Goal: Task Accomplishment & Management: Use online tool/utility

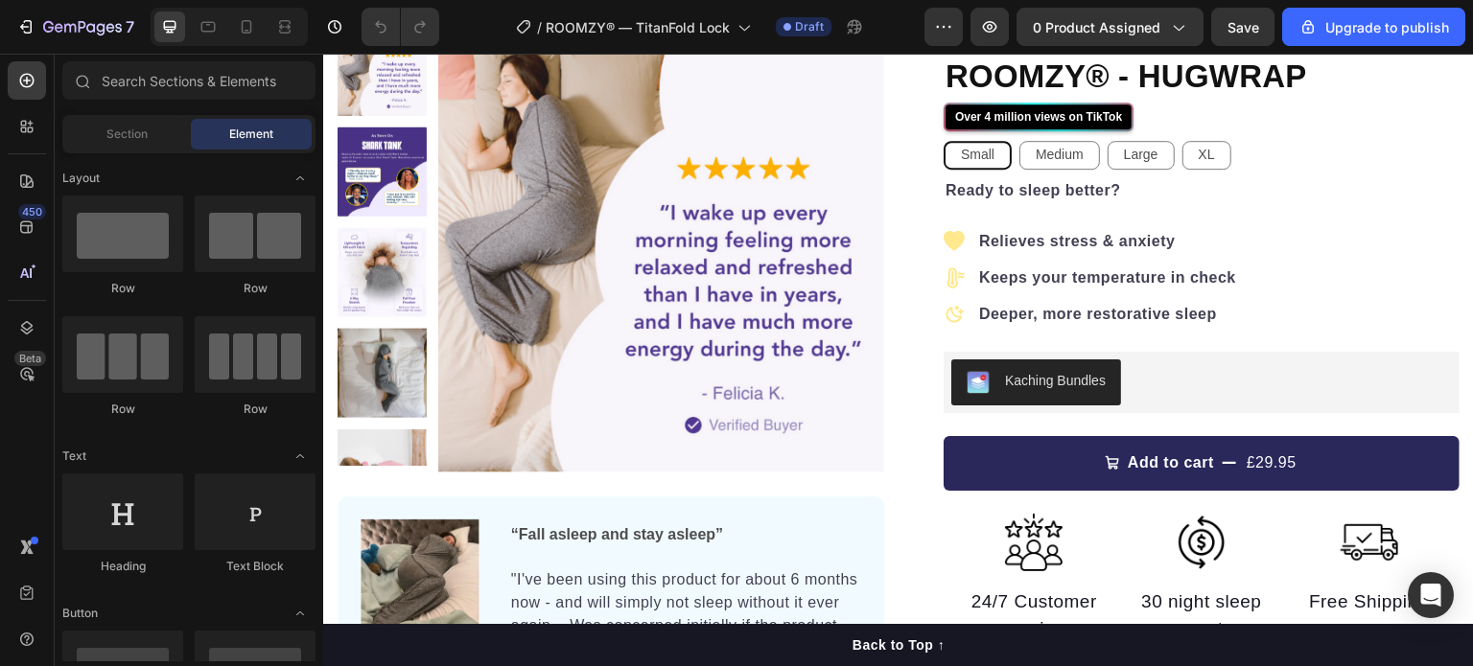
scroll to position [153, 0]
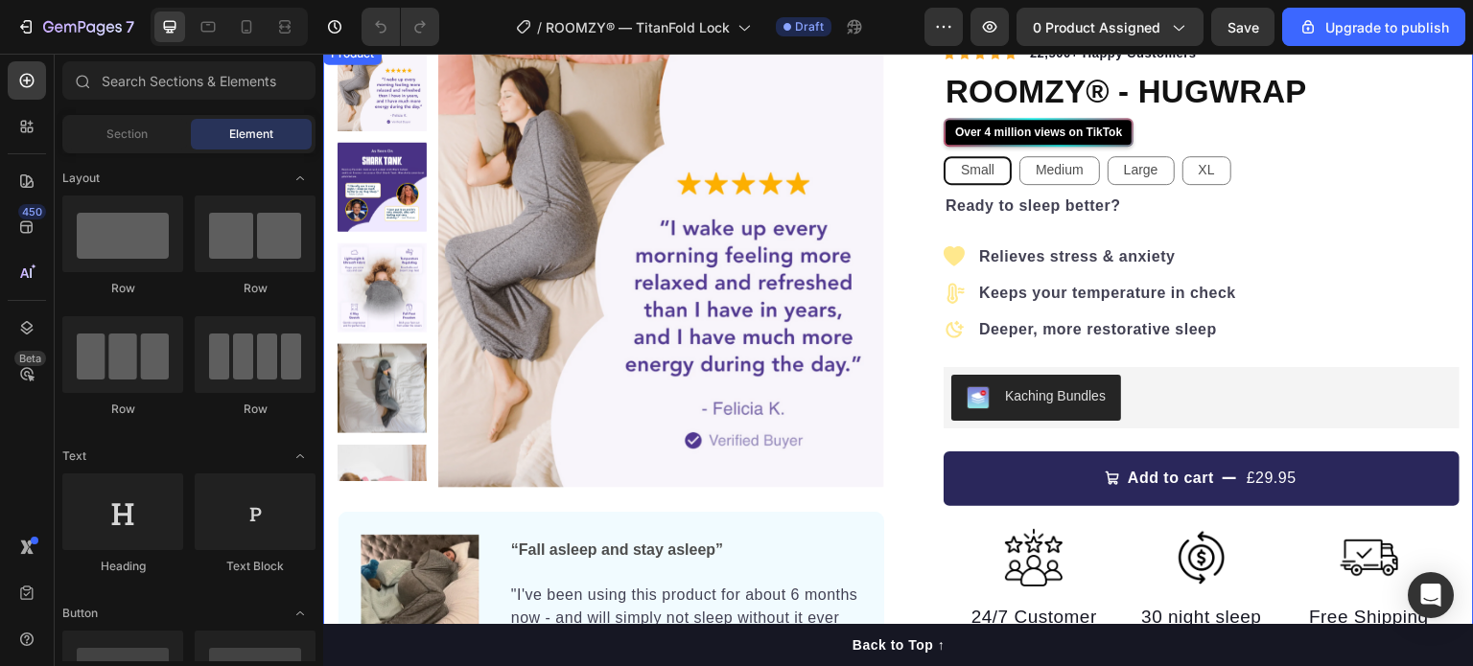
click at [893, 237] on div "Product Images Image “Fall asleep and stay asleep” Text Block "I've been using …" at bounding box center [898, 601] width 1150 height 1119
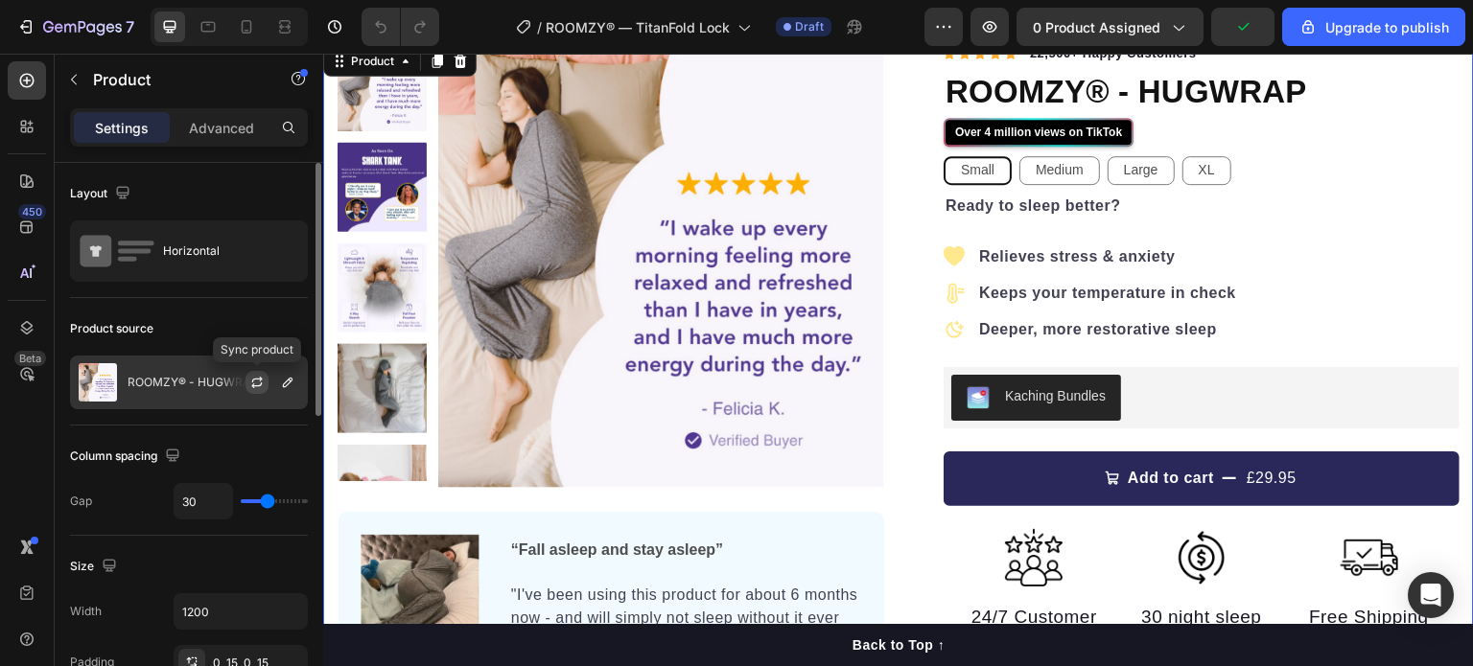
click at [251, 380] on icon "button" at bounding box center [256, 382] width 15 height 15
click at [282, 379] on icon "button" at bounding box center [287, 382] width 15 height 15
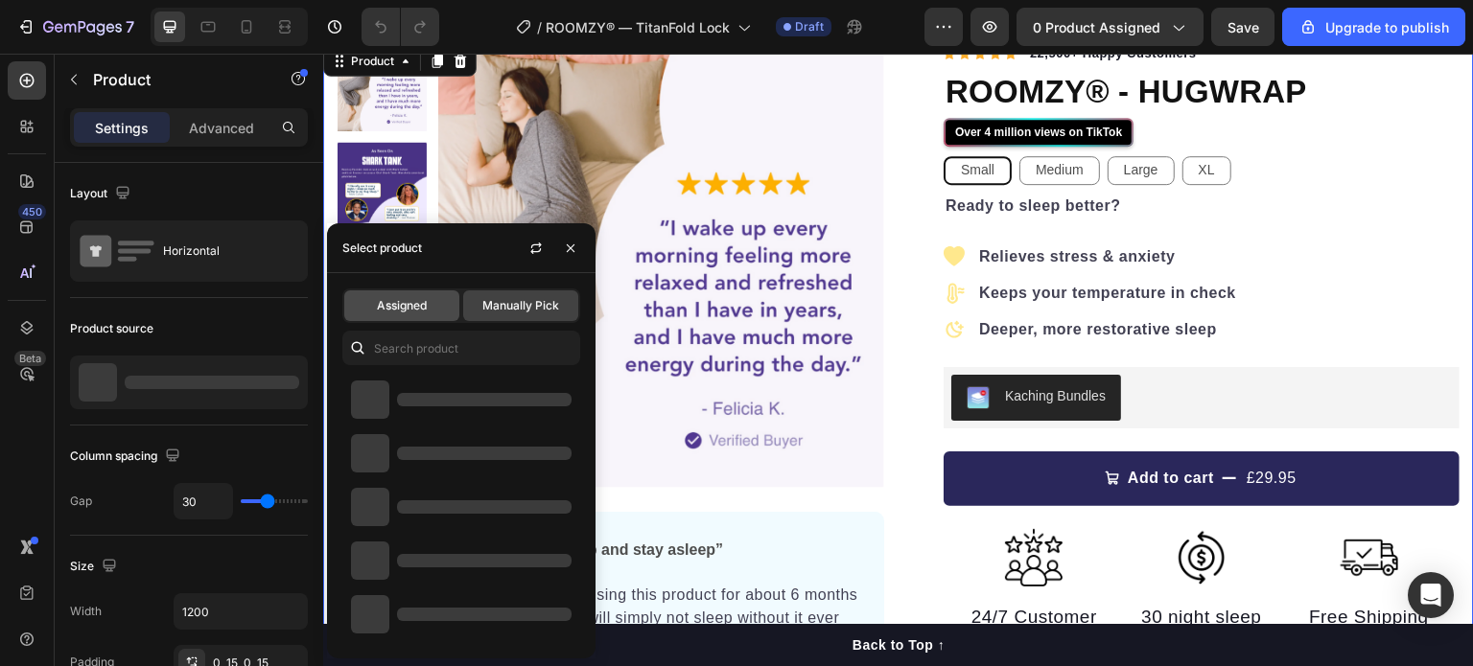
click at [436, 309] on div "Assigned" at bounding box center [401, 305] width 115 height 31
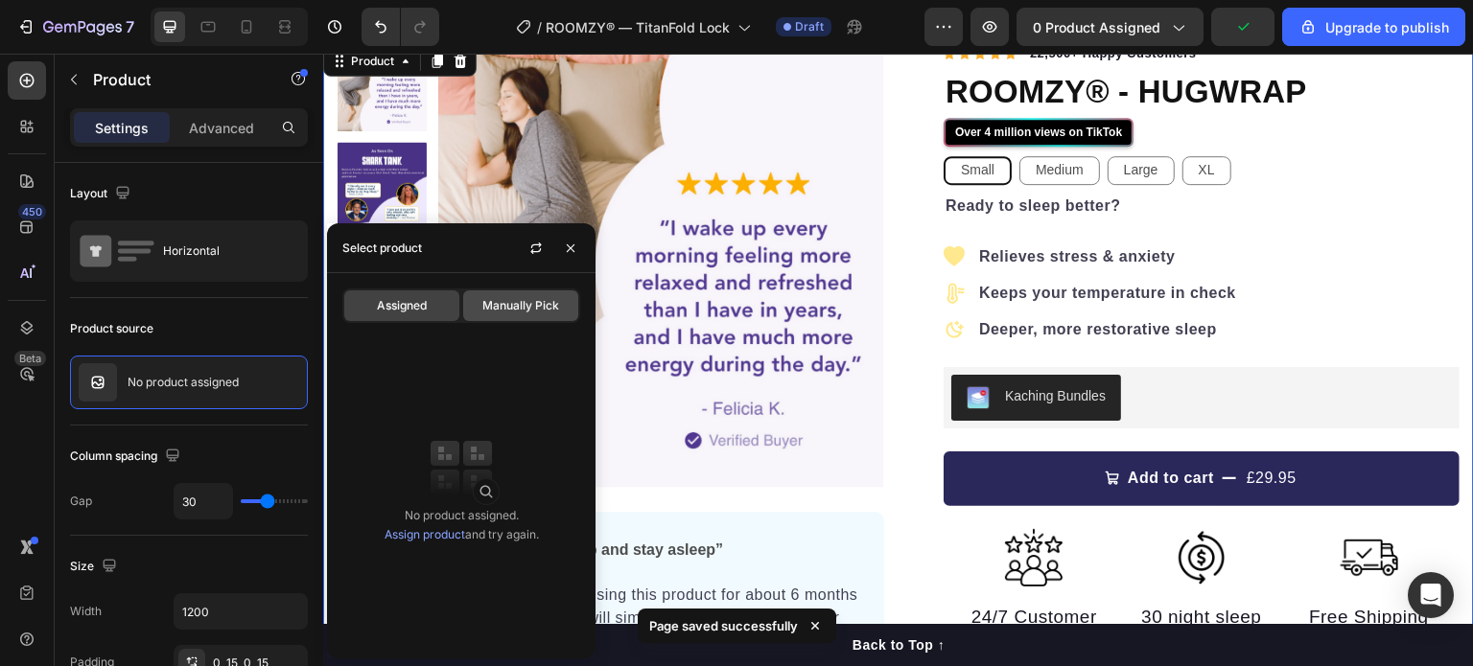
click at [497, 314] on div "Manually Pick" at bounding box center [520, 305] width 115 height 31
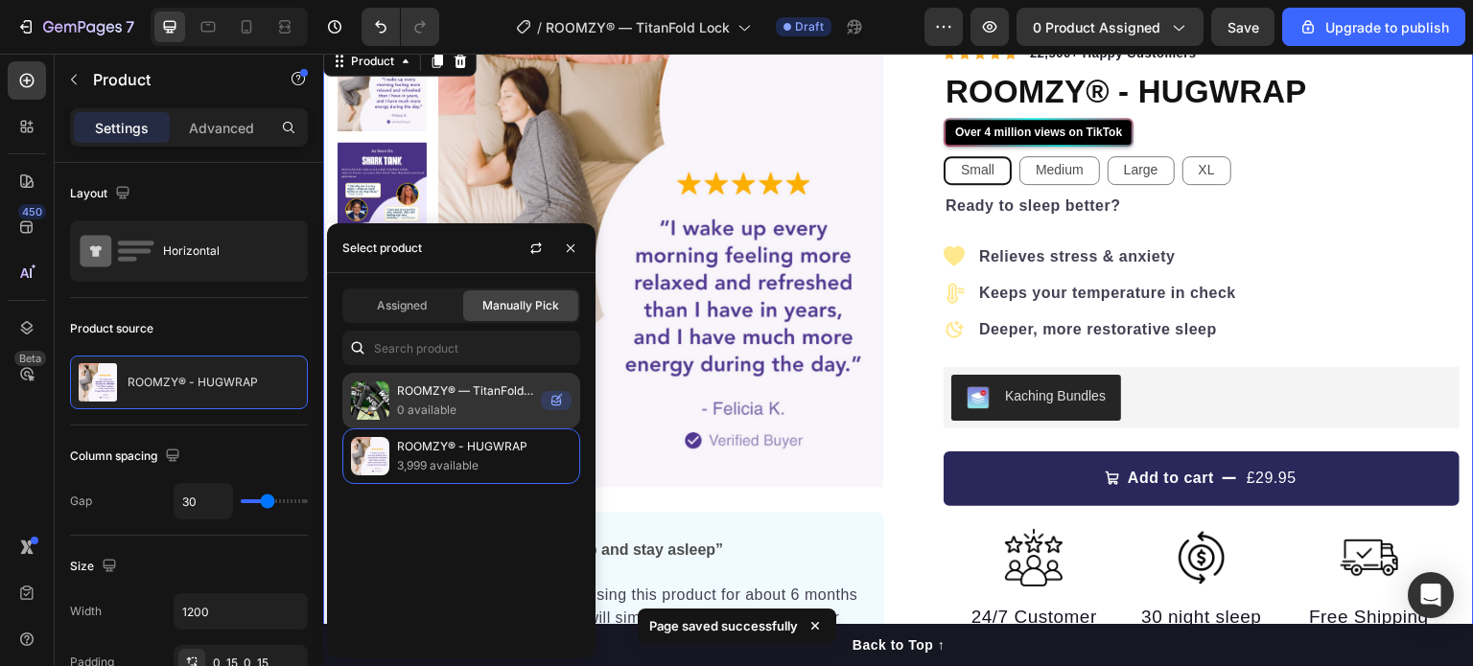
click at [472, 409] on p "0 available" at bounding box center [465, 410] width 136 height 19
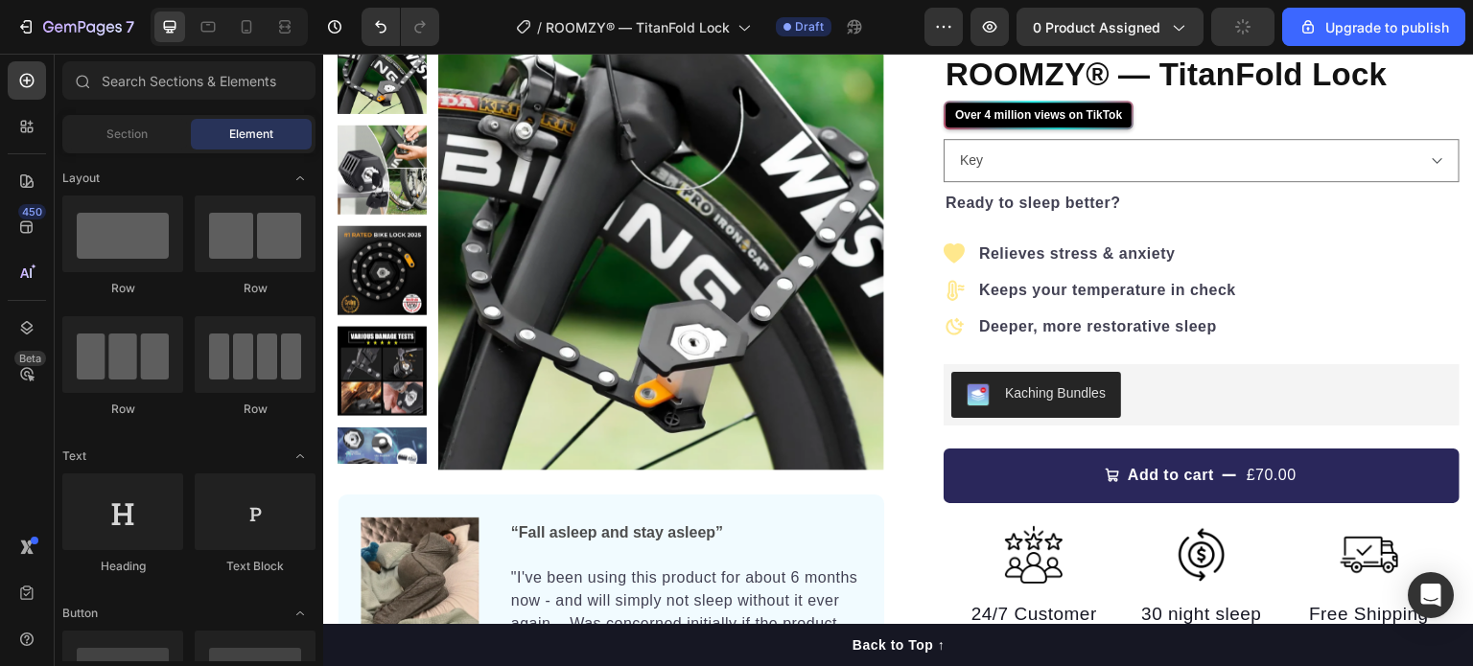
scroll to position [0, 0]
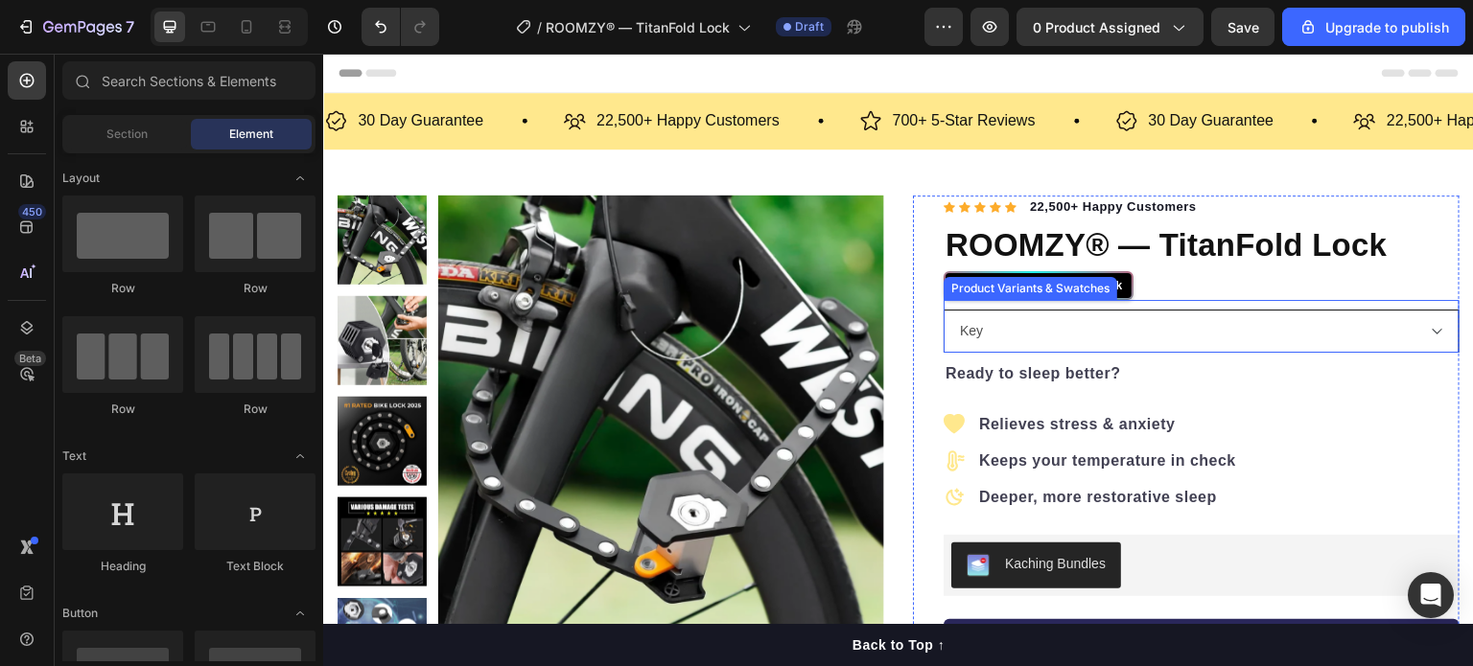
click at [1398, 327] on select "Key Combination (New)" at bounding box center [1201, 331] width 516 height 43
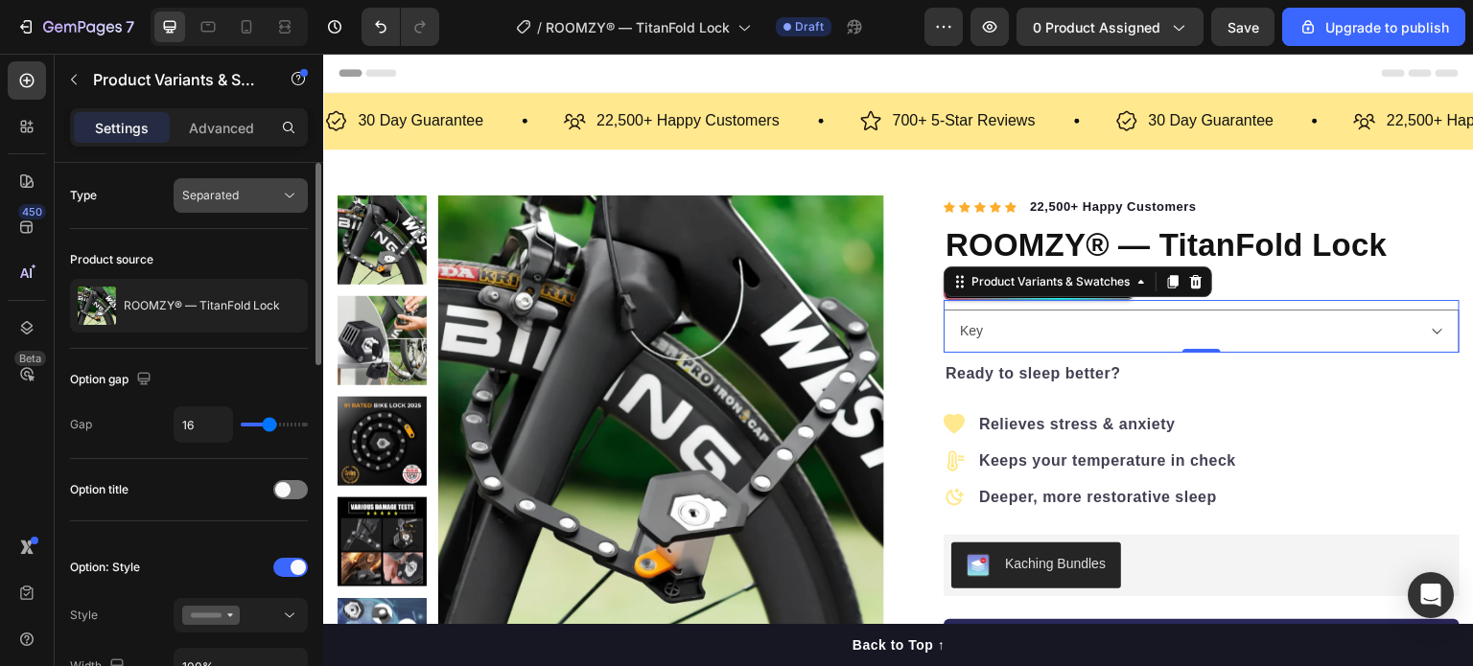
click at [253, 188] on div "Separated" at bounding box center [231, 195] width 98 height 17
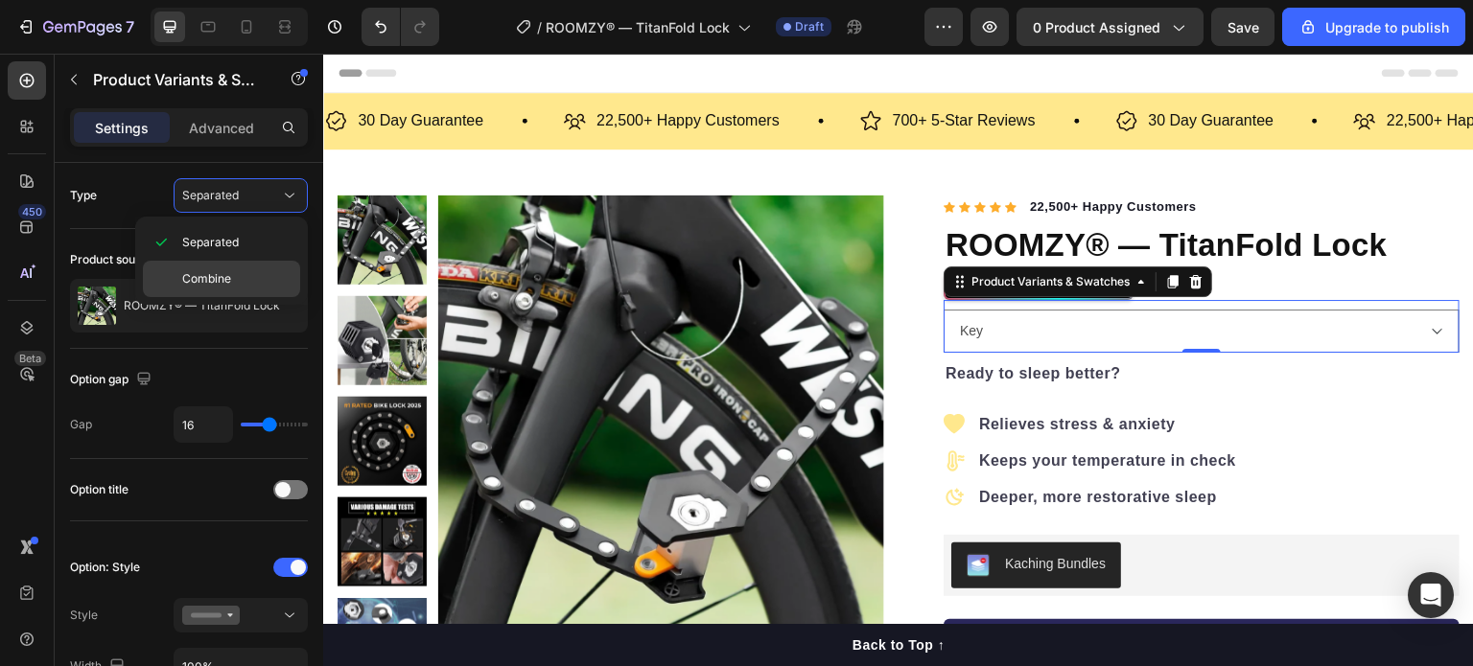
click at [246, 270] on p "Combine" at bounding box center [236, 278] width 109 height 17
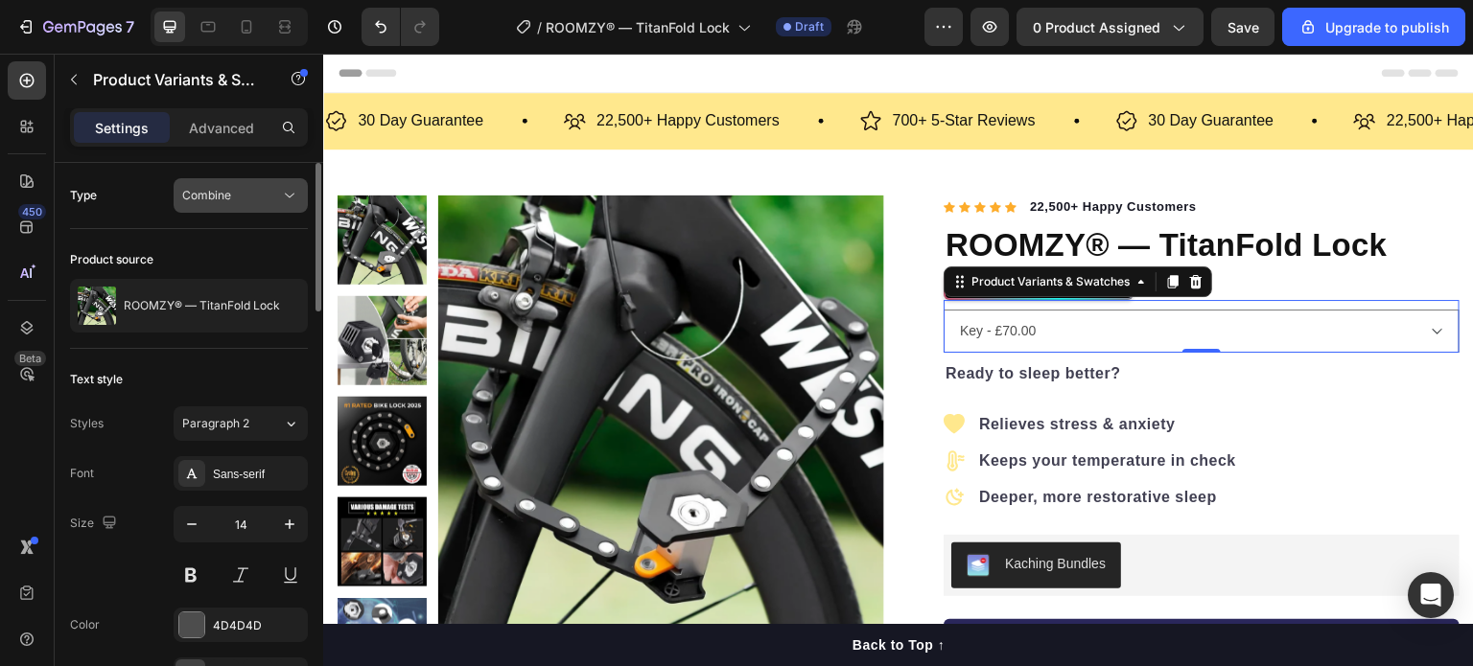
click at [257, 206] on button "Combine" at bounding box center [241, 195] width 134 height 35
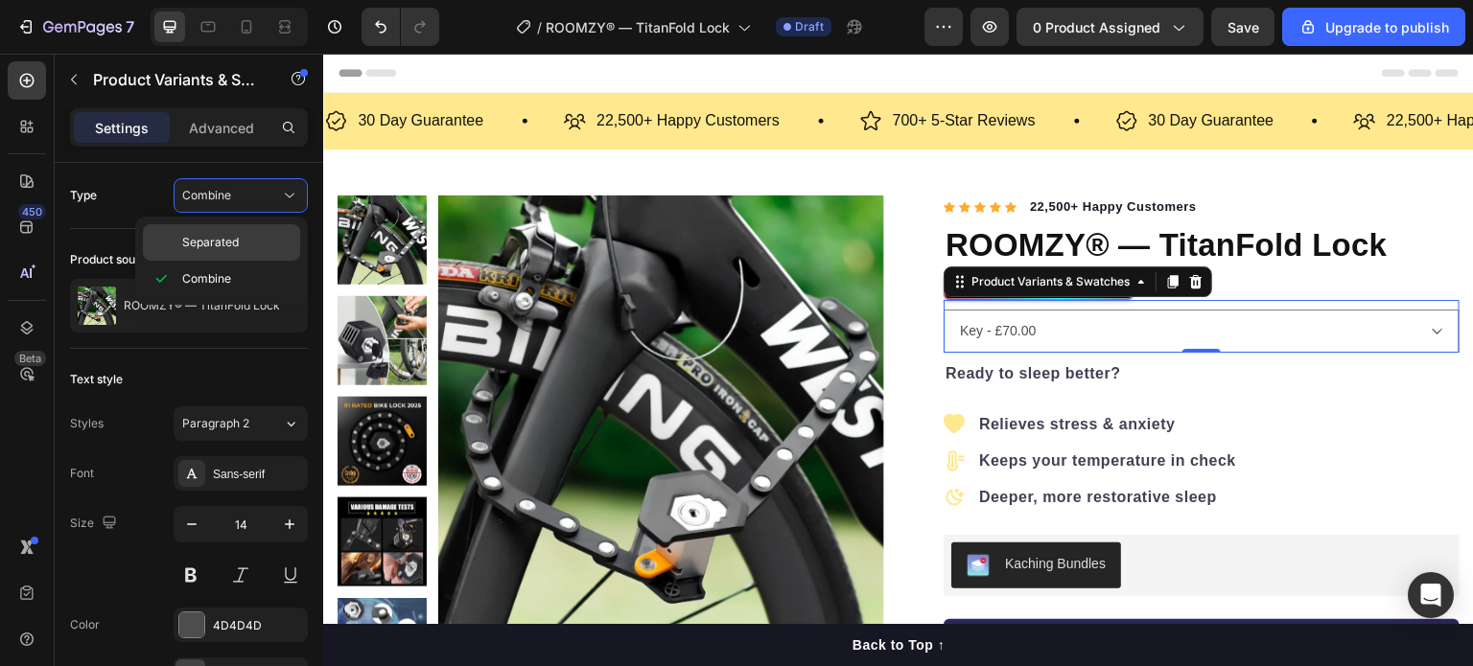
click at [245, 244] on p "Separated" at bounding box center [236, 242] width 109 height 17
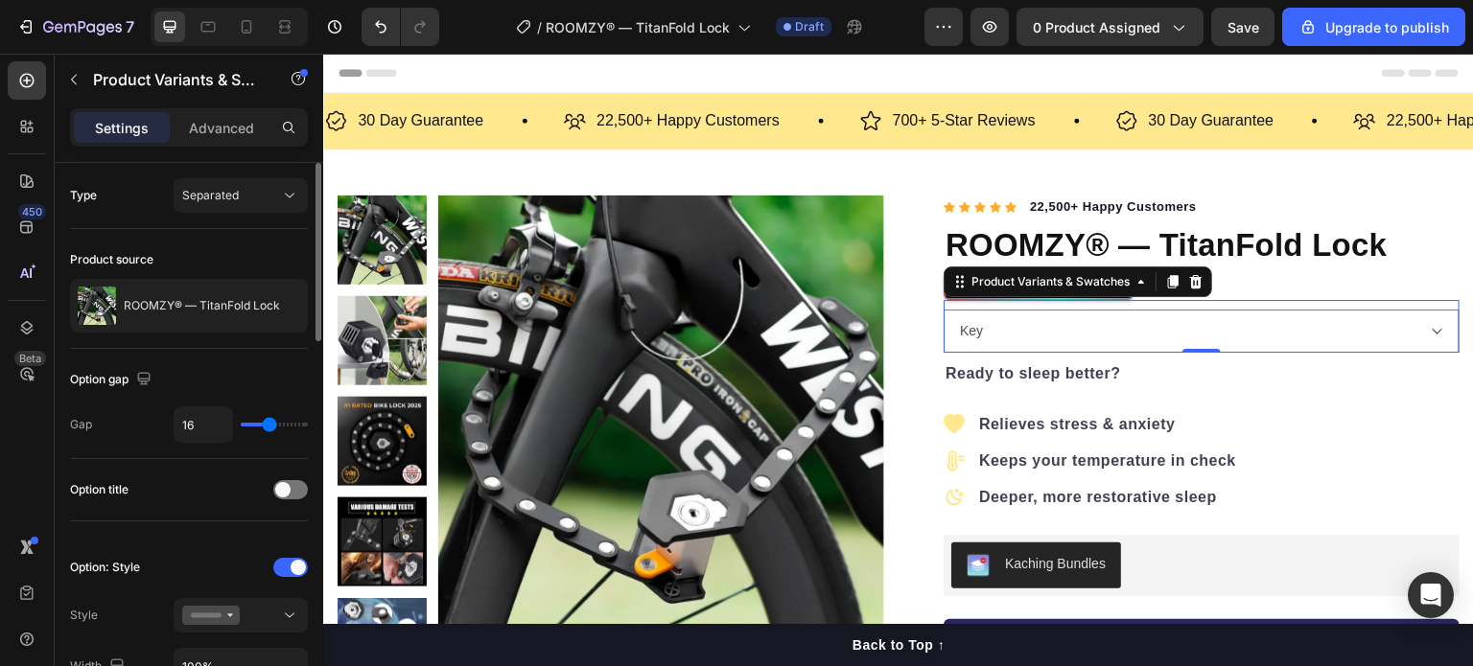
click at [242, 234] on div "Product source ROOMZY® — TitanFold Lock" at bounding box center [189, 289] width 238 height 120
click at [287, 486] on span at bounding box center [282, 489] width 15 height 15
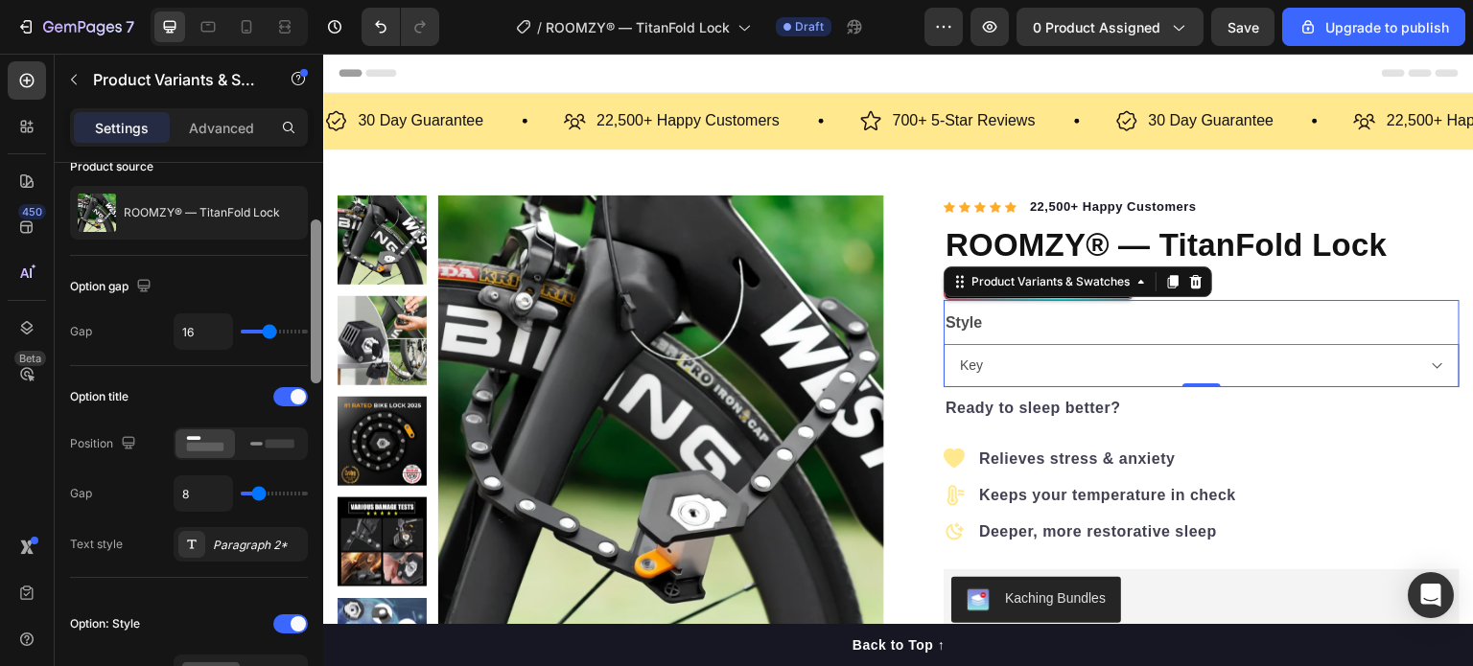
scroll to position [129, 0]
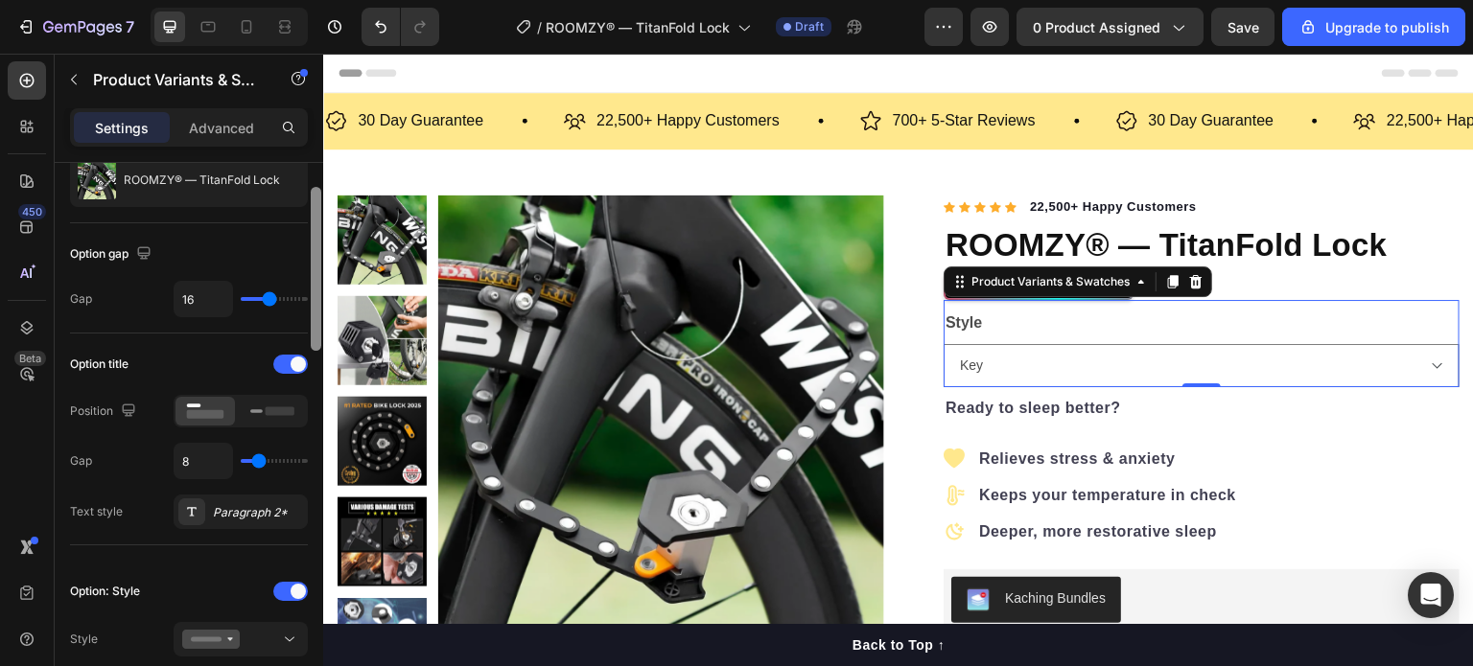
drag, startPoint x: 317, startPoint y: 317, endPoint x: 315, endPoint y: 356, distance: 38.4
click at [315, 351] on div at bounding box center [316, 269] width 11 height 164
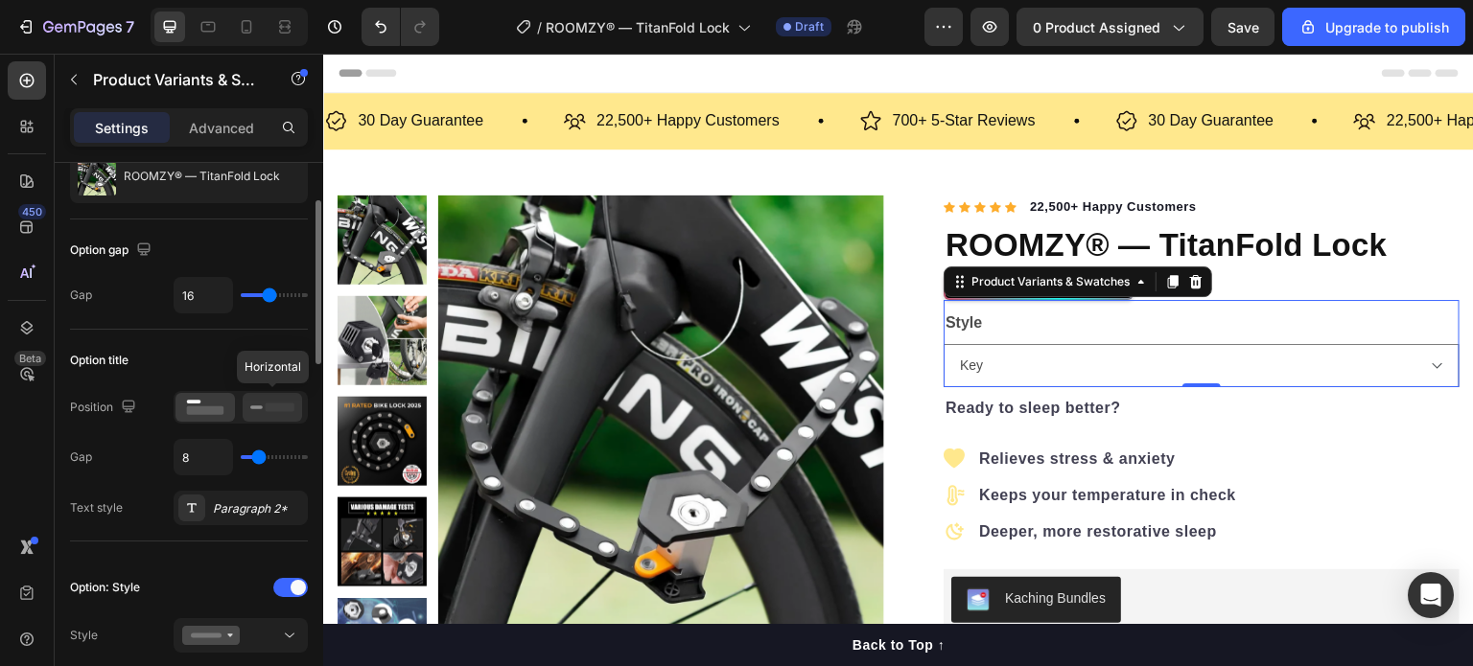
click at [279, 403] on rect at bounding box center [280, 407] width 29 height 9
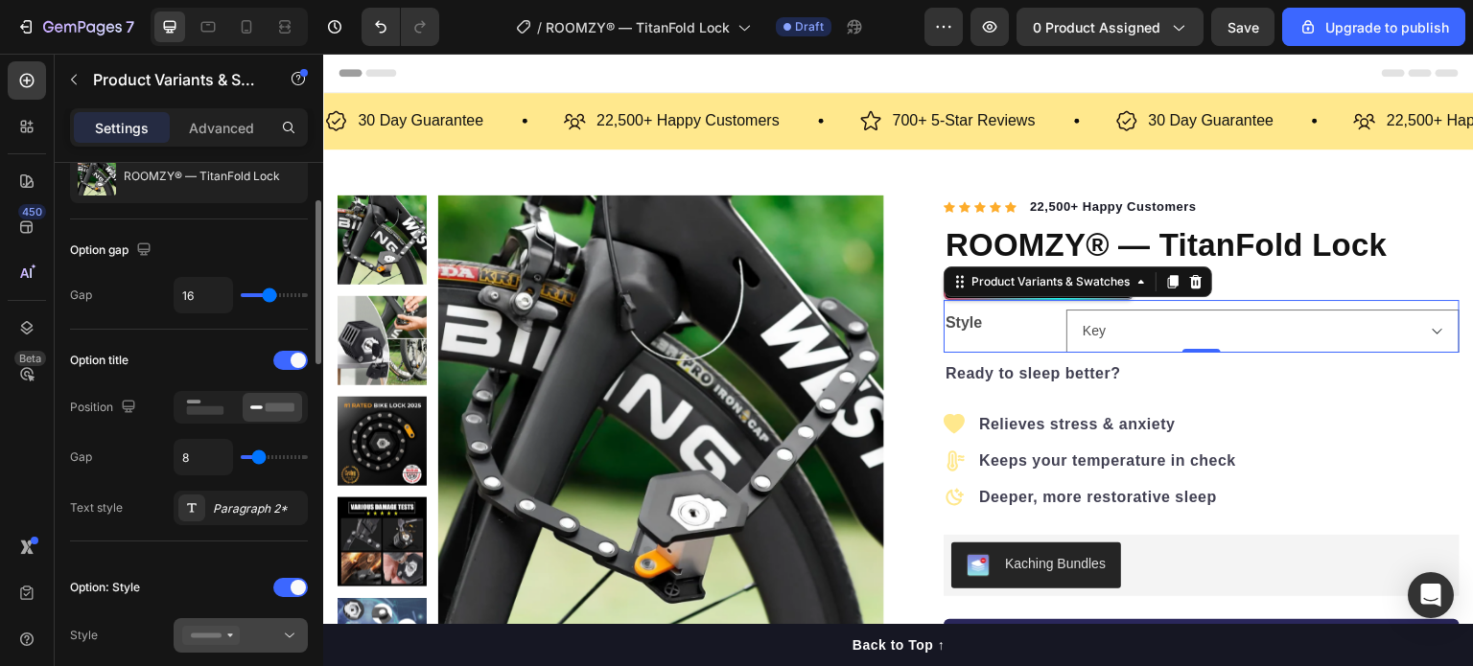
click at [232, 647] on button at bounding box center [241, 635] width 134 height 35
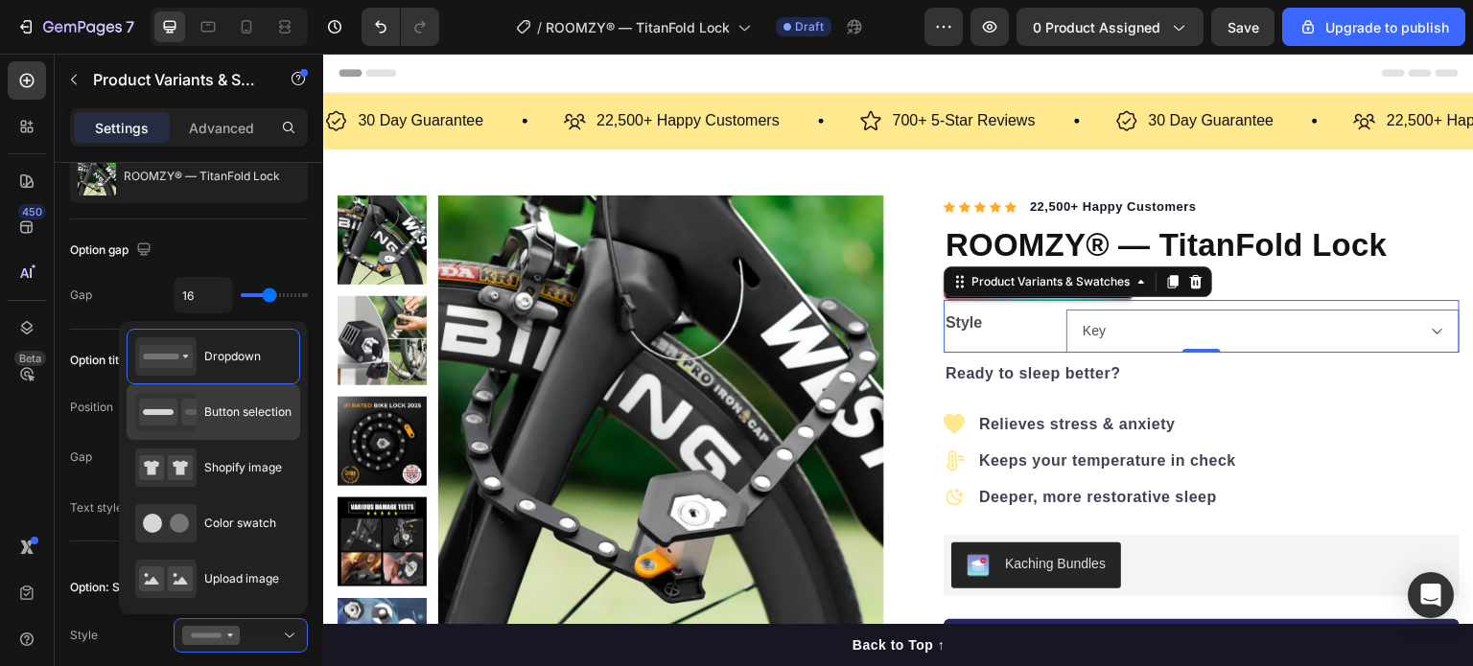
click at [244, 422] on div "Button selection" at bounding box center [213, 412] width 156 height 38
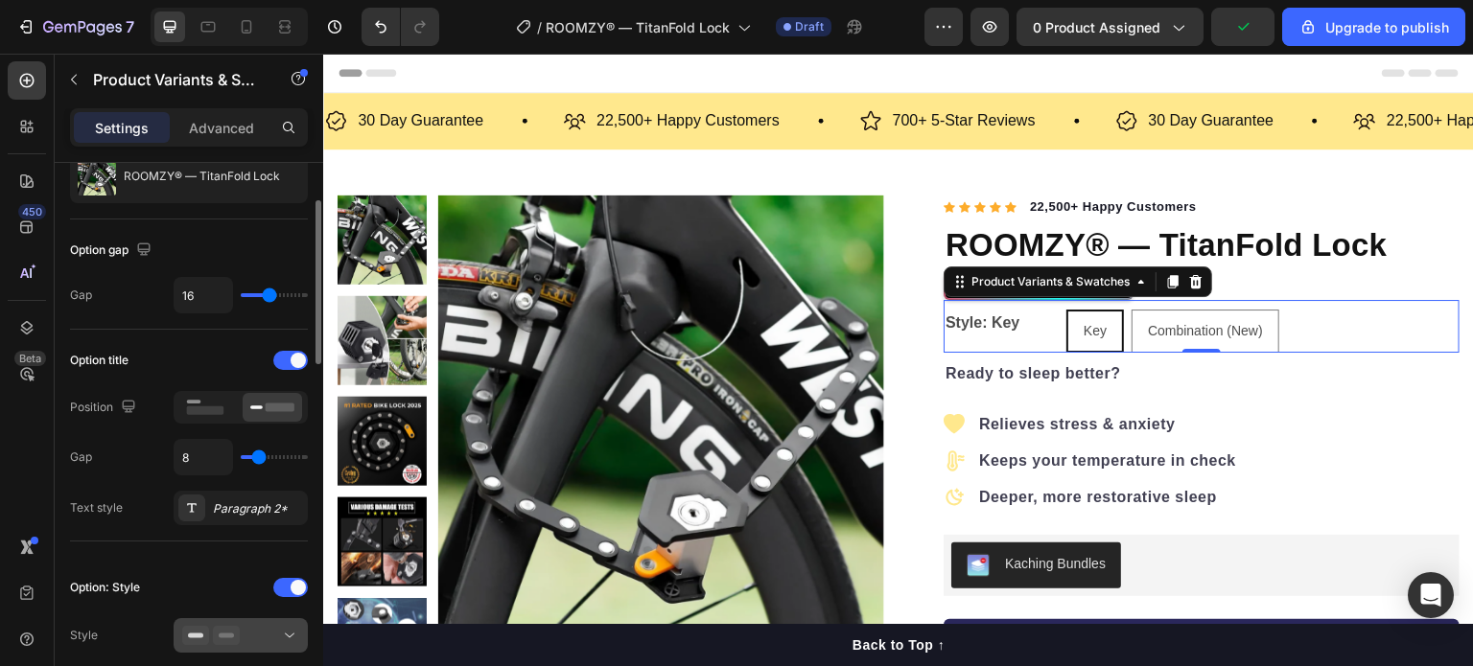
click at [237, 636] on icon at bounding box center [226, 635] width 27 height 19
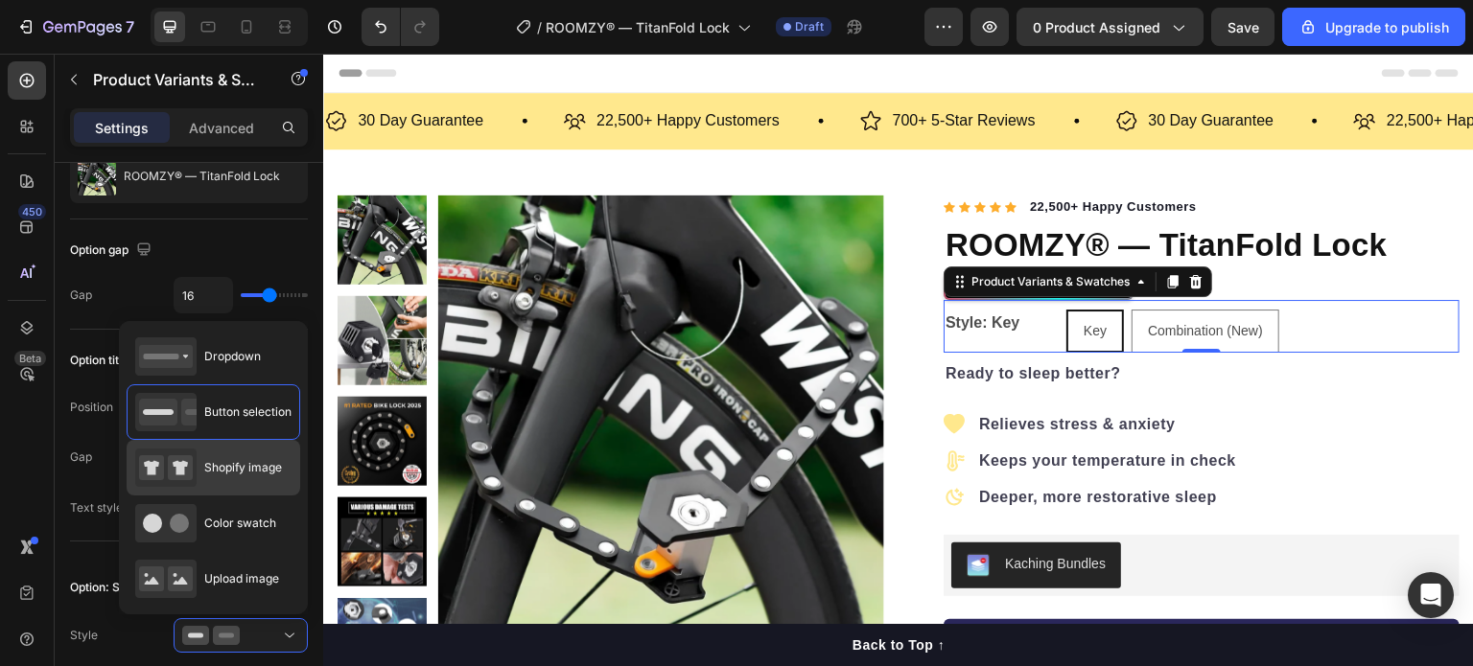
click at [243, 462] on span "Shopify image" at bounding box center [243, 467] width 78 height 17
type input "64"
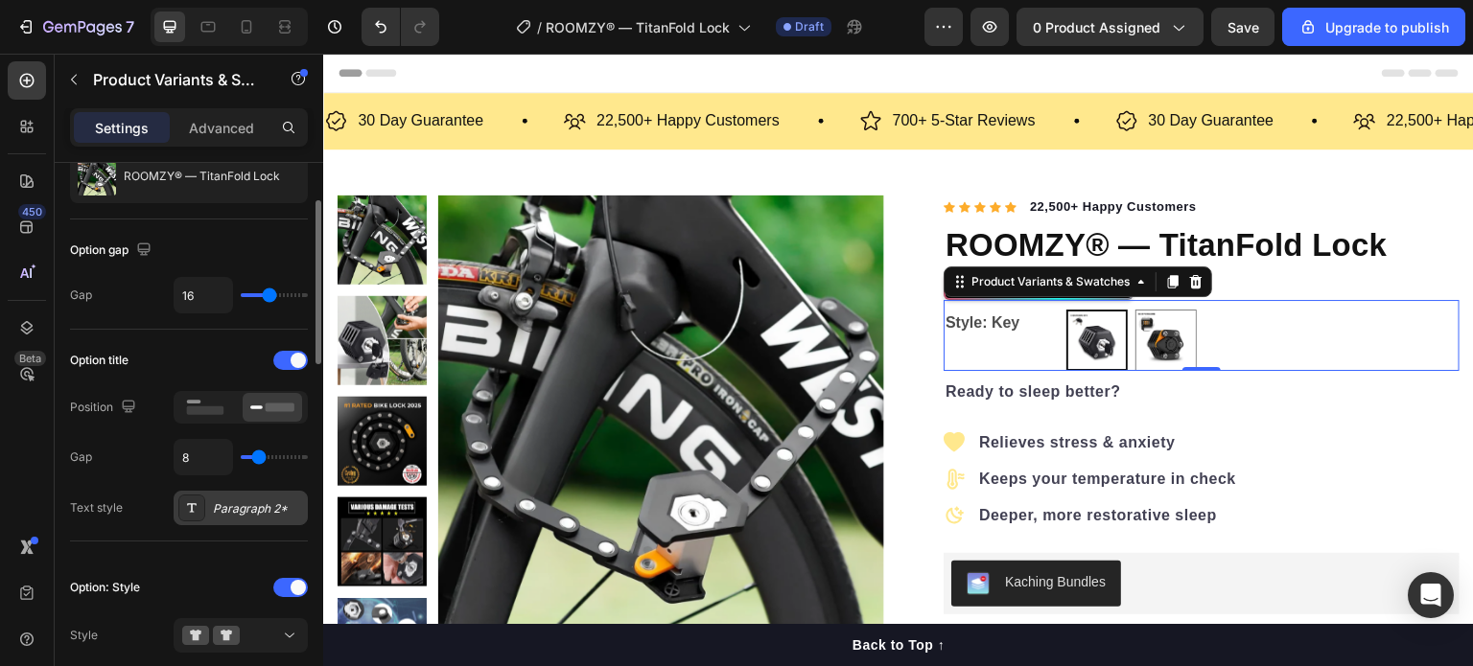
click at [245, 510] on div "Paragraph 2*" at bounding box center [258, 508] width 90 height 17
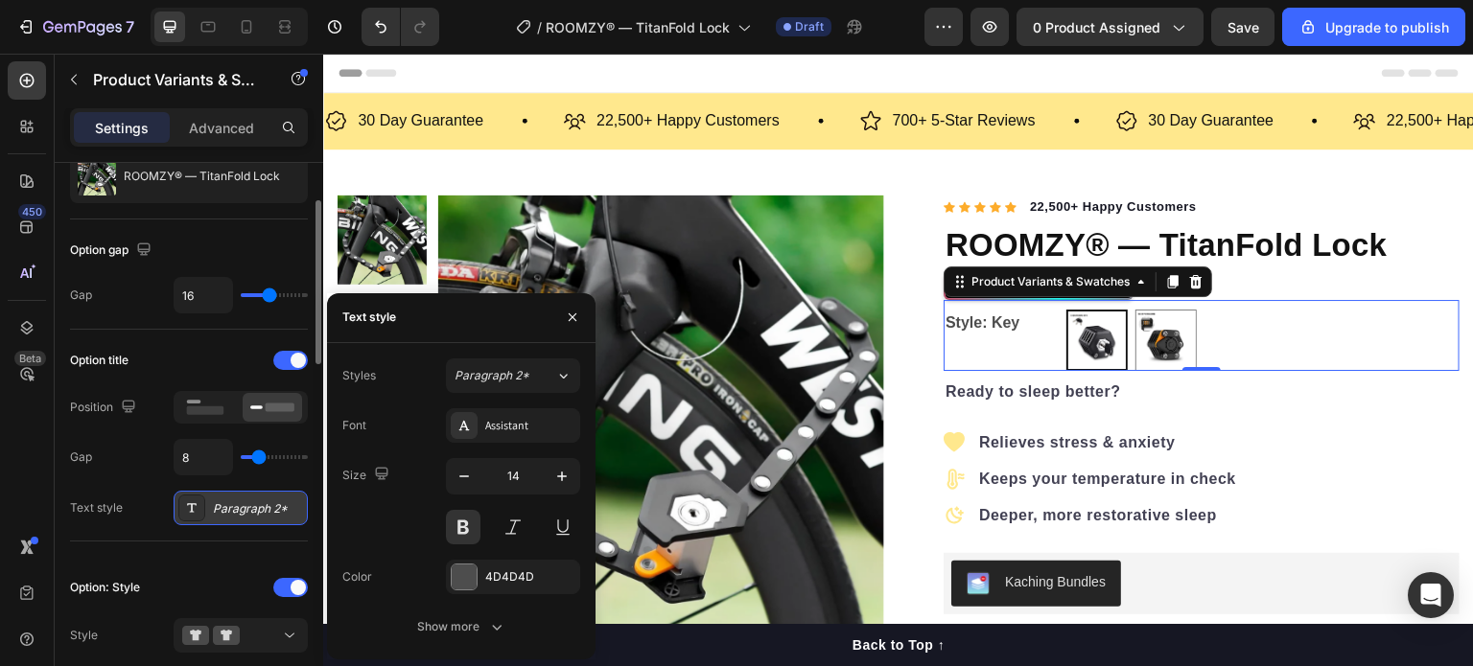
click at [245, 510] on div "Paragraph 2*" at bounding box center [258, 508] width 90 height 17
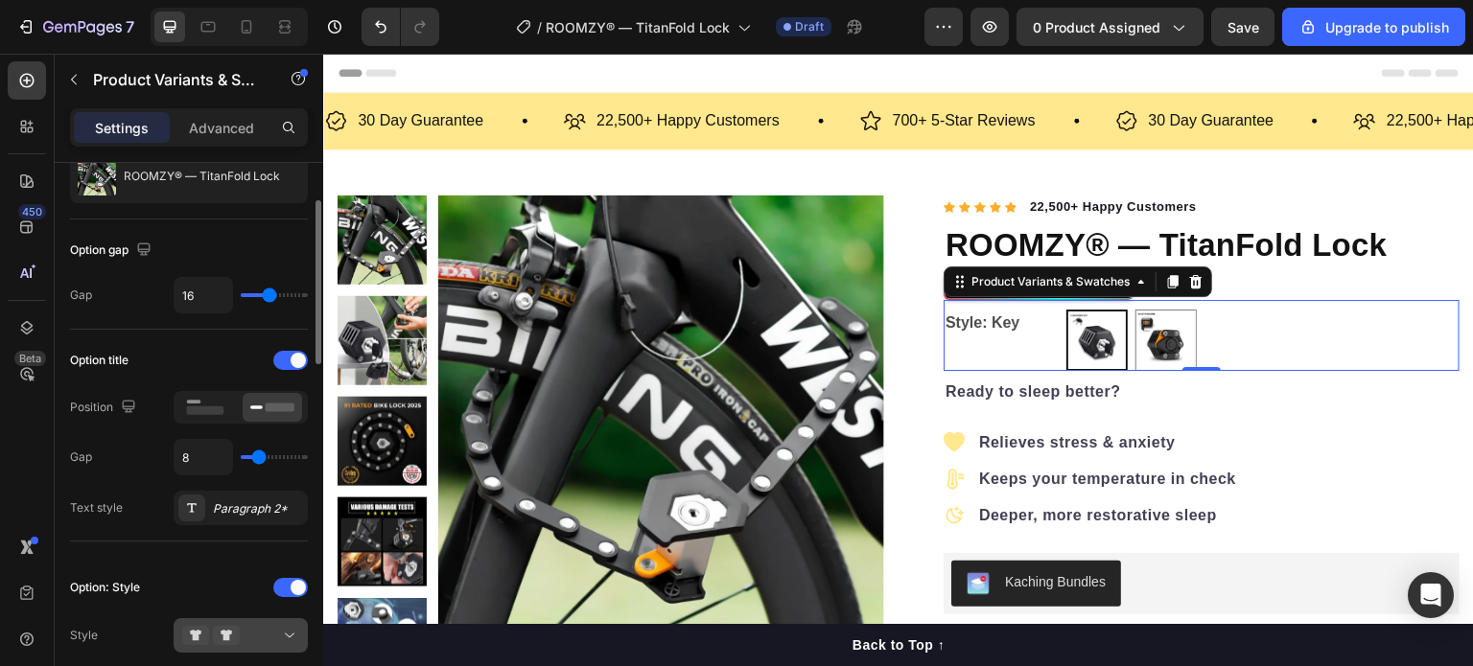
click at [244, 640] on div at bounding box center [240, 635] width 117 height 19
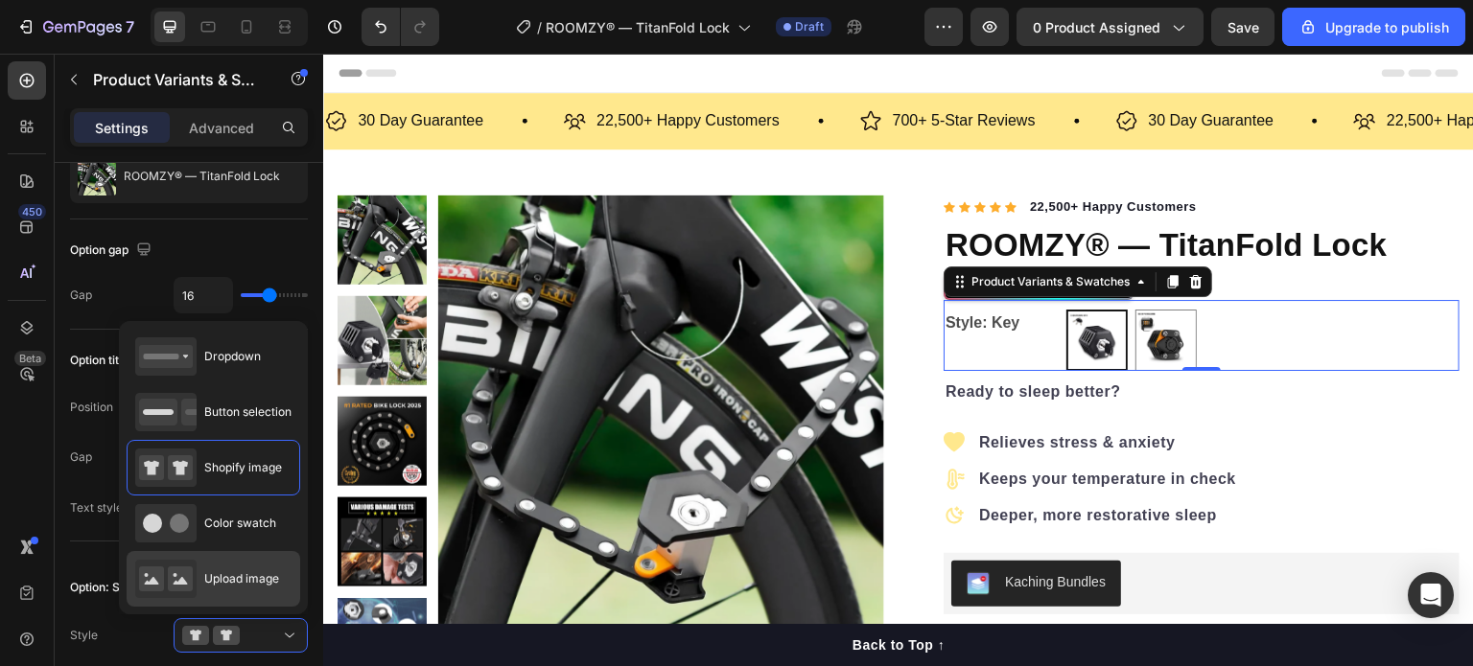
click at [248, 570] on span "Upload image" at bounding box center [241, 578] width 75 height 17
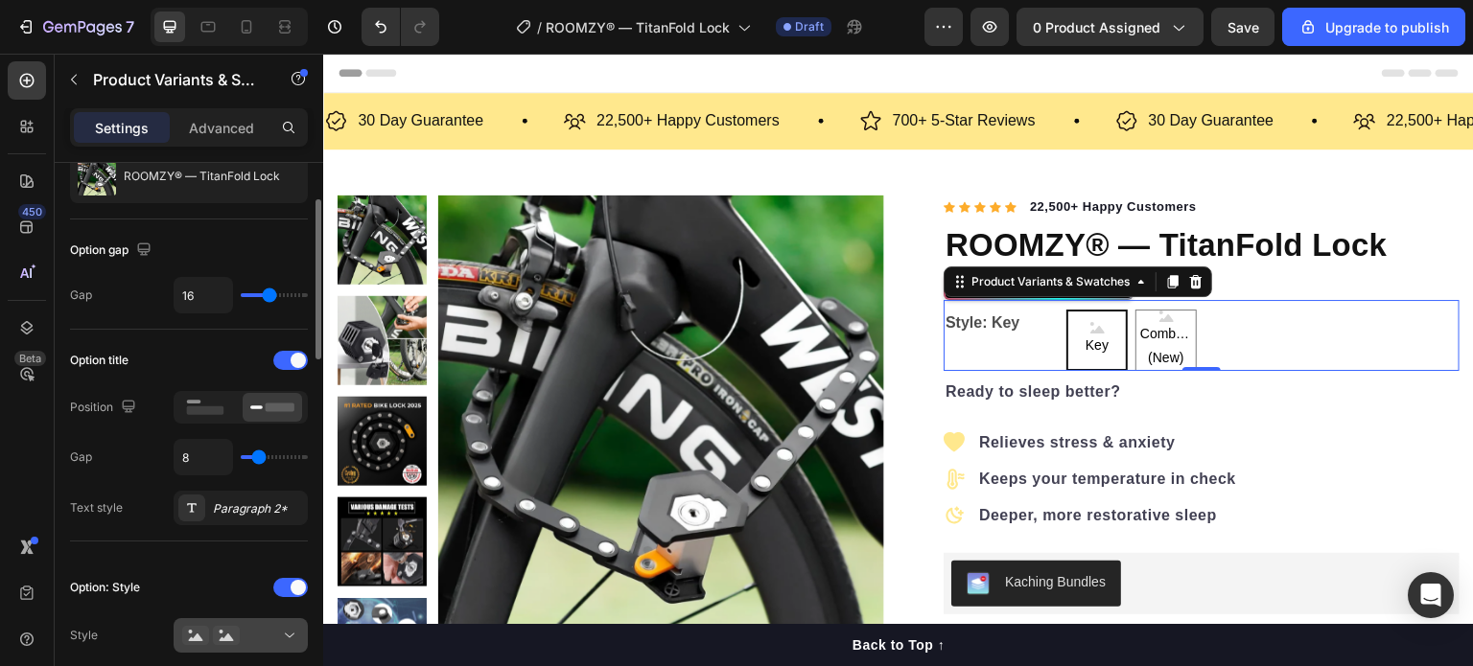
click at [230, 642] on icon at bounding box center [226, 635] width 27 height 19
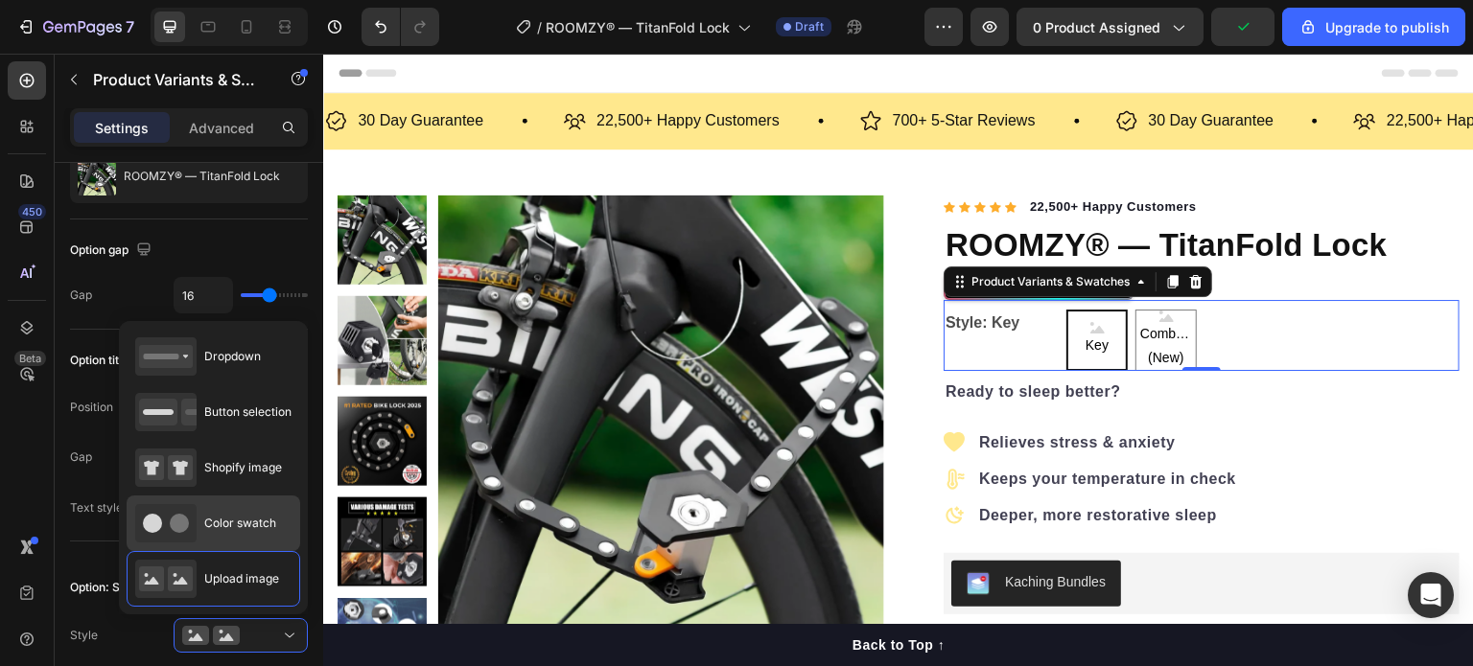
click at [236, 524] on span "Color swatch" at bounding box center [240, 523] width 72 height 17
type input "45"
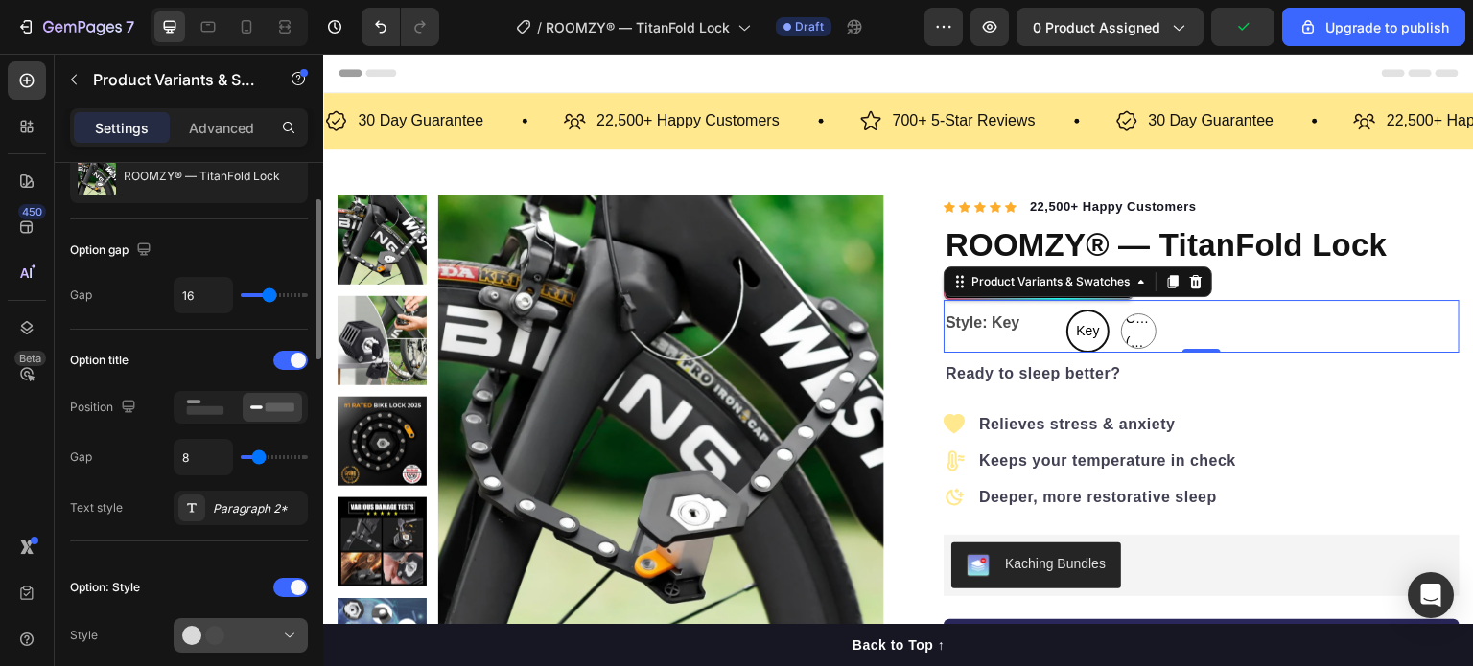
click at [252, 638] on div at bounding box center [240, 635] width 117 height 19
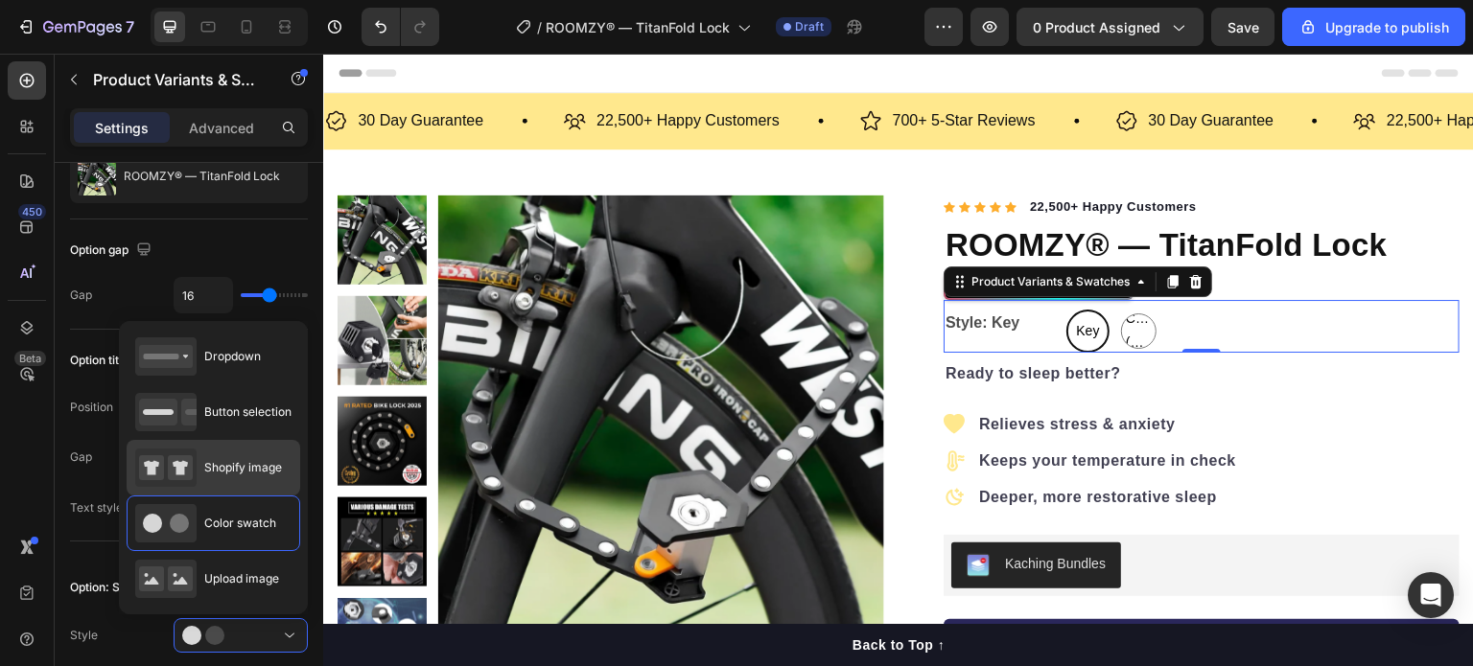
click at [245, 479] on div "Shopify image" at bounding box center [208, 468] width 147 height 38
type input "64"
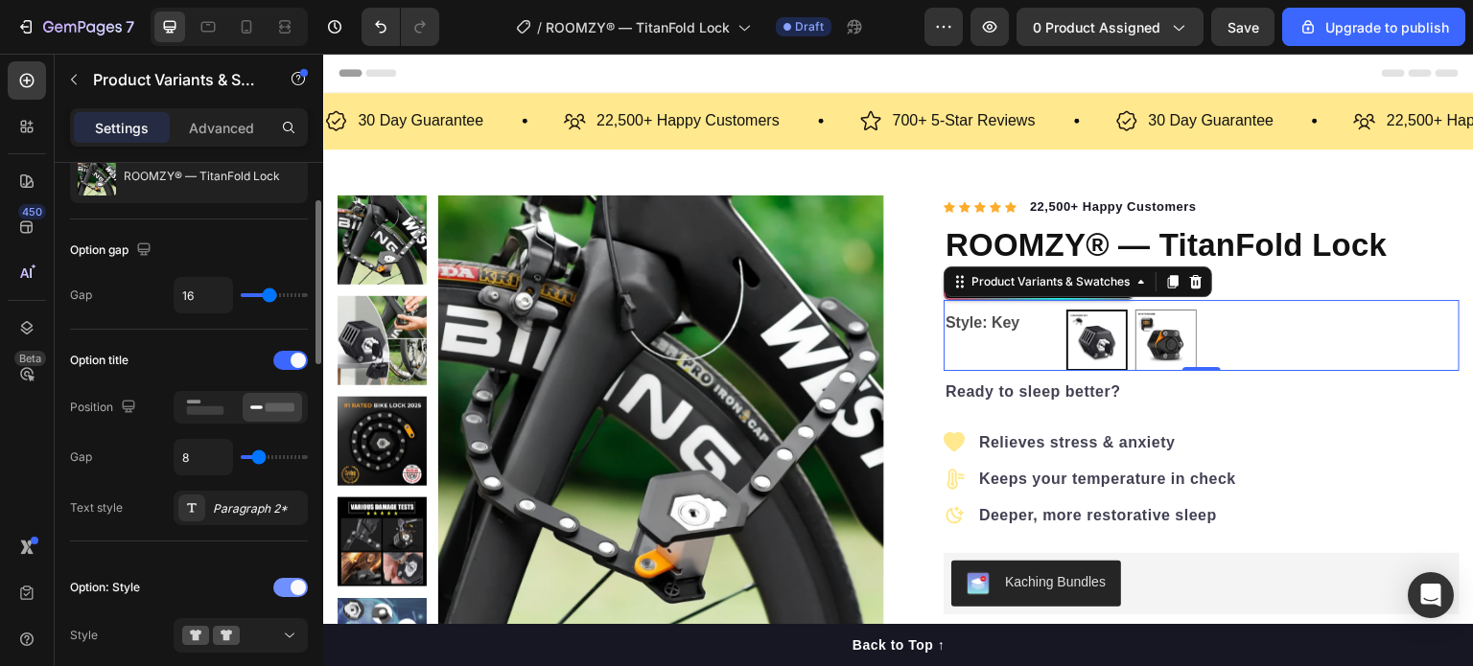
click at [283, 584] on div at bounding box center [290, 587] width 35 height 19
click at [290, 583] on span at bounding box center [297, 587] width 15 height 15
click at [239, 582] on div at bounding box center [241, 587] width 134 height 15
click at [291, 359] on span at bounding box center [297, 360] width 15 height 15
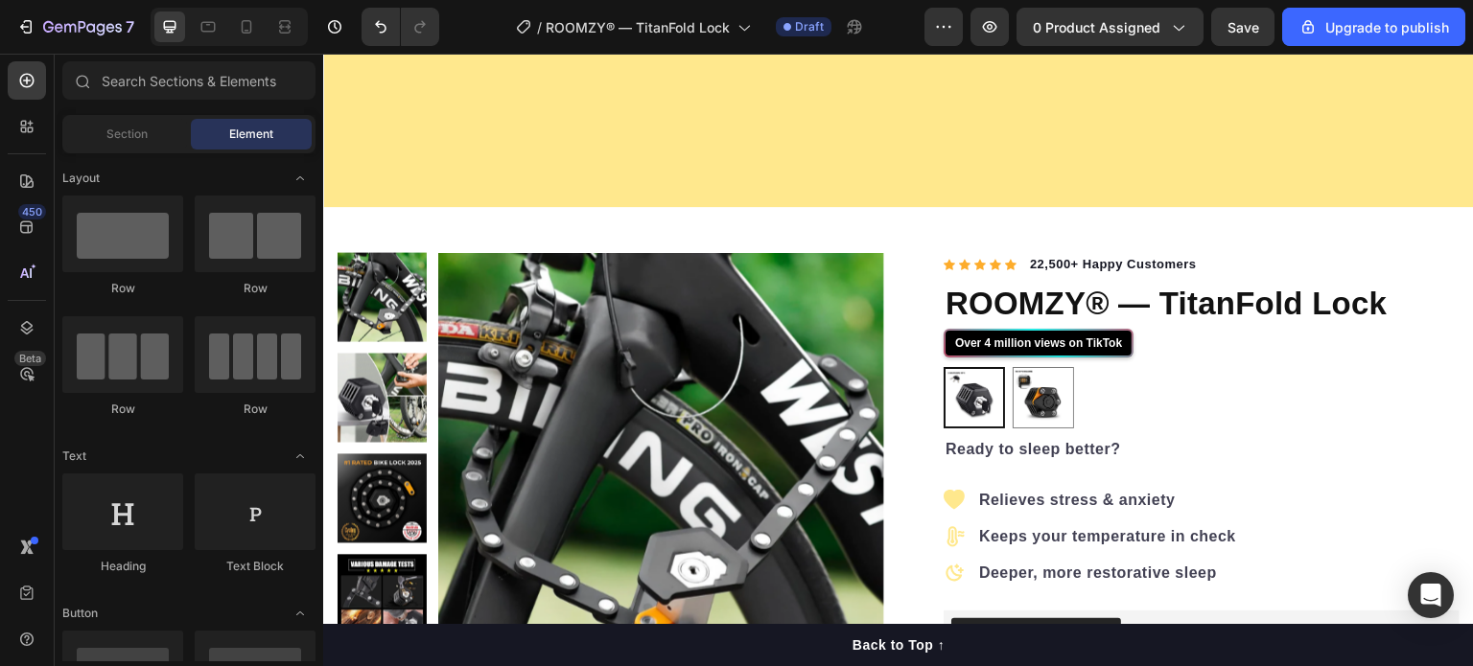
scroll to position [0, 0]
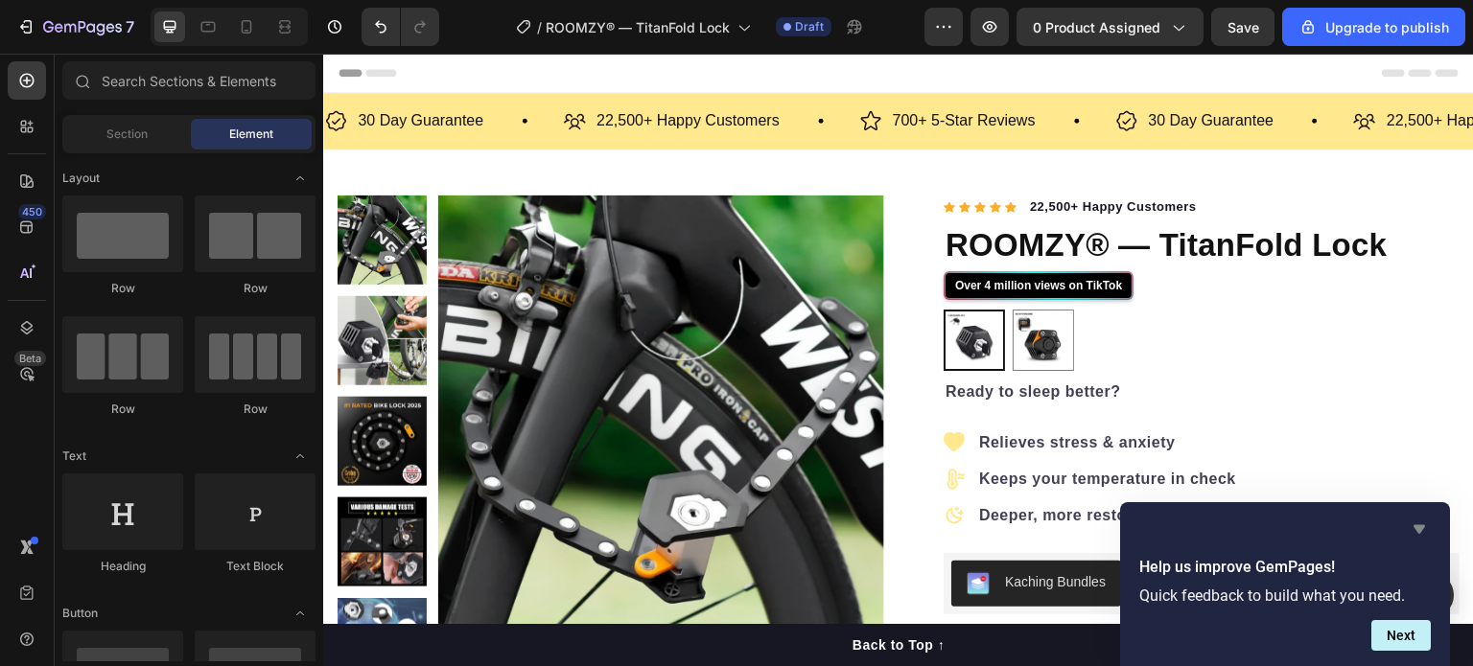
click at [1416, 526] on icon "Hide survey" at bounding box center [1419, 529] width 12 height 9
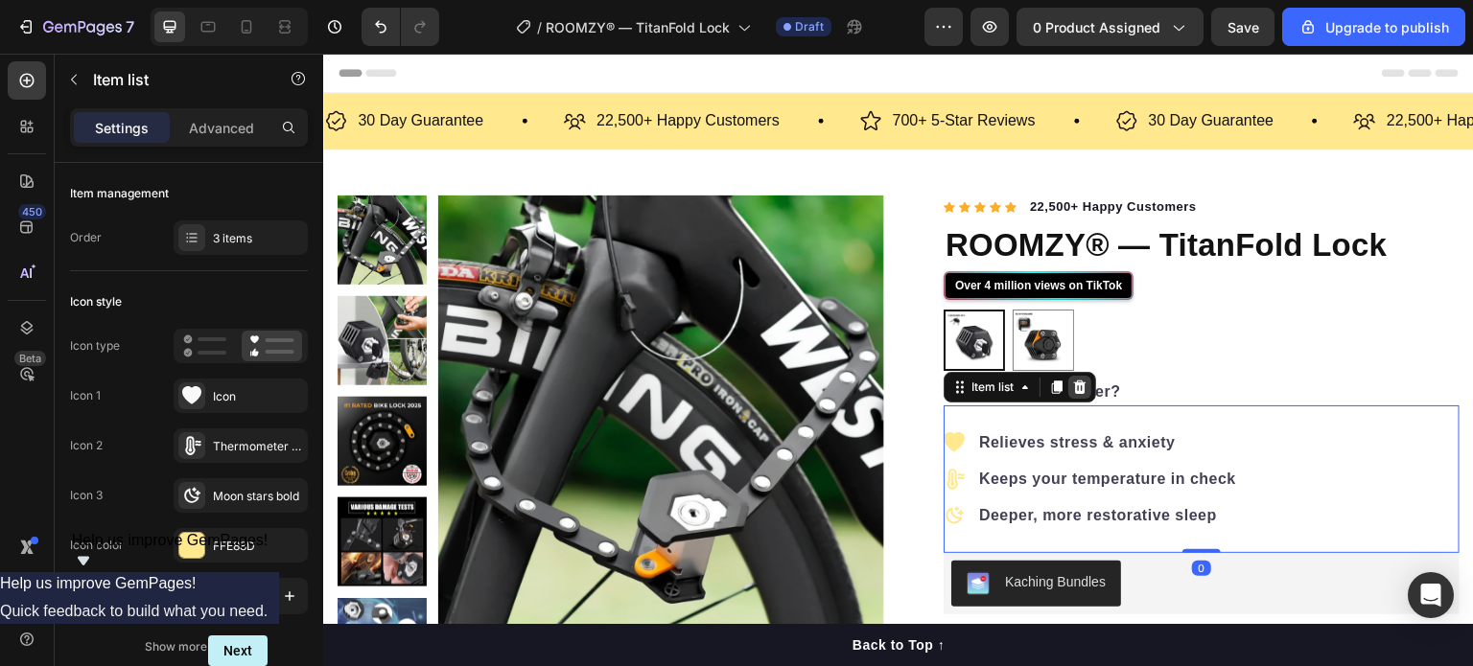
click at [1072, 391] on icon at bounding box center [1079, 387] width 15 height 15
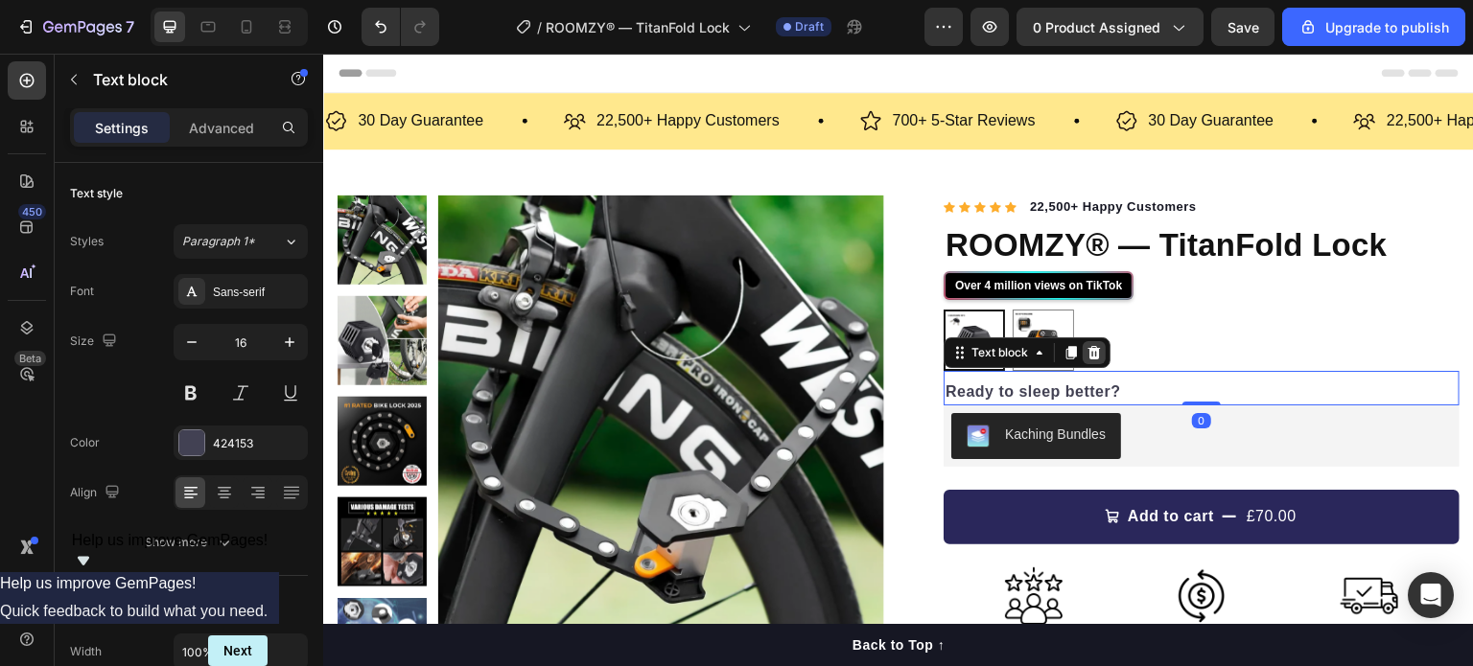
click at [1088, 349] on icon at bounding box center [1094, 352] width 12 height 13
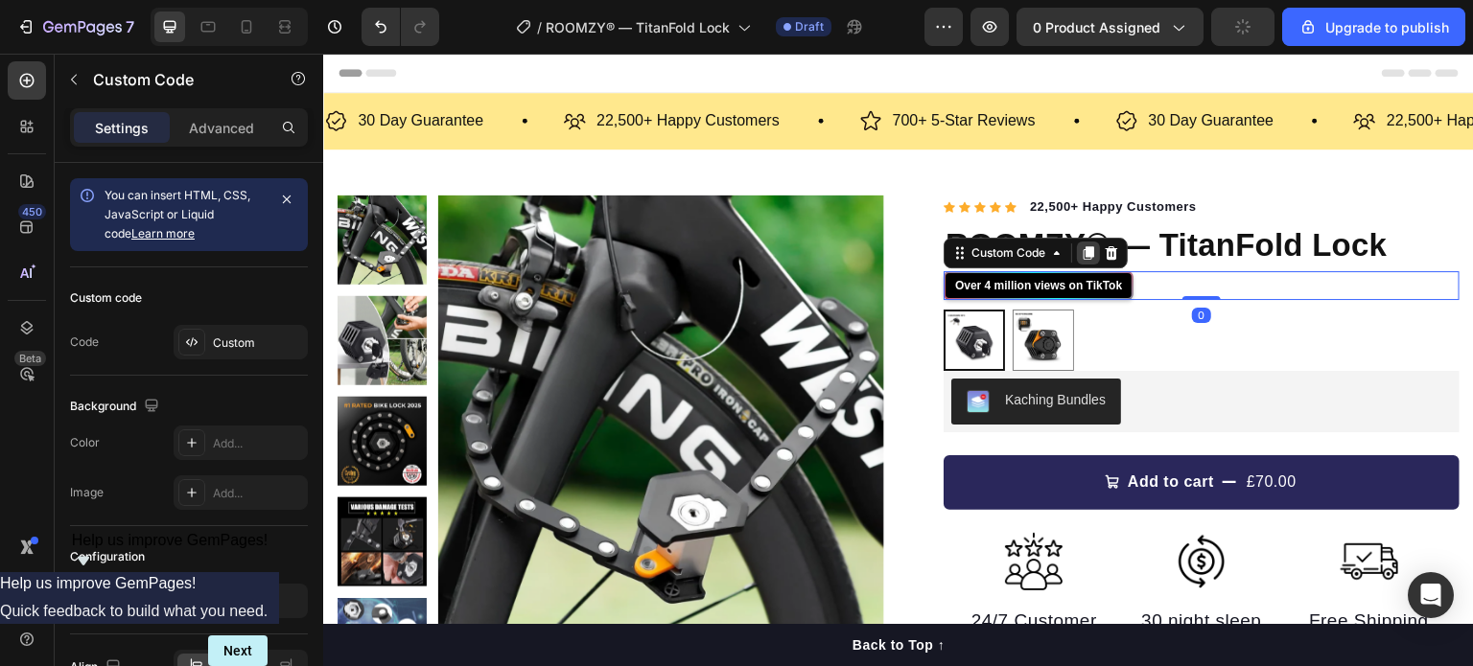
click at [1080, 253] on icon at bounding box center [1087, 252] width 15 height 15
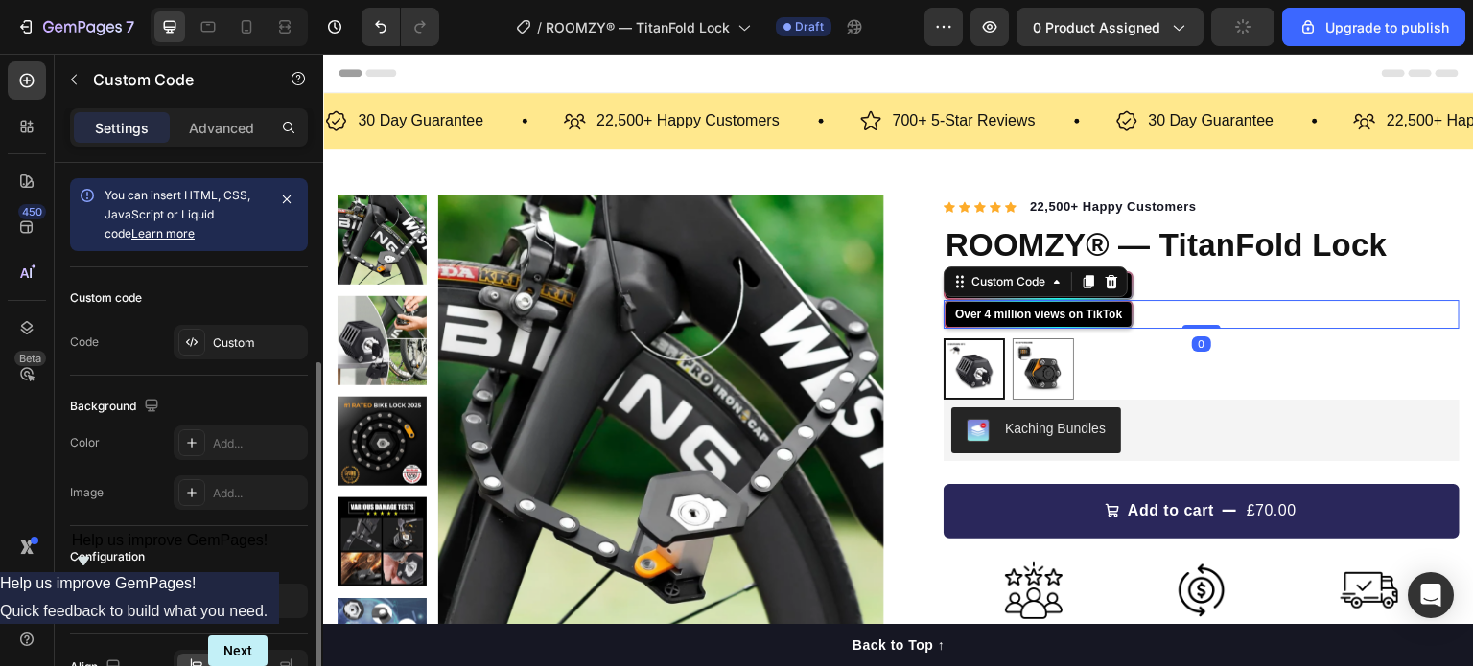
scroll to position [108, 0]
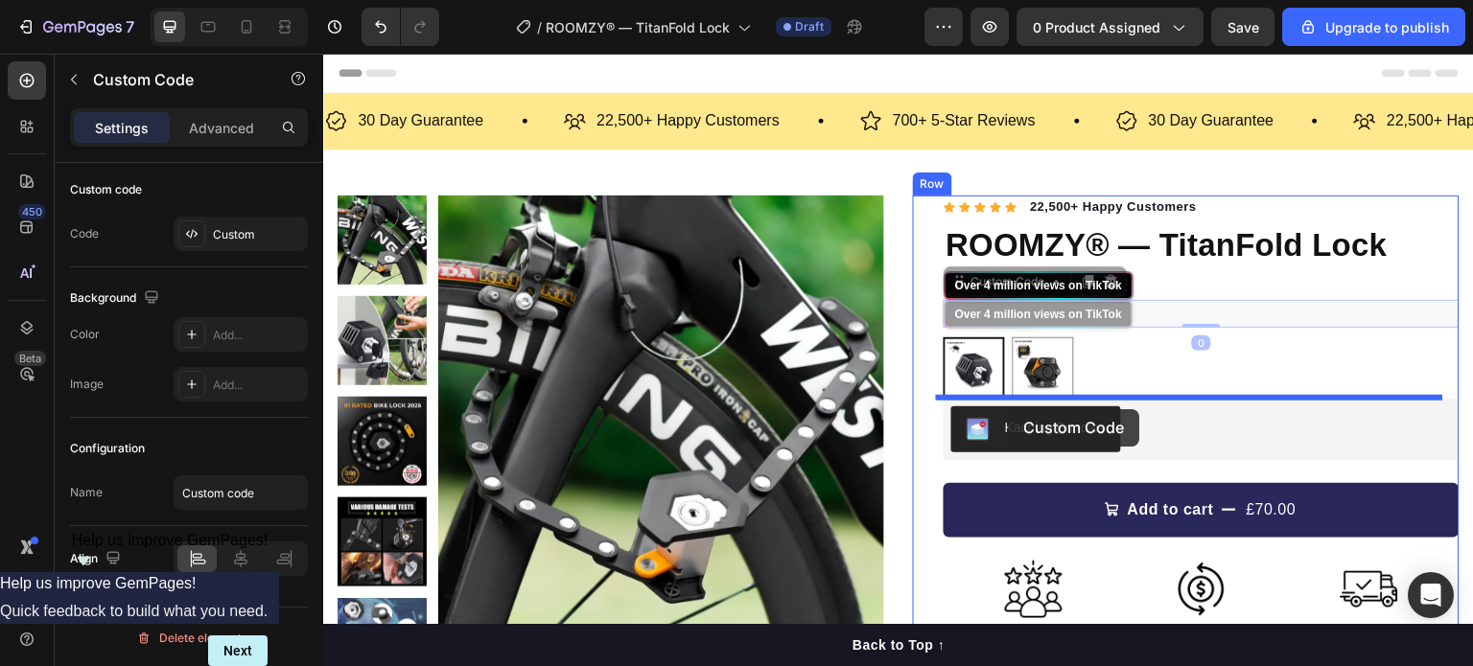
drag, startPoint x: 972, startPoint y: 282, endPoint x: 1009, endPoint y: 409, distance: 132.6
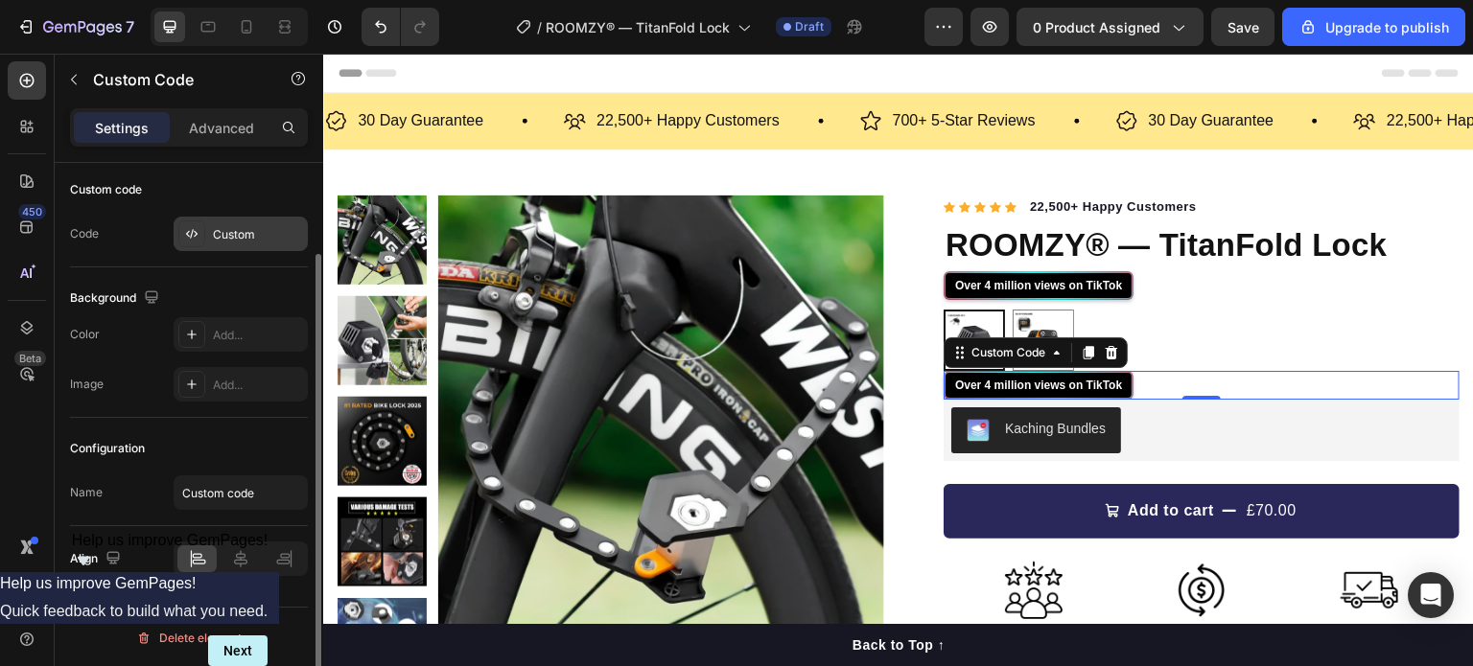
click at [254, 237] on div "Custom" at bounding box center [258, 234] width 90 height 17
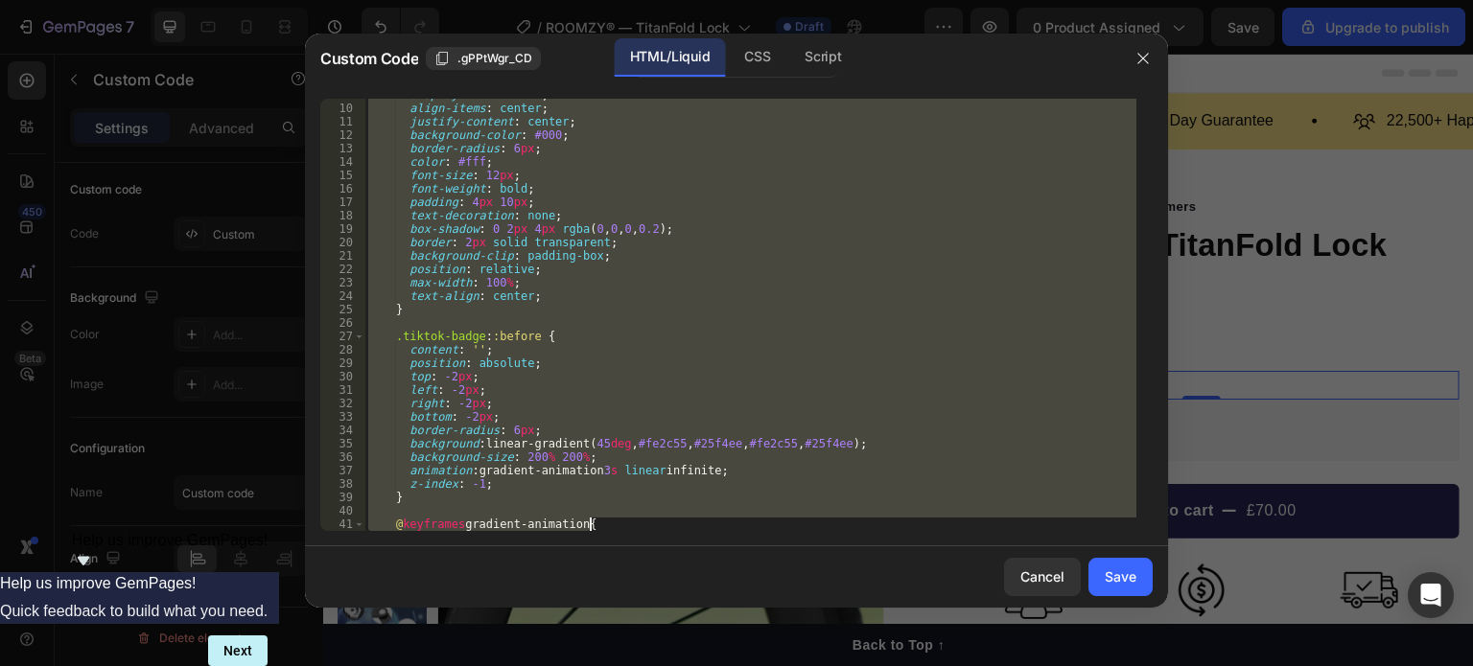
scroll to position [640, 0]
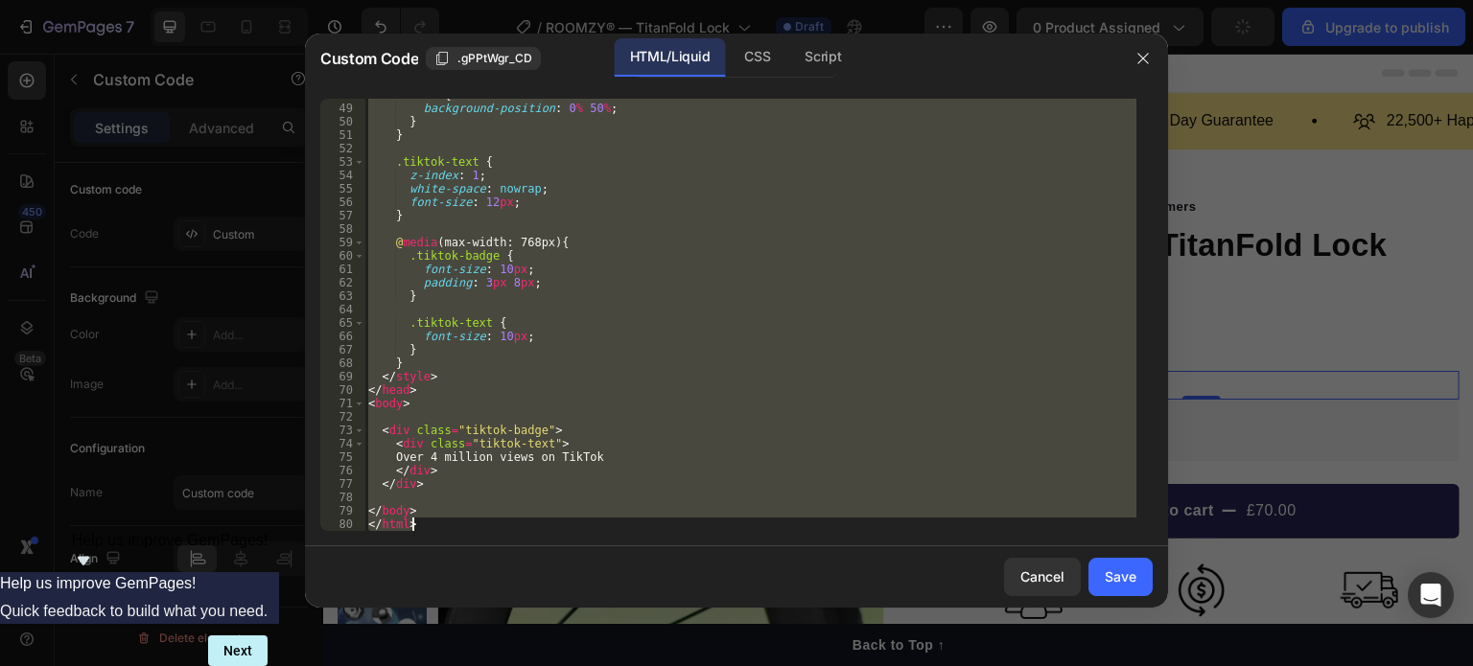
drag, startPoint x: 369, startPoint y: 105, endPoint x: 682, endPoint y: 526, distance: 524.2
click at [682, 526] on div "100 % { background-position : 0 % 50 % ; } } .tiktok-text { z-index : 1 ; white…" at bounding box center [750, 317] width 772 height 459
type textarea "</body> </html>"
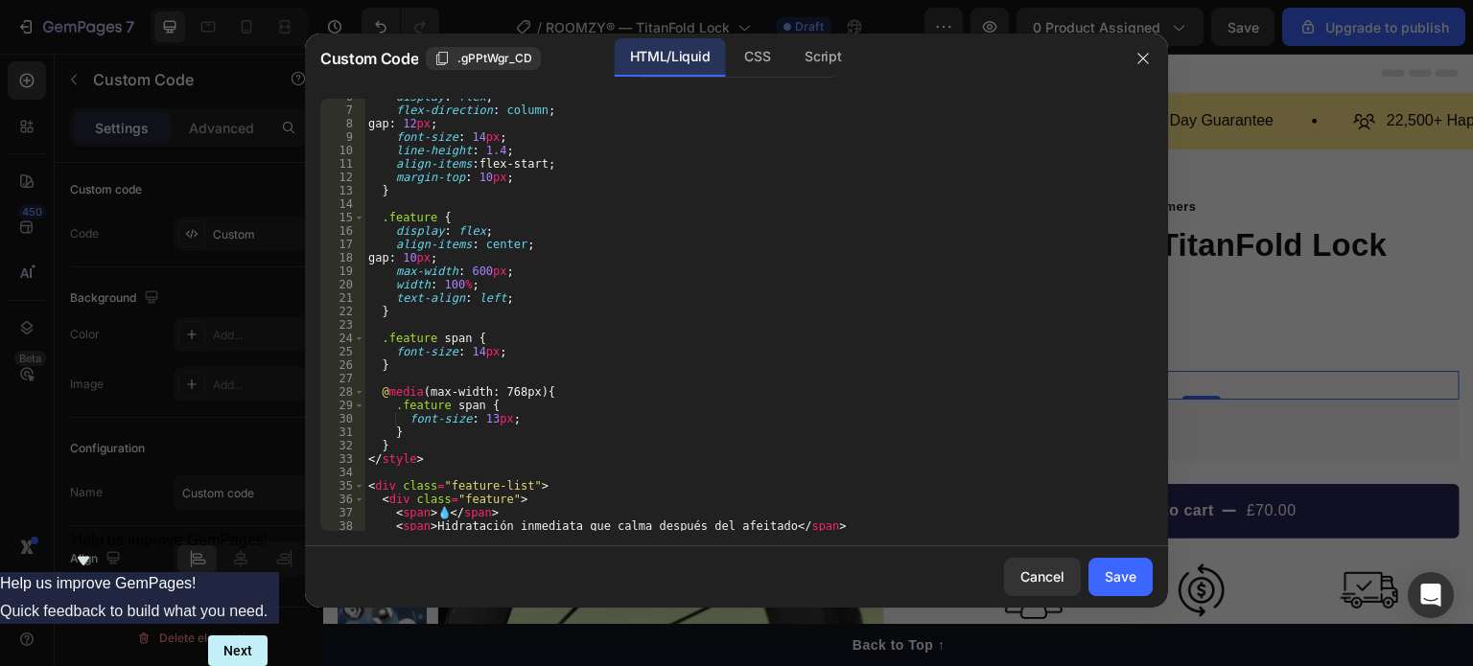
scroll to position [0, 0]
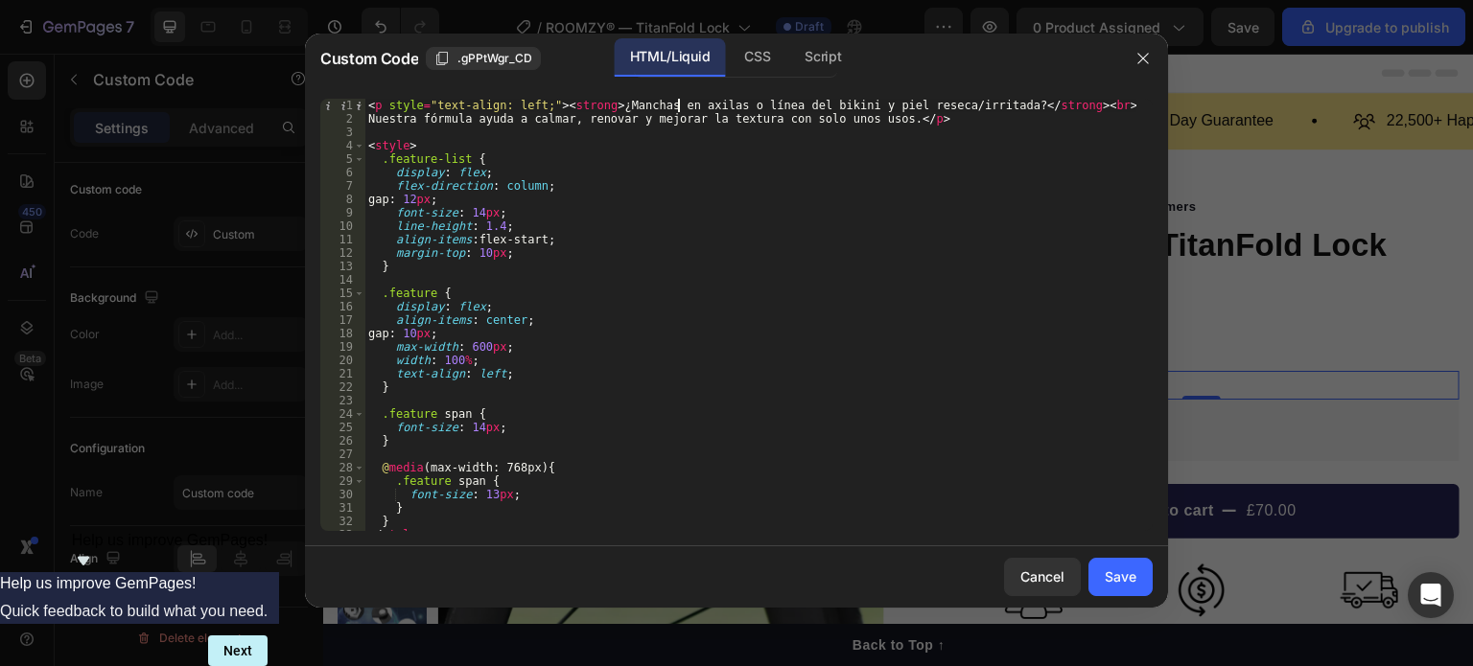
click at [679, 103] on div "< p style = "text-align: left;" > < strong > ¿Manchas en axilas o línea del bik…" at bounding box center [750, 328] width 772 height 459
drag, startPoint x: 601, startPoint y: 104, endPoint x: 987, endPoint y: 108, distance: 385.4
click at [987, 108] on div "< p style = "text-align: left;" > < strong > ¿Manchas en axilas o línea del bik…" at bounding box center [750, 328] width 772 height 459
paste textarea "Thieves don’t wait. Why should you"
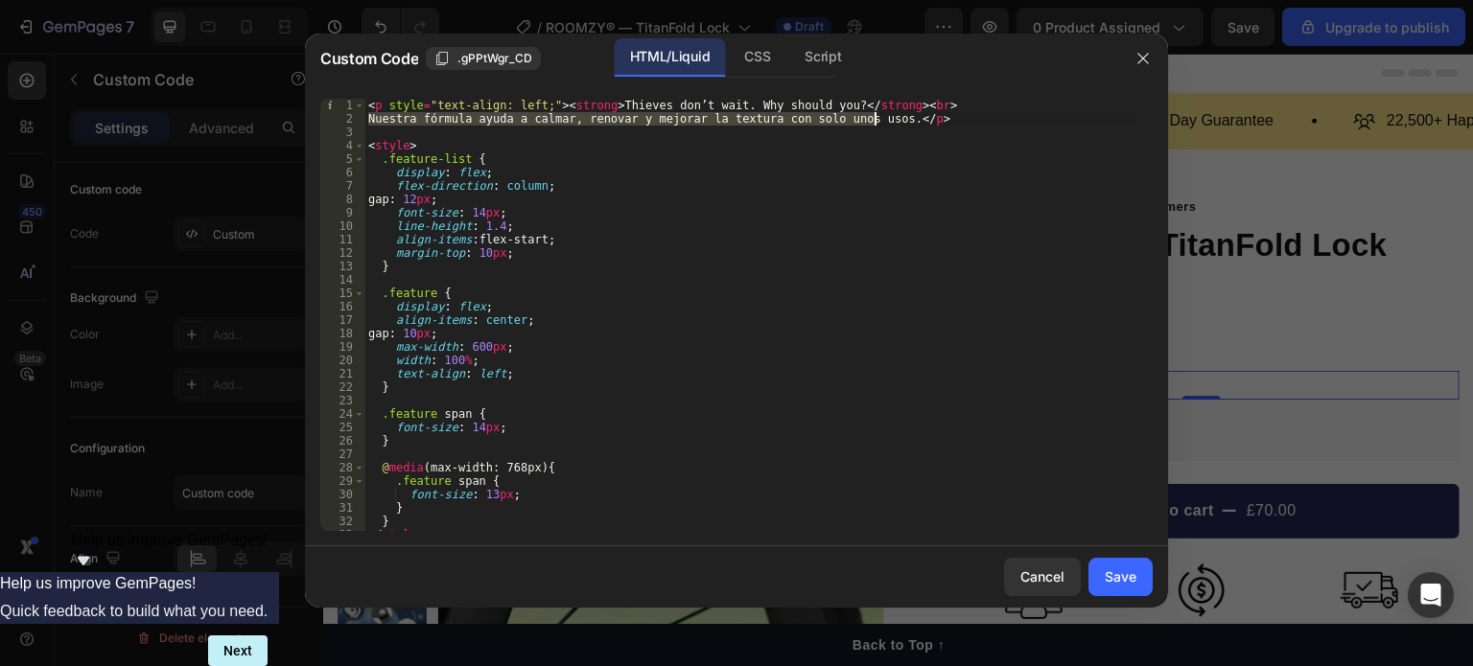
drag, startPoint x: 369, startPoint y: 118, endPoint x: 873, endPoint y: 117, distance: 504.3
click at [873, 117] on div "< p style = "text-align: left;" > < strong > Thieves don’t wait. Why should you…" at bounding box center [750, 328] width 772 height 459
paste textarea "Fast theft. TitanFold buys you time—fold, mount, lock"
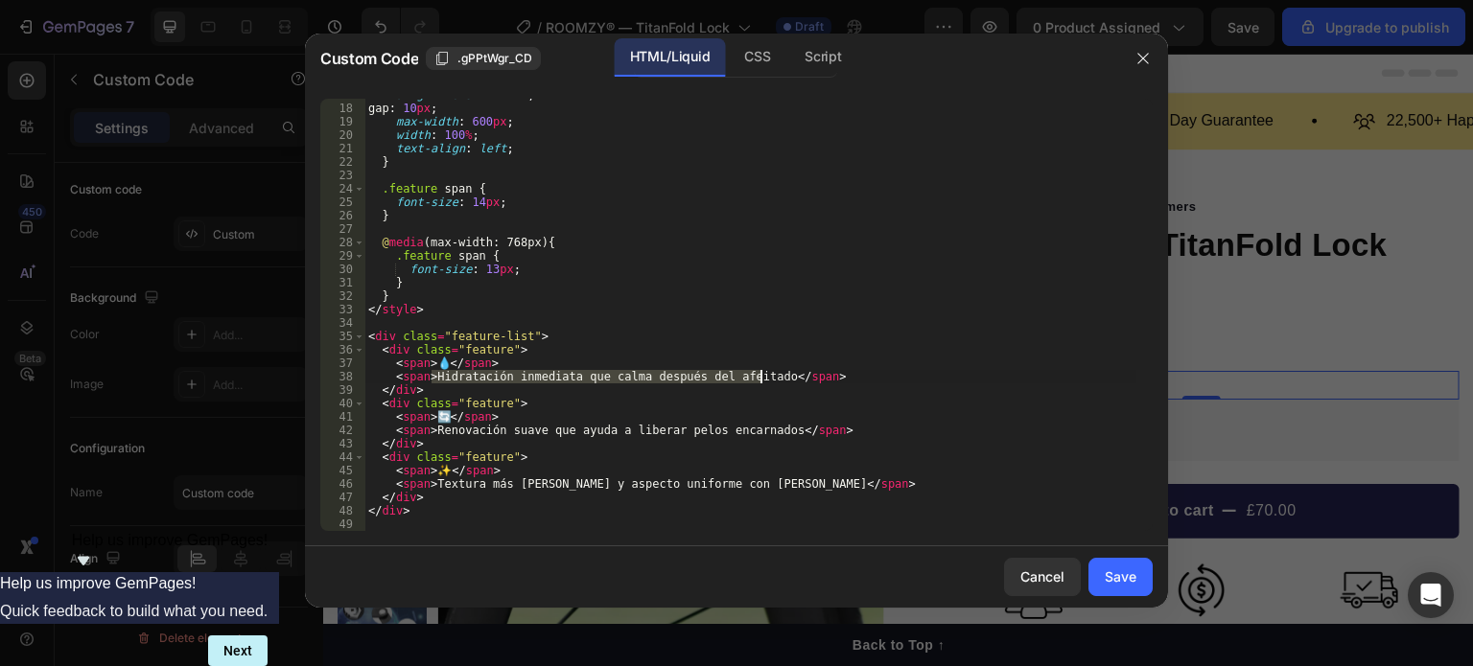
drag, startPoint x: 431, startPoint y: 381, endPoint x: 758, endPoint y: 379, distance: 326.9
click at [758, 379] on div "align-items : center ; gap : 10 px ; max-width : 600 px ; width : 100 % ; text-…" at bounding box center [750, 317] width 772 height 459
paste textarea "✅ +15 destruction tests passed — real-world proven"
click at [450, 376] on div "align-items : center ; gap : 10 px ; max-width : 600 px ; width : 100 % ; text-…" at bounding box center [750, 317] width 772 height 459
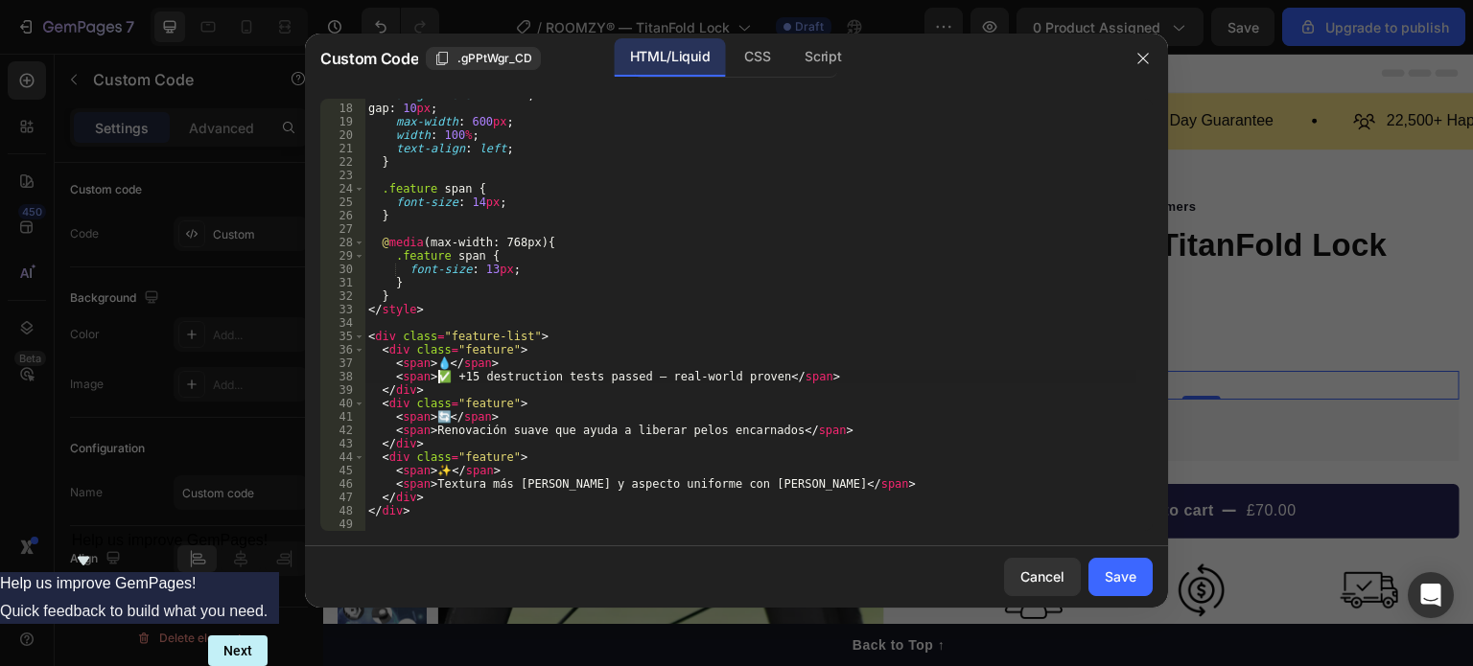
drag, startPoint x: 447, startPoint y: 378, endPoint x: 437, endPoint y: 379, distance: 9.6
click at [437, 379] on div "align-items : center ; gap : 10 px ; max-width : 600 px ; width : 100 % ; text-…" at bounding box center [750, 317] width 772 height 459
click at [441, 367] on div "align-items : center ; gap : 10 px ; max-width : 600 px ; width : 100 % ; text-…" at bounding box center [750, 317] width 772 height 459
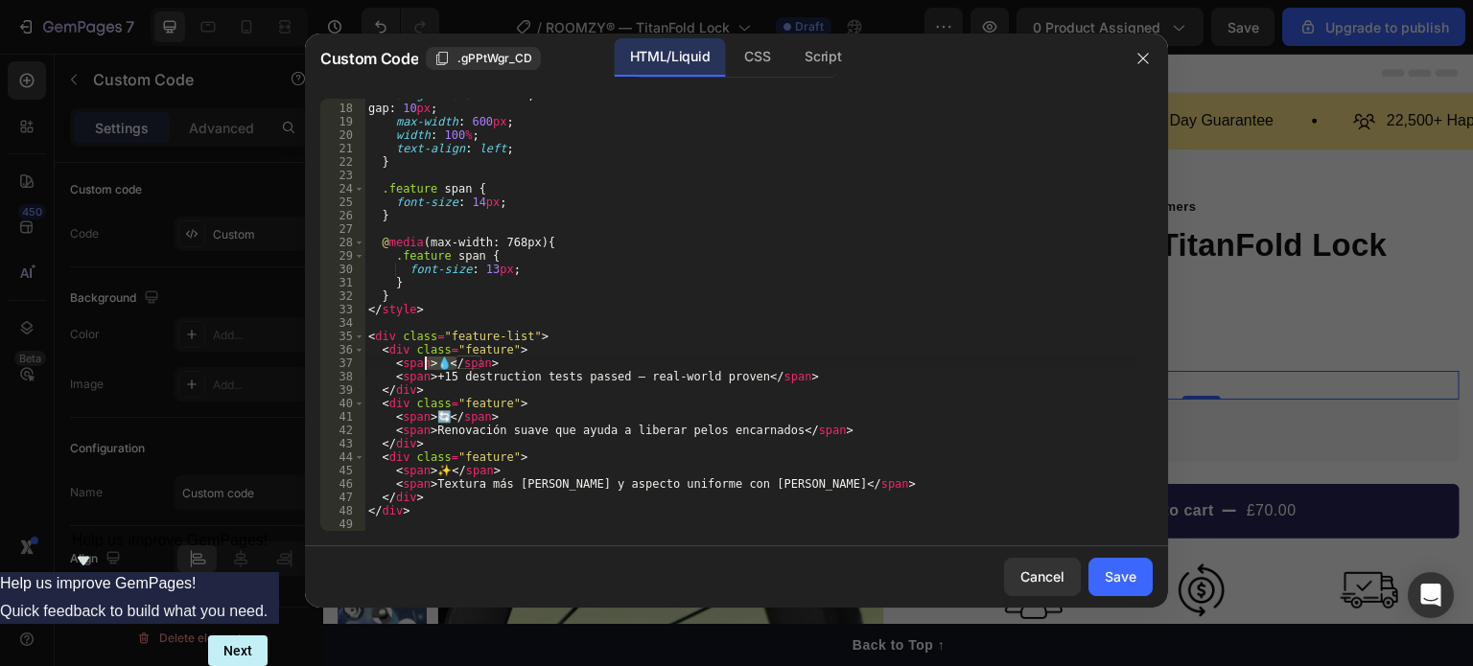
click at [441, 367] on div "align-items : center ; gap : 10 px ; max-width : 600 px ; width : 100 % ; text-…" at bounding box center [750, 315] width 772 height 432
paste textarea "✅ +15 destruction tests passed — real-world proven"
drag, startPoint x: 453, startPoint y: 362, endPoint x: 755, endPoint y: 363, distance: 302.0
click at [755, 363] on div "align-items : center ; gap : 10 px ; max-width : 600 px ; width : 100 % ; text-…" at bounding box center [750, 317] width 772 height 459
type textarea "<span>✅ +span>"
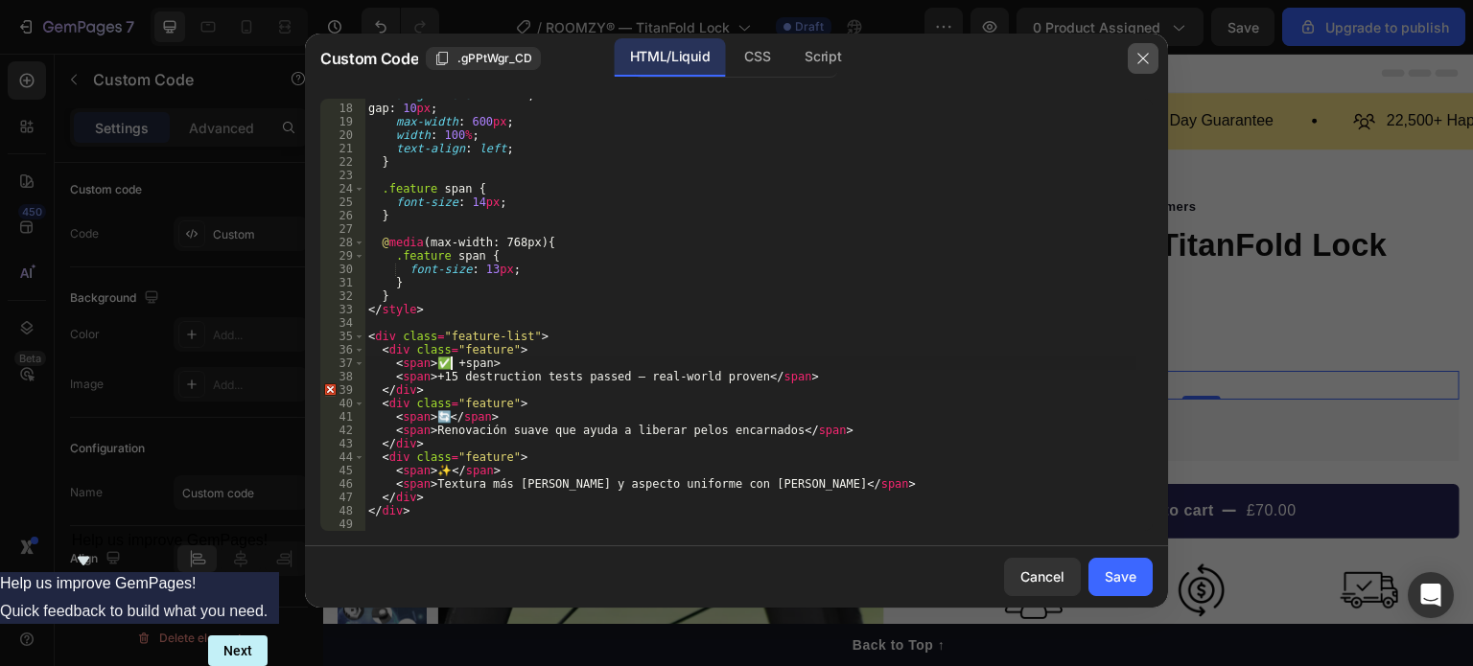
click at [1152, 49] on button "button" at bounding box center [1142, 58] width 31 height 31
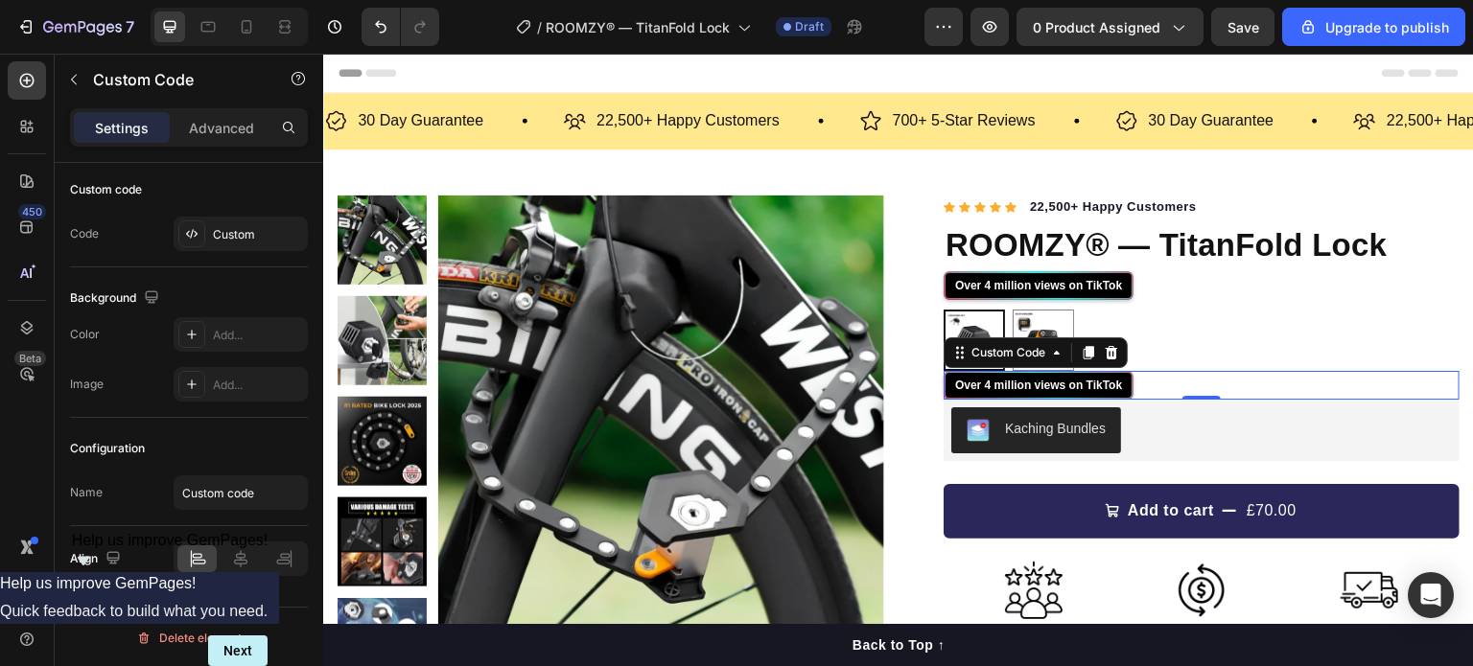
click at [1149, 383] on div "TikTok Badge Over 4 million views on [GEOGRAPHIC_DATA]" at bounding box center [1201, 385] width 516 height 29
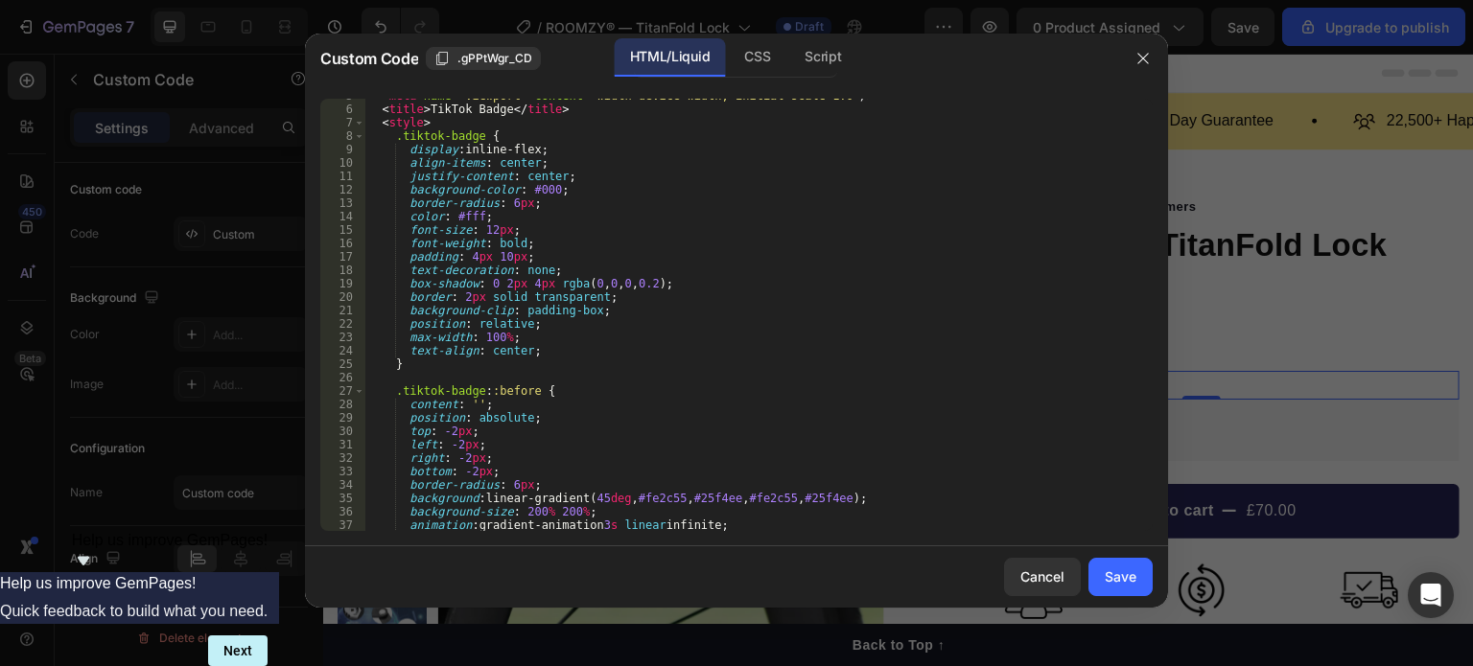
scroll to position [0, 0]
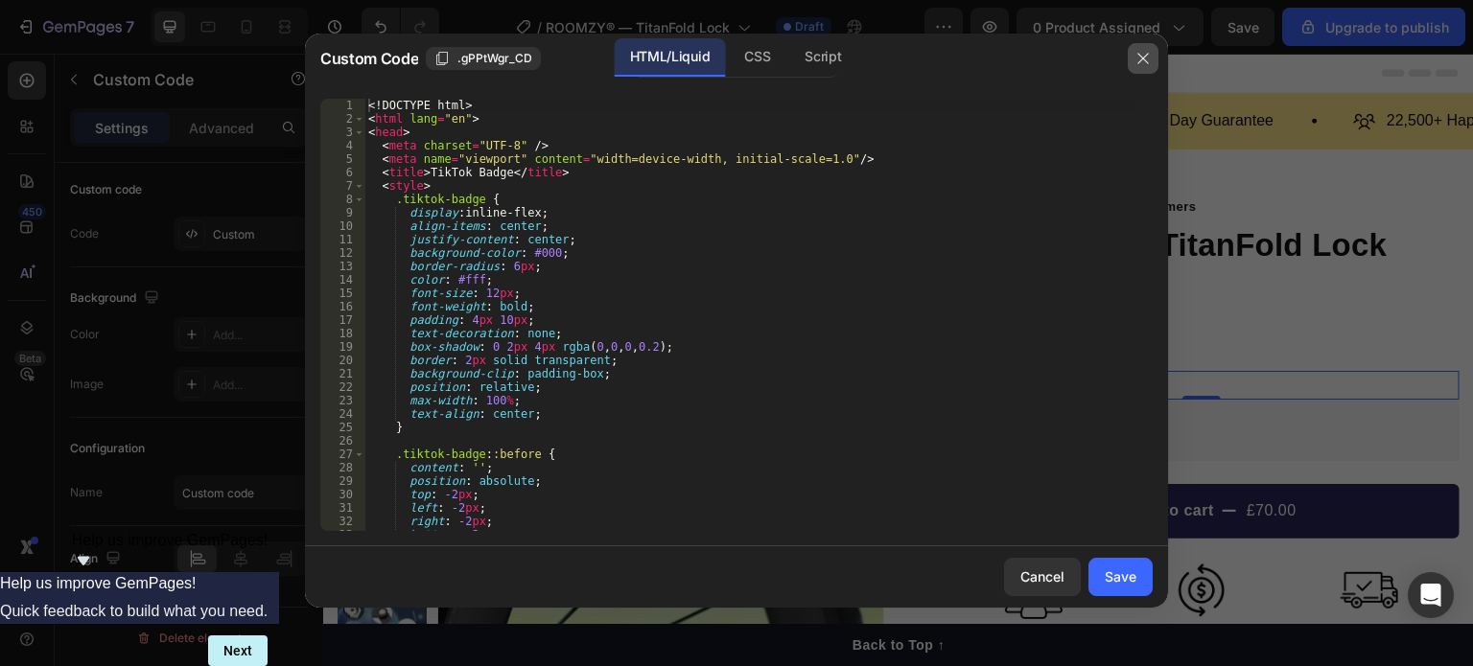
click at [1150, 57] on button "button" at bounding box center [1142, 58] width 31 height 31
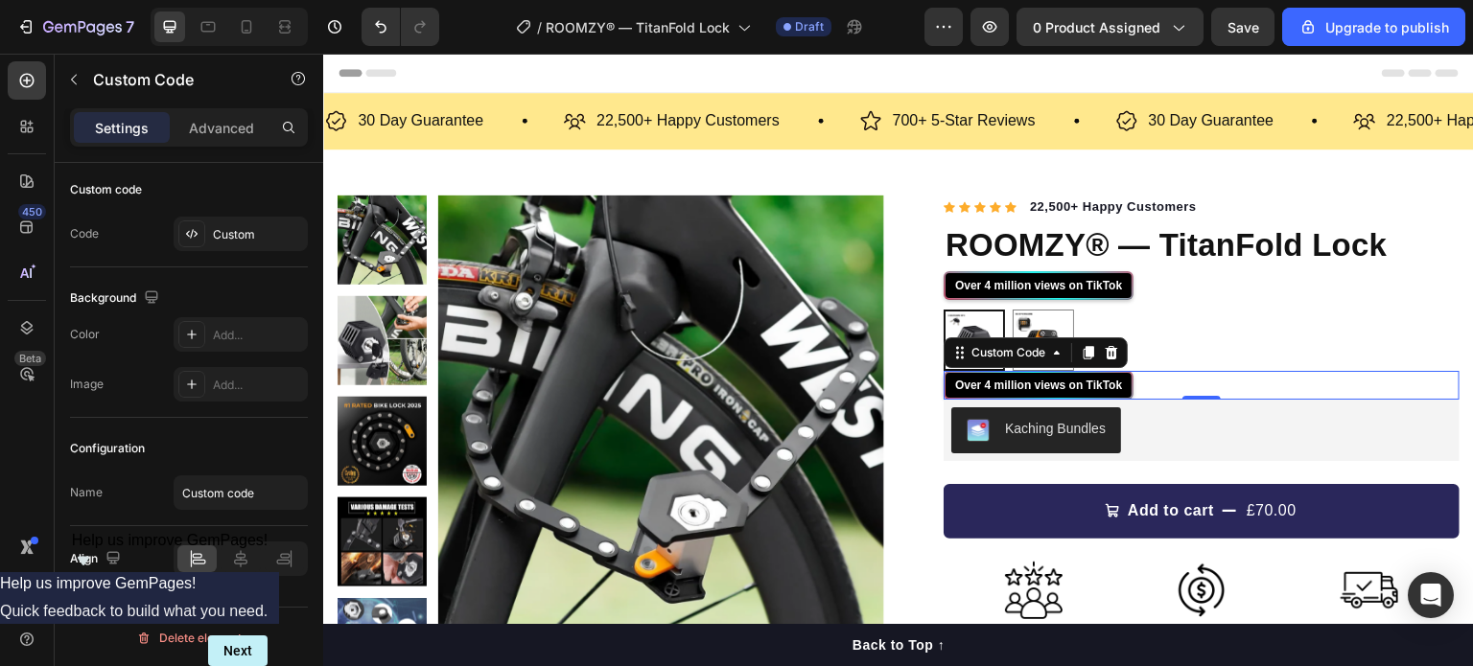
click at [1102, 385] on div "Over 4 million views on TikTok" at bounding box center [1038, 385] width 167 height 17
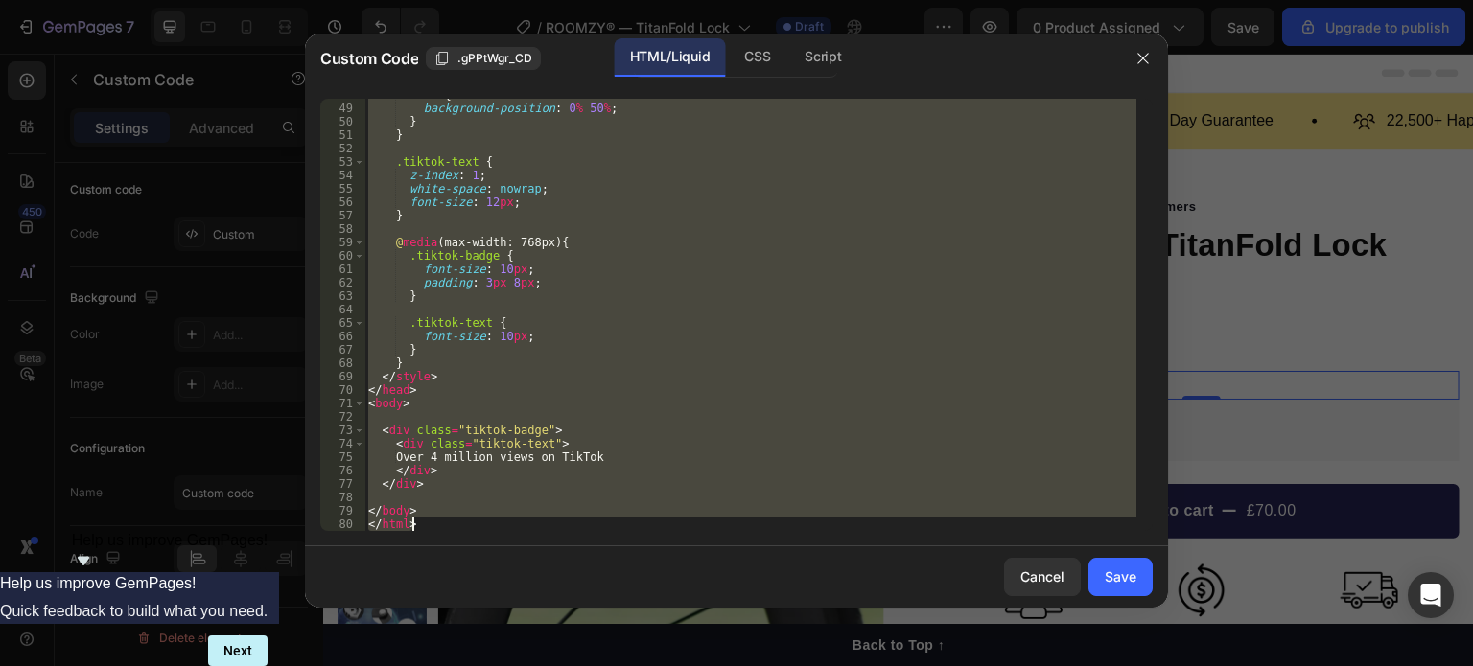
drag, startPoint x: 369, startPoint y: 101, endPoint x: 773, endPoint y: 588, distance: 632.5
click at [773, 588] on div "Custom Code .gPPtWgr_CD HTML/Liquid CSS Script <!DOCTYPE html> 48 49 50 51 52 5…" at bounding box center [736, 321] width 863 height 574
paste textarea "div"
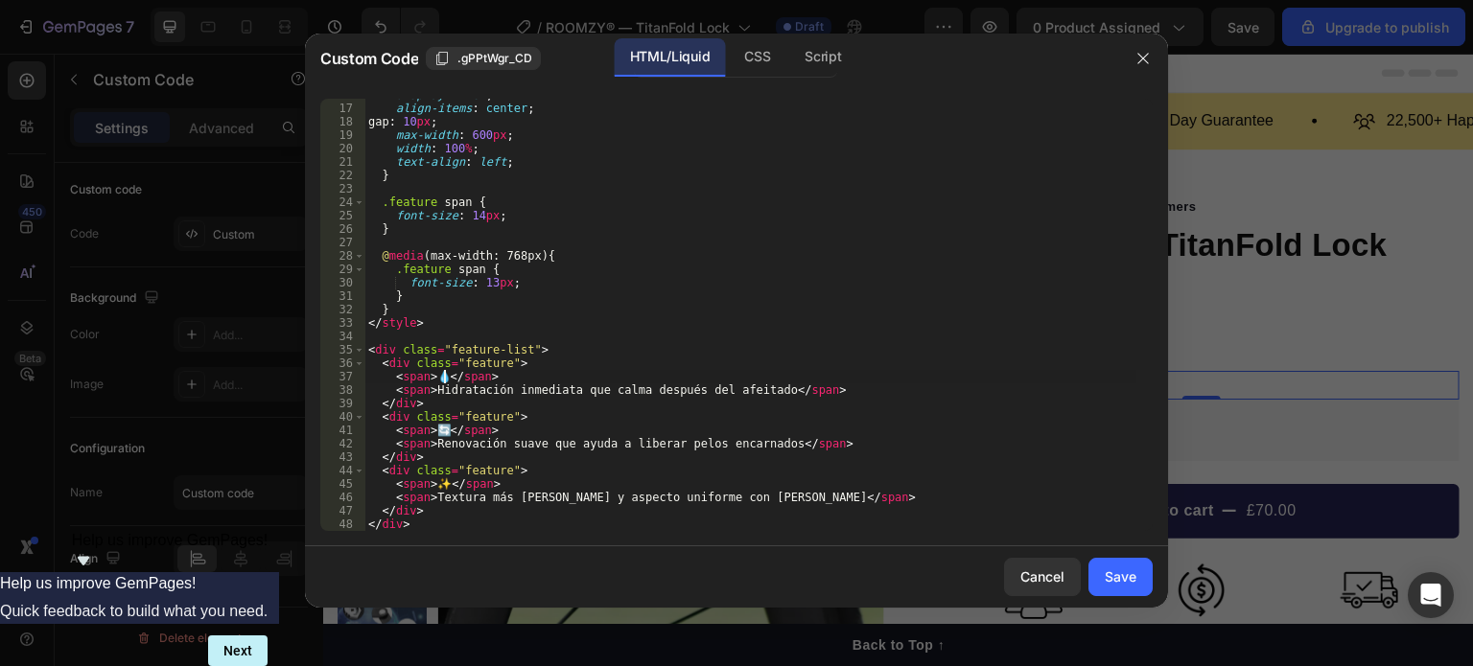
click at [441, 381] on div "display : flex ; align-items : center ; gap : 10 px ; max-width : 600 px ; widt…" at bounding box center [750, 317] width 772 height 459
click at [441, 381] on div "display : flex ; align-items : center ; gap : 10 px ; max-width : 600 px ; widt…" at bounding box center [750, 315] width 772 height 432
paste textarea "✅"
click at [449, 390] on div "display : flex ; align-items : center ; gap : 10 px ; max-width : 600 px ; widt…" at bounding box center [750, 317] width 772 height 459
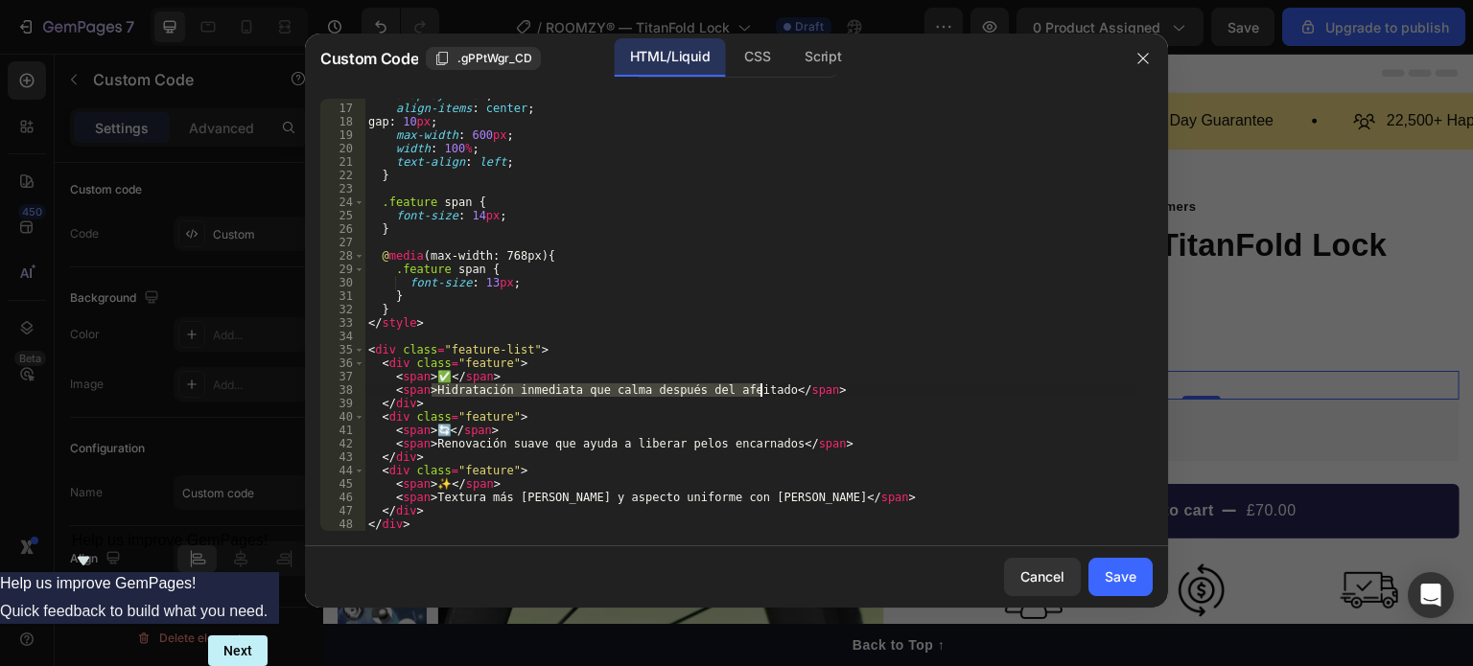
drag, startPoint x: 432, startPoint y: 391, endPoint x: 761, endPoint y: 396, distance: 328.9
click at [761, 396] on div "display : flex ; align-items : center ; gap : 10 px ; max-width : 600 px ; widt…" at bounding box center [750, 317] width 772 height 459
paste textarea "+15 destruction tests passed — real-world proven"
click at [441, 429] on div "display : flex ; align-items : center ; gap : 10 px ; max-width : 600 px ; widt…" at bounding box center [750, 317] width 772 height 459
click at [437, 429] on div "display : flex ; align-items : center ; gap : 10 px ; max-width : 600 px ; widt…" at bounding box center [750, 317] width 772 height 459
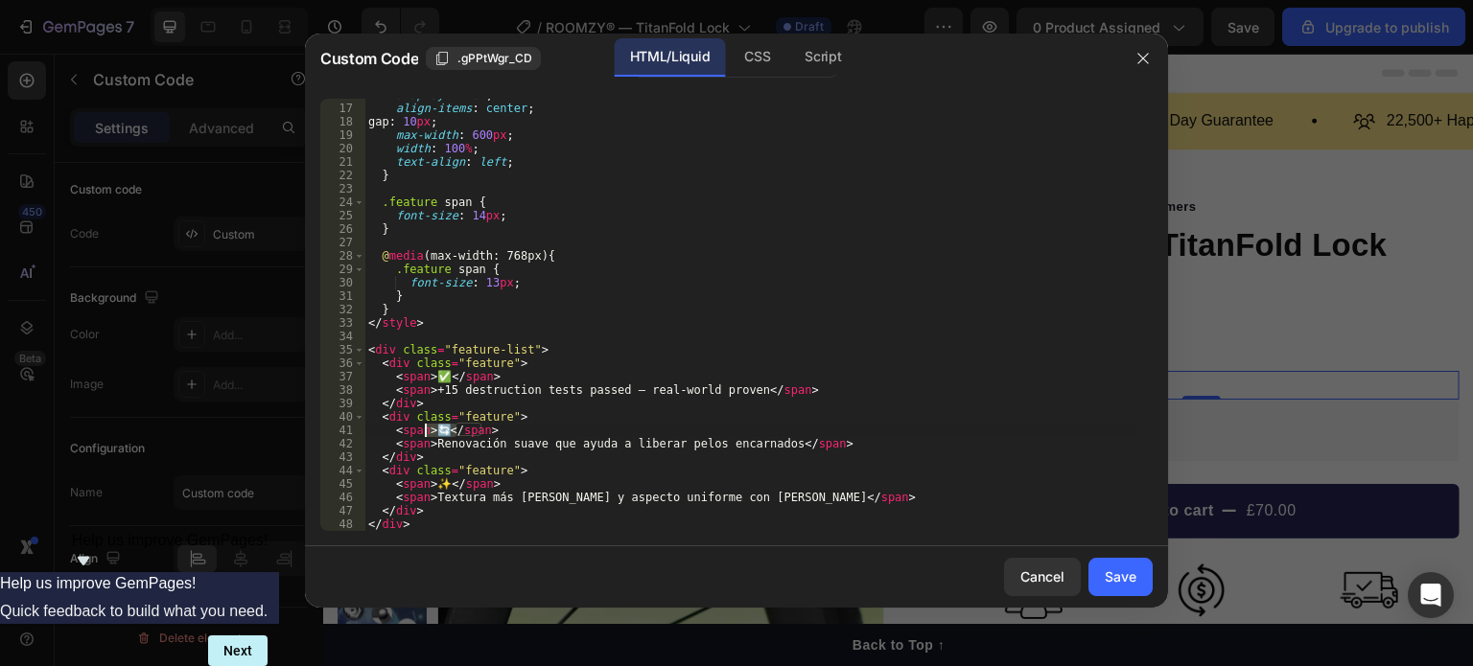
click at [437, 429] on div "display : flex ; align-items : center ; gap : 10 px ; max-width : 600 px ; widt…" at bounding box center [750, 317] width 772 height 459
click at [437, 429] on div "display : flex ; align-items : center ; gap : 10 px ; max-width : 600 px ; widt…" at bounding box center [750, 315] width 772 height 432
paste textarea
click at [456, 452] on div "display : flex ; align-items : center ; gap : 10 px ; max-width : 600 px ; widt…" at bounding box center [750, 317] width 772 height 459
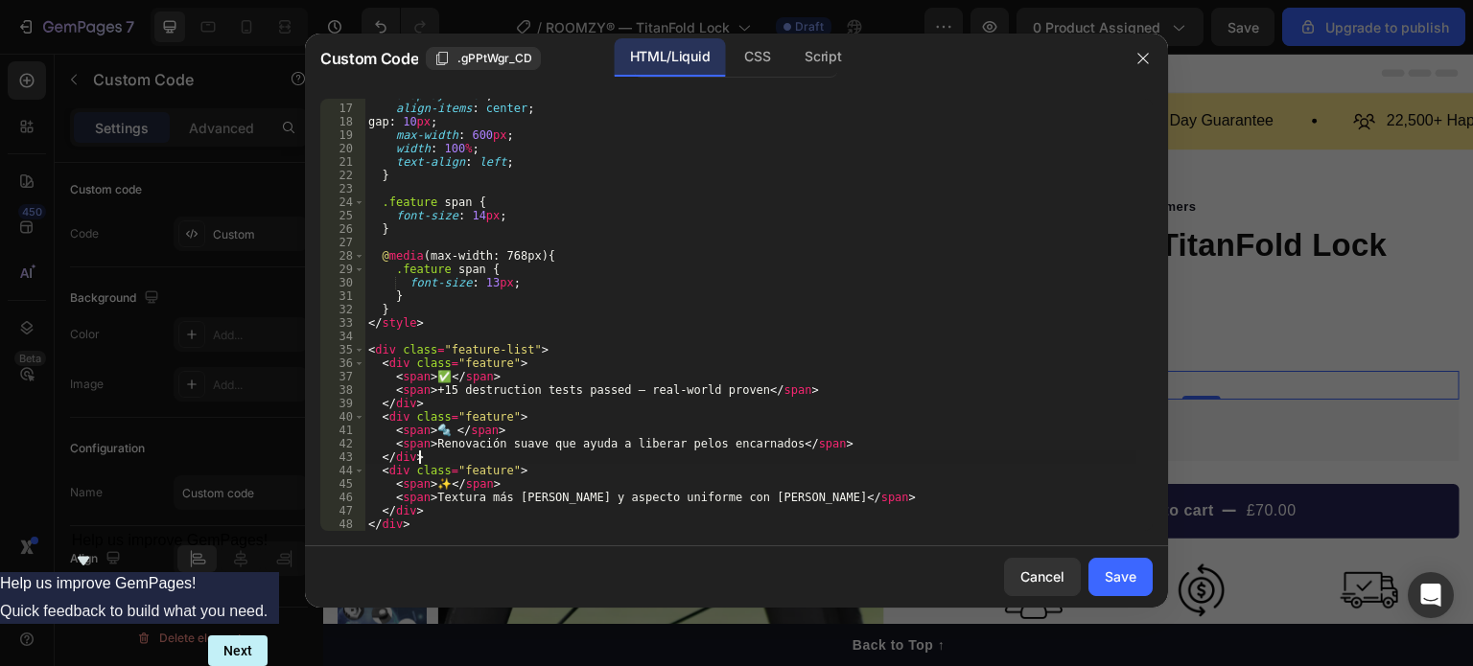
scroll to position [0, 3]
drag, startPoint x: 432, startPoint y: 443, endPoint x: 768, endPoint y: 449, distance: 335.6
click at [768, 449] on div "display : flex ; align-items : center ; gap : 10 px ; max-width : 600 px ; widt…" at bounding box center [750, 317] width 772 height 459
paste textarea "Hardened steel links — tougher than basic"
click at [442, 490] on div "display : flex ; align-items : center ; gap : 10 px ; max-width : 600 px ; widt…" at bounding box center [750, 317] width 772 height 459
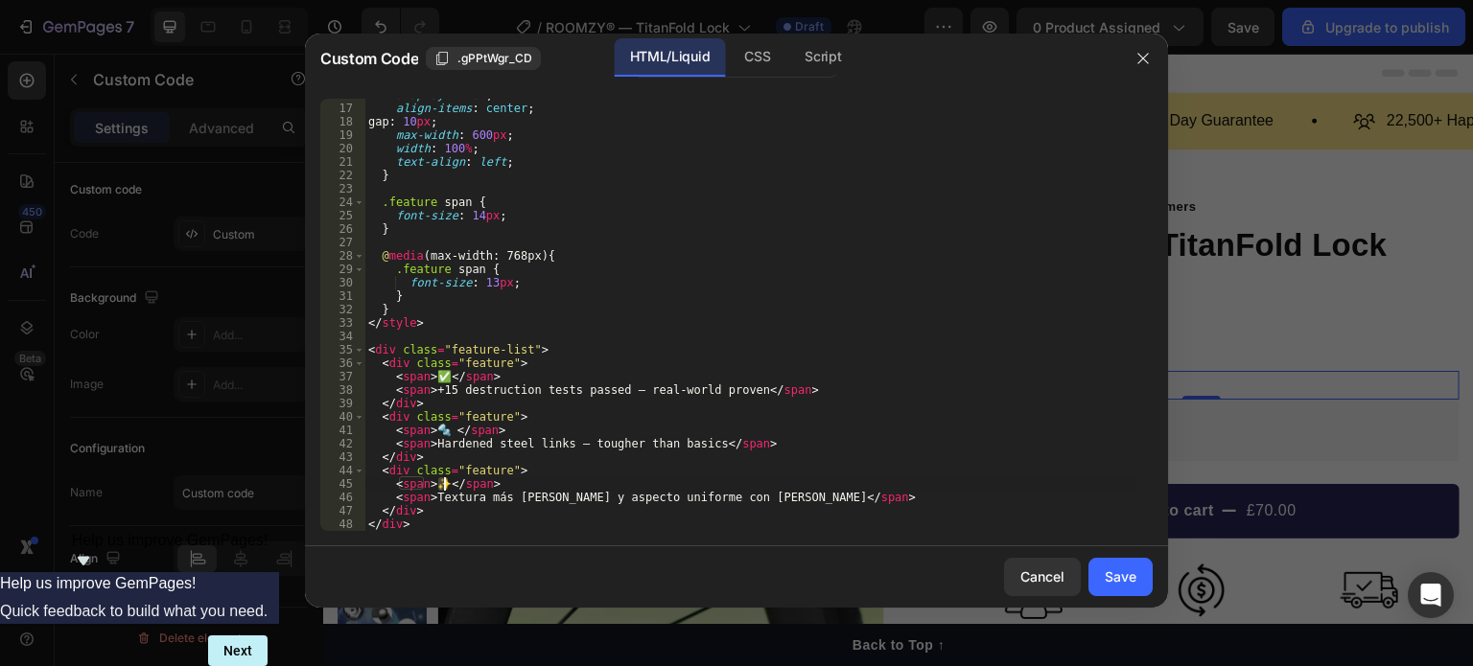
click at [443, 487] on div "display : flex ; align-items : center ; gap : 10 px ; max-width : 600 px ; widt…" at bounding box center [750, 317] width 772 height 459
paste textarea "📏"
click at [443, 487] on div "display : flex ; align-items : center ; gap : 10 px ; max-width : 600 px ; widt…" at bounding box center [750, 317] width 772 height 459
click at [457, 487] on div "display : flex ; align-items : center ; gap : 10 px ; max-width : 600 px ; widt…" at bounding box center [750, 317] width 772 height 459
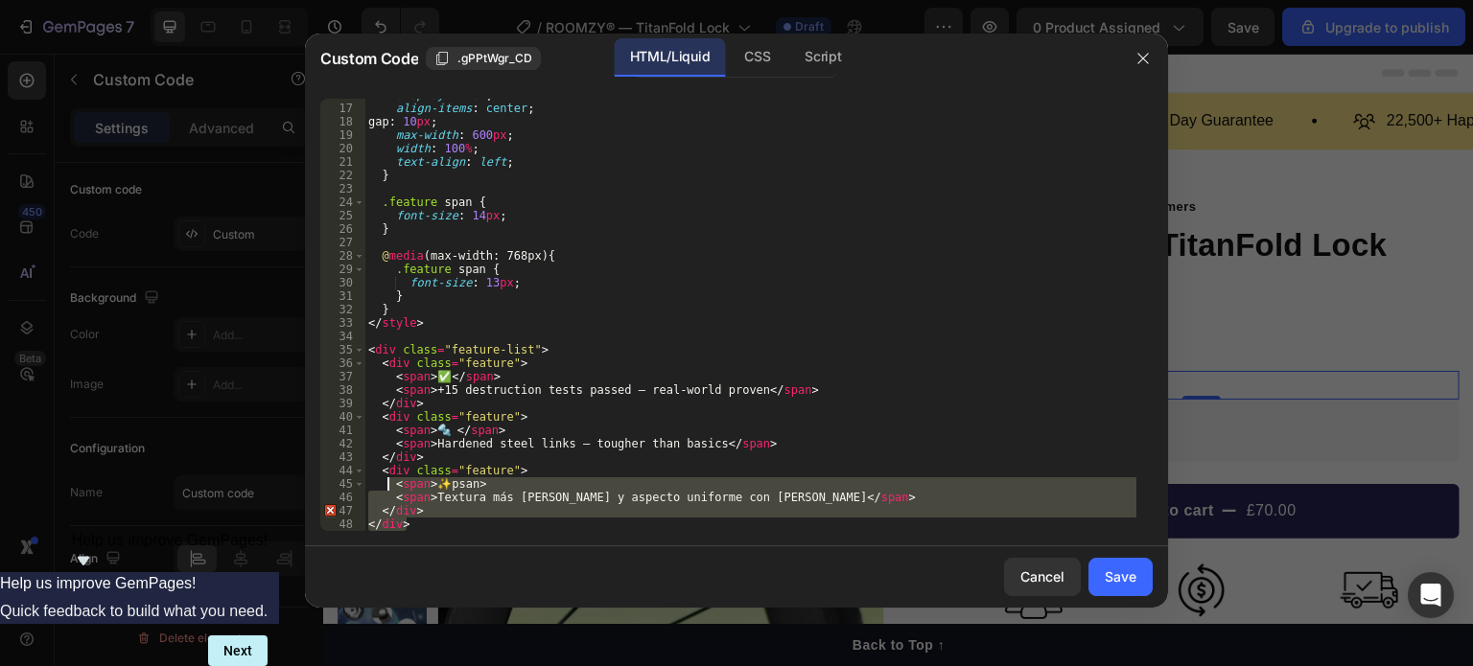
drag, startPoint x: 418, startPoint y: 521, endPoint x: 388, endPoint y: 488, distance: 44.1
click at [388, 488] on div "display : flex ; align-items : center ; gap : 10 px ; max-width : 600 px ; widt…" at bounding box center [750, 317] width 772 height 459
type textarea "<span>✨psan> <span>Textura más [PERSON_NAME] y aspecto uniforme con [PERSON_NAM…"
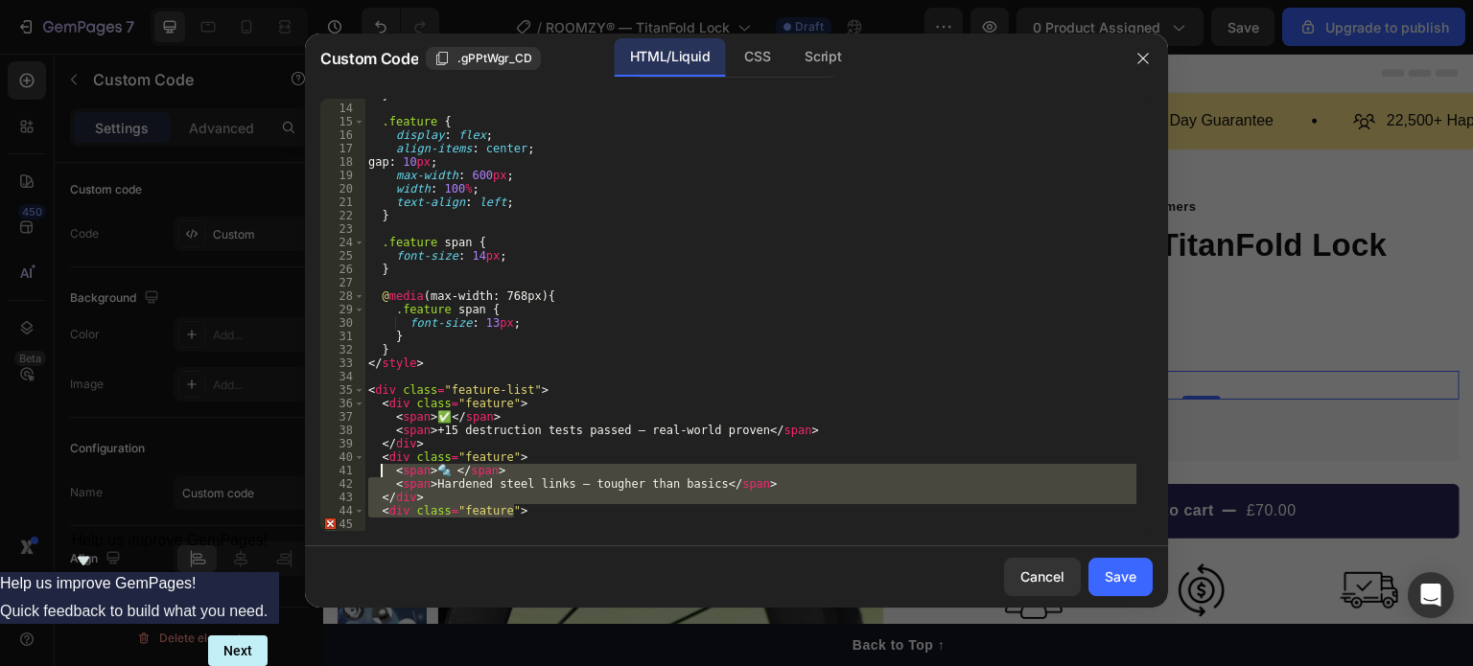
drag, startPoint x: 520, startPoint y: 510, endPoint x: 380, endPoint y: 474, distance: 144.6
click at [380, 474] on div "} .feature { display : flex ; align-items : center ; gap : 10 px ; max-width : …" at bounding box center [750, 317] width 772 height 459
click at [530, 505] on div "} .feature { display : flex ; align-items : center ; gap : 10 px ; max-width : …" at bounding box center [750, 315] width 772 height 432
type textarea "<div class="feature">"
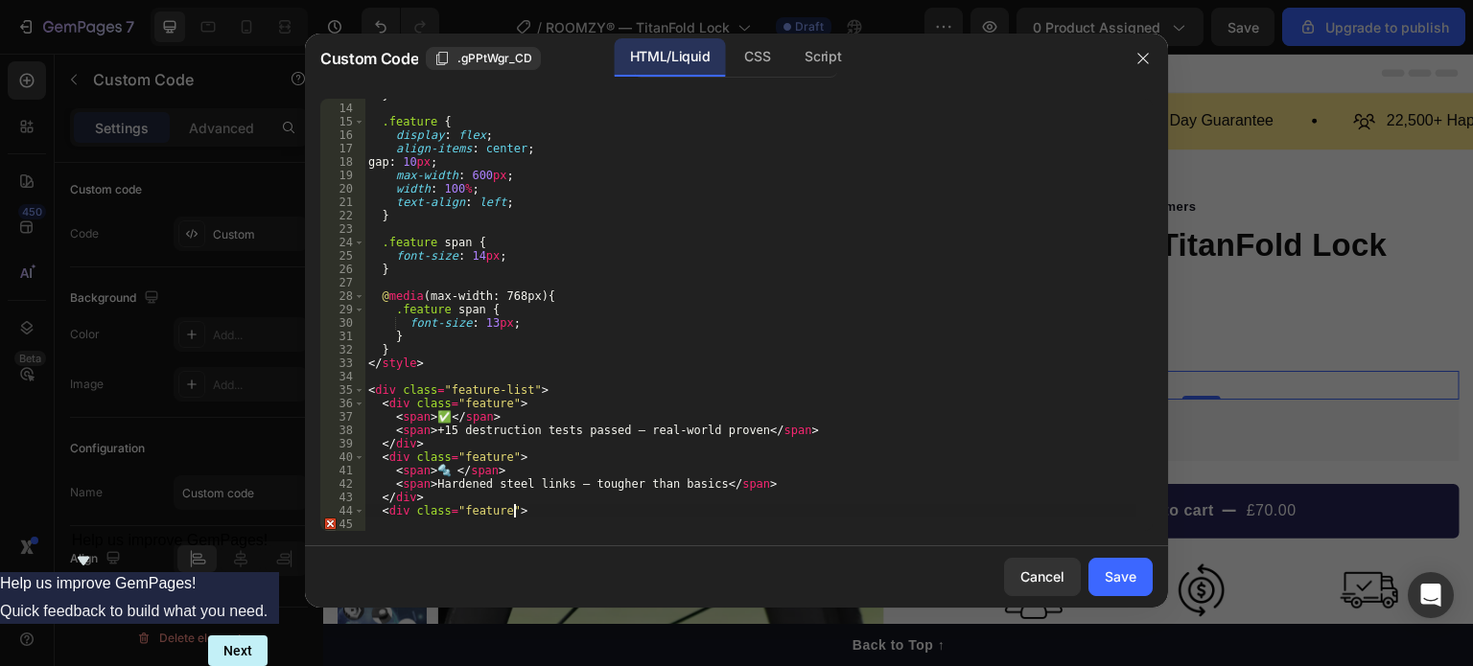
scroll to position [0, 1]
paste textarea "<div class="feature">"
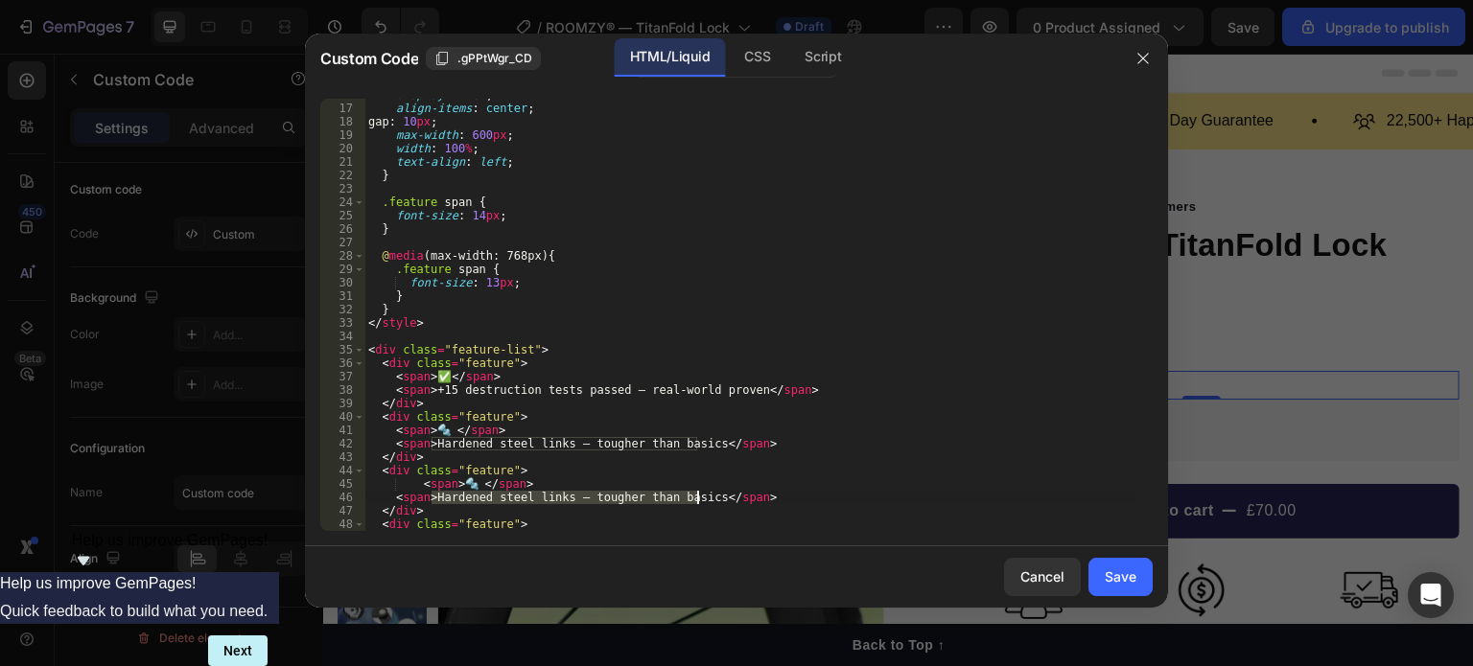
drag, startPoint x: 430, startPoint y: 502, endPoint x: 697, endPoint y: 498, distance: 267.5
click at [697, 498] on div "display : flex ; align-items : center ; gap : 10 px ; max-width : 600 px ; widt…" at bounding box center [750, 317] width 772 height 459
paste textarea "Compact & foldable — daily carry"
drag, startPoint x: 459, startPoint y: 485, endPoint x: 469, endPoint y: 486, distance: 9.6
click at [469, 486] on div "display : flex ; align-items : center ; gap : 10 px ; max-width : 600 px ; widt…" at bounding box center [750, 317] width 772 height 459
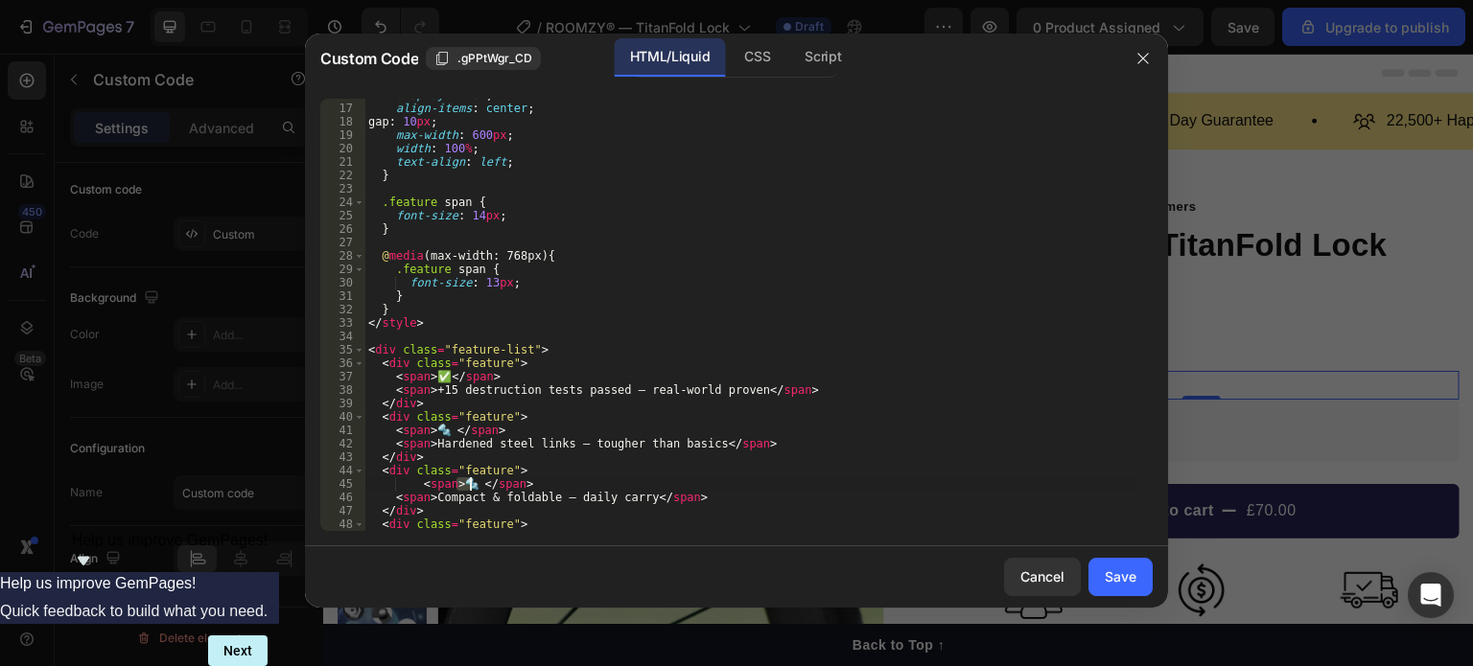
paste textarea
paste textarea "📏"
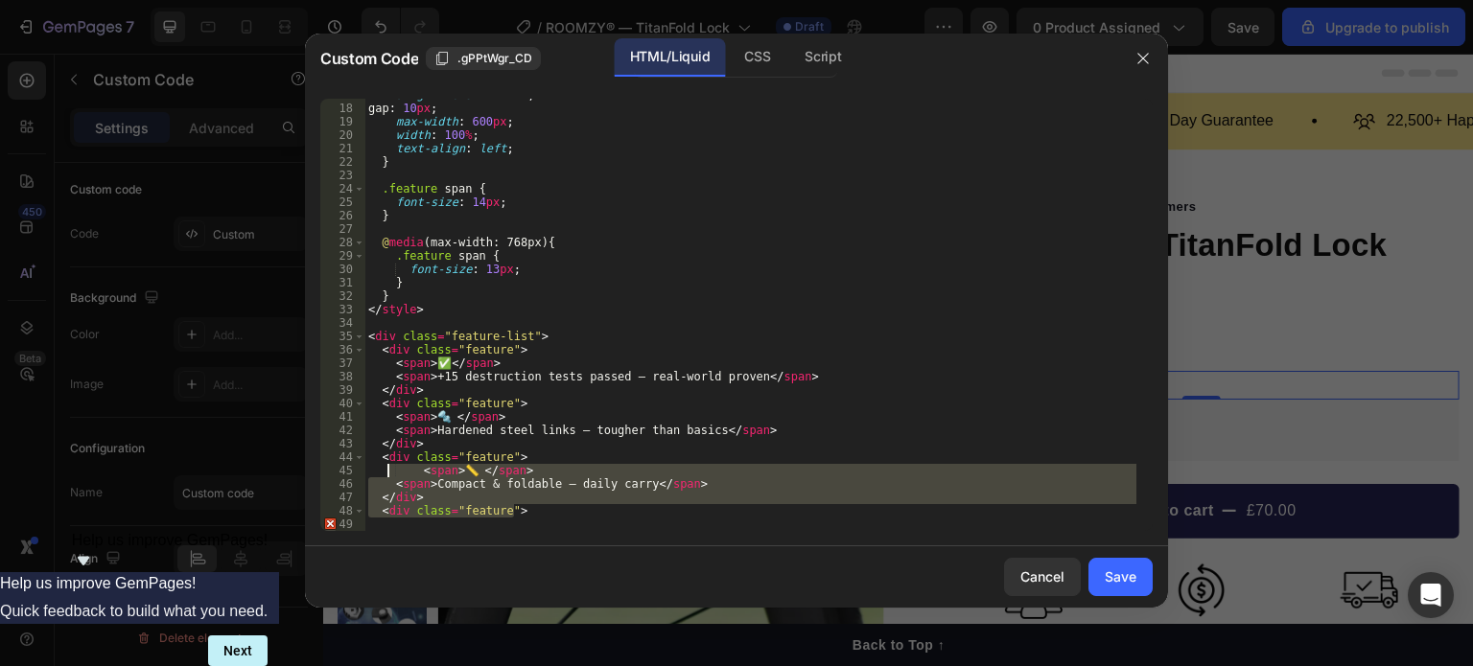
drag, startPoint x: 530, startPoint y: 524, endPoint x: 389, endPoint y: 475, distance: 149.5
click at [389, 475] on div "align-items : center ; gap : 10 px ; max-width : 600 px ; width : 100 % ; text-…" at bounding box center [750, 317] width 772 height 459
click at [544, 509] on div "align-items : center ; gap : 10 px ; max-width : 600 px ; width : 100 % ; text-…" at bounding box center [750, 315] width 772 height 432
type textarea "<div class="feature">"
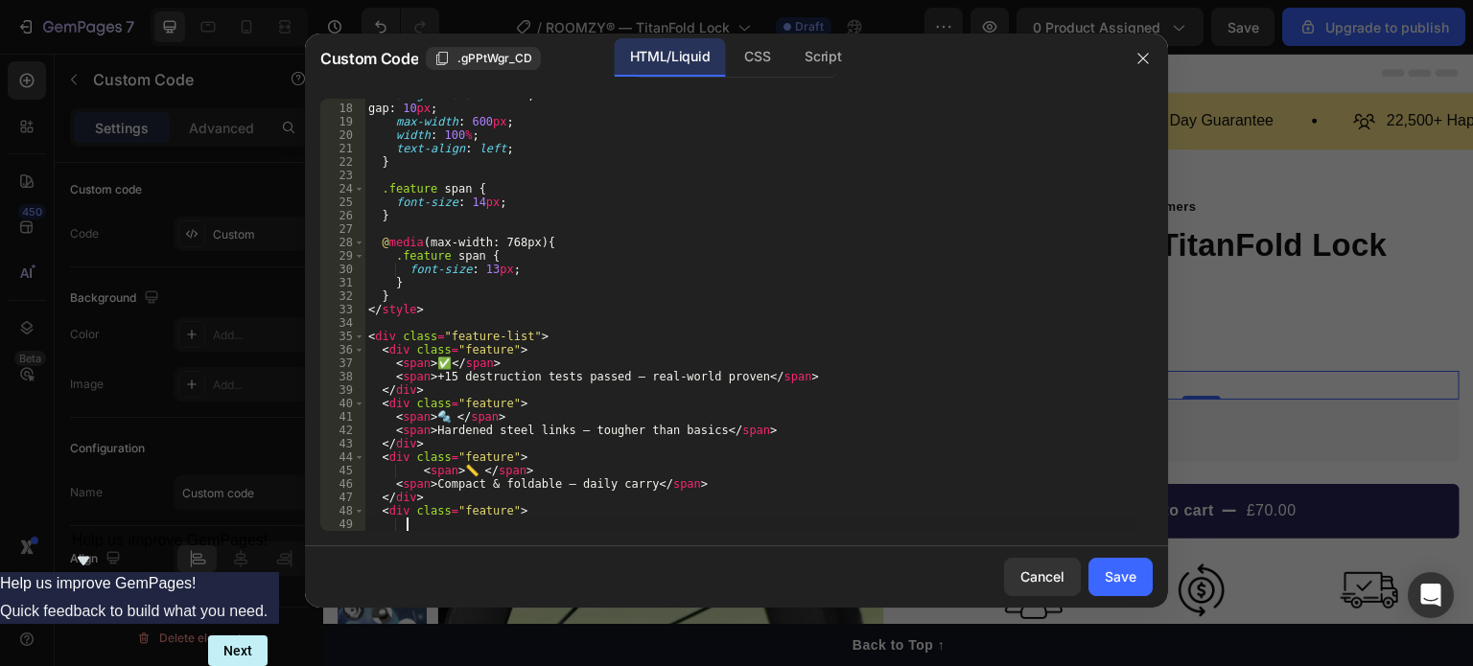
paste textarea "<div class="feature">"
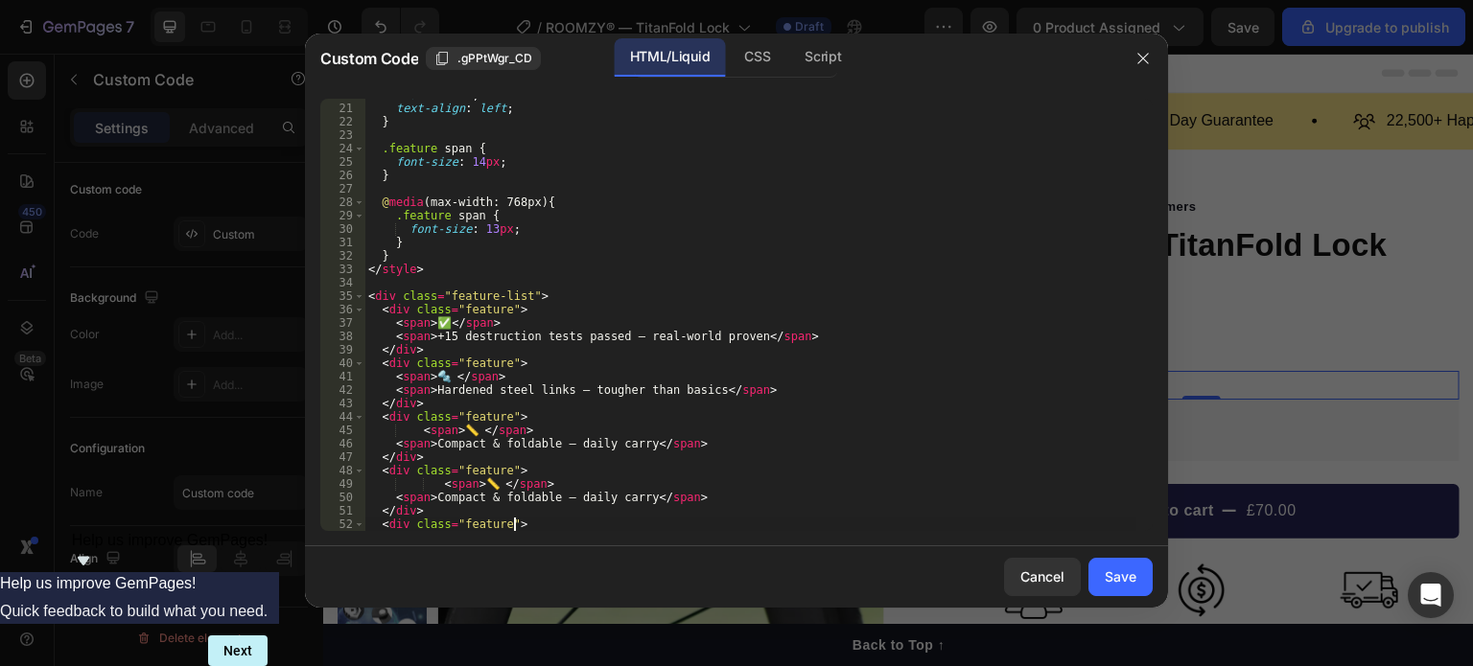
scroll to position [265, 0]
drag, startPoint x: 476, startPoint y: 482, endPoint x: 485, endPoint y: 483, distance: 9.6
click at [485, 483] on div "width : 100 % ; text-align : left ; } .feature span { font-size : 14 px ; } @ m…" at bounding box center [750, 317] width 772 height 459
paste textarea "✨"
drag, startPoint x: 432, startPoint y: 499, endPoint x: 636, endPoint y: 495, distance: 203.3
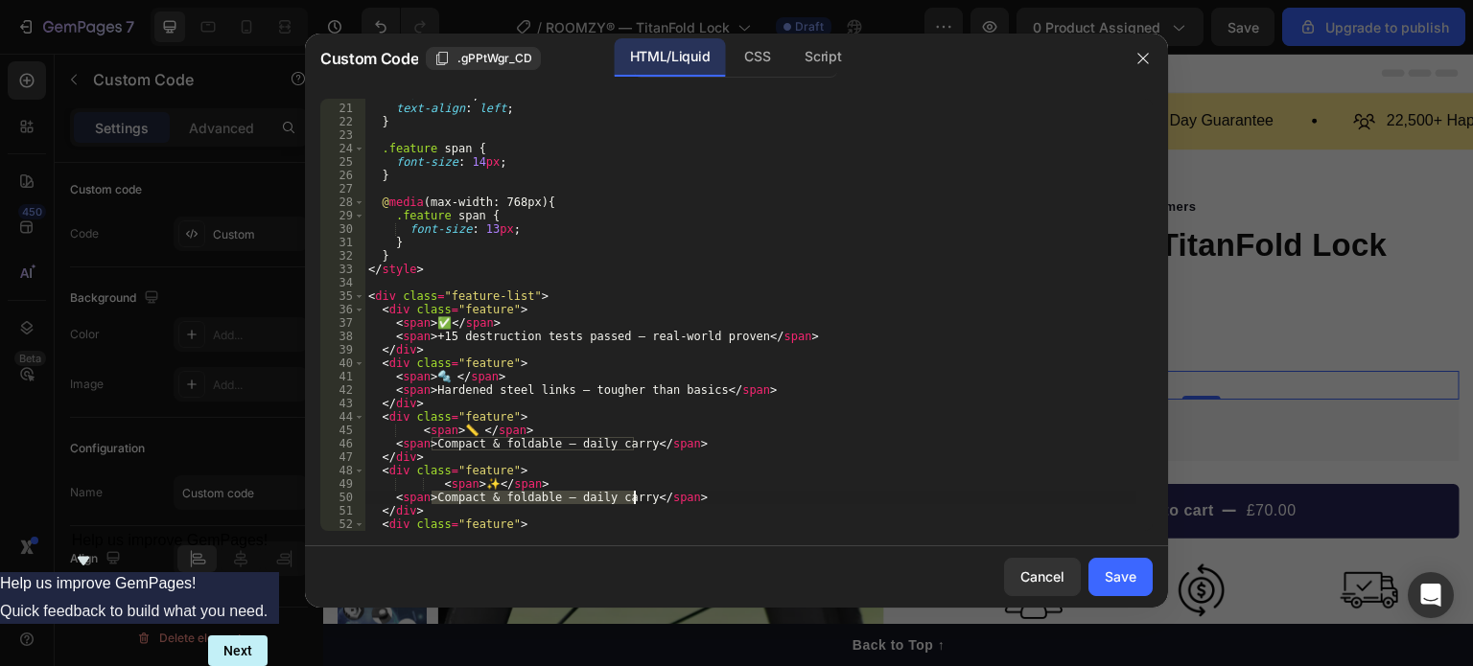
click at [636, 495] on div "width : 100 % ; text-align : left ; } .feature span { font-size : 14 px ; } @ m…" at bounding box center [750, 317] width 772 height 459
paste textarea "Frame-safe coating — protects paint"
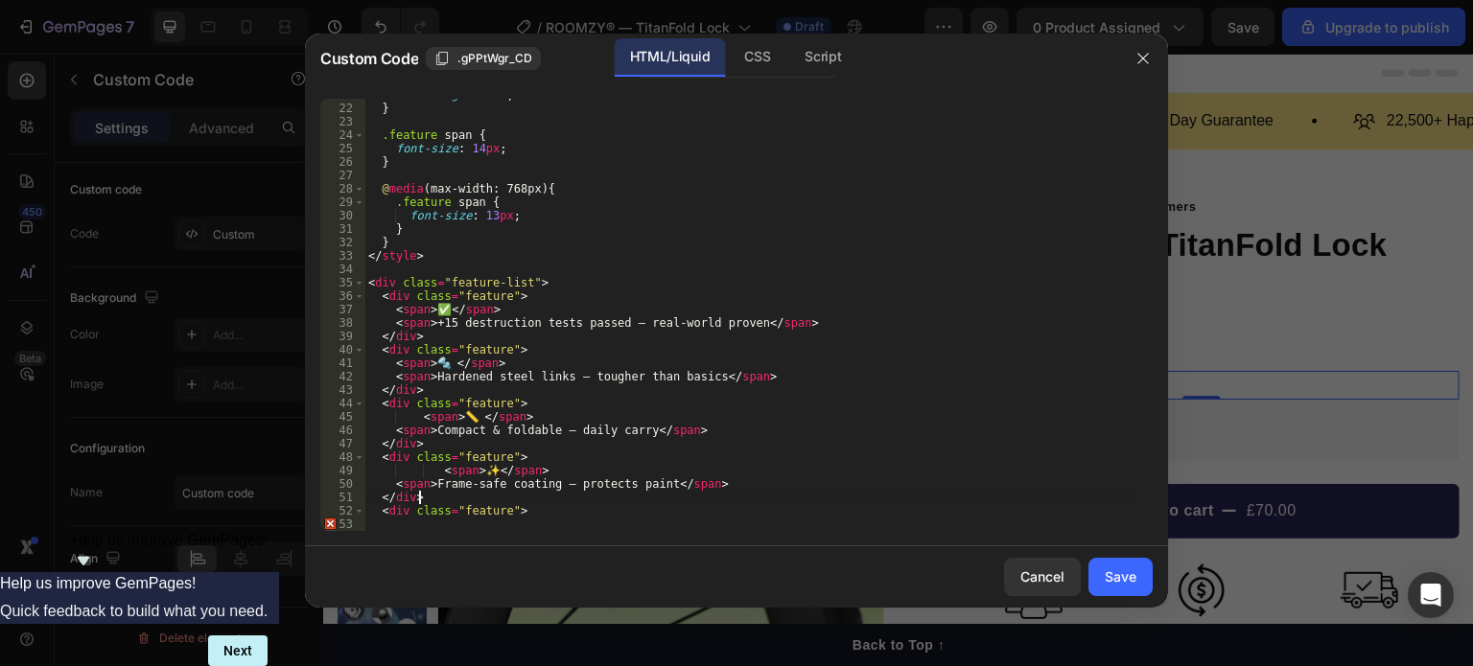
click at [999, 500] on div "text-align : left ; } .feature span { font-size : 14 px ; } @ media (max-width:…" at bounding box center [750, 317] width 772 height 459
click at [529, 514] on div "text-align : left ; } .feature span { font-size : 14 px ; } @ media (max-width:…" at bounding box center [750, 317] width 772 height 459
type textarea "<div class="feature">"
paste textarea "</div>"
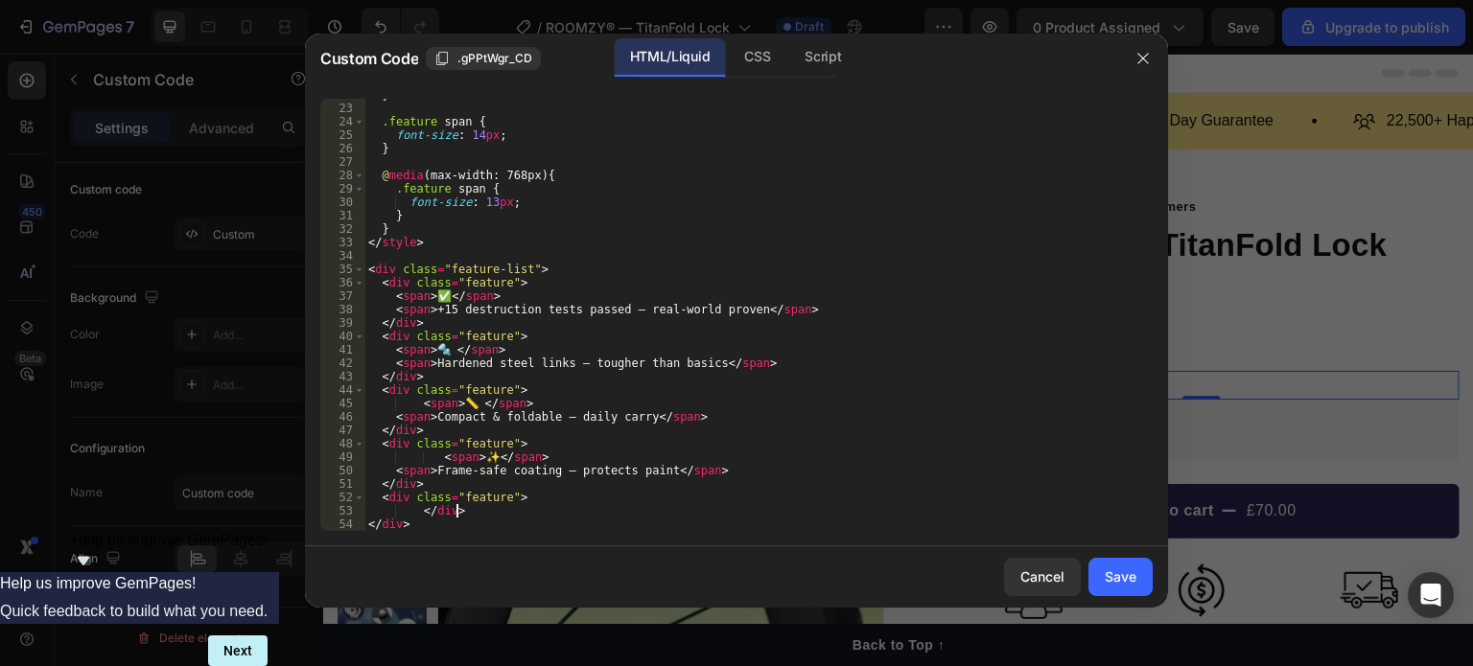
click at [562, 514] on div "} .feature span { font-size : 14 px ; } @ media (max-width: 768px) { .feature s…" at bounding box center [750, 317] width 772 height 459
click at [1142, 367] on div at bounding box center [1141, 315] width 21 height 432
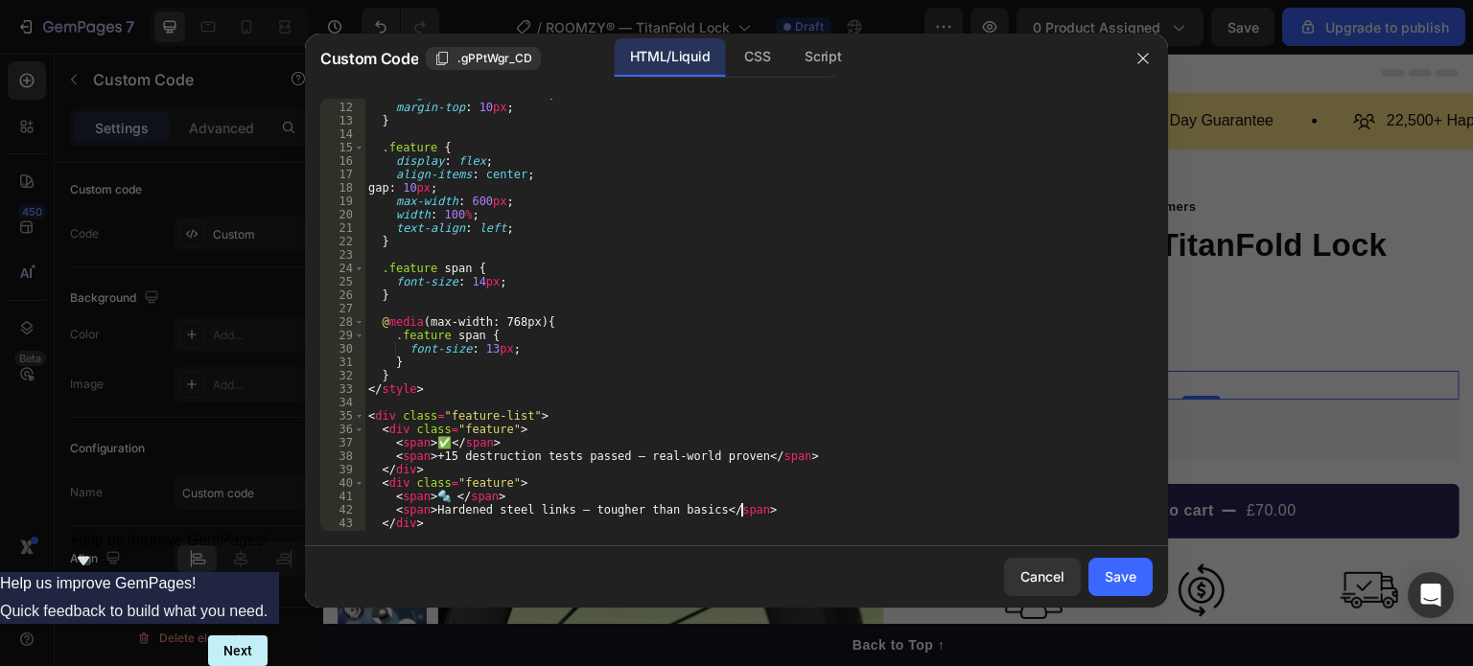
scroll to position [0, 0]
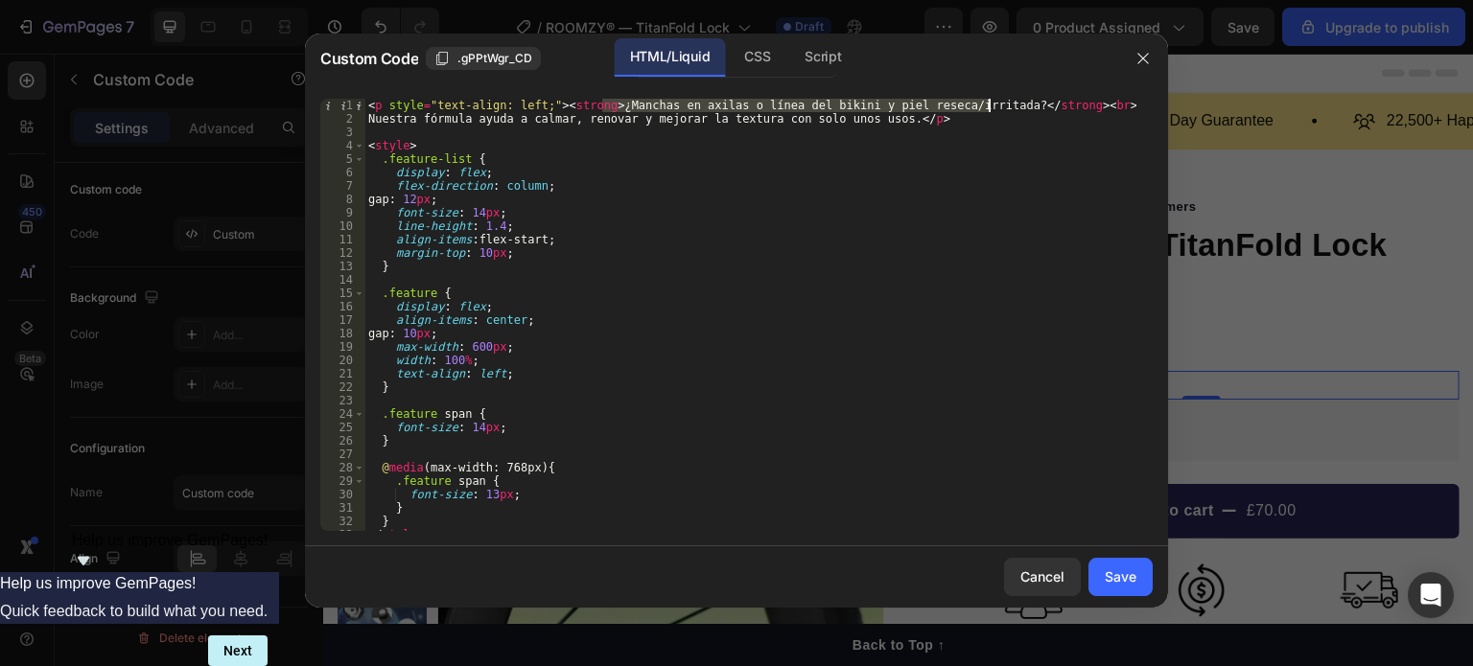
drag, startPoint x: 602, startPoint y: 106, endPoint x: 987, endPoint y: 107, distance: 385.4
click at [987, 107] on div "< p style = "text-align: left;" > < strong > ¿Manchas en axilas o línea del bik…" at bounding box center [750, 328] width 772 height 459
paste textarea "Thieves don’t wait. Why should you"
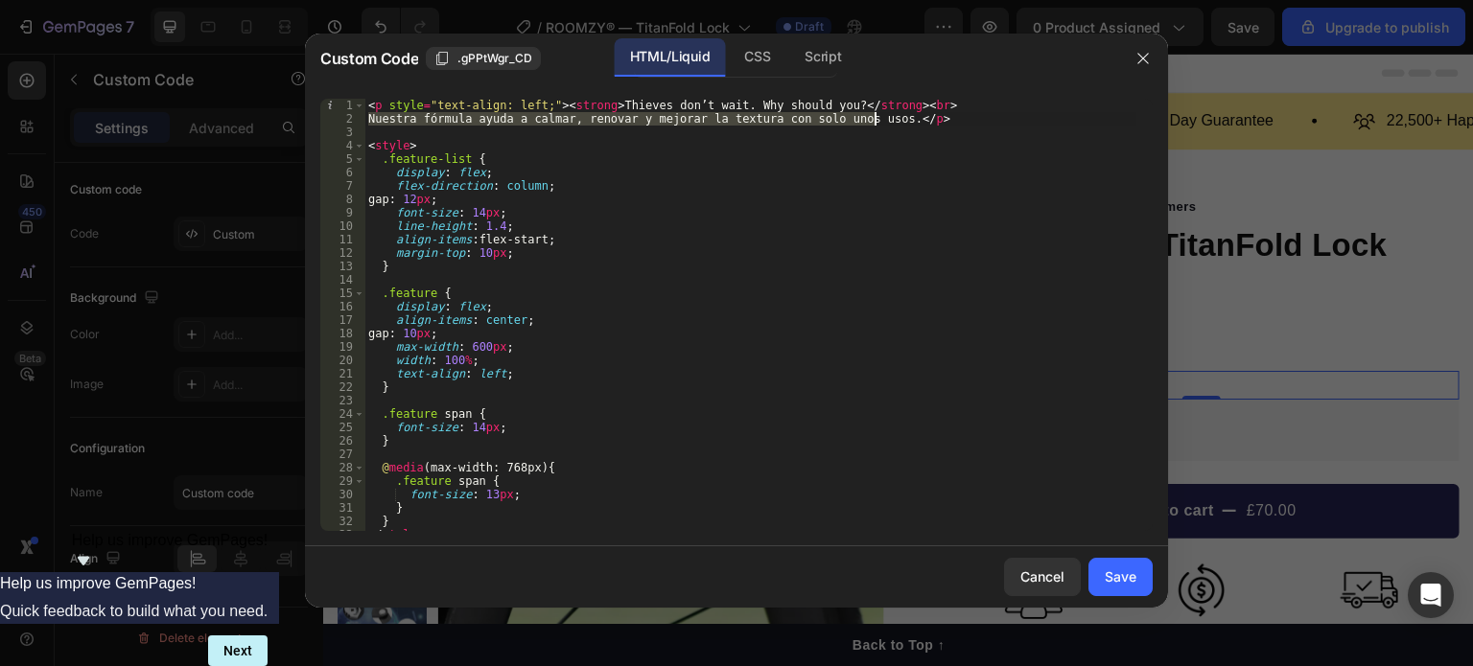
drag, startPoint x: 368, startPoint y: 117, endPoint x: 871, endPoint y: 123, distance: 503.4
click at [871, 123] on div "< p style = "text-align: left;" > < strong > Thieves don’t wait. Why should you…" at bounding box center [750, 328] width 772 height 459
paste textarea "Street theft is fast. TitanFold is built to delay [MEDICAL_DATA] cuts and make …"
drag, startPoint x: 554, startPoint y: 105, endPoint x: 599, endPoint y: 106, distance: 45.1
click at [599, 106] on div "< p style = "text-align: left;" > < strong > Thieves don’t wait. Why should you…" at bounding box center [750, 328] width 772 height 459
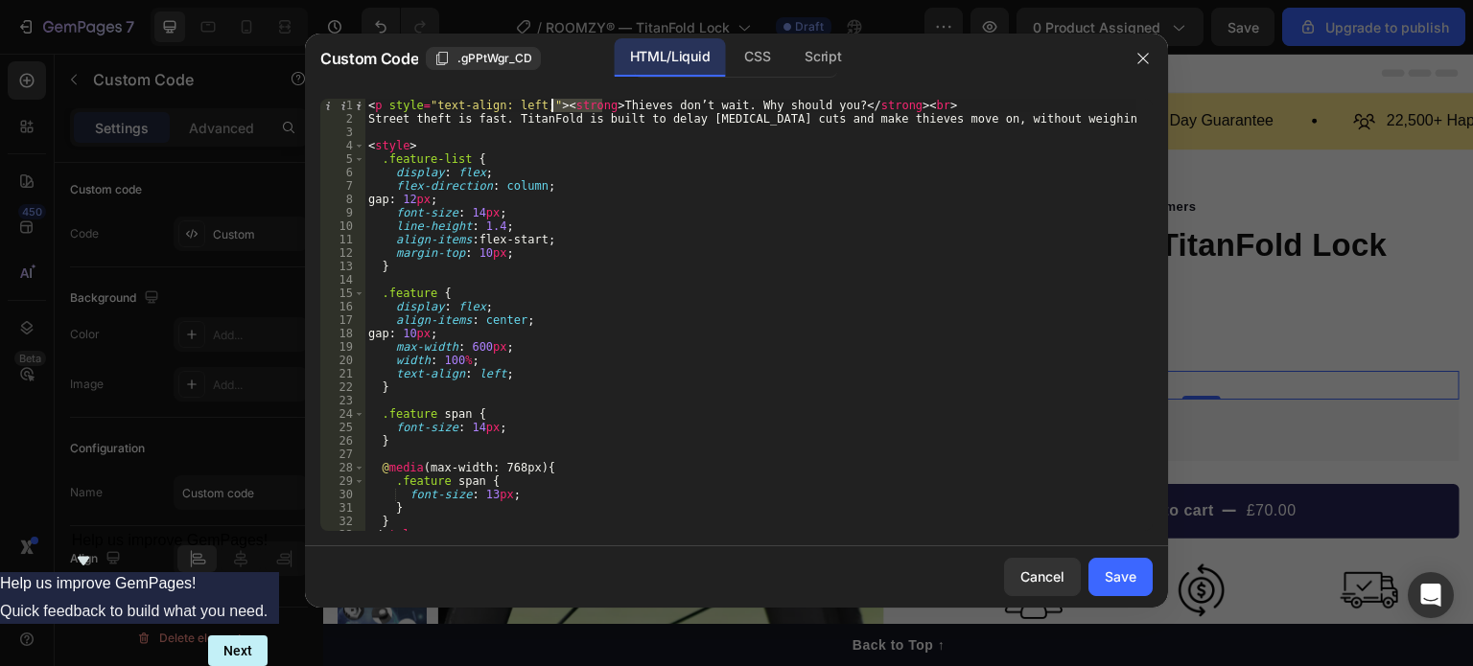
drag, startPoint x: 602, startPoint y: 106, endPoint x: 555, endPoint y: 107, distance: 47.0
click at [555, 107] on div "< p style = "text-align: left;" > < strong > Thieves don’t wait. Why should you…" at bounding box center [750, 328] width 772 height 459
drag, startPoint x: 552, startPoint y: 106, endPoint x: 603, endPoint y: 104, distance: 50.8
click at [603, 104] on div "< p style = "text-align: left;" > < strong > Thieves don’t wait. Why should you…" at bounding box center [750, 328] width 772 height 459
click at [502, 124] on div "< p style = "text-align: left;" > < strong > Thieves don’t wait. Why should you…" at bounding box center [750, 328] width 772 height 459
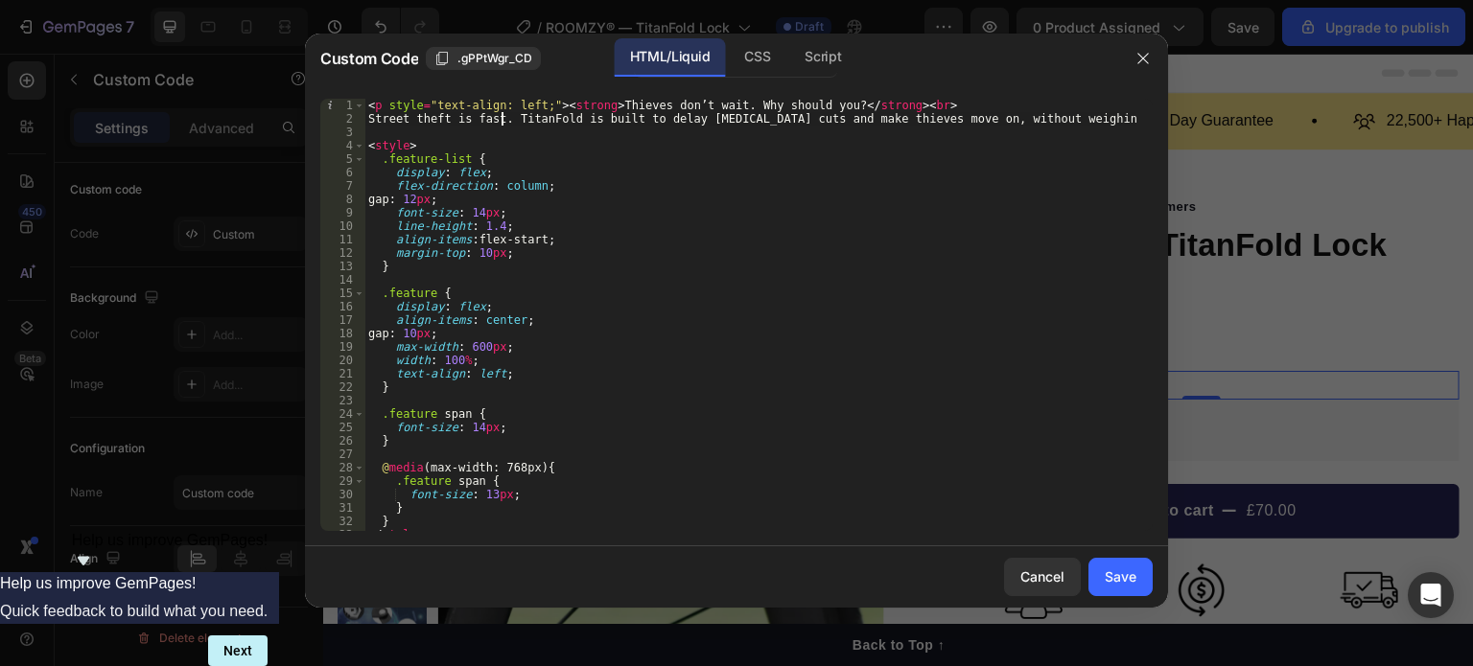
paste textarea "<strong>"
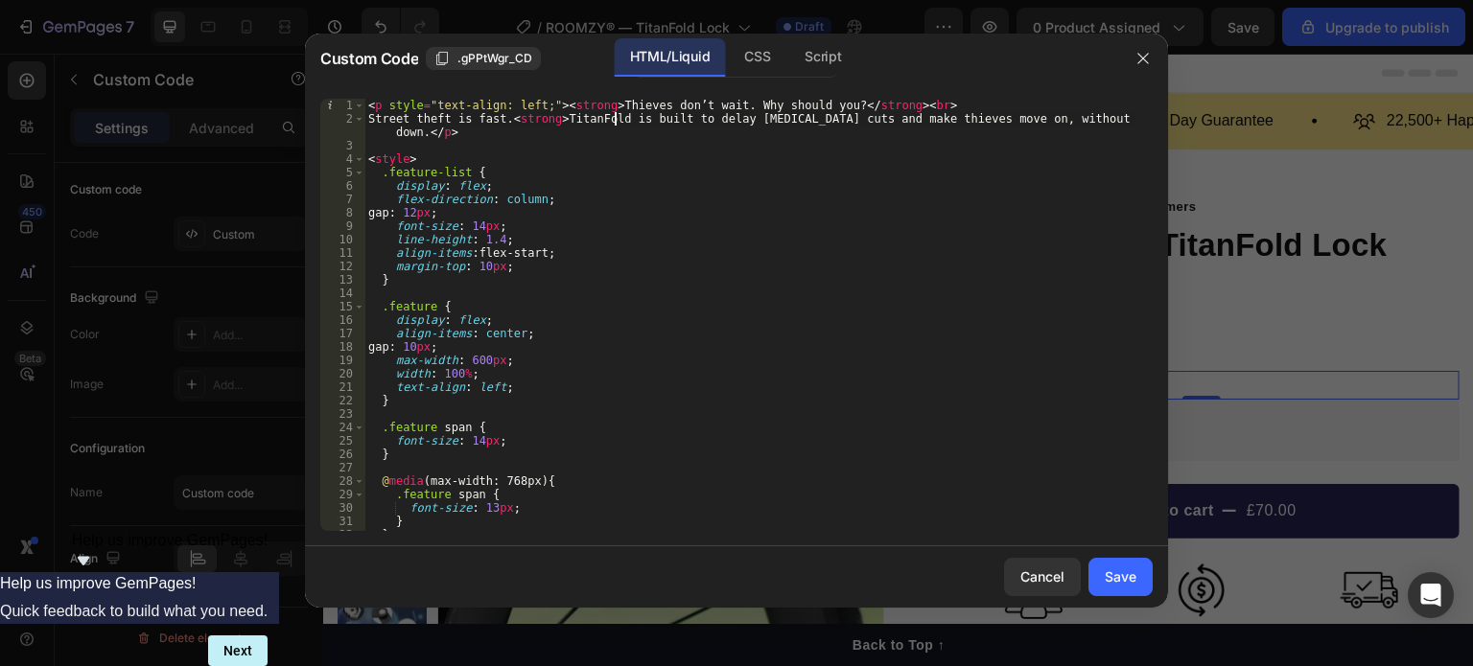
click at [614, 121] on div "< p style = "text-align: left;" > < strong > Thieves don’t wait. Why should you…" at bounding box center [750, 328] width 772 height 459
paste textarea "<strong>"
click at [745, 119] on div "< p style = "text-align: left;" > < strong > Thieves don’t wait. Why should you…" at bounding box center [750, 328] width 772 height 459
paste textarea "<strong>"
click at [913, 120] on div "< p style = "text-align: left;" > < strong > Thieves don’t wait. Why should you…" at bounding box center [750, 328] width 772 height 459
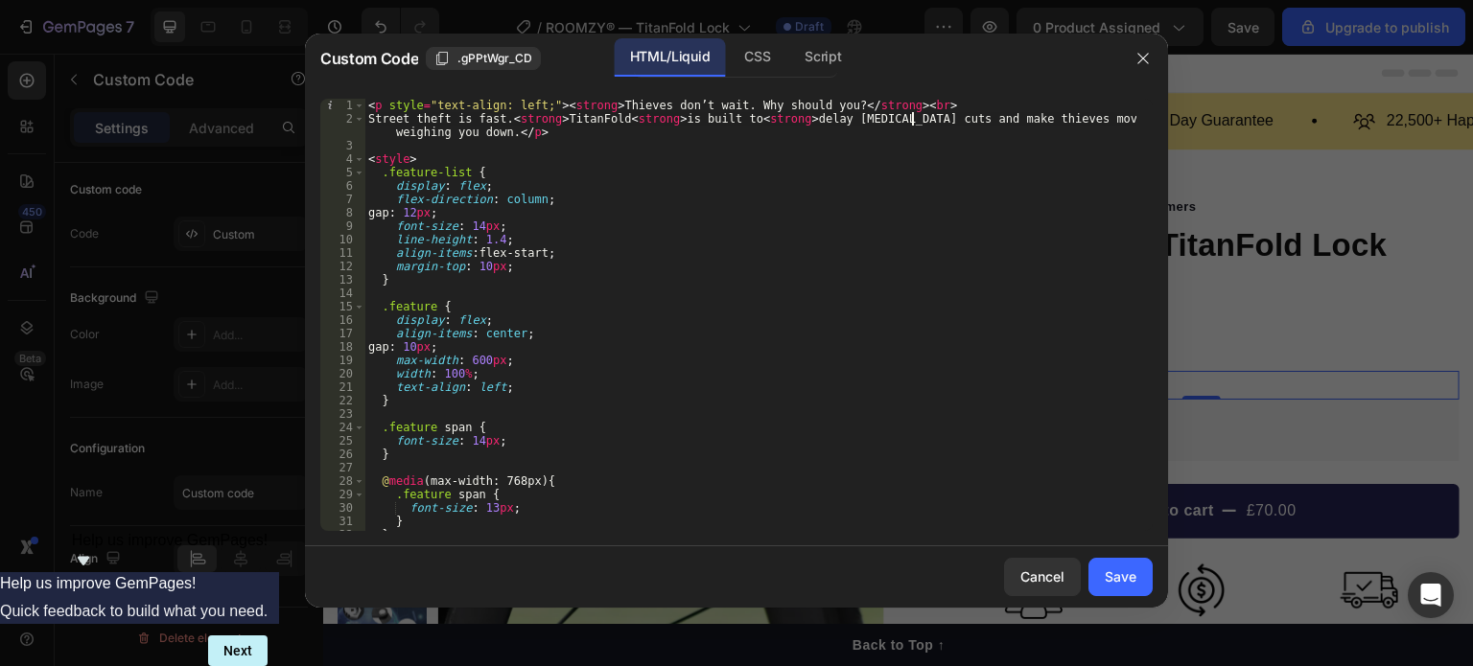
paste textarea "<strong>"
type textarea "Street theft is fast.<strong> TitanFold<strong> is built to <strong>delay [MEDI…"
click at [1111, 582] on div "Save" at bounding box center [1120, 577] width 32 height 20
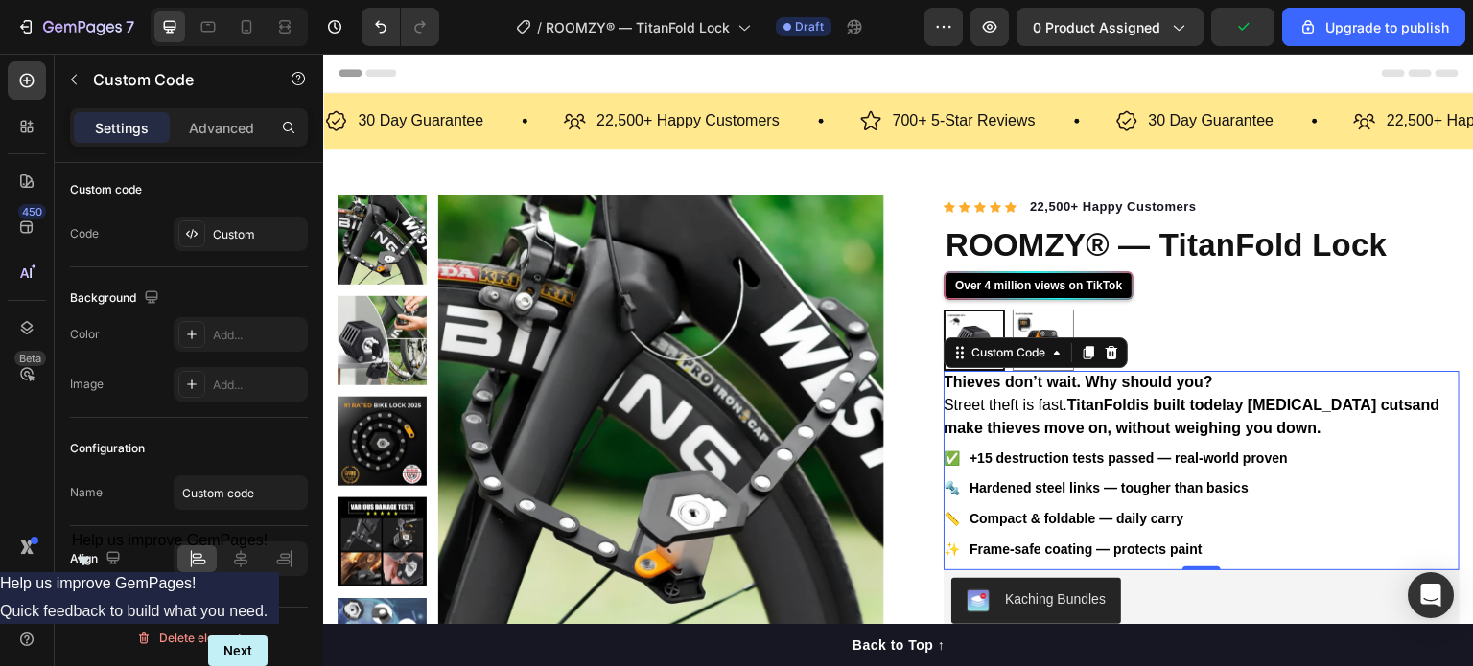
click at [1225, 401] on strong "delay [MEDICAL_DATA] cuts and make thieves move on, without weighing you down." at bounding box center [1191, 416] width 496 height 39
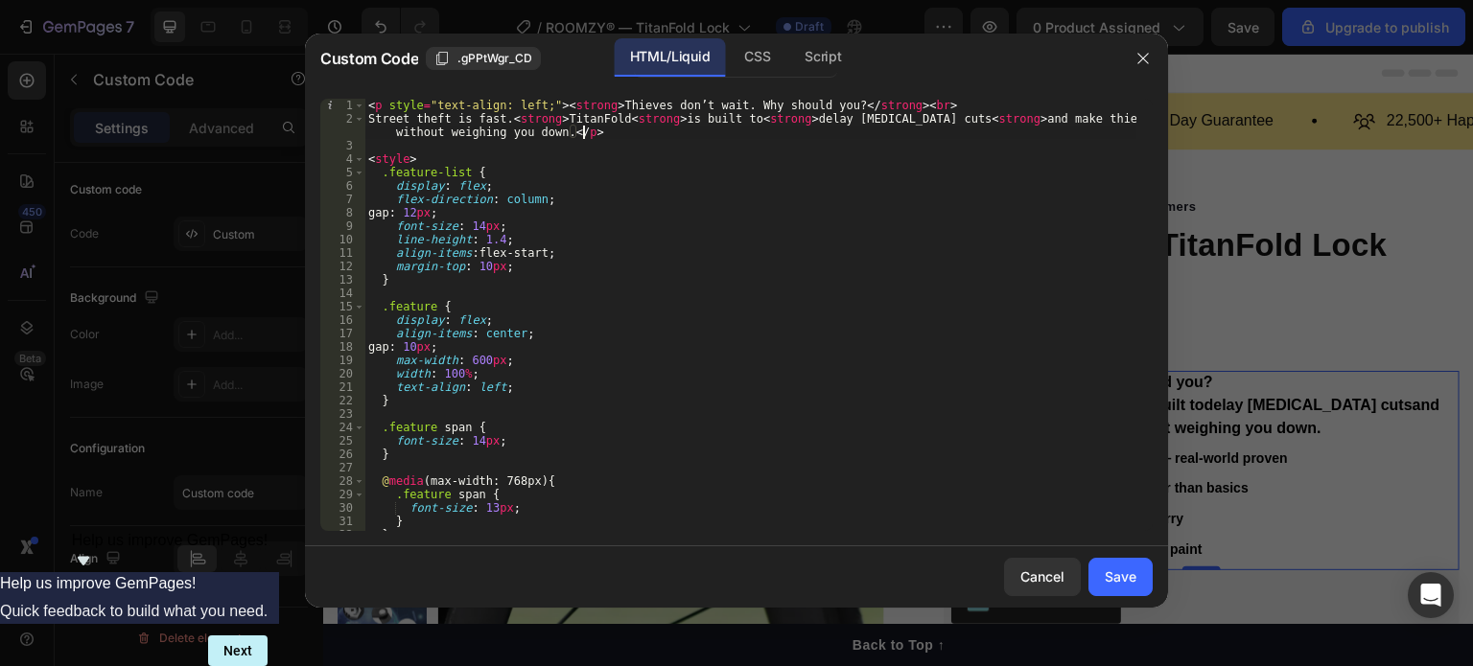
click at [640, 126] on div "< p style = "text-align: left;" > < strong > Thieves don’t wait. Why should you…" at bounding box center [750, 328] width 772 height 459
drag, startPoint x: 668, startPoint y: 123, endPoint x: 618, endPoint y: 122, distance: 49.9
click at [618, 122] on div "< p style = "text-align: left;" > < strong > Thieves don’t wait. Why should you…" at bounding box center [750, 328] width 772 height 459
drag, startPoint x: 555, startPoint y: 117, endPoint x: 500, endPoint y: 118, distance: 54.7
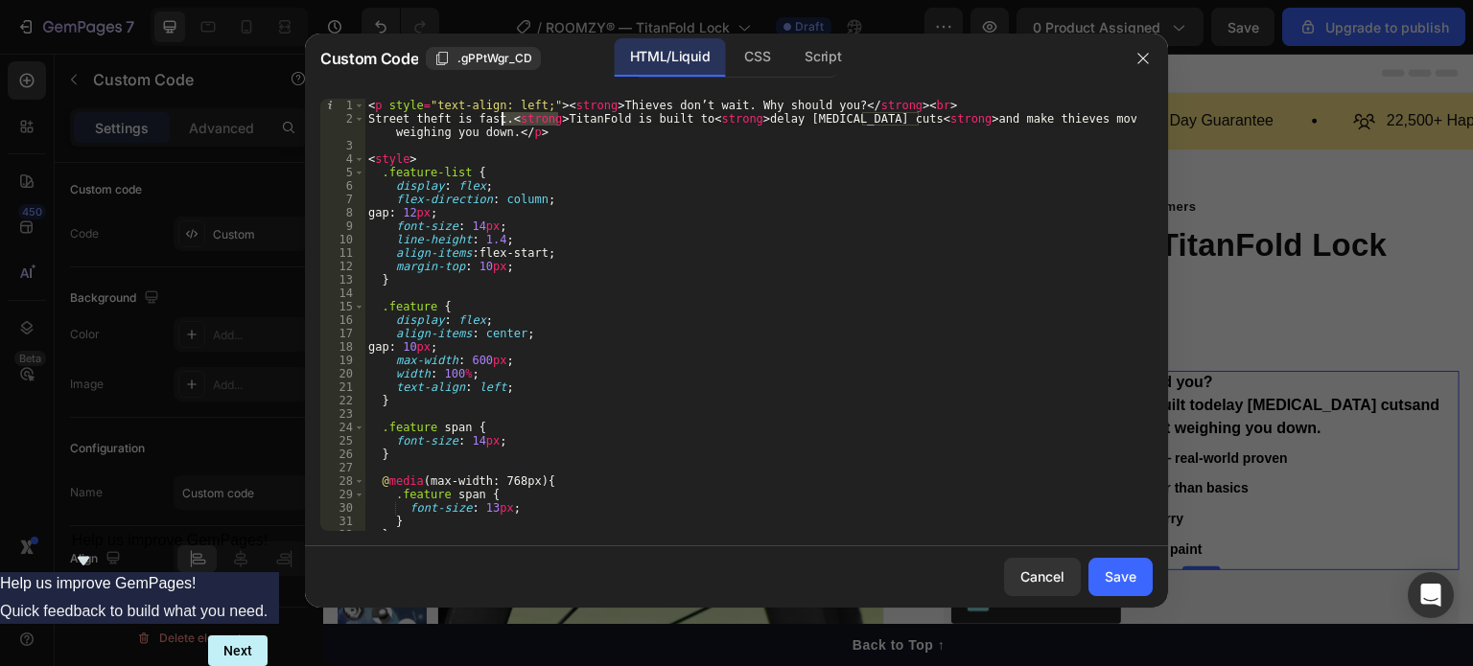
click at [500, 118] on div "< p style = "text-align: left;" > < strong > Thieves don’t wait. Why should you…" at bounding box center [750, 328] width 772 height 459
drag, startPoint x: 640, startPoint y: 119, endPoint x: 690, endPoint y: 122, distance: 49.9
click at [690, 122] on div "< p style = "text-align: left;" > < strong > Thieves don’t wait. Why should you…" at bounding box center [750, 328] width 772 height 459
drag, startPoint x: 755, startPoint y: 125, endPoint x: 805, endPoint y: 125, distance: 49.9
click at [805, 125] on div "< p style = "text-align: left;" > < strong > Thieves don’t wait. Why should you…" at bounding box center [750, 328] width 772 height 459
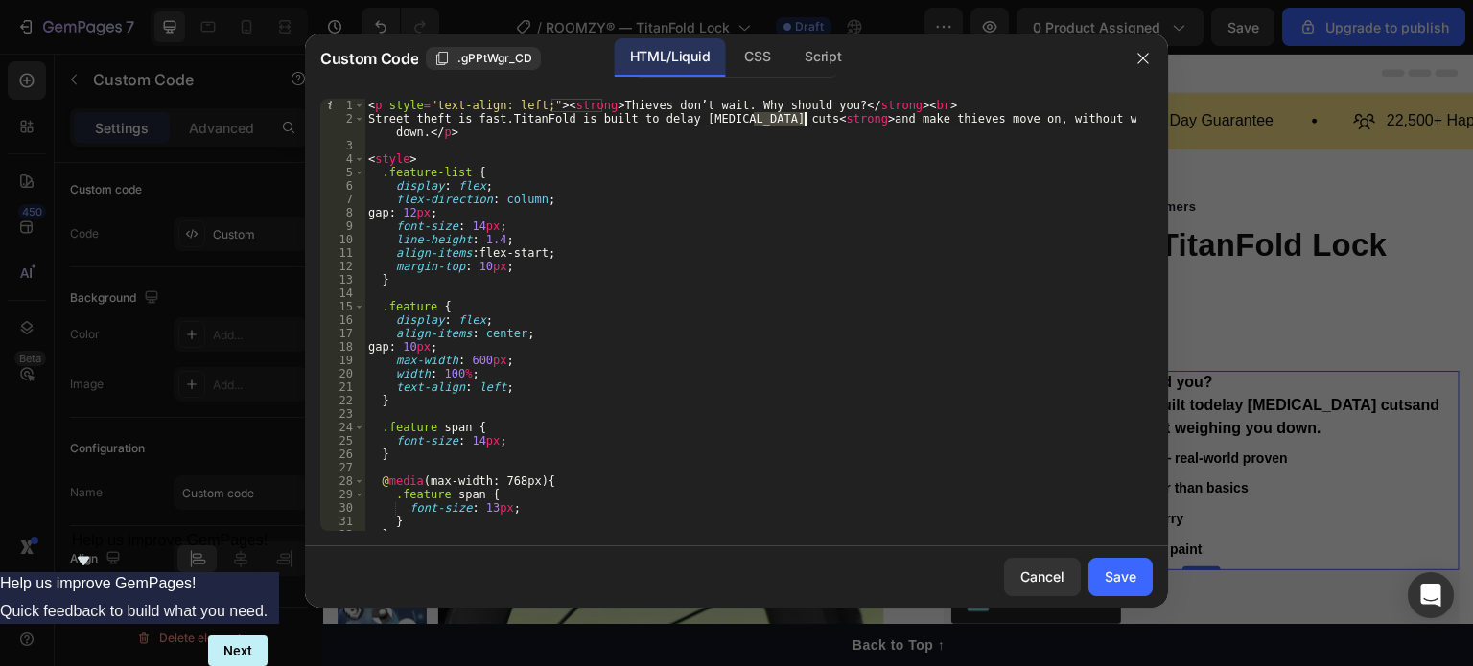
type textarea "Street theft is fast.TitanFold is built to delay [MEDICAL_DATA] cuts and make t…"
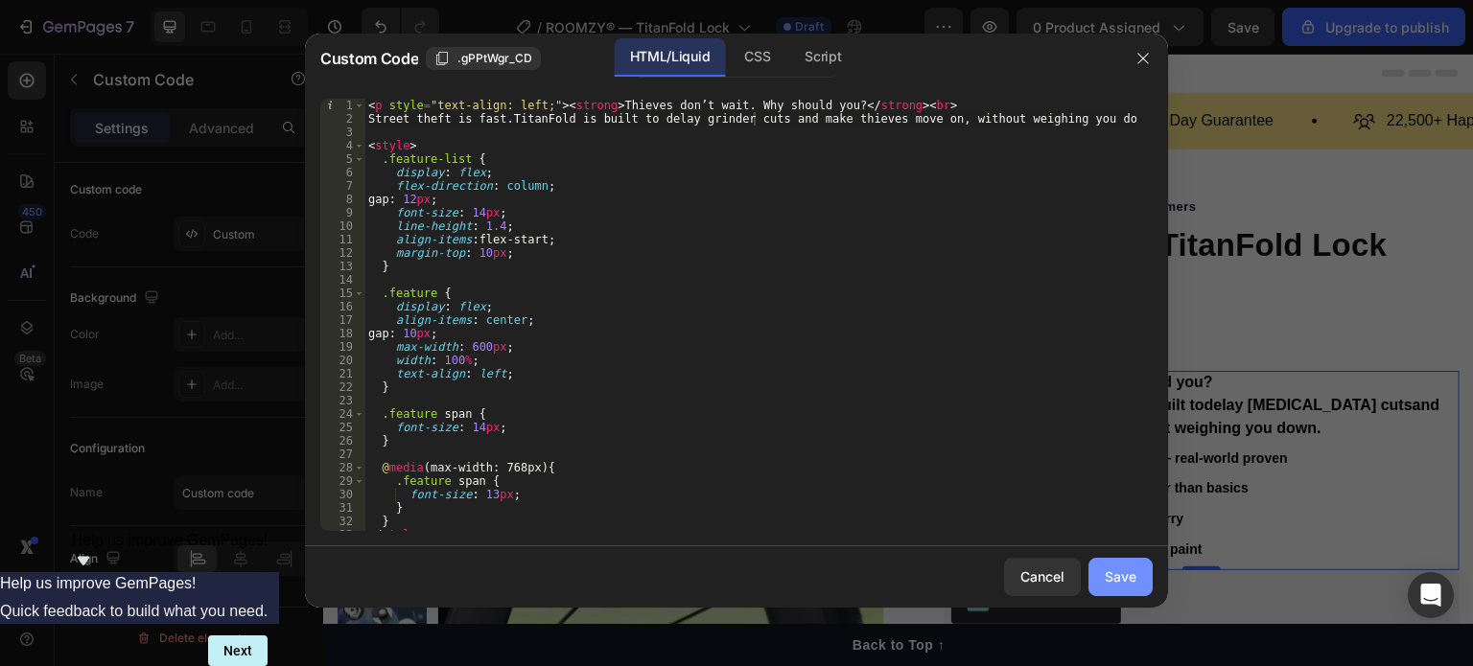
click at [1139, 574] on button "Save" at bounding box center [1120, 577] width 64 height 38
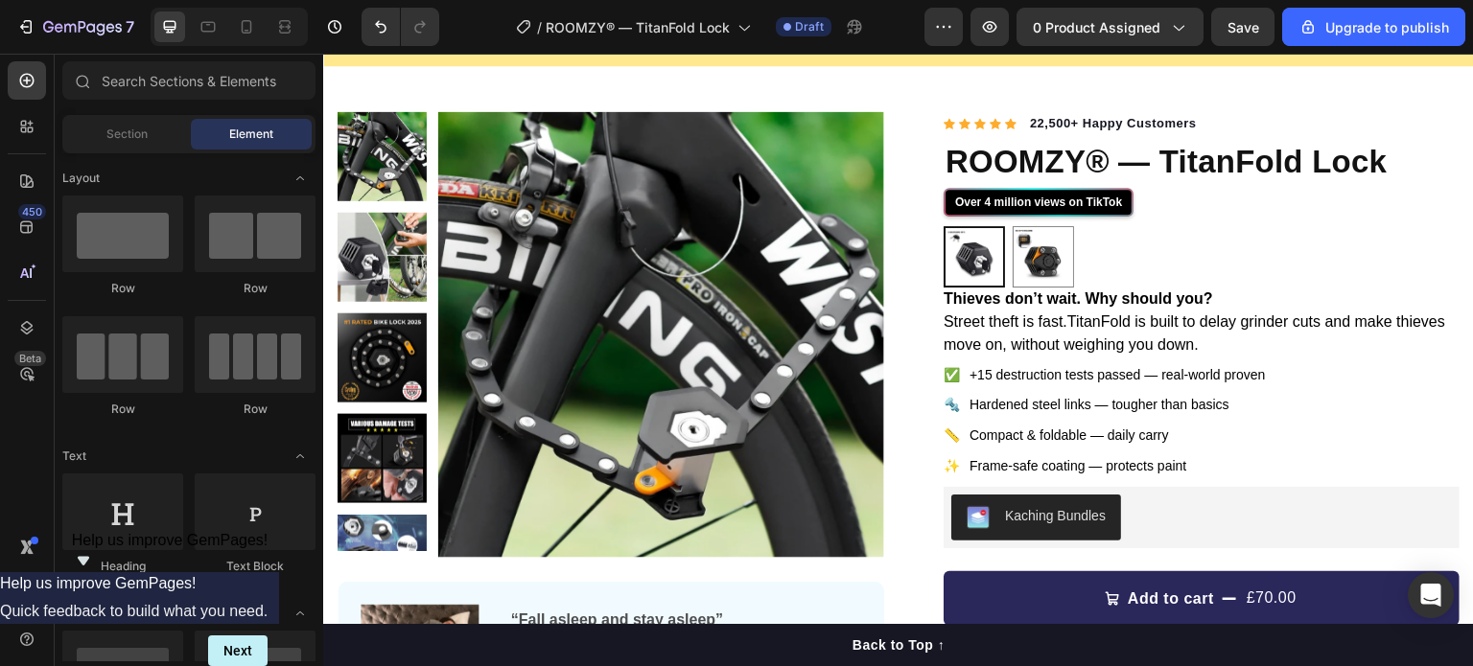
scroll to position [92, 0]
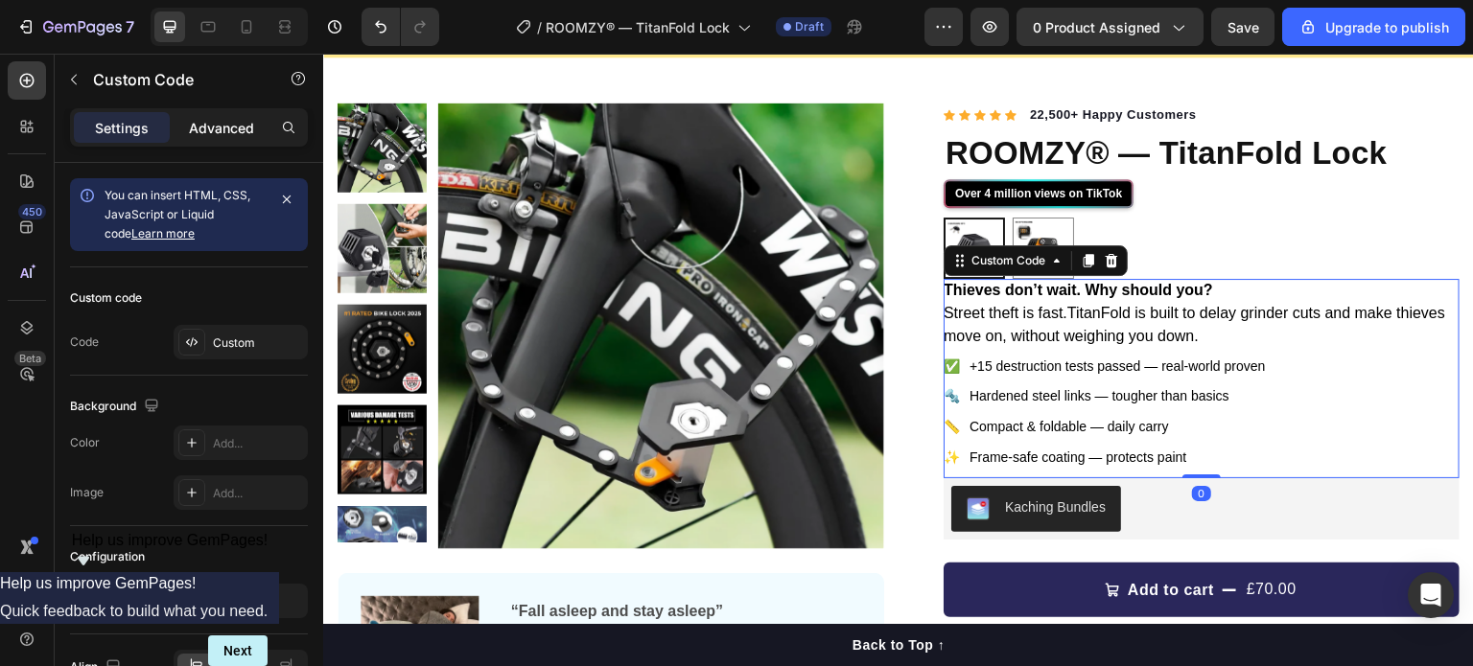
click at [226, 133] on p "Advanced" at bounding box center [221, 128] width 65 height 20
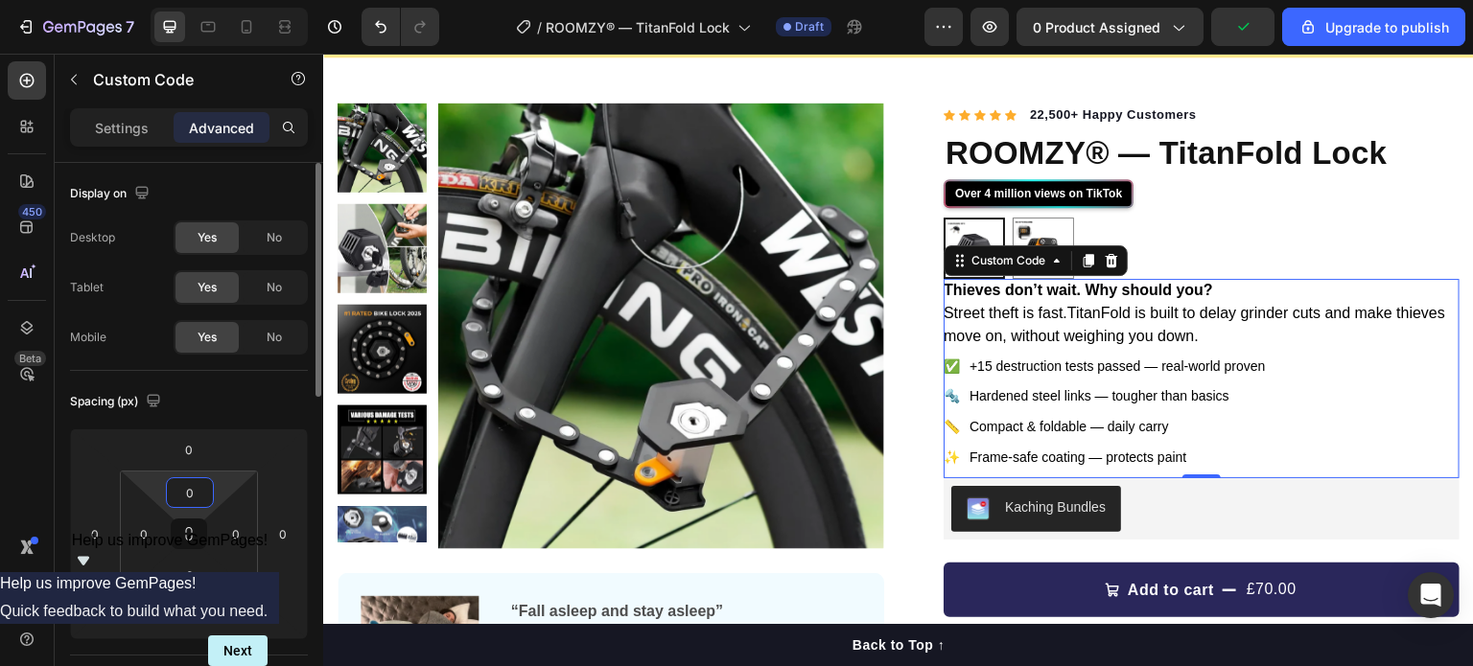
click at [200, 489] on input "0" at bounding box center [190, 492] width 38 height 29
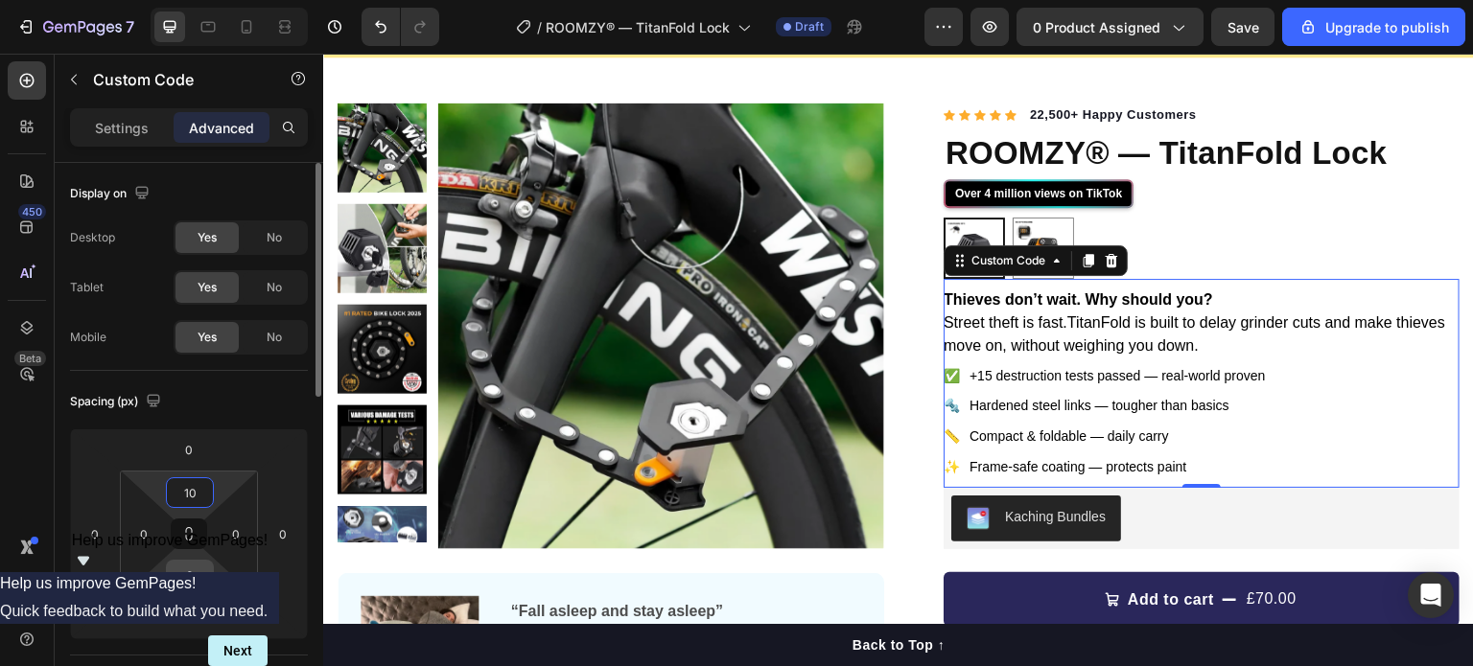
type input "10"
click at [202, 571] on input "0" at bounding box center [190, 575] width 38 height 29
type input "10"
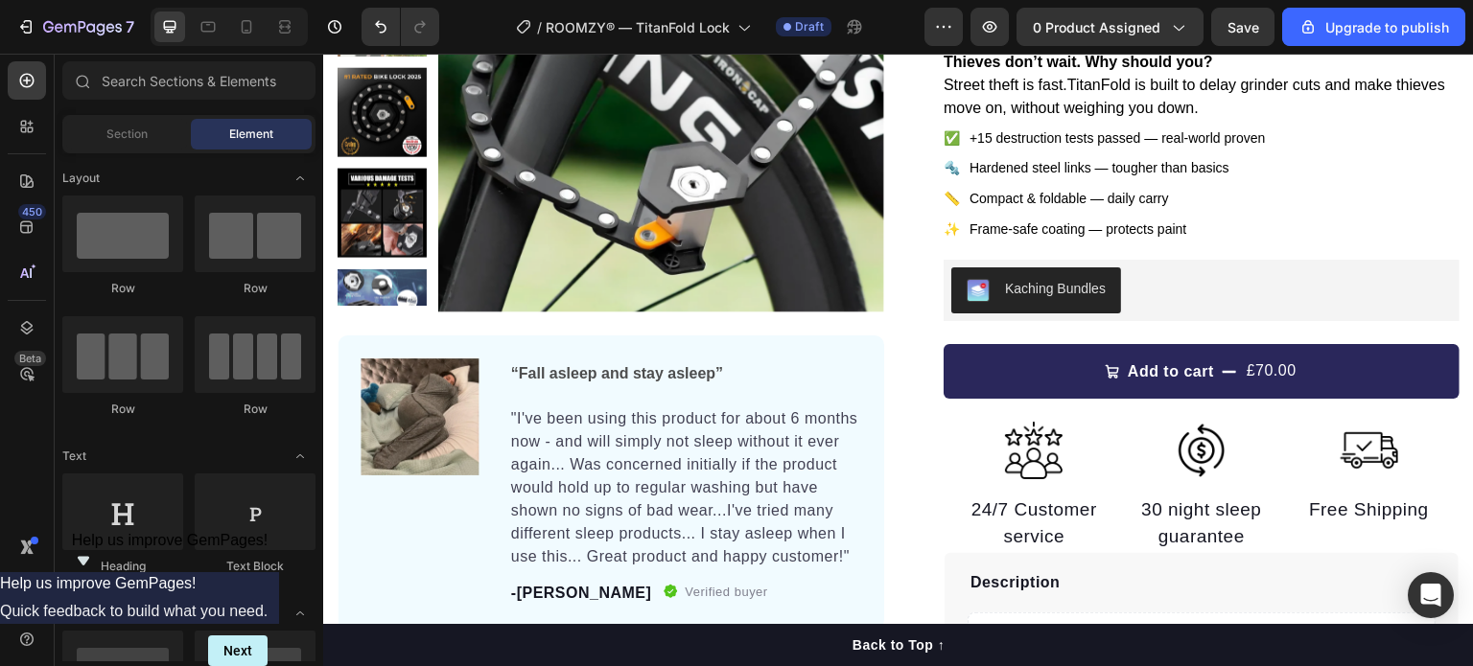
scroll to position [453, 0]
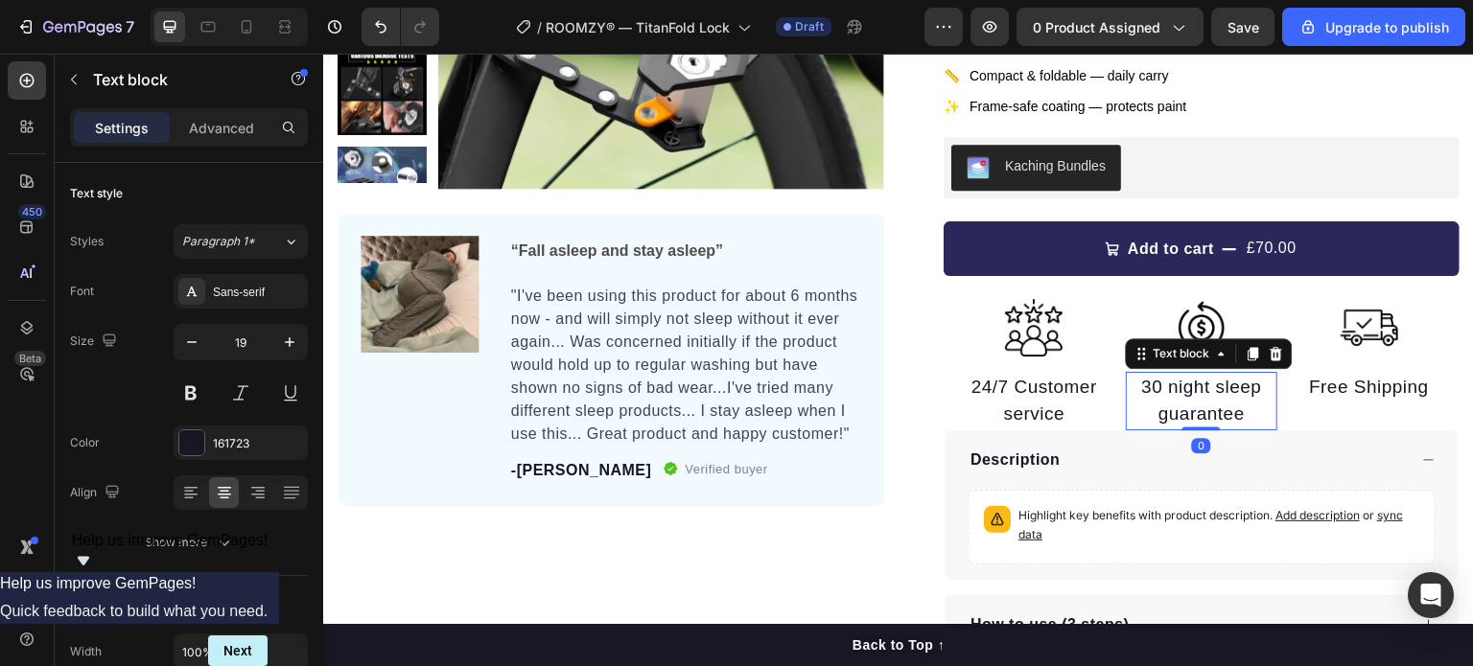
click at [1214, 398] on p "30 night sleep guarantee" at bounding box center [1201, 401] width 149 height 55
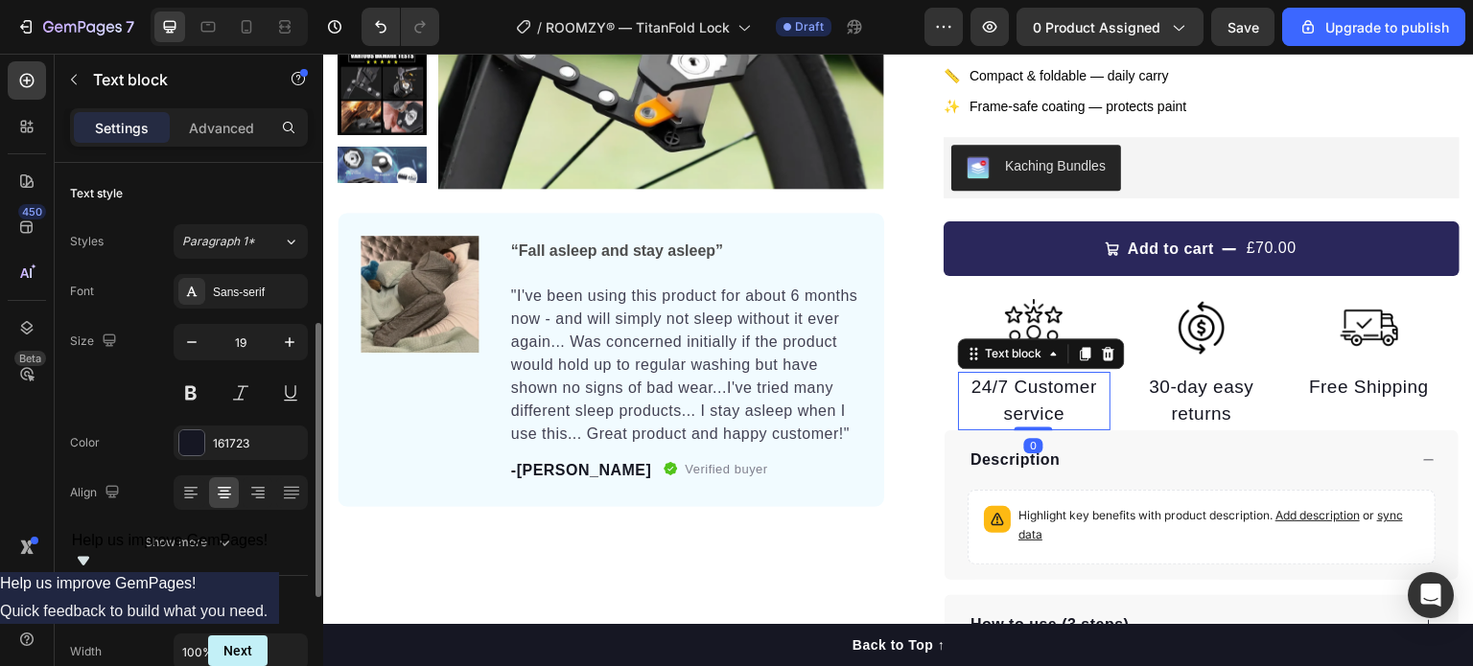
scroll to position [107, 0]
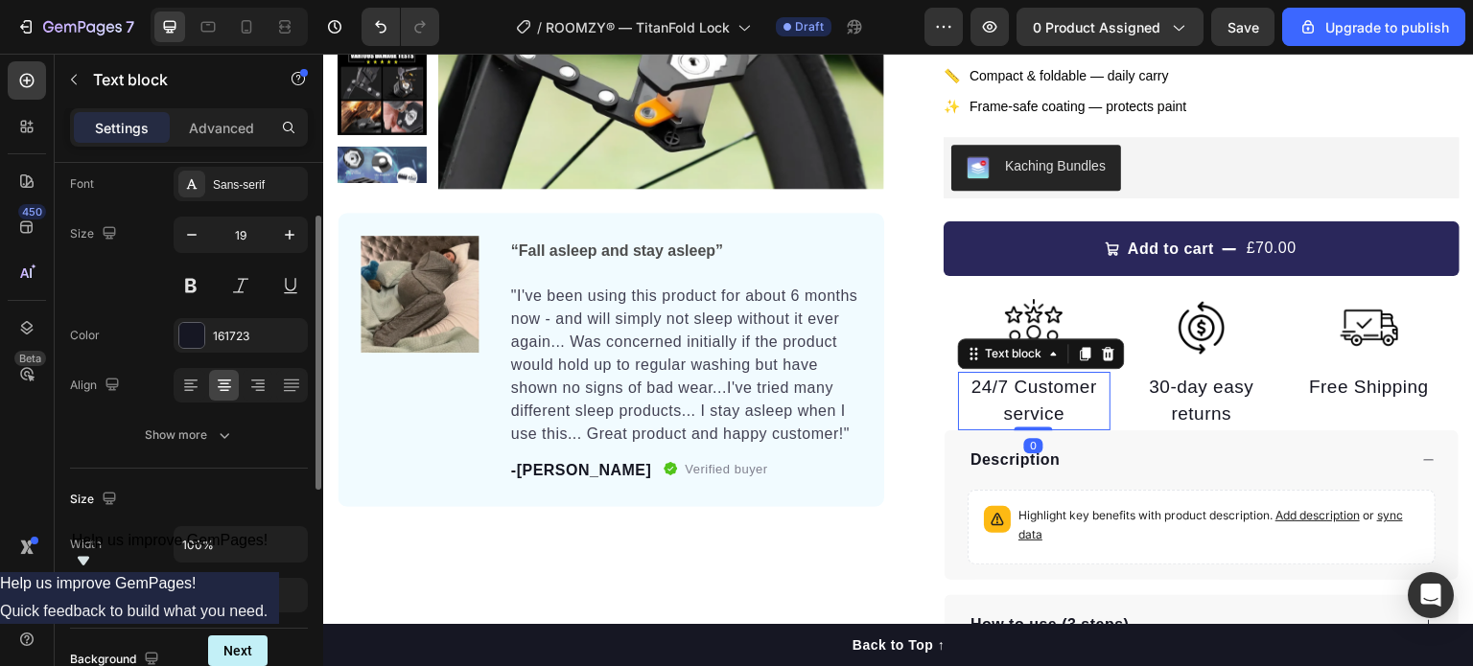
click at [1036, 395] on p "24/7 Customer service" at bounding box center [1034, 401] width 149 height 55
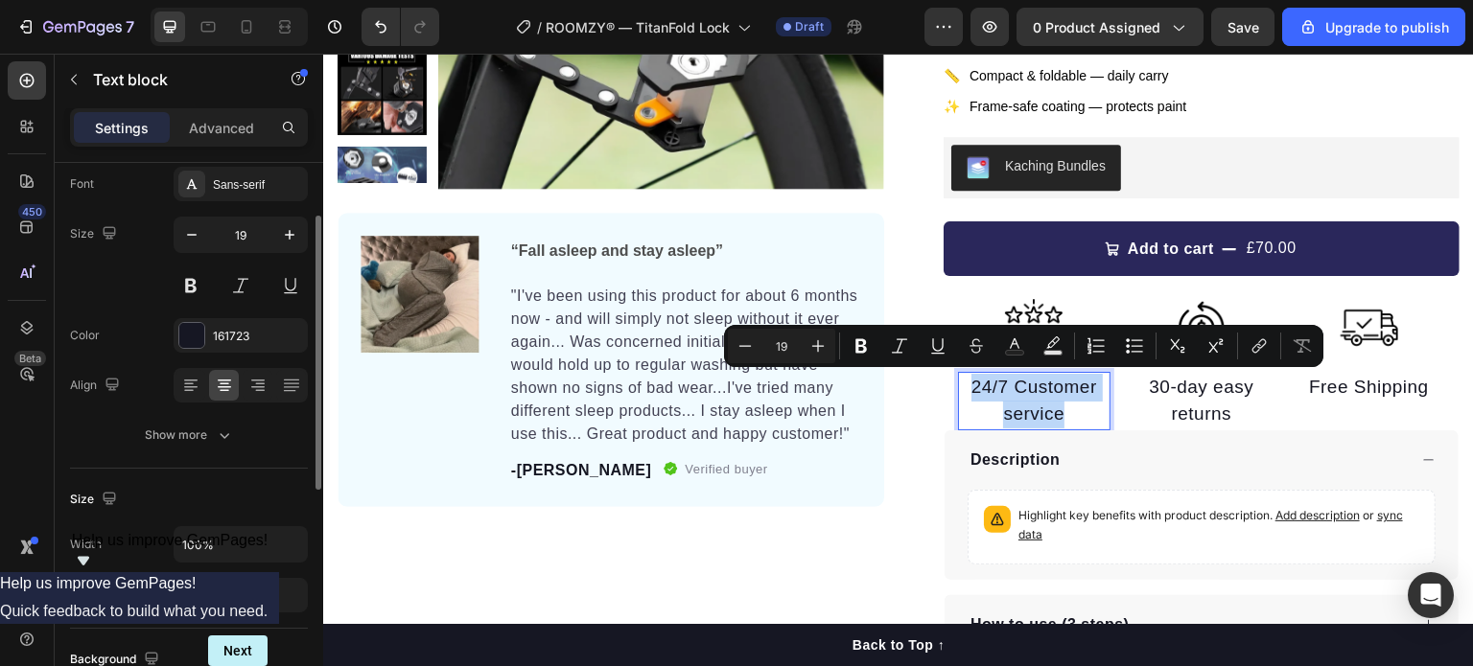
click at [1036, 395] on p "24/7 Customer service" at bounding box center [1034, 401] width 149 height 55
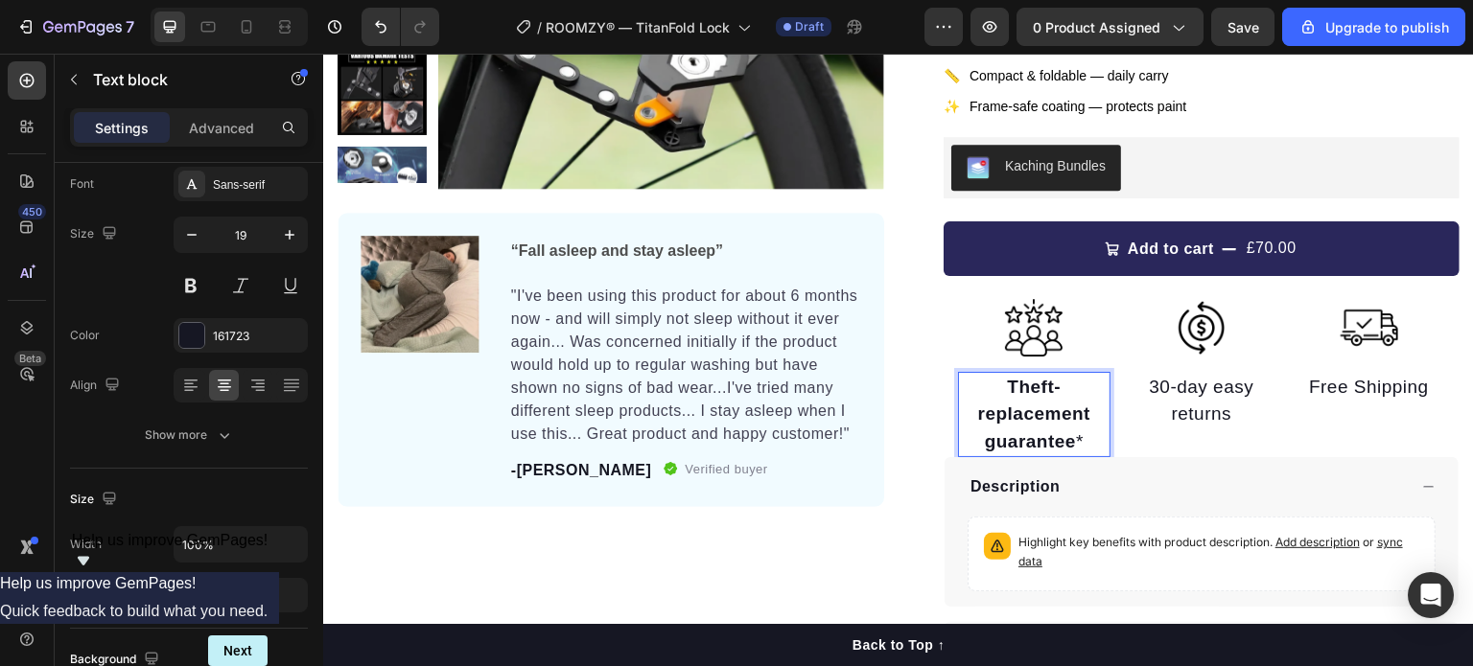
click at [1036, 395] on strong "Theft-replacement guarantee" at bounding box center [1034, 414] width 112 height 75
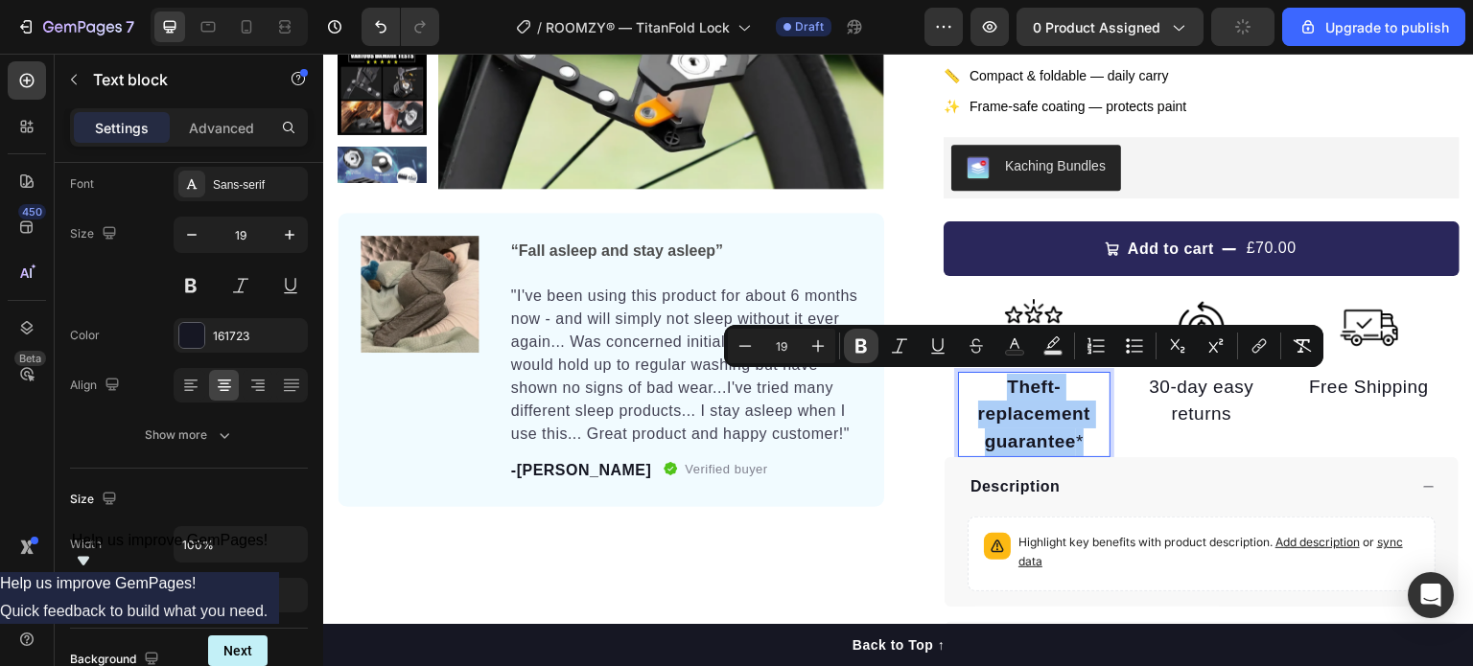
click at [859, 340] on icon "Editor contextual toolbar" at bounding box center [861, 346] width 12 height 14
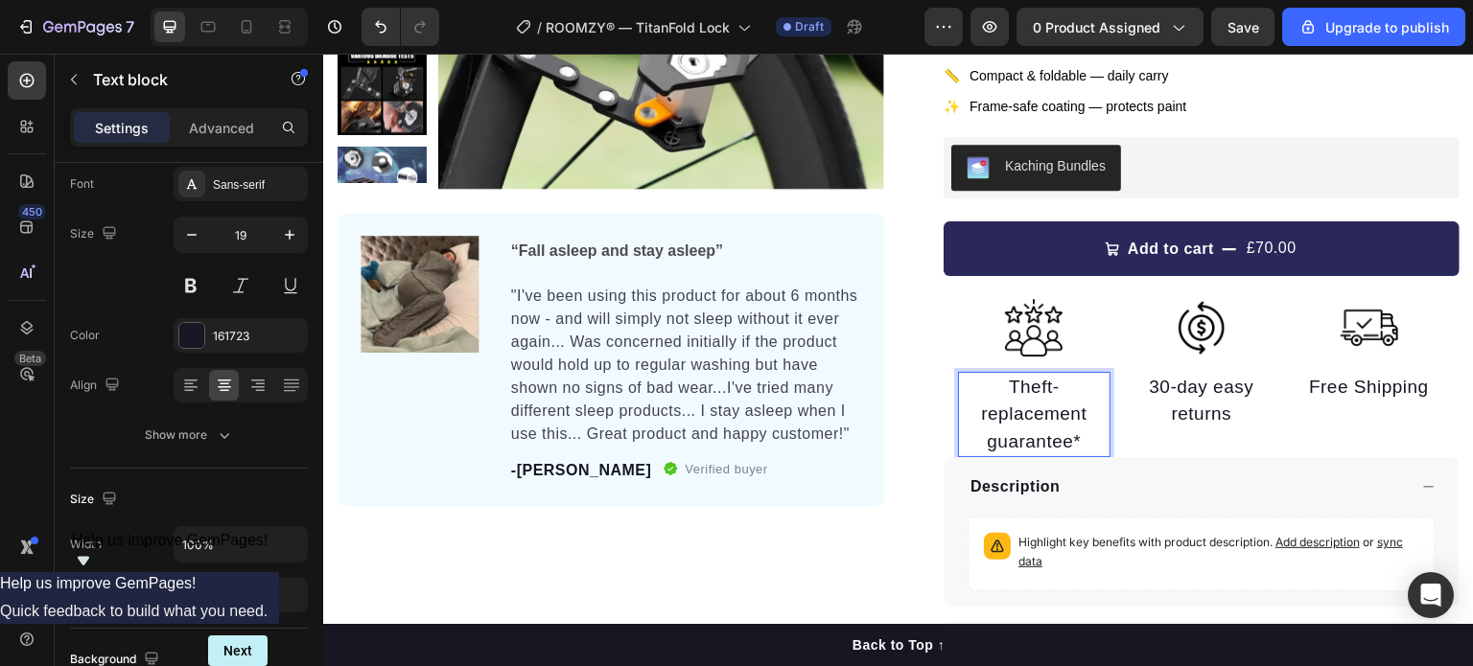
click at [1035, 392] on p "Theft-replacement guarantee*" at bounding box center [1034, 415] width 149 height 82
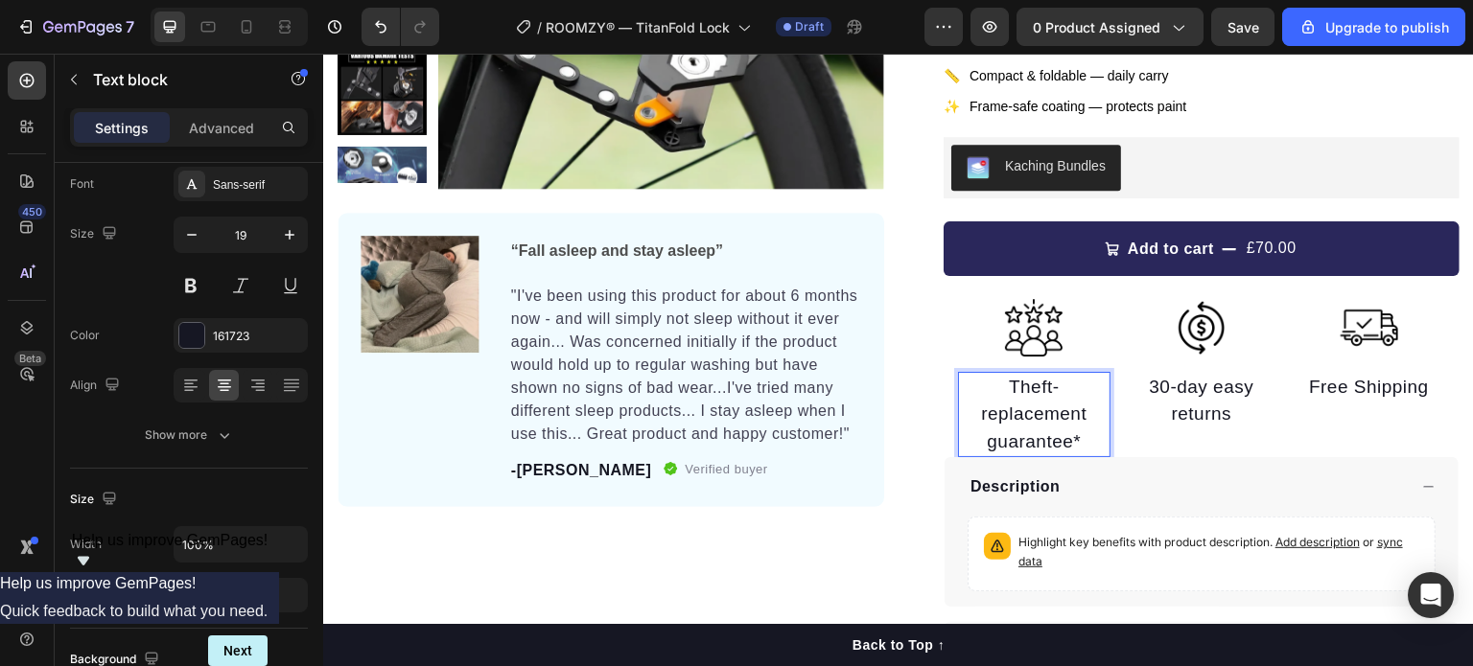
click at [1035, 392] on p "Theft-replacement guarantee*" at bounding box center [1034, 415] width 149 height 82
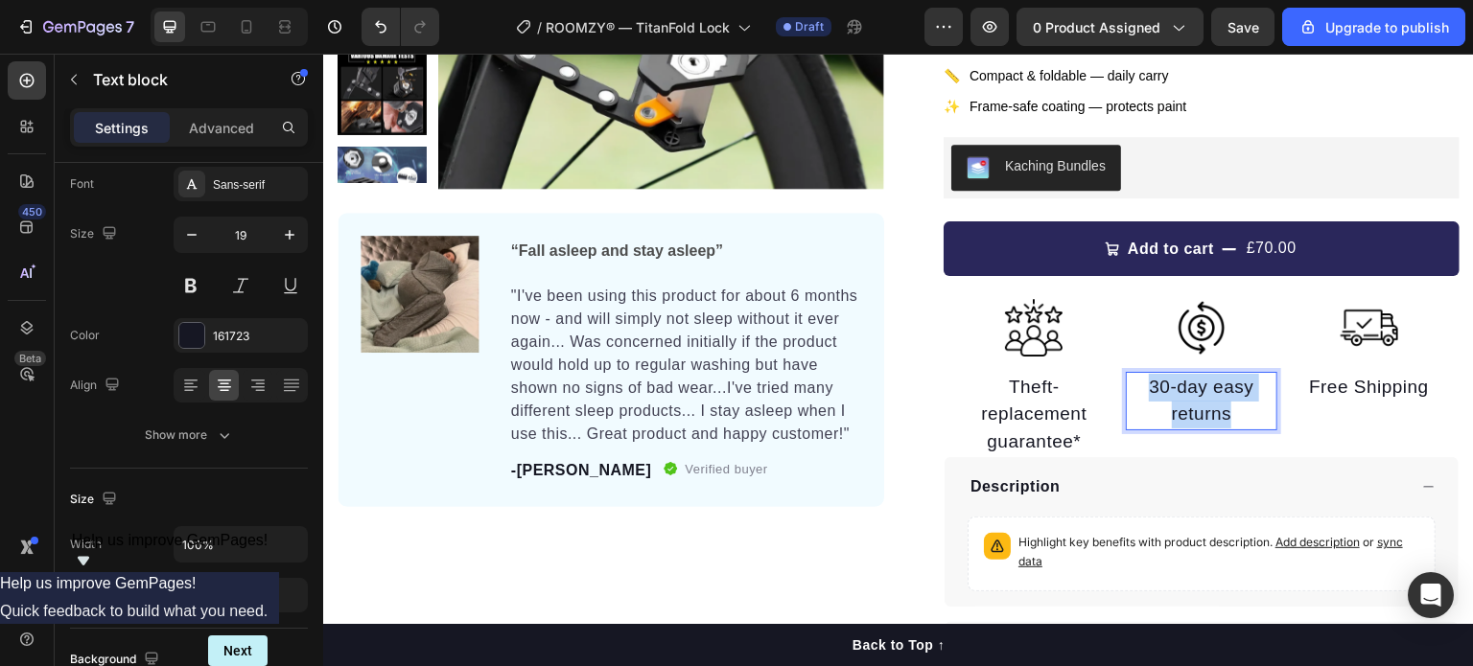
click at [1142, 422] on p "30-day easy returns" at bounding box center [1201, 401] width 149 height 55
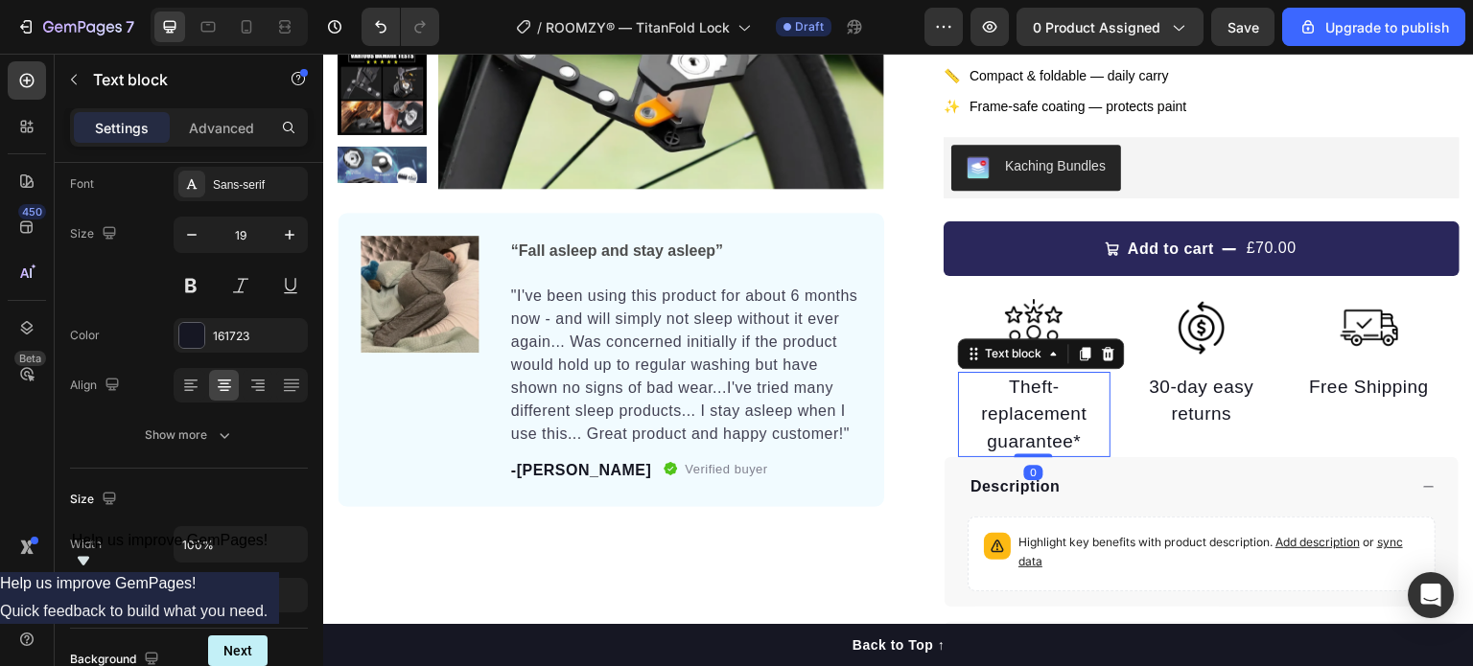
click at [1037, 426] on p "Theft-replacement guarantee*" at bounding box center [1034, 415] width 149 height 82
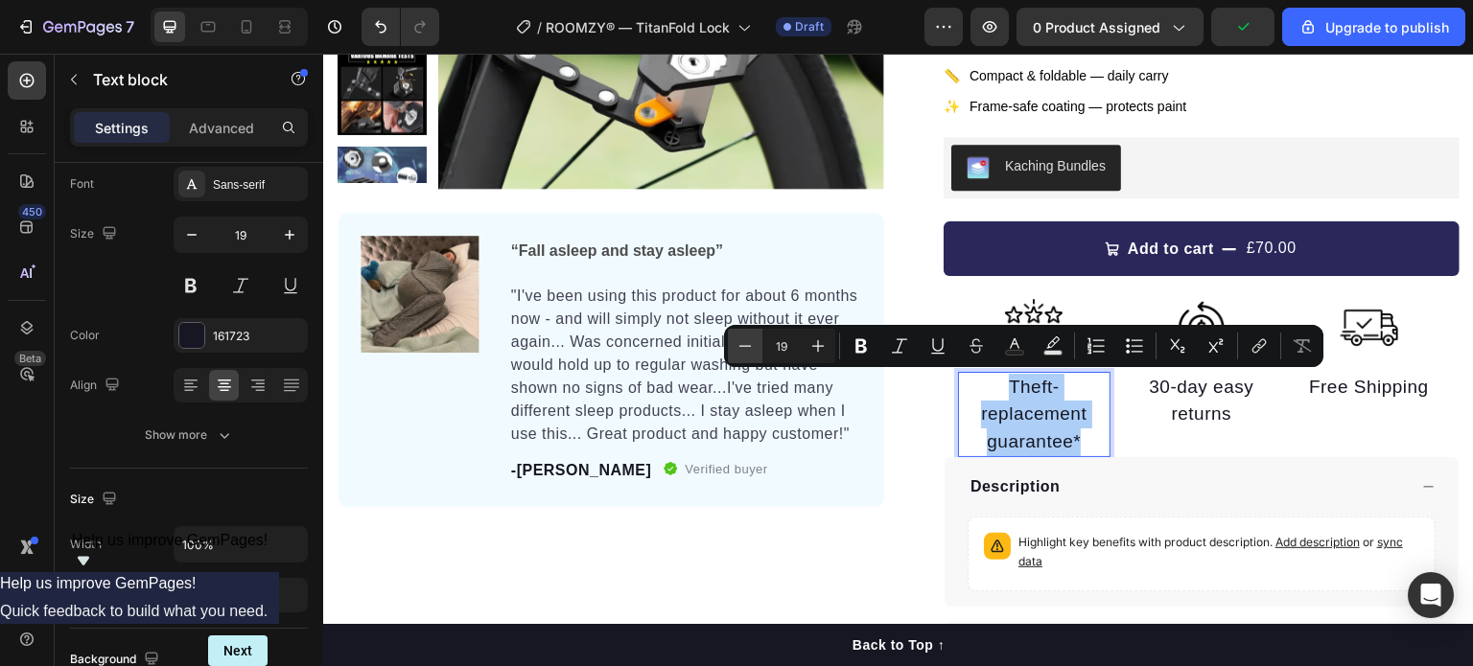
click at [755, 351] on button "Minus" at bounding box center [745, 346] width 35 height 35
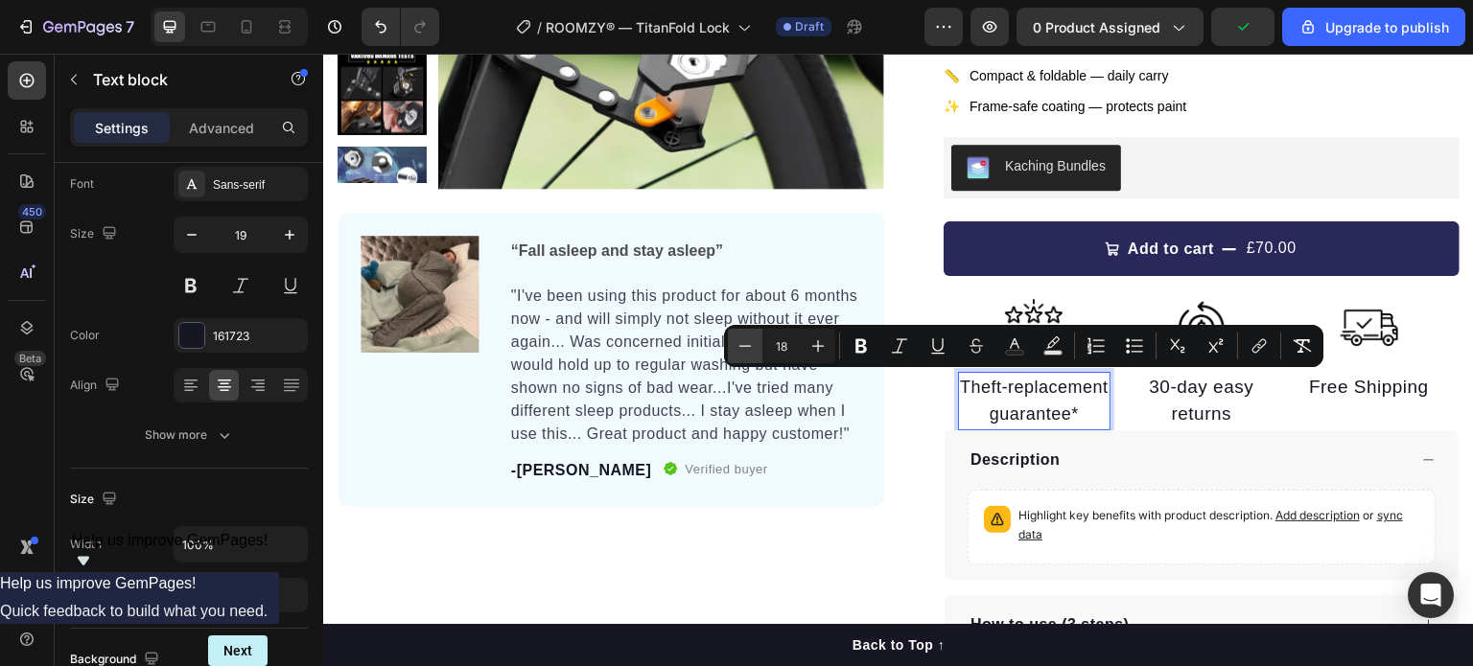
click at [755, 351] on button "Minus" at bounding box center [745, 346] width 35 height 35
type input "16"
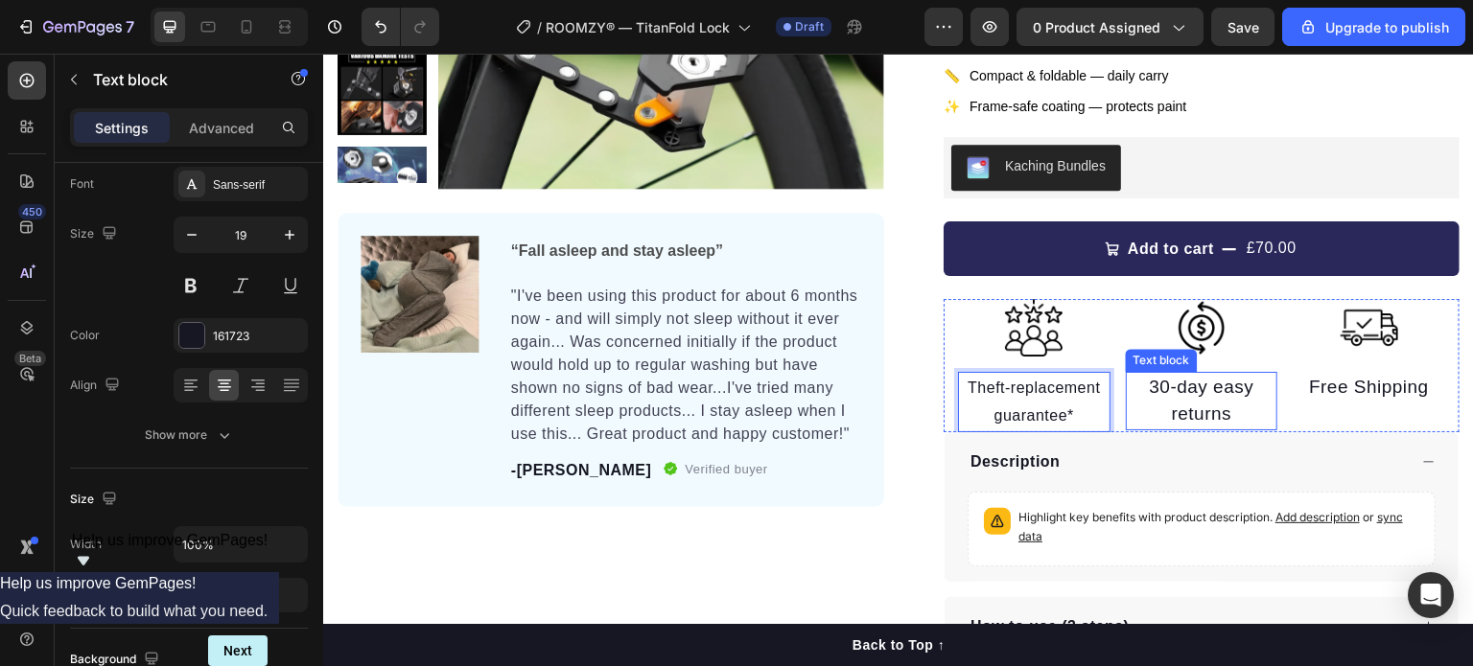
click at [1200, 418] on p "30-day easy returns" at bounding box center [1201, 401] width 149 height 55
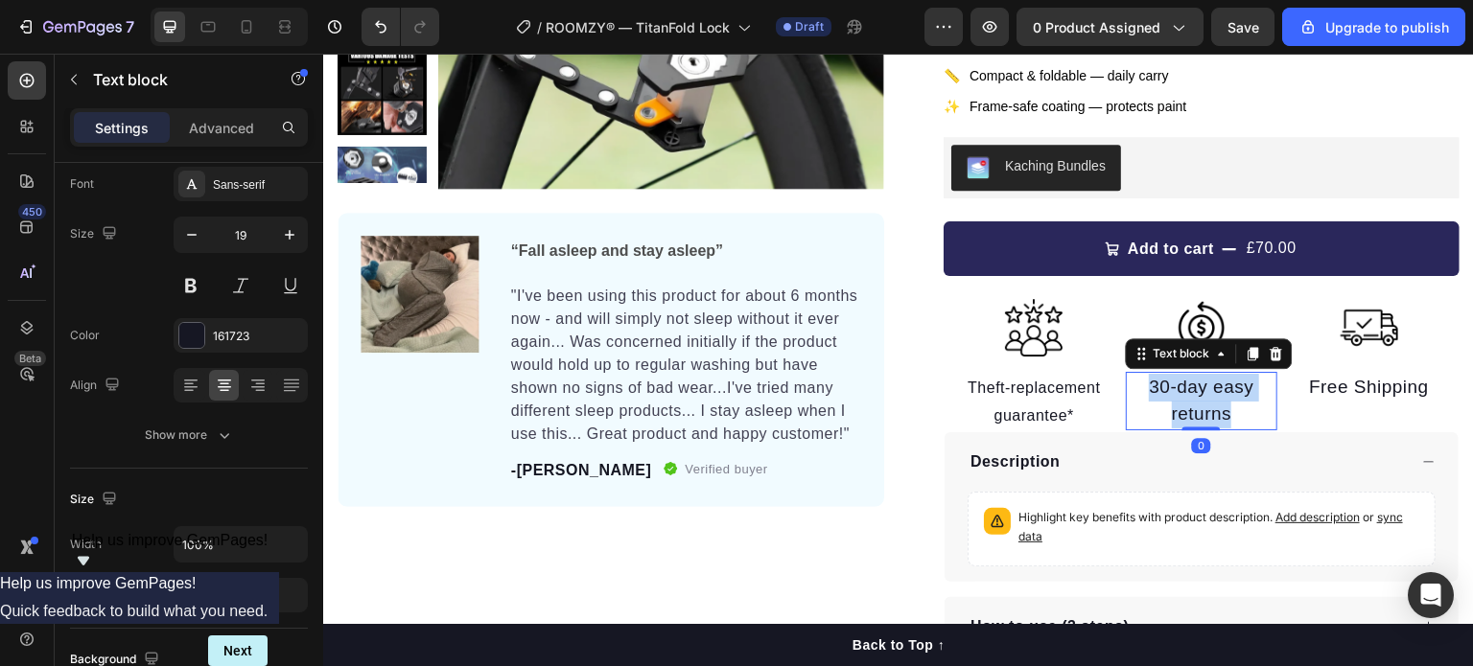
click at [1200, 418] on p "30-day easy returns" at bounding box center [1201, 401] width 149 height 55
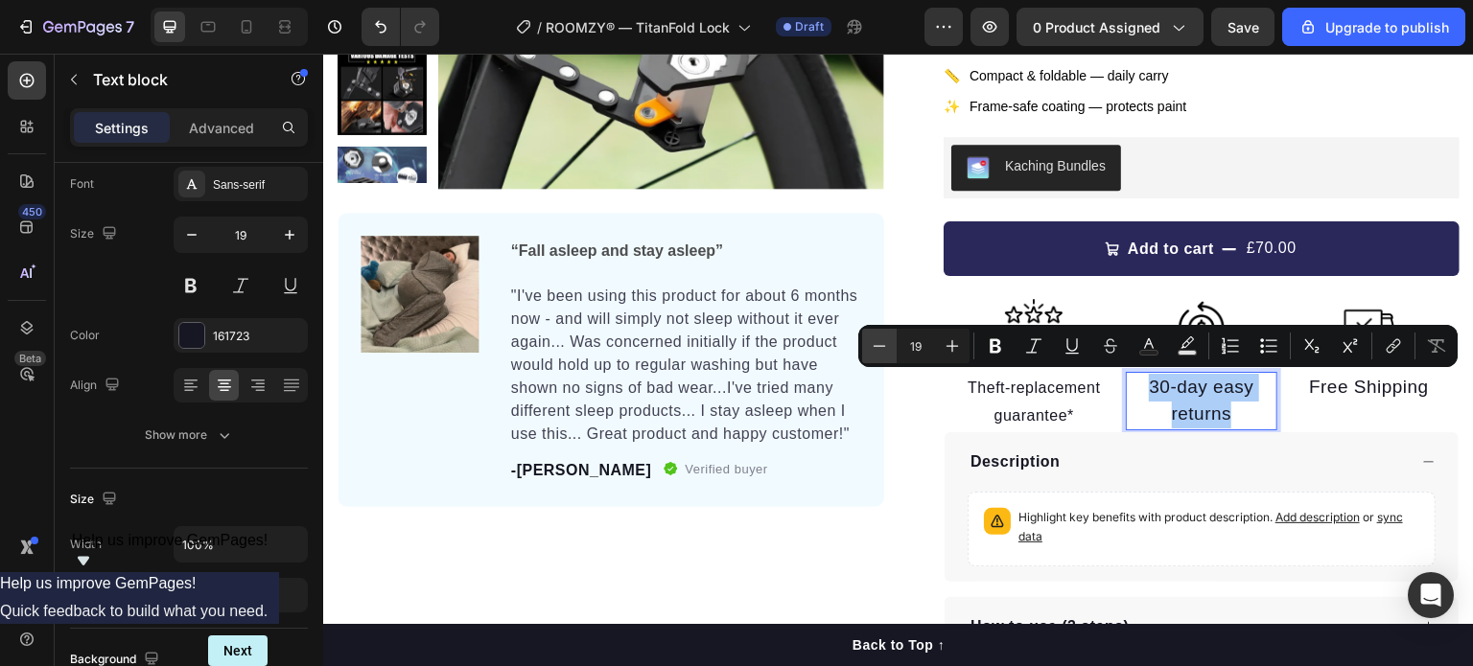
click at [884, 352] on icon "Editor contextual toolbar" at bounding box center [879, 346] width 19 height 19
type input "16"
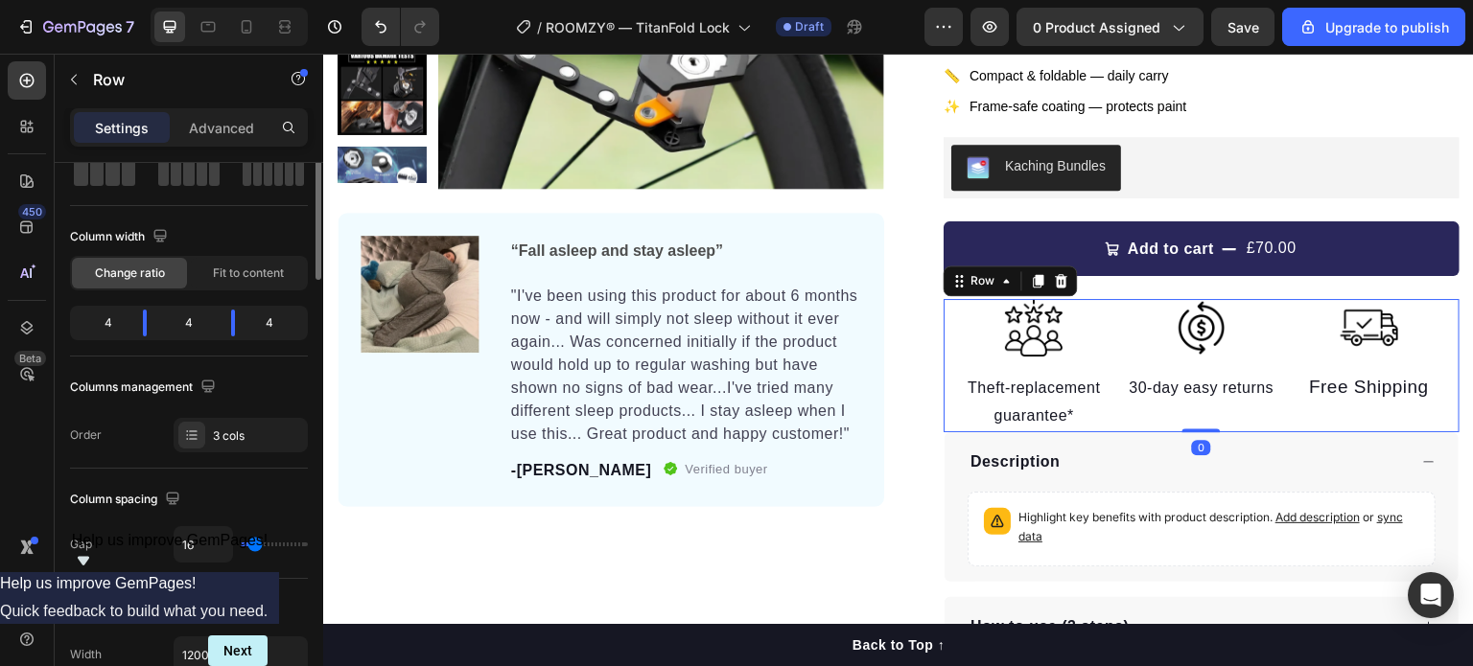
scroll to position [0, 0]
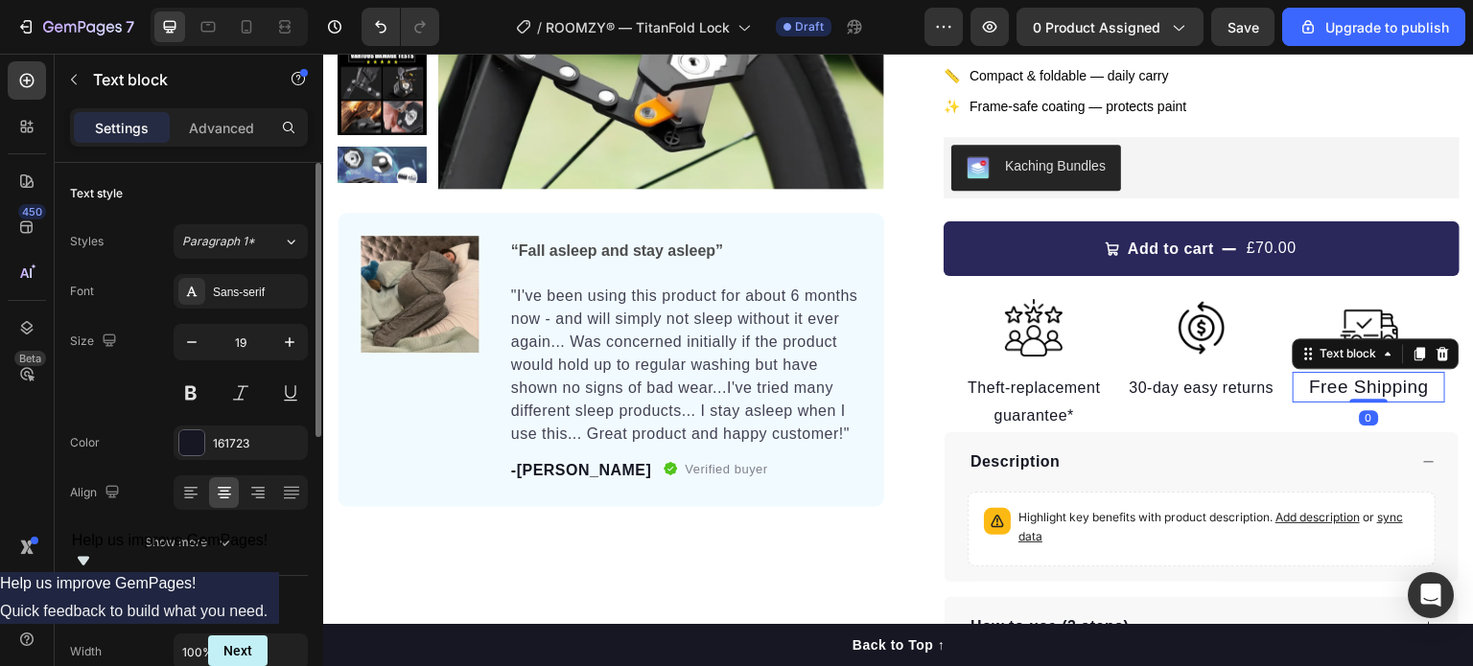
click at [1351, 381] on p "Free Shipping" at bounding box center [1368, 388] width 149 height 28
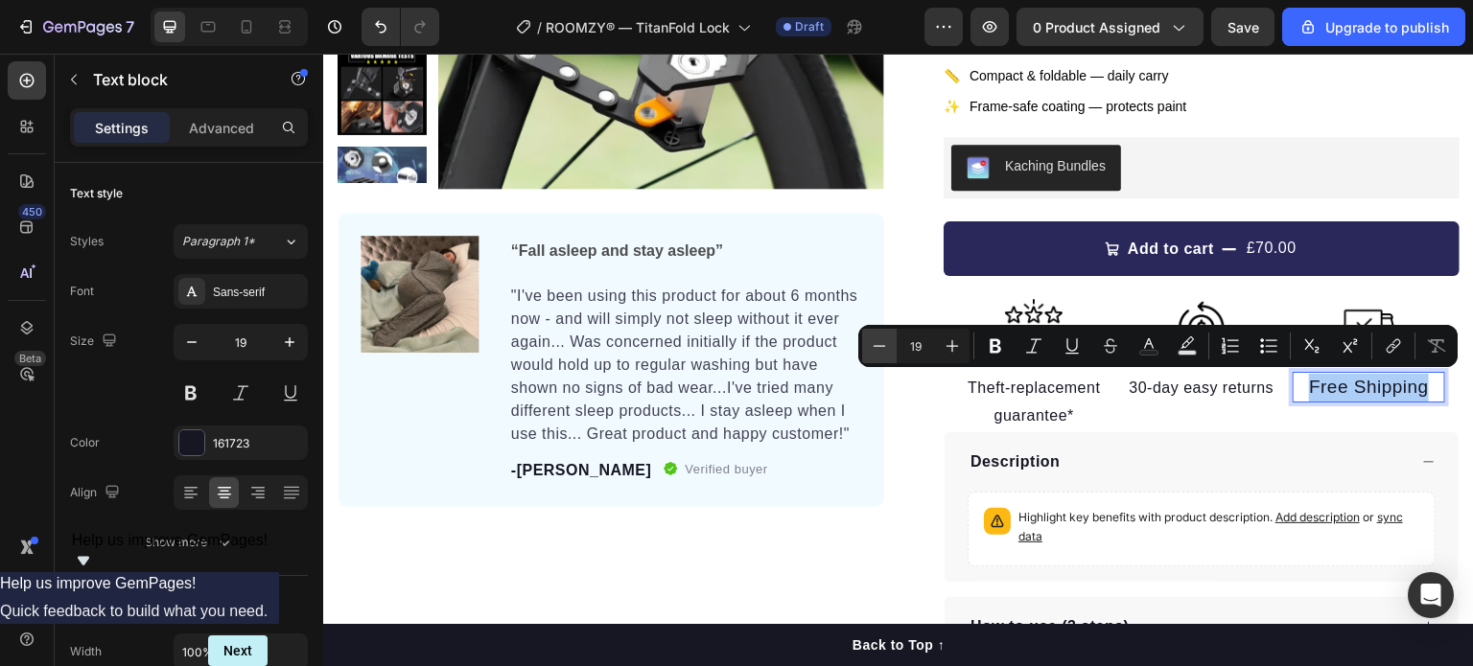
click at [889, 344] on button "Minus" at bounding box center [879, 346] width 35 height 35
type input "16"
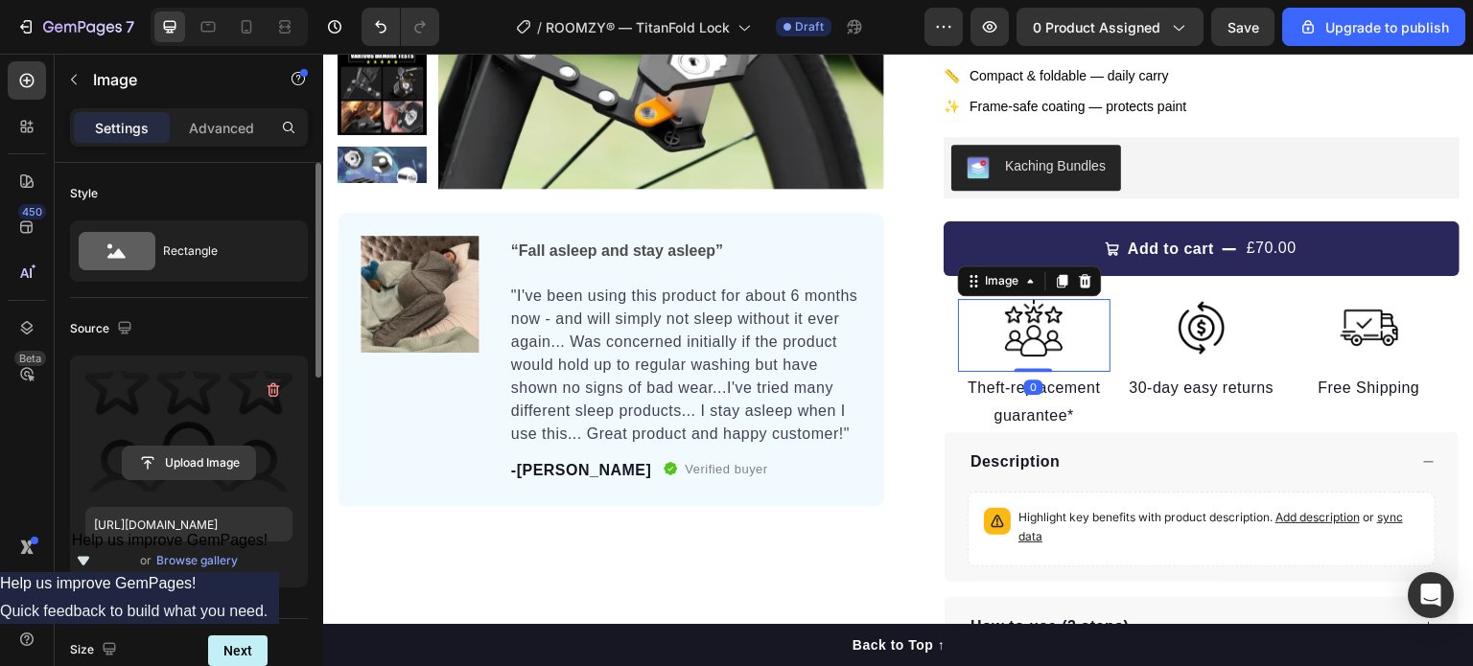
click at [221, 456] on input "file" at bounding box center [189, 463] width 132 height 33
click at [211, 477] on input "file" at bounding box center [189, 463] width 132 height 33
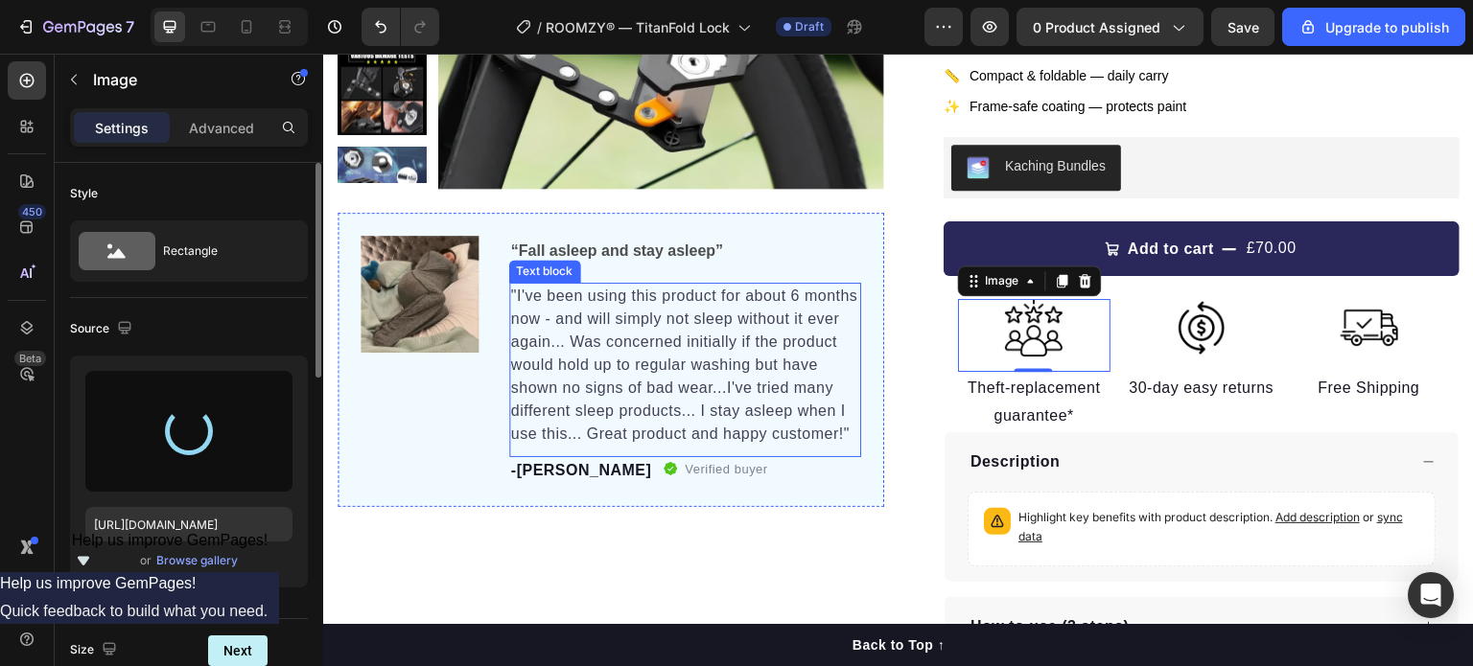
type input "[URL][DOMAIN_NAME]"
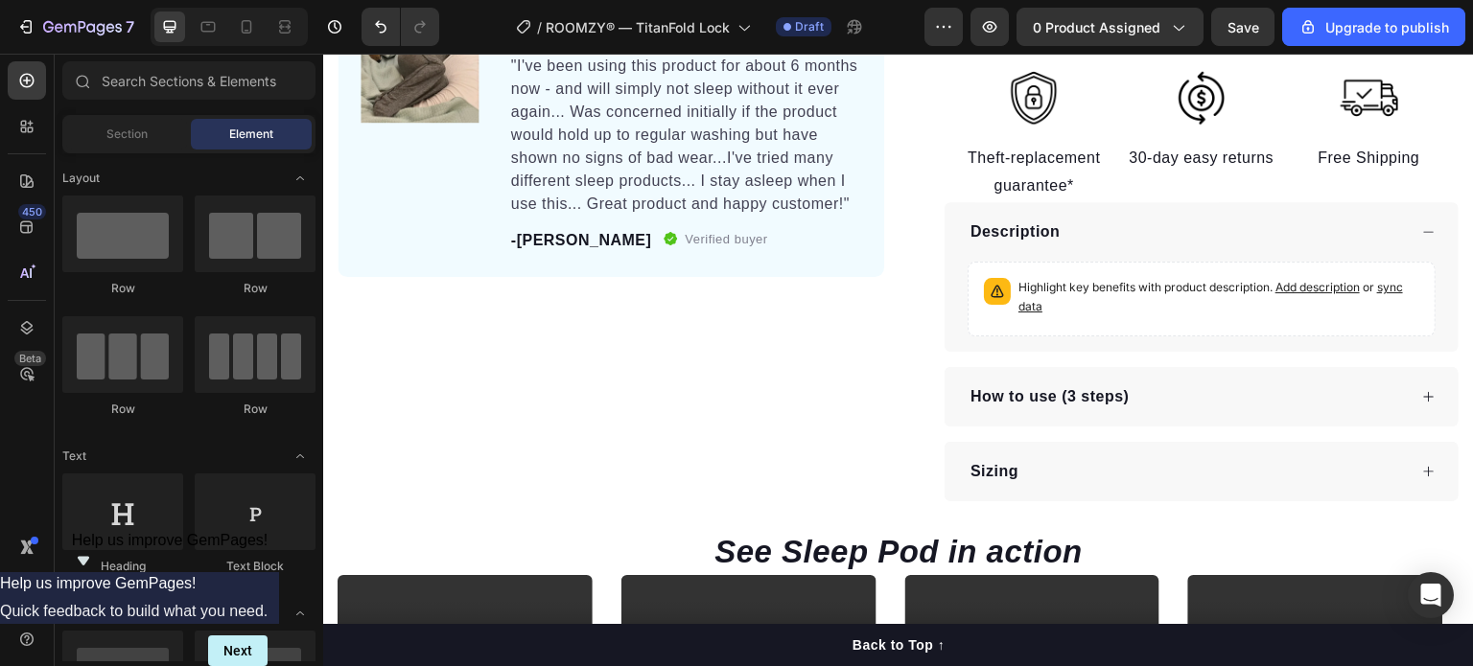
scroll to position [691, 0]
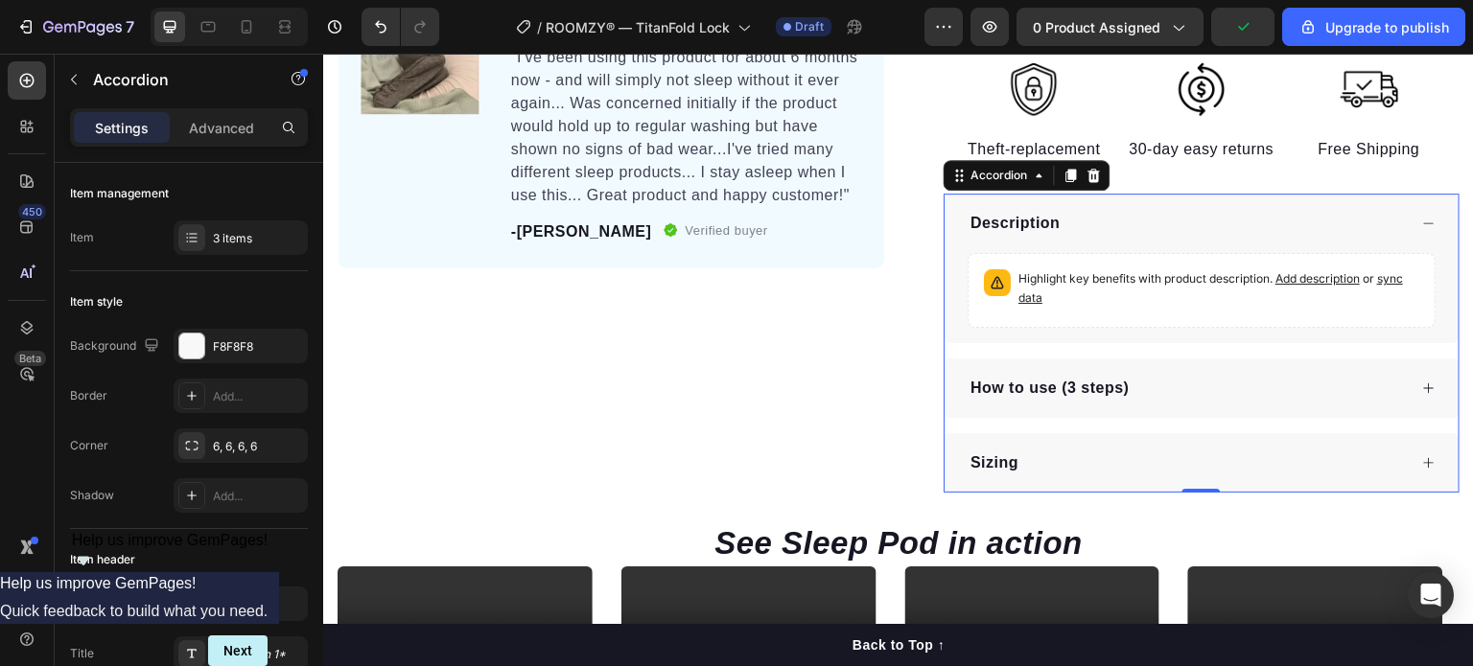
click at [1428, 225] on div "Description" at bounding box center [1201, 223] width 514 height 59
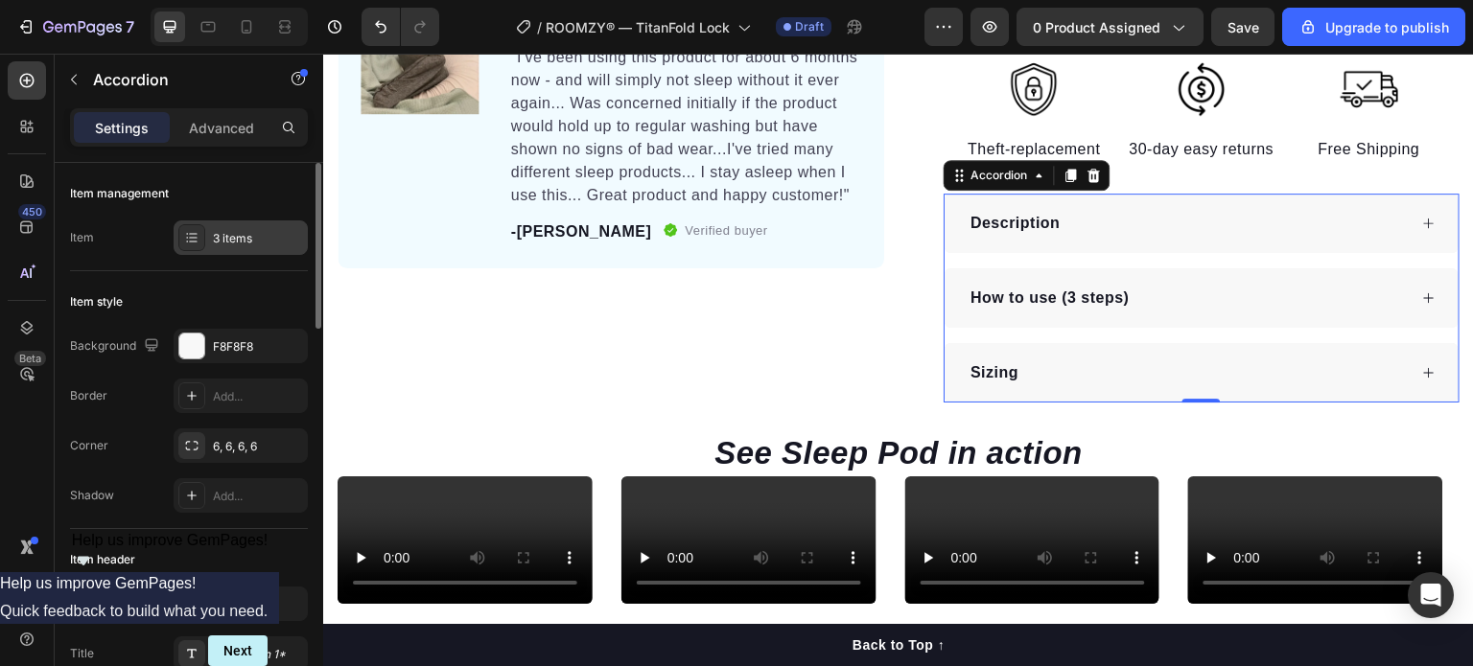
click at [244, 249] on div "3 items" at bounding box center [241, 238] width 134 height 35
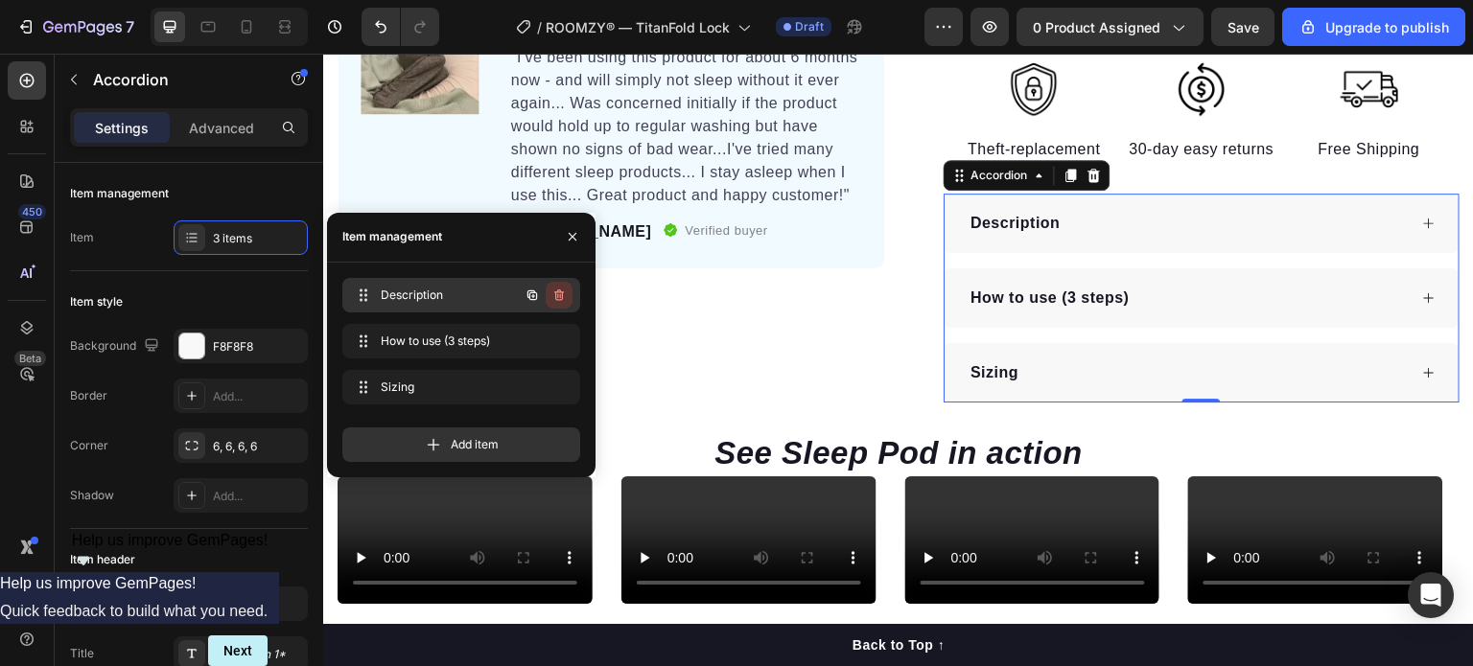
click at [559, 298] on icon "button" at bounding box center [558, 295] width 15 height 15
click at [559, 298] on div "Delete" at bounding box center [545, 295] width 35 height 17
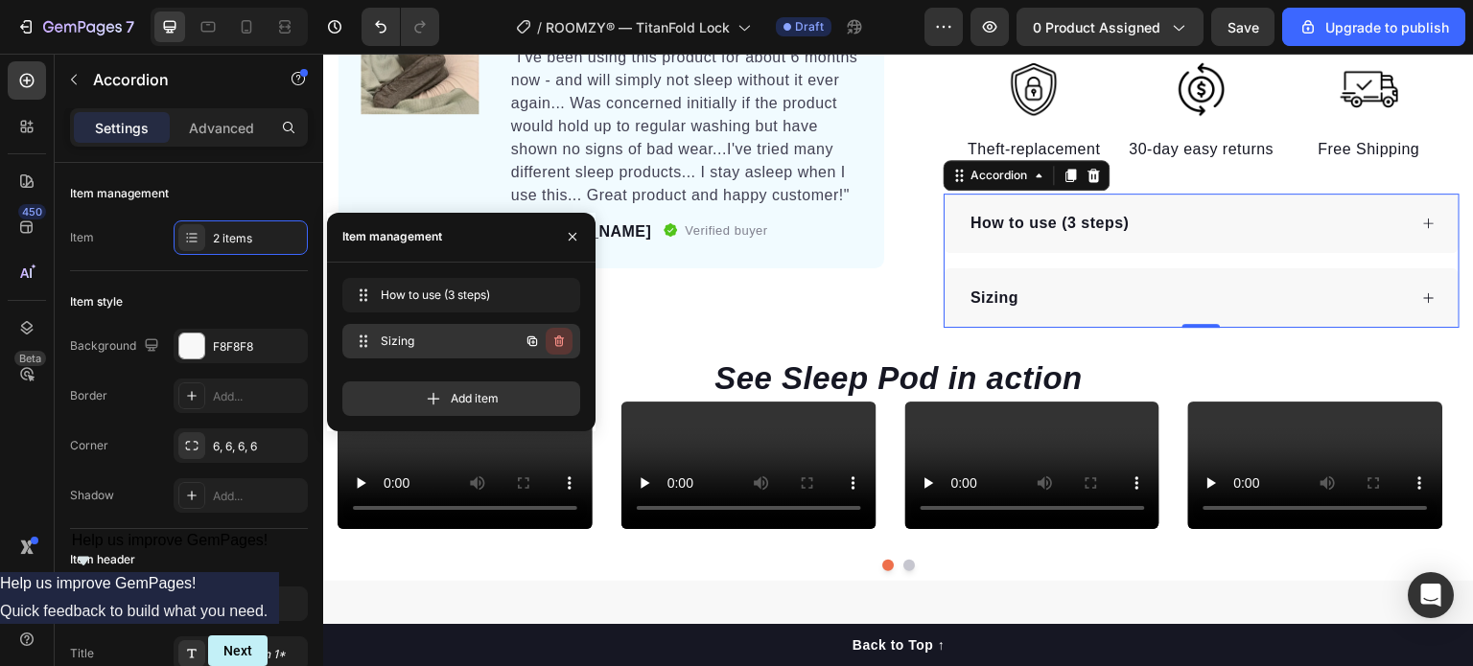
click at [554, 340] on icon "button" at bounding box center [558, 341] width 15 height 15
click at [554, 340] on div "Delete" at bounding box center [545, 341] width 35 height 17
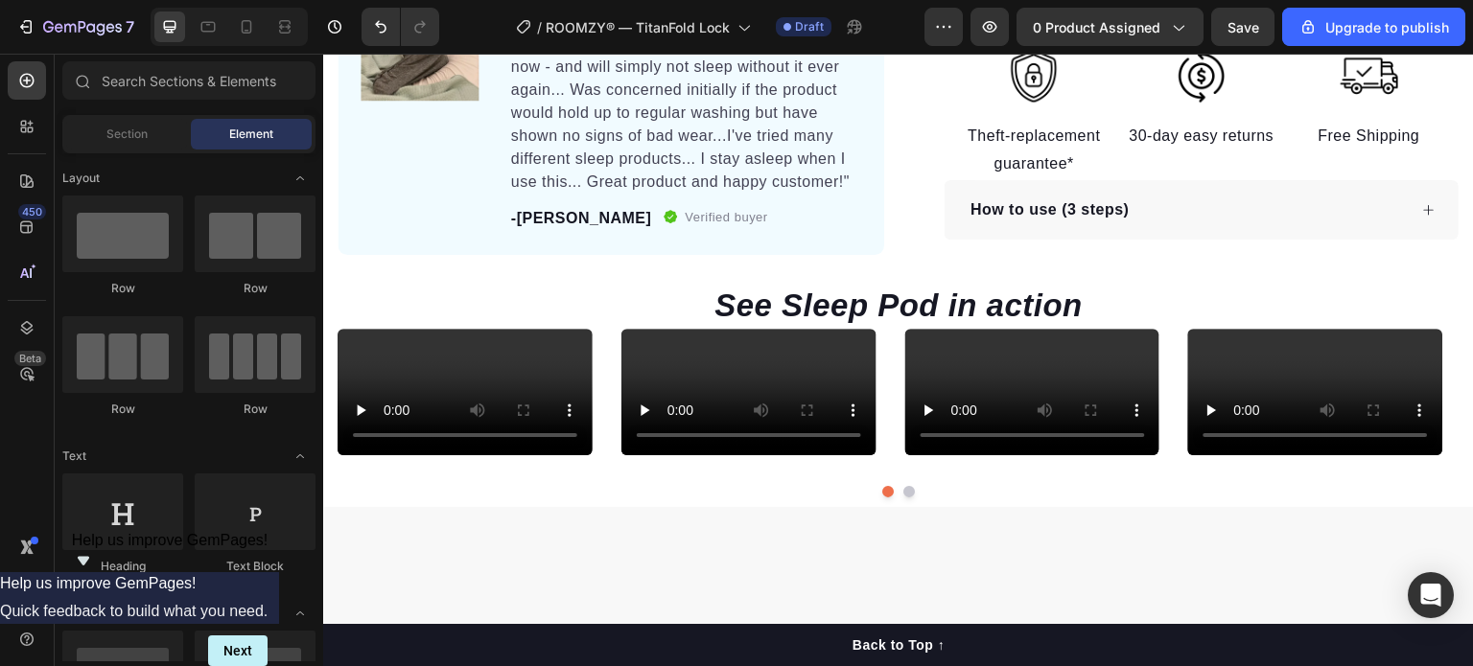
scroll to position [660, 0]
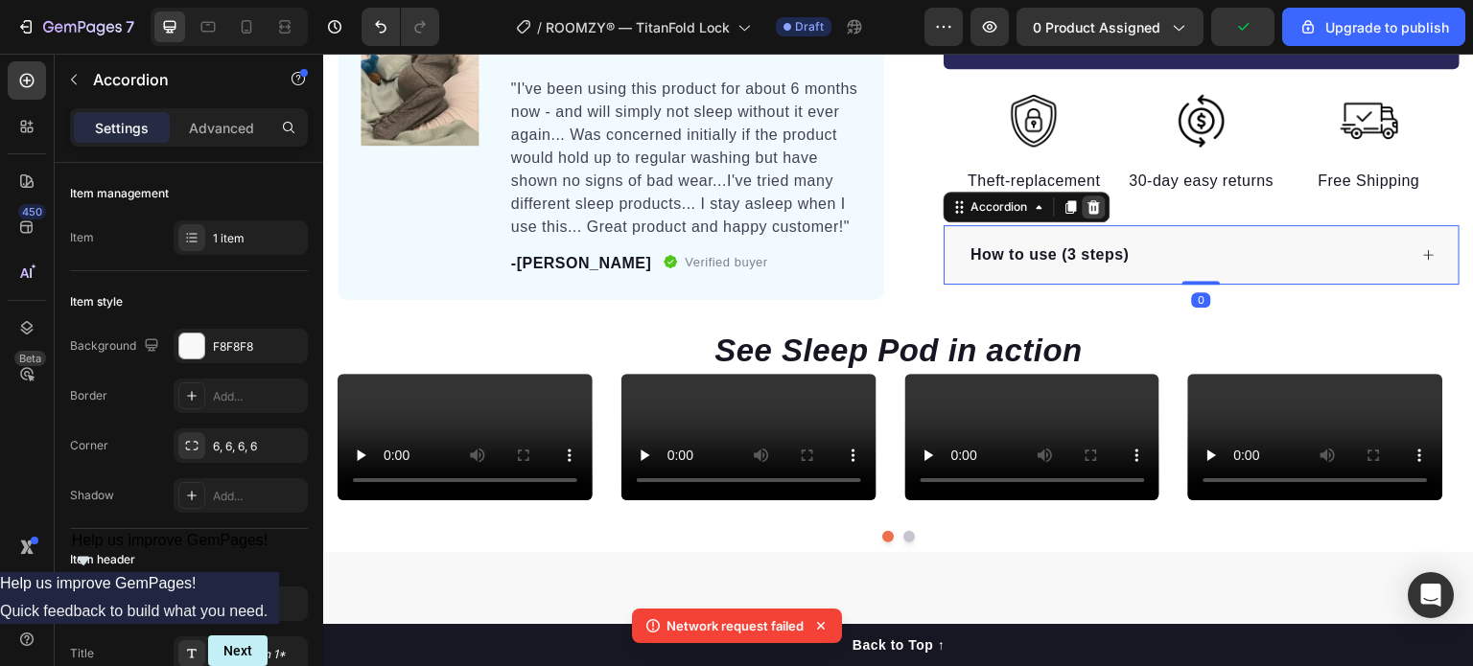
click at [1090, 212] on icon at bounding box center [1093, 206] width 15 height 15
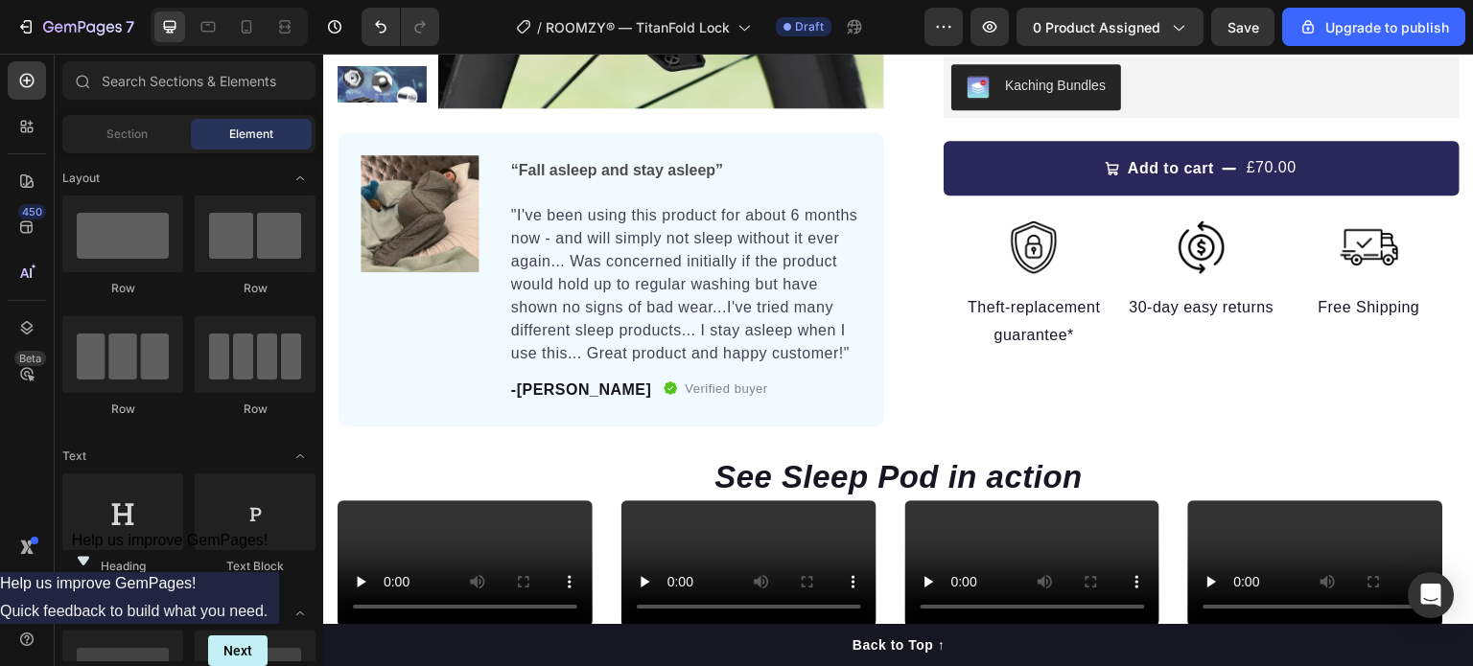
scroll to position [519, 0]
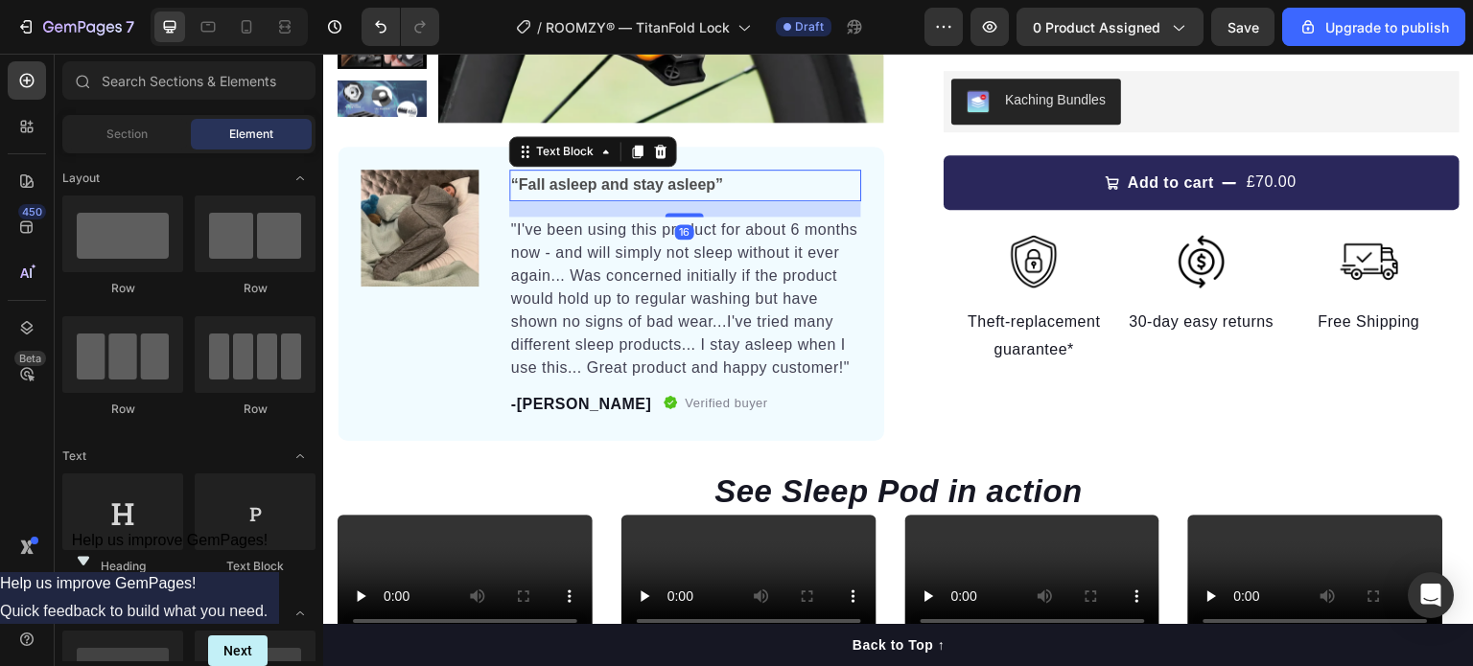
click at [659, 174] on p "“Fall asleep and stay asleep”" at bounding box center [685, 186] width 349 height 28
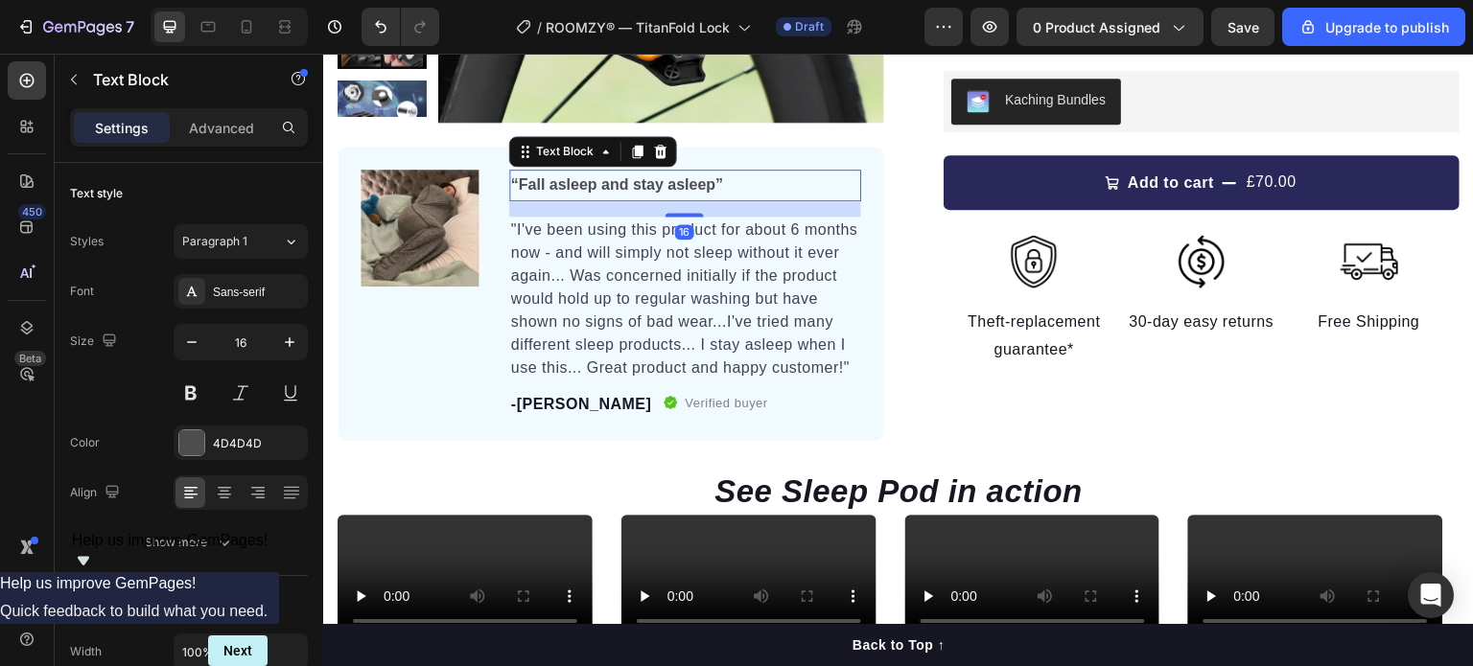
click at [659, 174] on p "“Fall asleep and stay asleep”" at bounding box center [685, 186] width 349 height 28
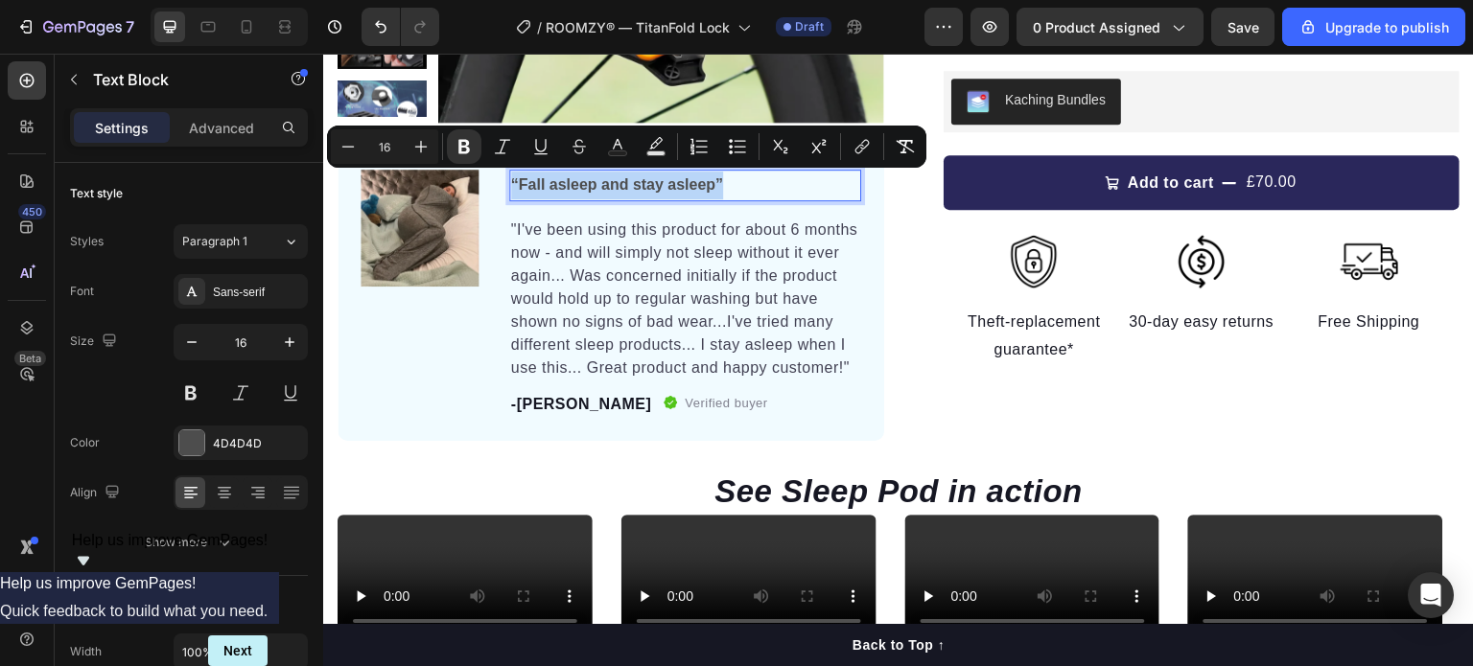
click at [678, 180] on strong "“Fall asleep and stay asleep”" at bounding box center [617, 184] width 212 height 16
drag, startPoint x: 712, startPoint y: 184, endPoint x: 514, endPoint y: 175, distance: 198.6
click at [514, 176] on strong "“Fall asleep and stay asleep”" at bounding box center [617, 184] width 212 height 16
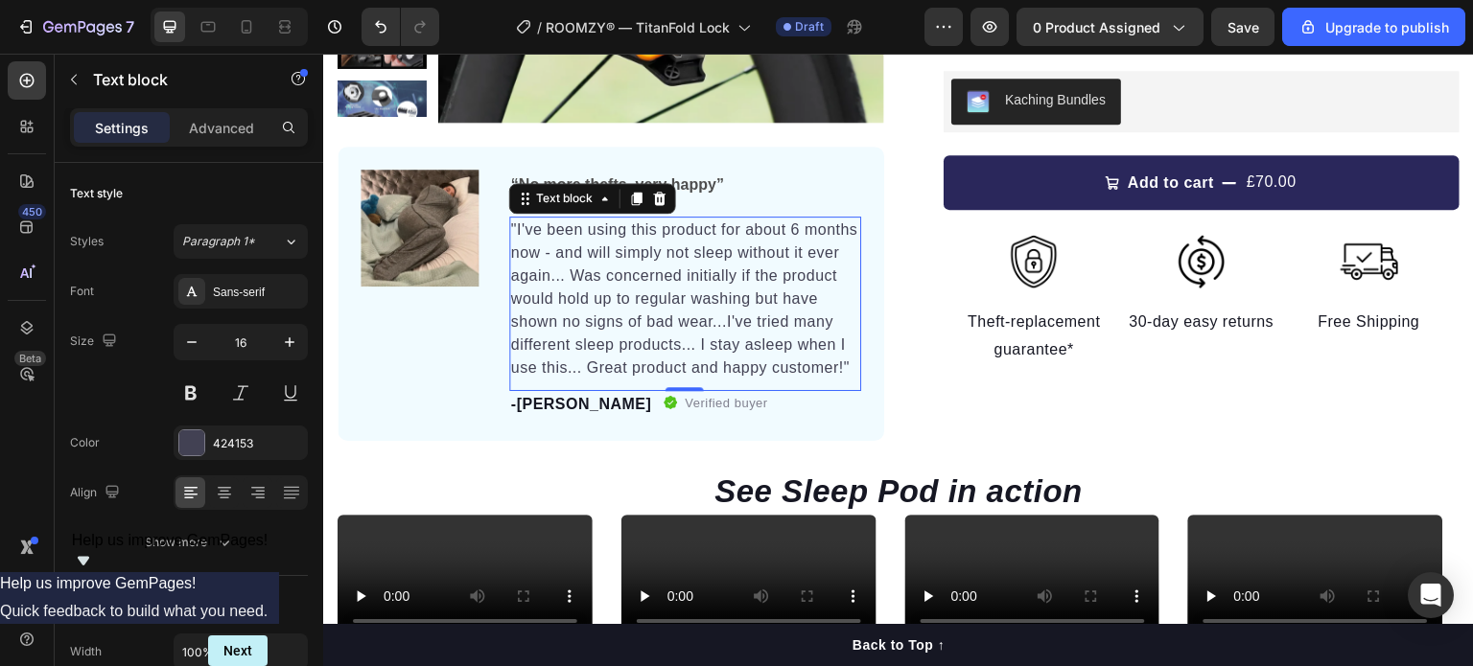
click at [684, 321] on p ""I've been using this product for about 6 months now - and will simply not slee…" at bounding box center [685, 299] width 349 height 161
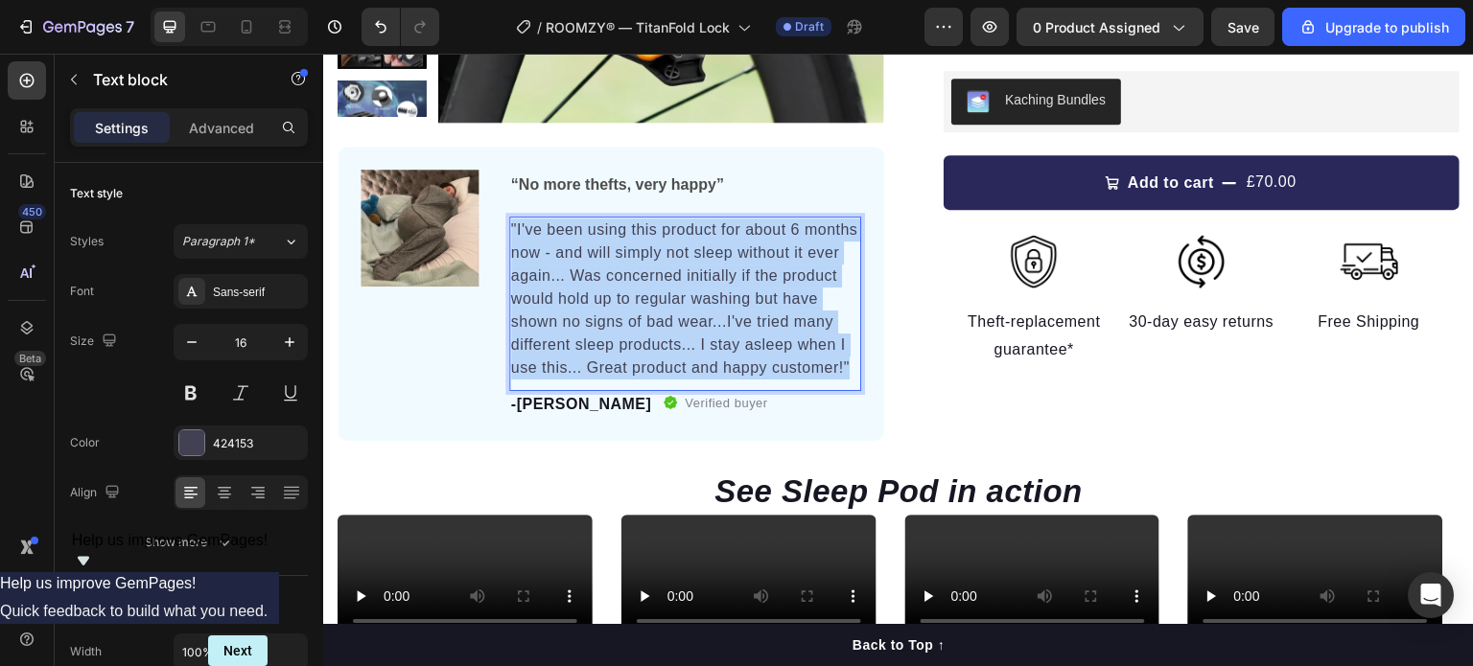
click at [684, 321] on p ""I've been using this product for about 6 months now - and will simply not slee…" at bounding box center [685, 299] width 349 height 161
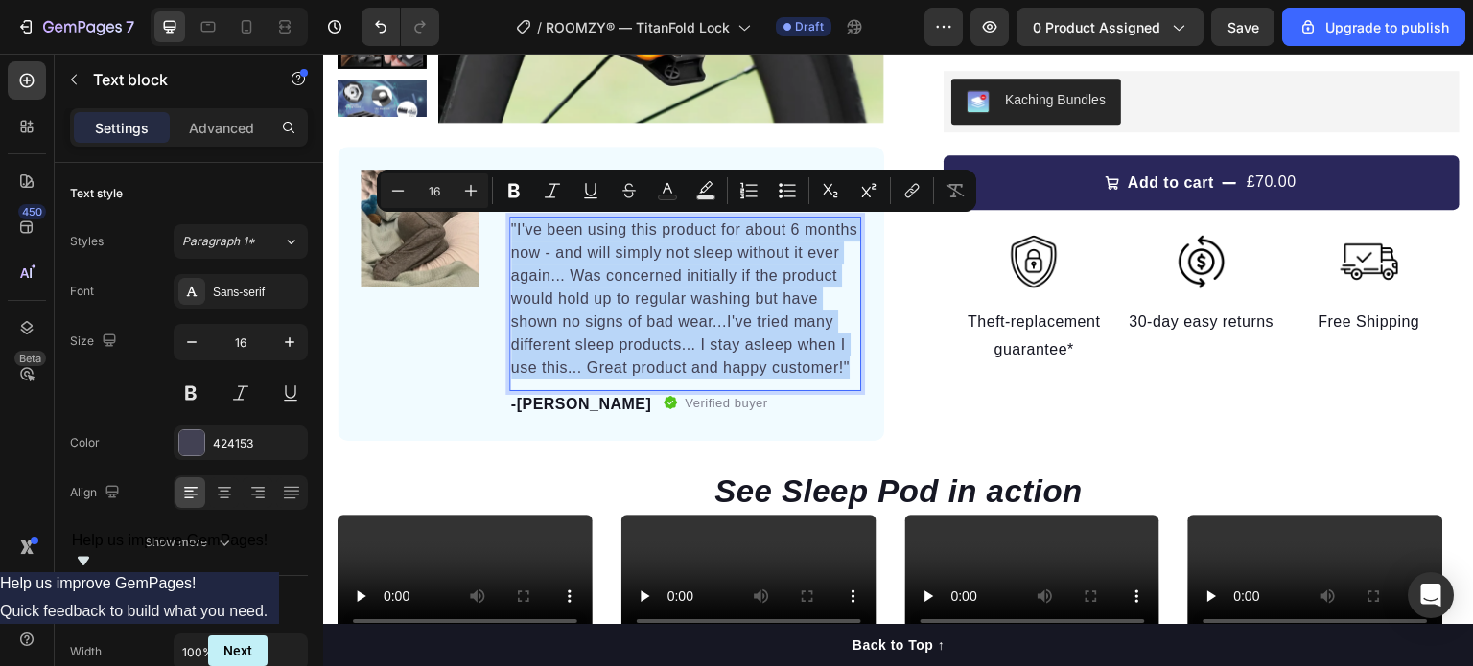
click at [684, 321] on p ""I've been using this product for about 6 months now - and will simply not slee…" at bounding box center [685, 299] width 349 height 161
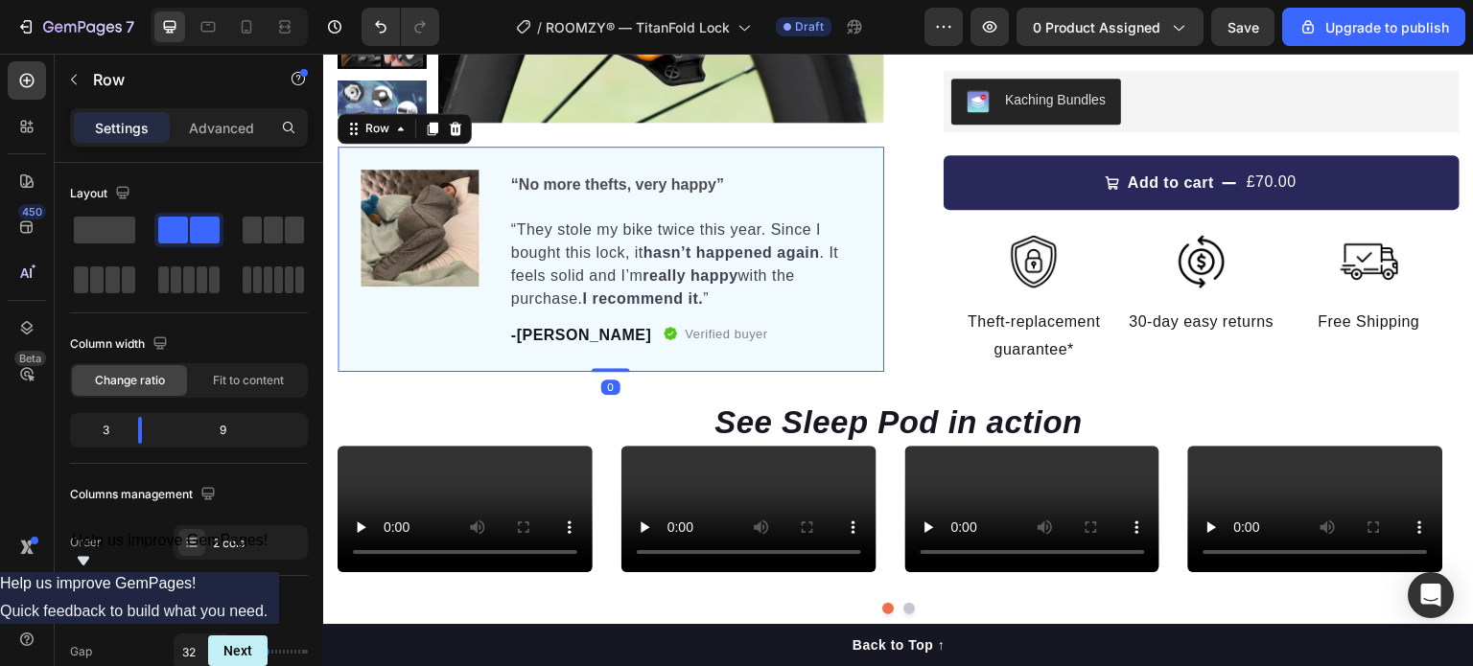
click at [684, 368] on div "Image “No more thefts, very happy” Text Block “They stole my bike twice this ye…" at bounding box center [610, 259] width 546 height 225
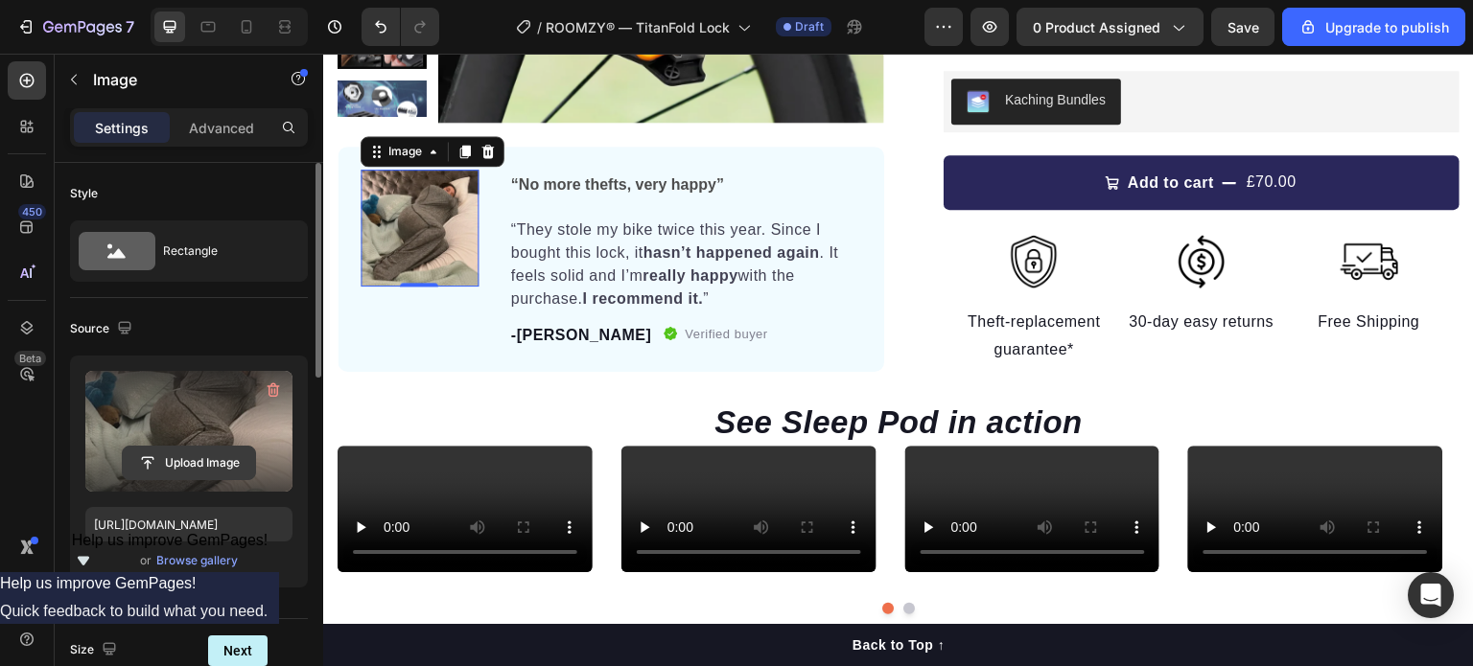
click at [174, 459] on input "file" at bounding box center [189, 463] width 132 height 33
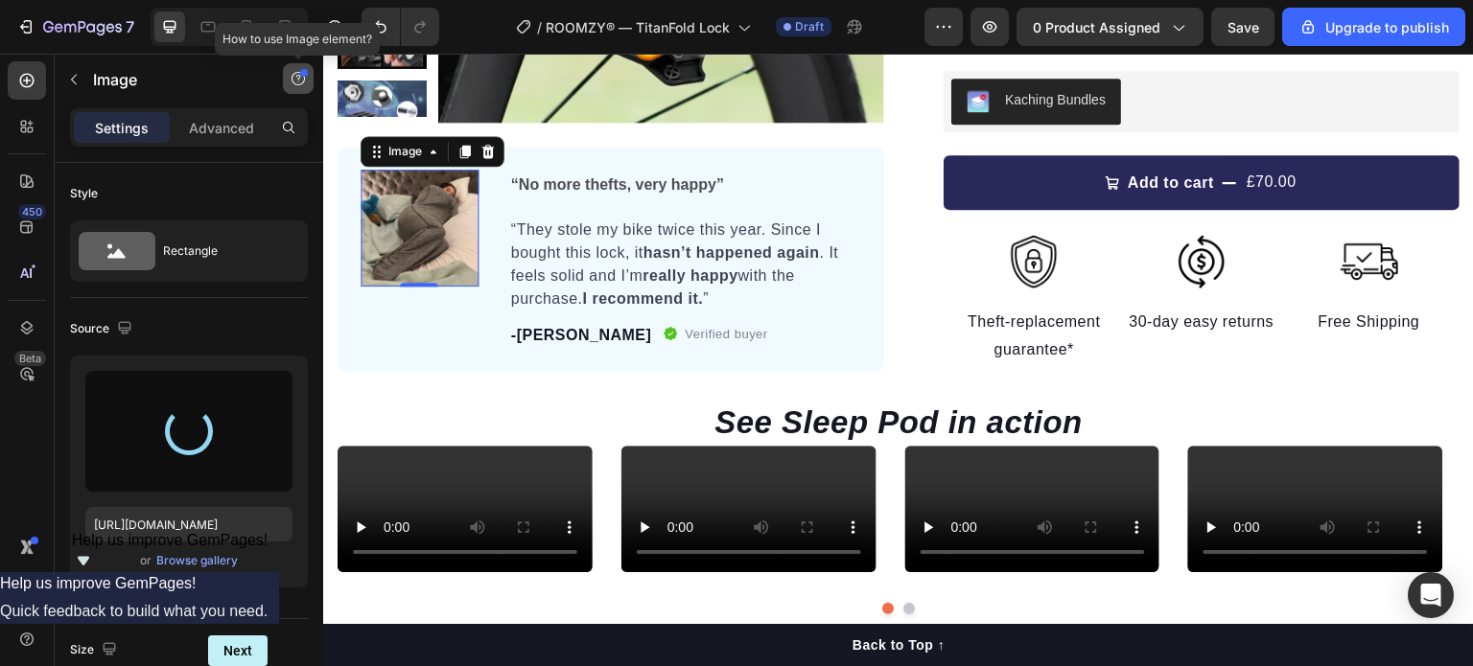
type input "[URL][DOMAIN_NAME]"
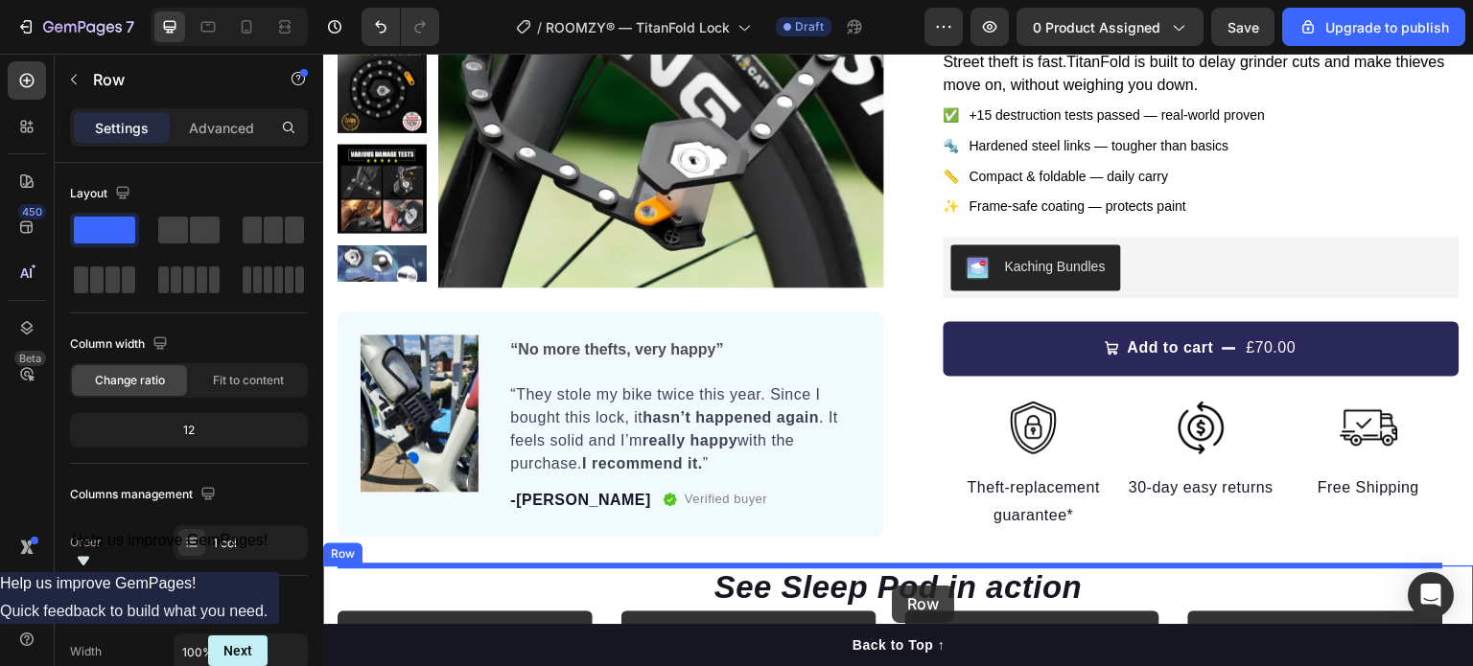
scroll to position [357, 0]
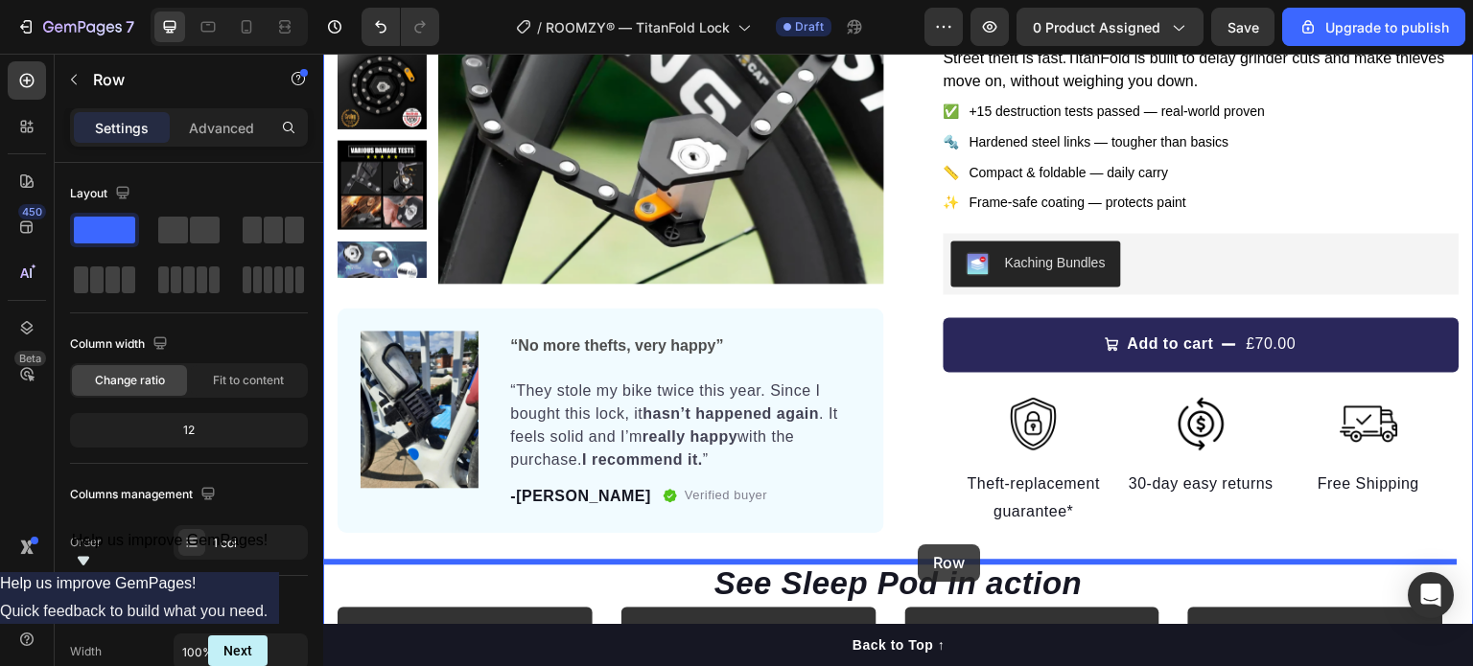
drag, startPoint x: 360, startPoint y: 171, endPoint x: 918, endPoint y: 545, distance: 672.5
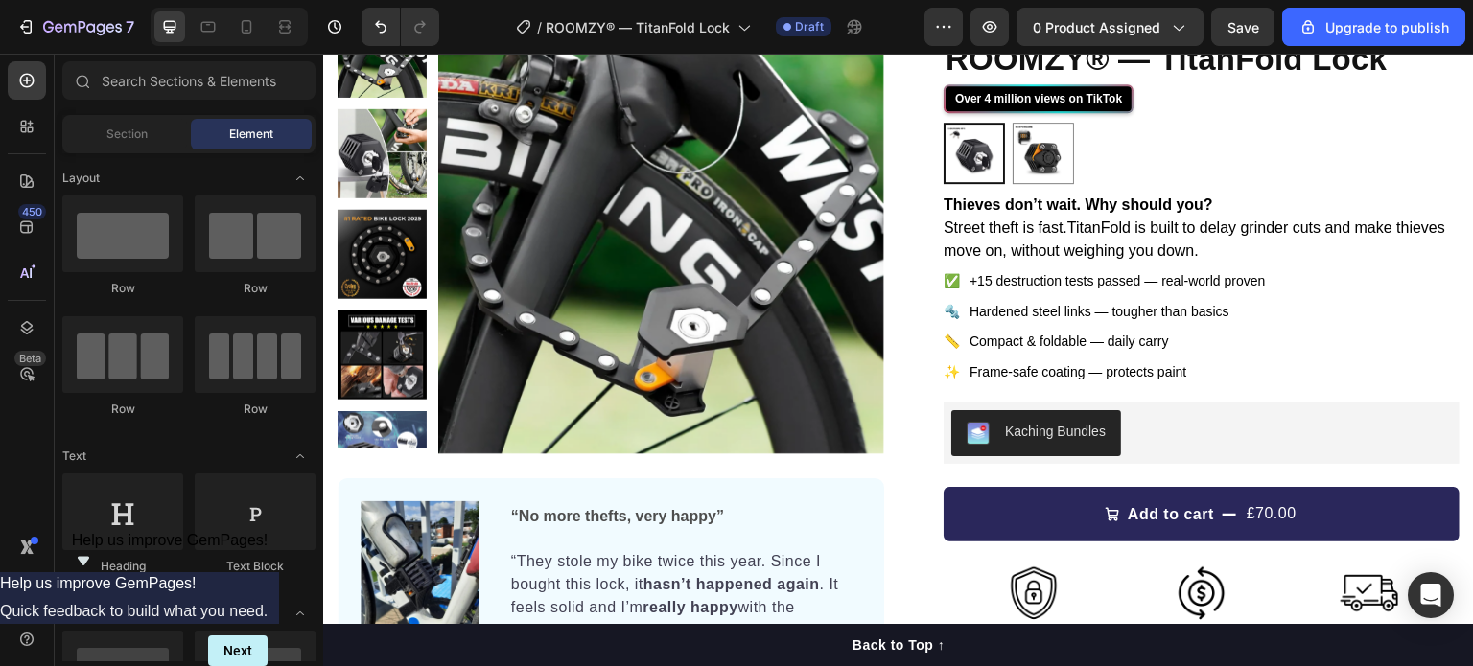
scroll to position [0, 0]
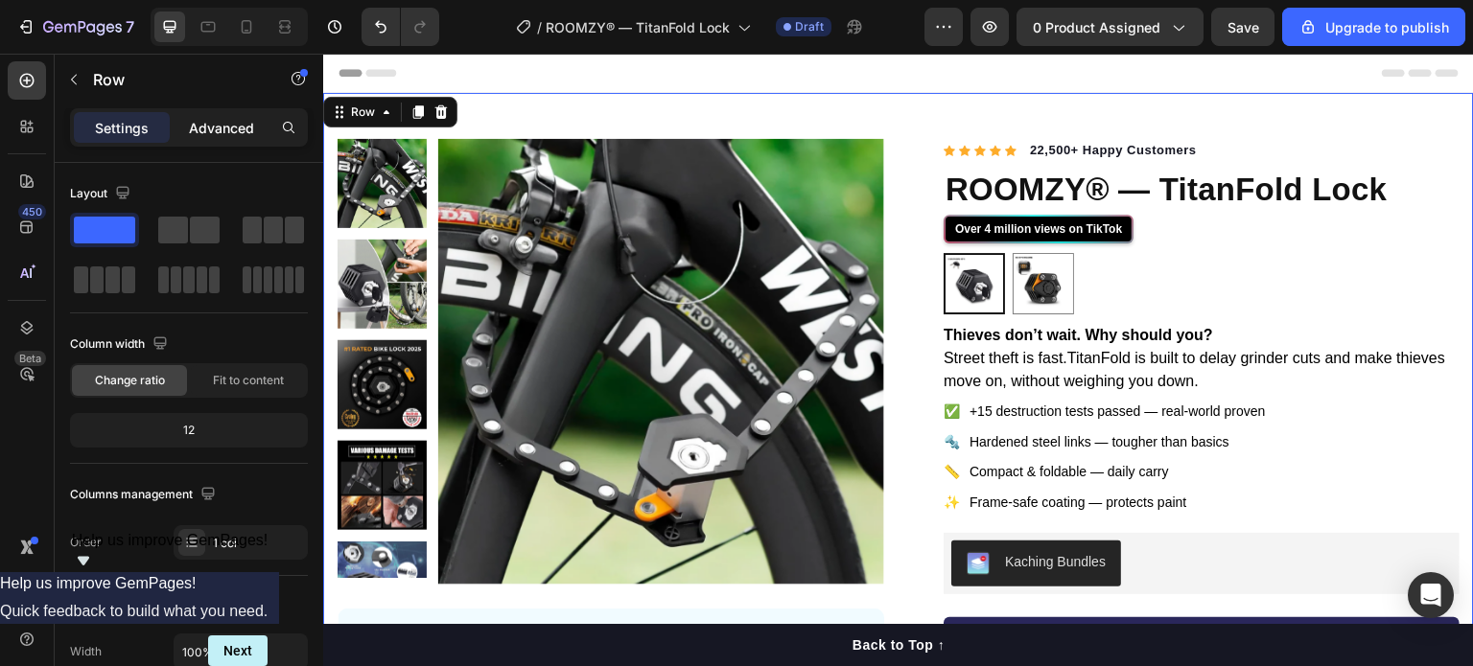
click at [228, 123] on p "Advanced" at bounding box center [221, 128] width 65 height 20
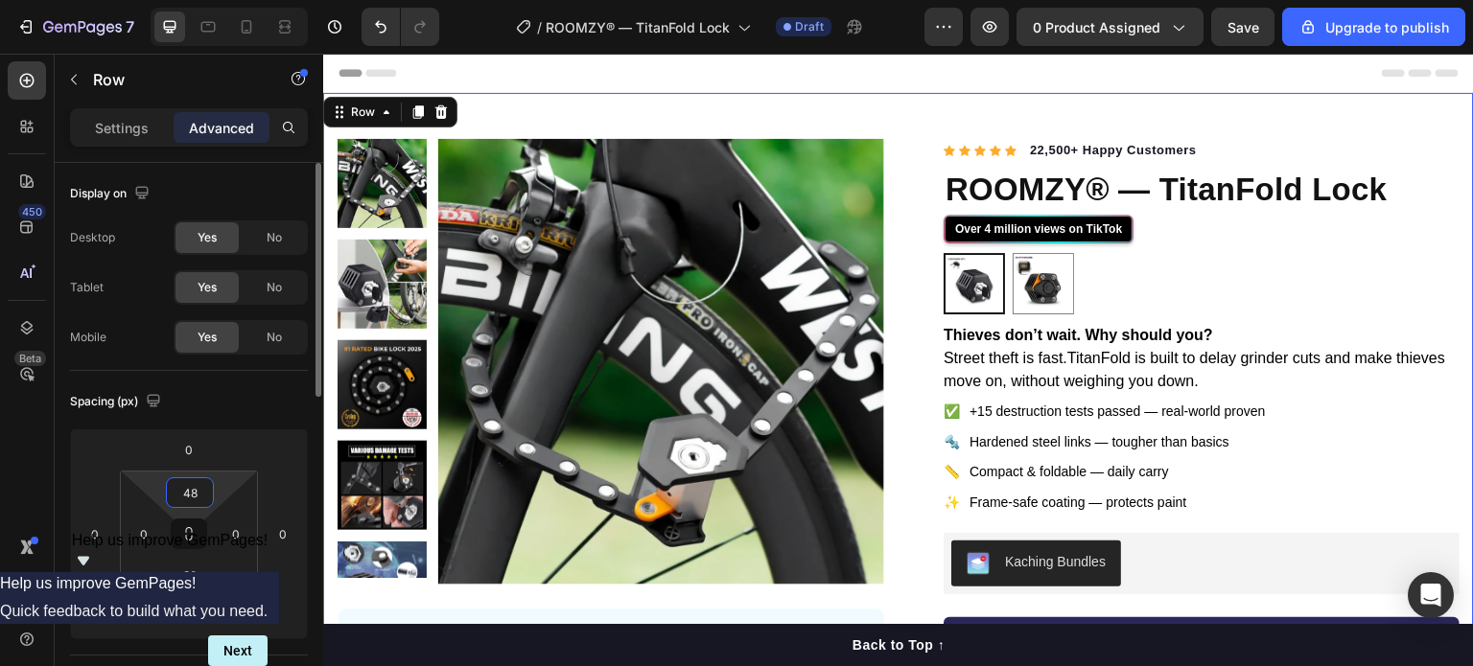
click at [189, 492] on input "48" at bounding box center [190, 492] width 38 height 29
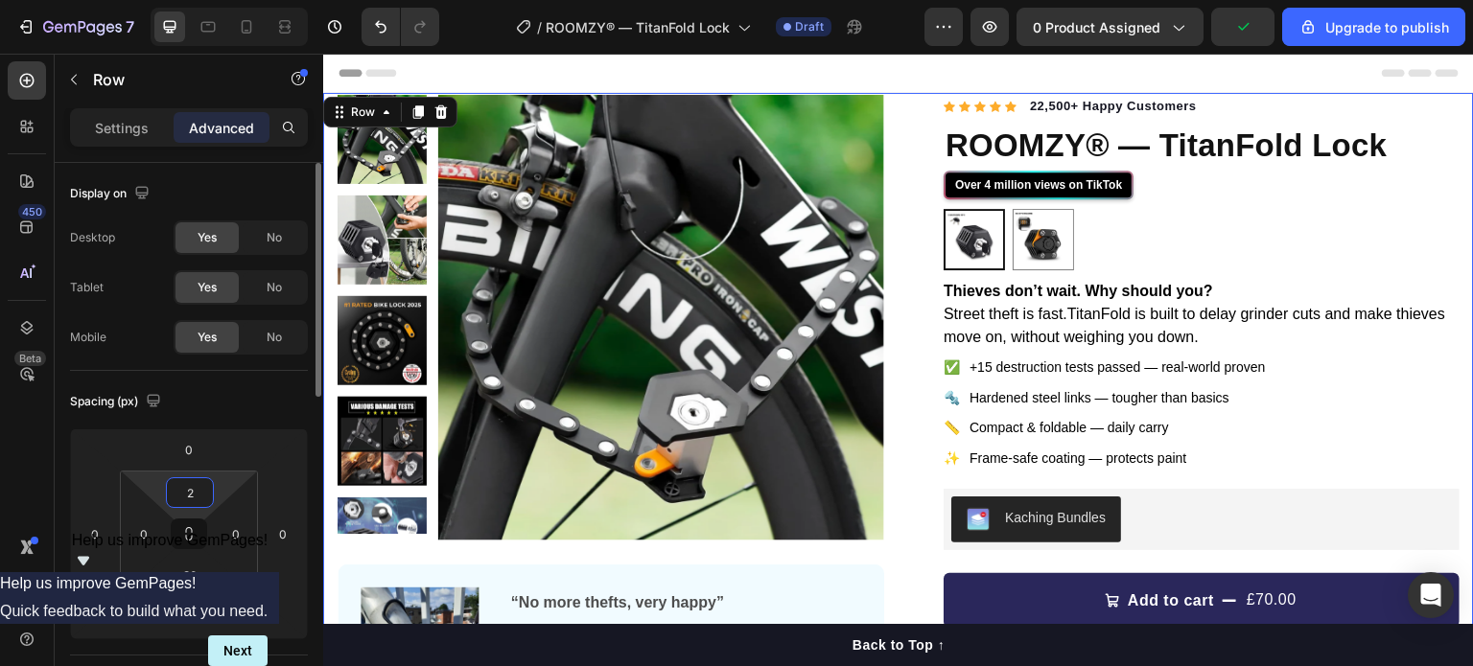
type input "20"
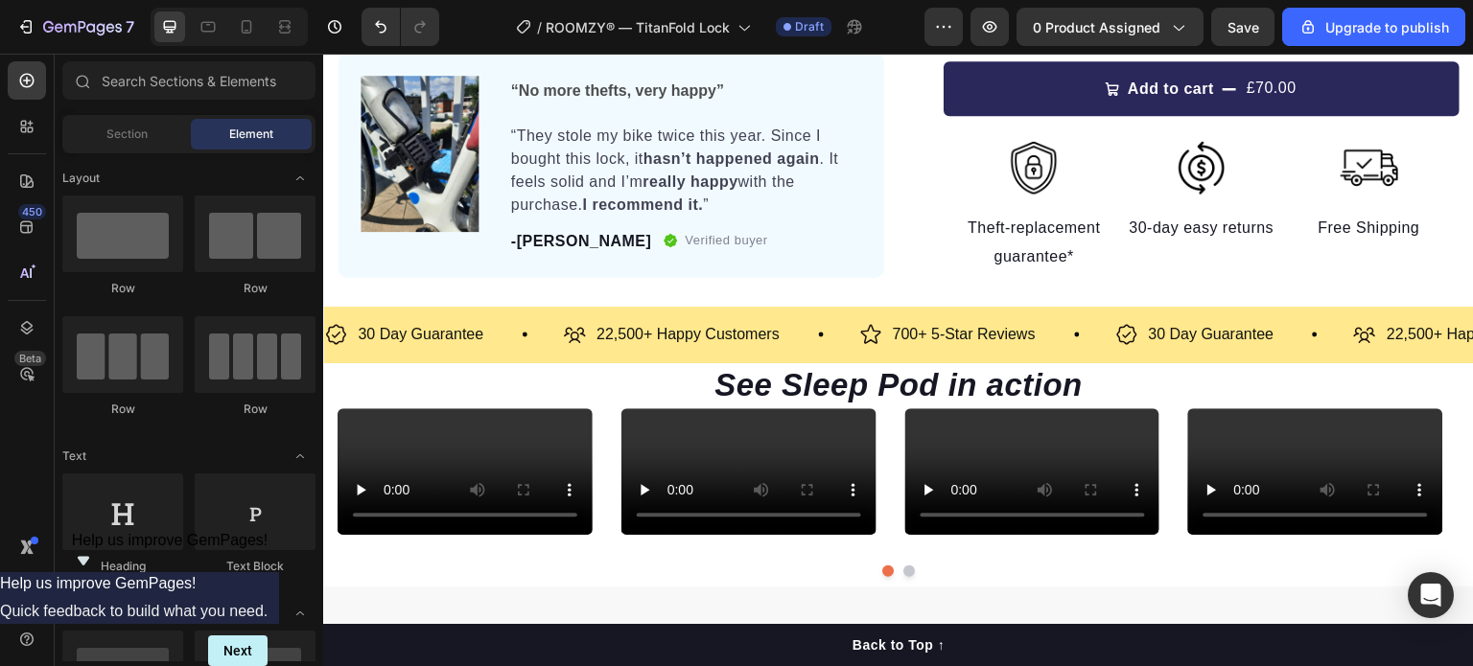
scroll to position [537, 0]
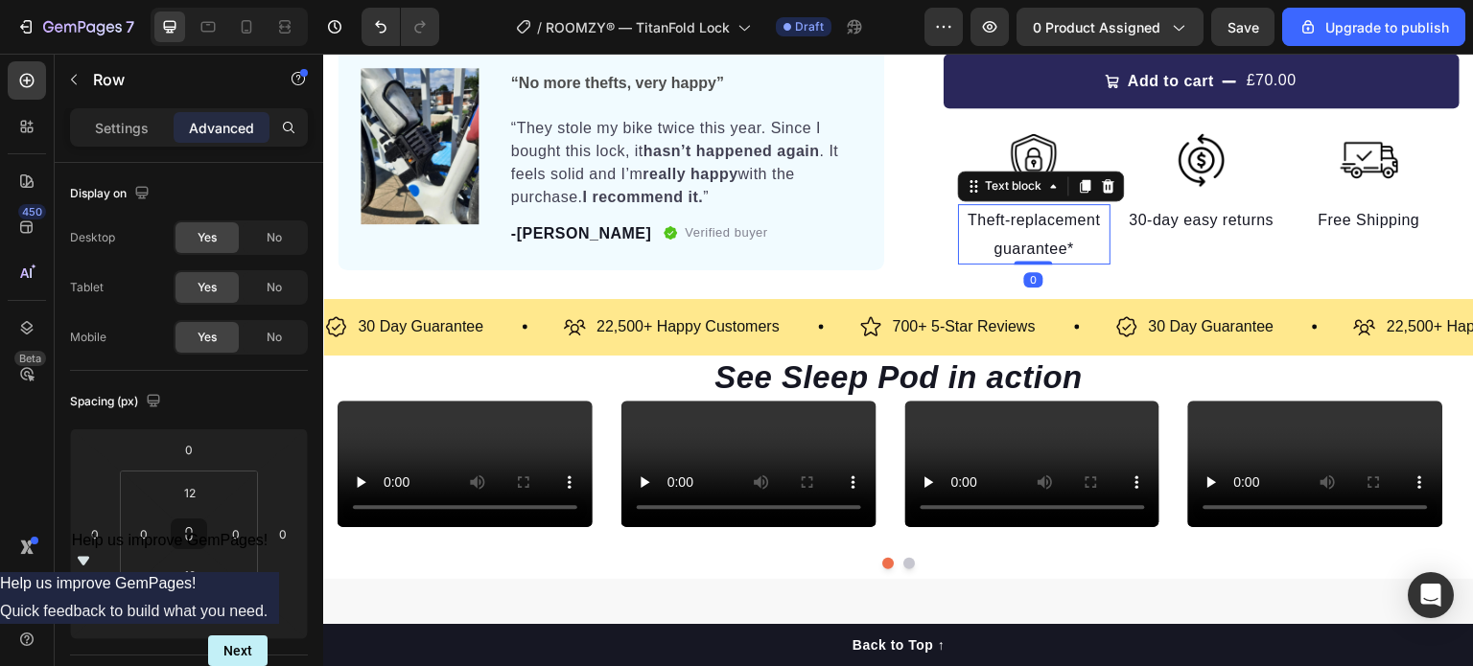
click at [1035, 237] on p "Theft-replacement guarantee*" at bounding box center [1034, 234] width 149 height 57
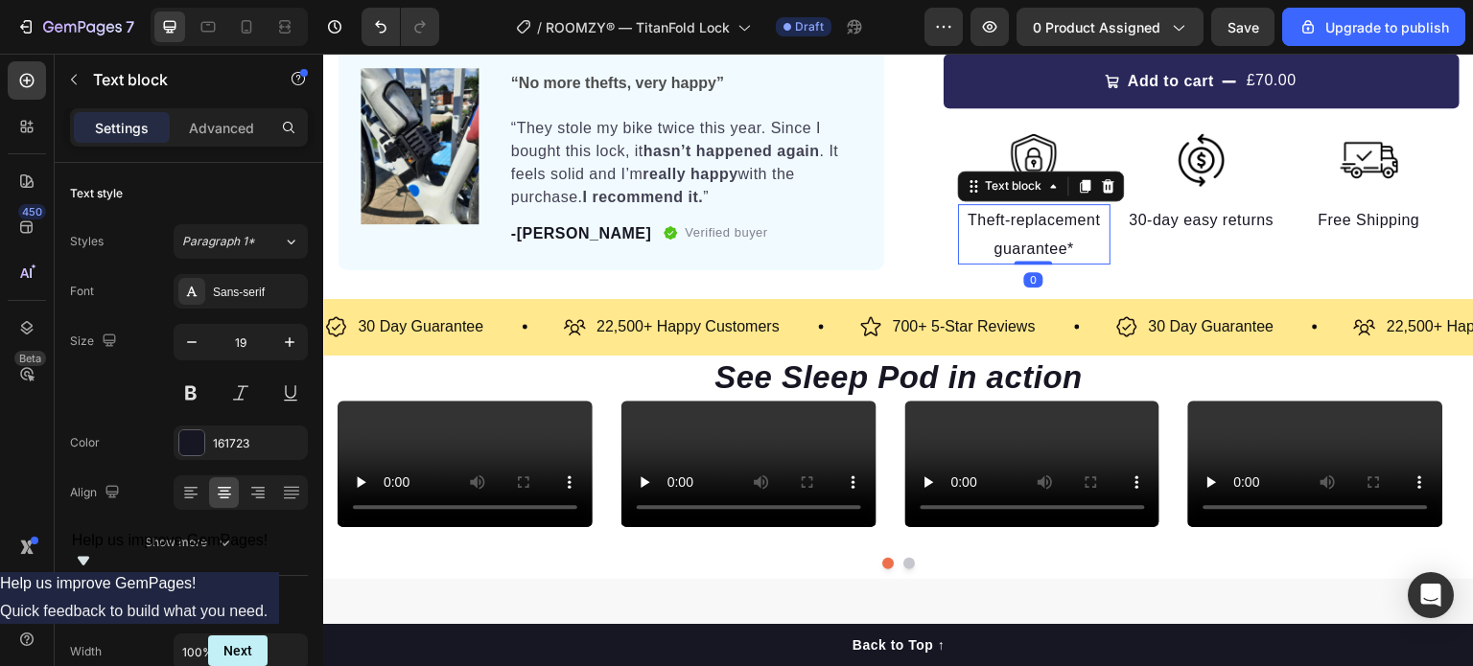
click at [1035, 237] on p "Theft-replacement guarantee*" at bounding box center [1034, 234] width 149 height 57
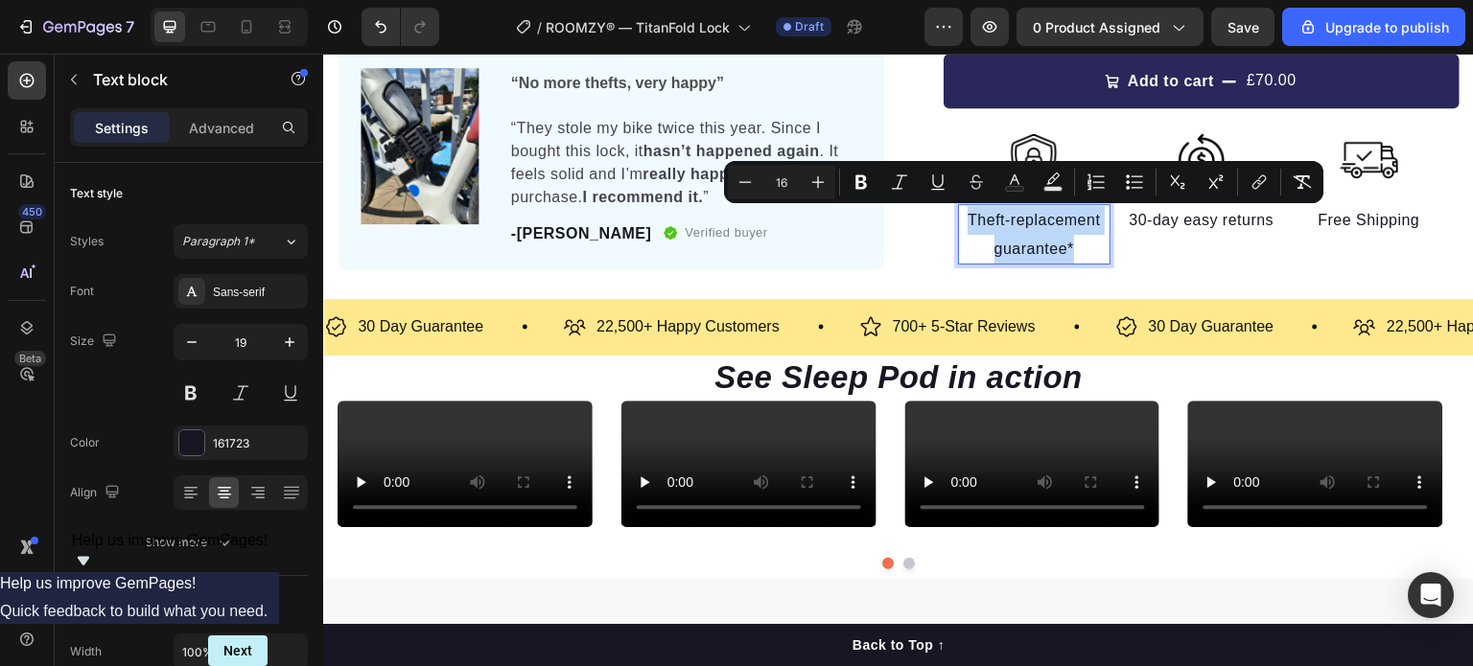
click at [1035, 237] on p "Theft-replacement guarantee*" at bounding box center [1034, 234] width 149 height 57
click at [655, 332] on p "22,500+ Happy Customers" at bounding box center [687, 327] width 183 height 28
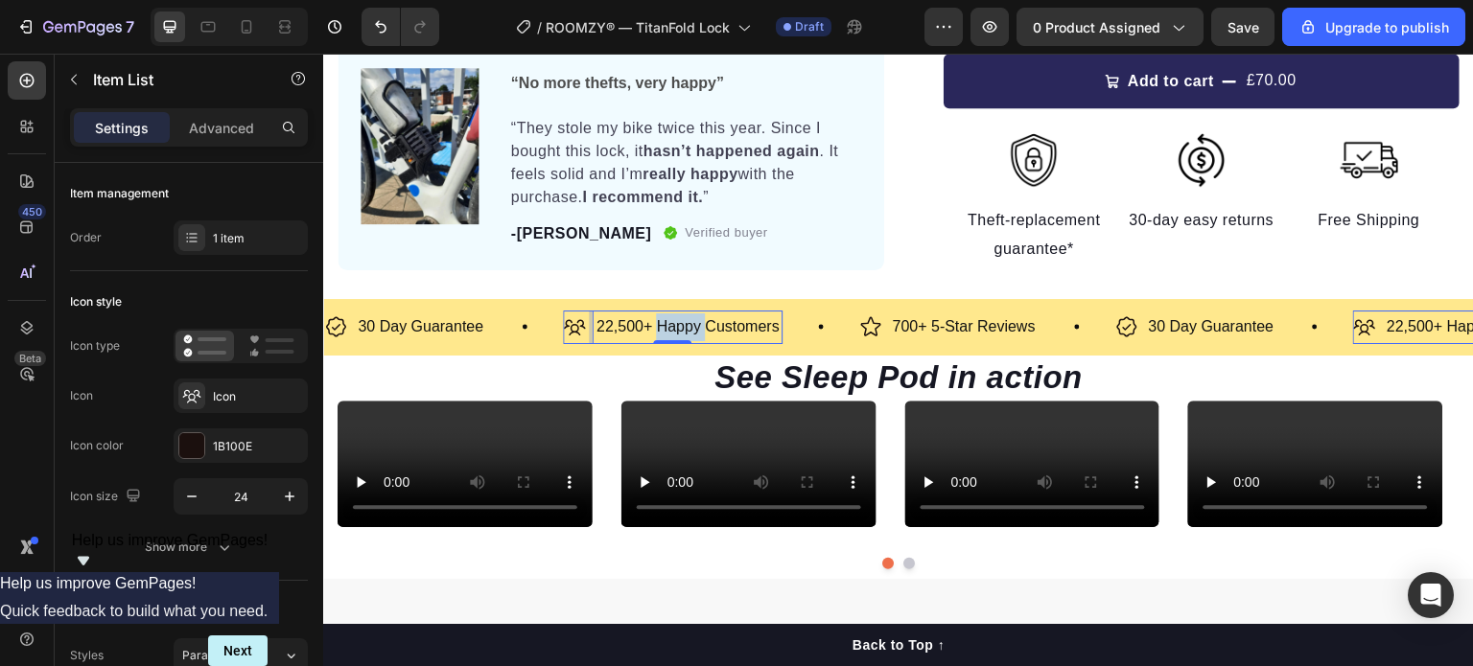
click at [655, 332] on p "22,500+ Happy Customers" at bounding box center [687, 327] width 183 height 28
click at [655, 332] on strong "25k+ rides protected" at bounding box center [671, 326] width 150 height 16
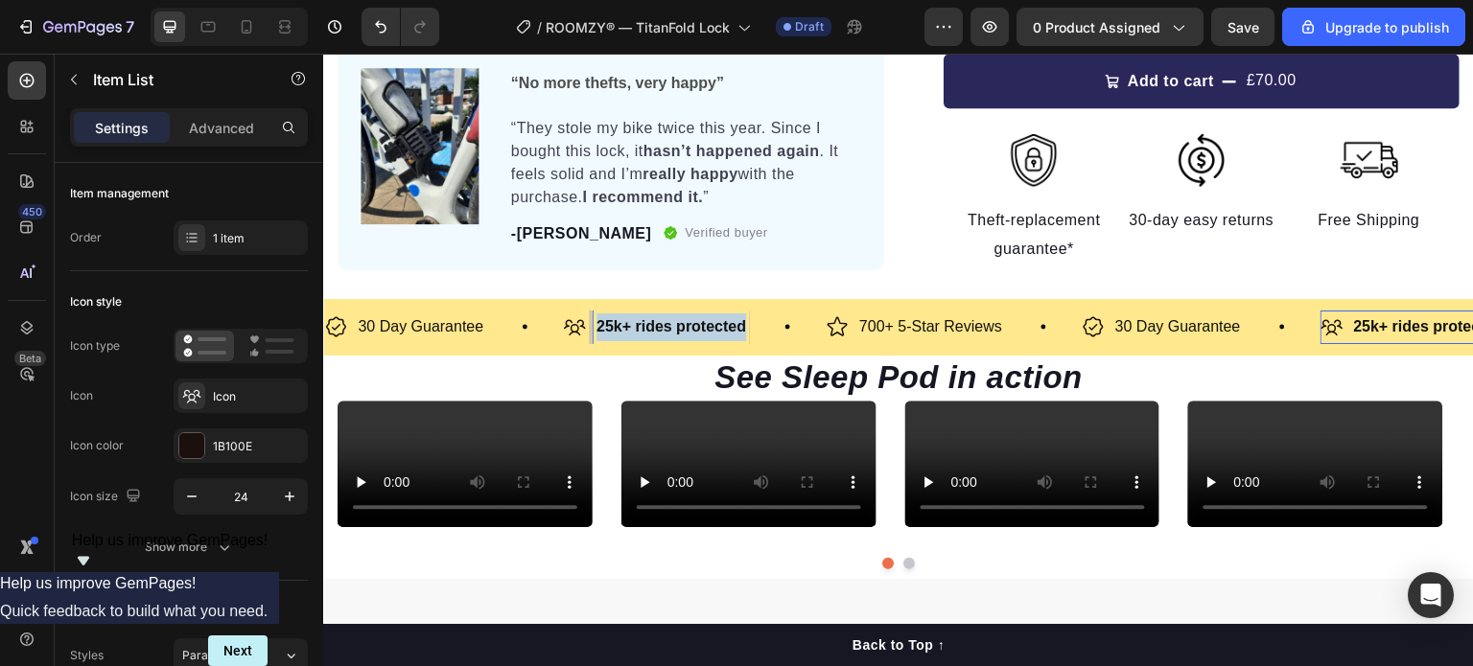
click at [655, 332] on strong "25k+ rides protected" at bounding box center [671, 326] width 150 height 16
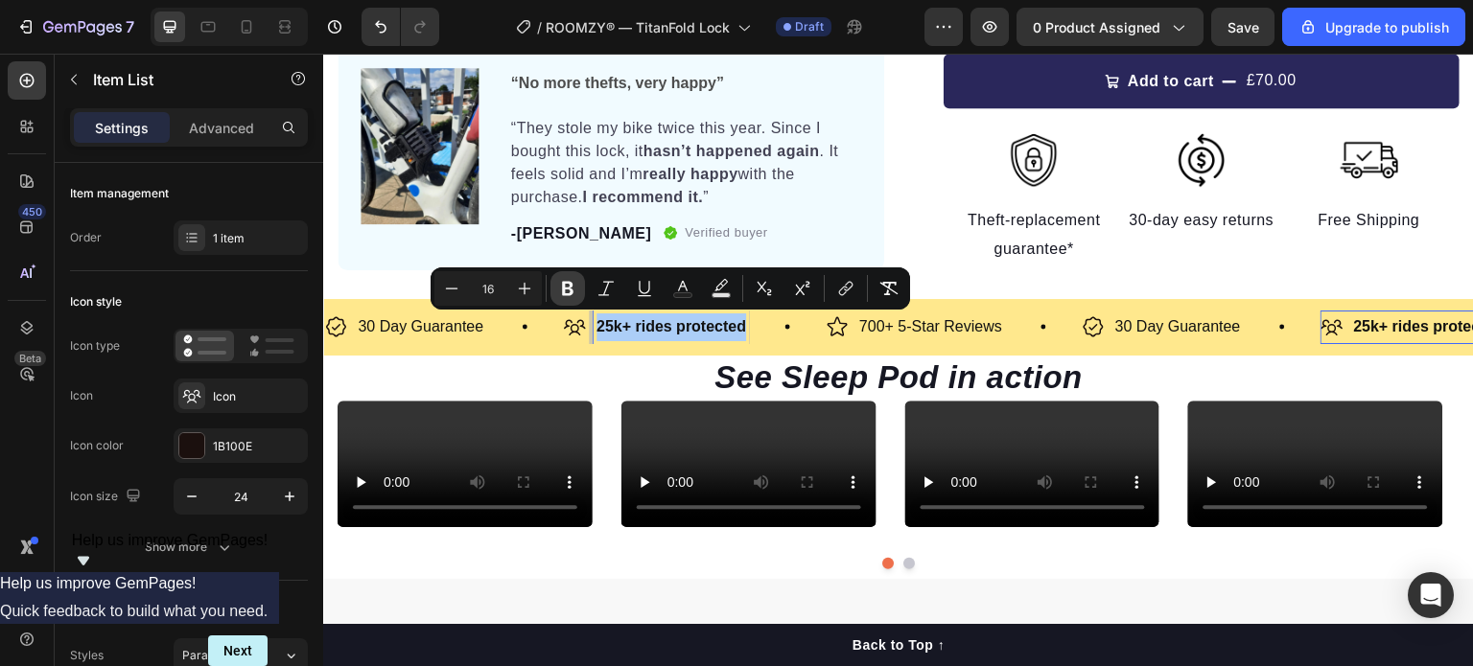
click at [571, 291] on icon "Editor contextual toolbar" at bounding box center [568, 289] width 12 height 14
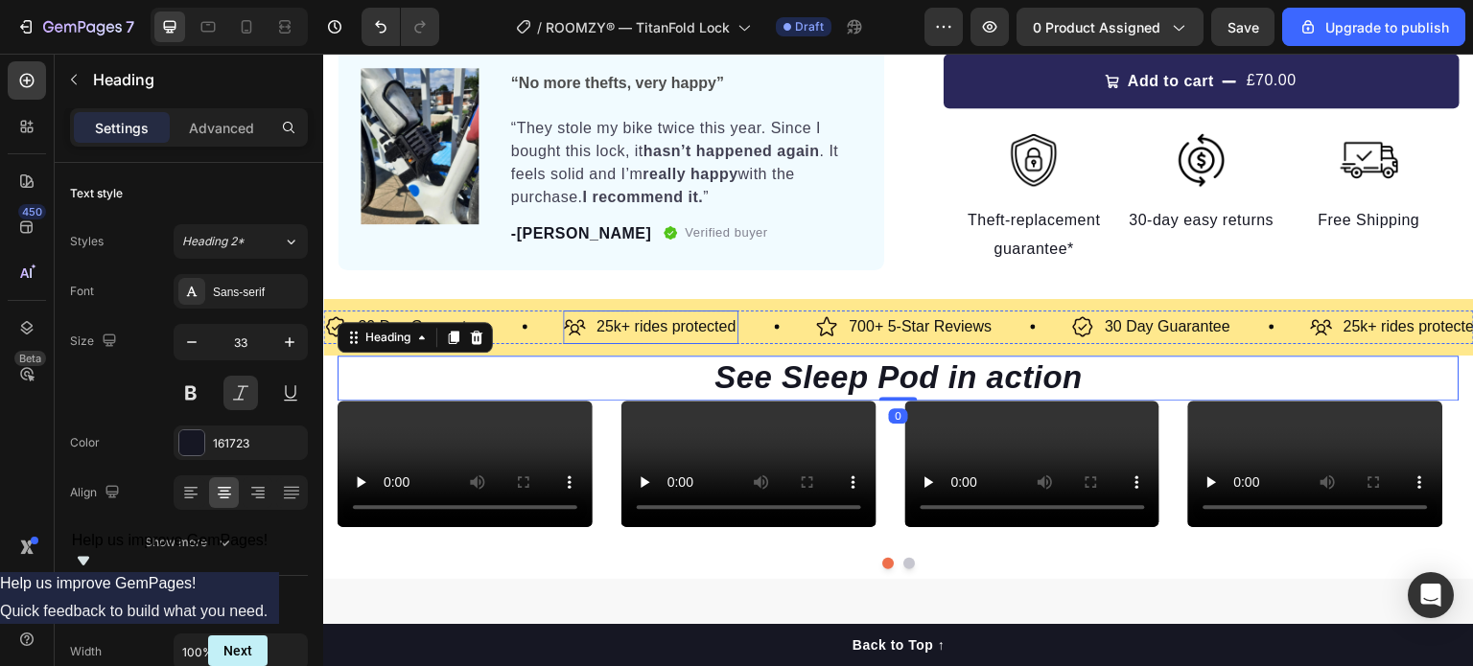
click at [572, 330] on icon at bounding box center [574, 326] width 23 height 23
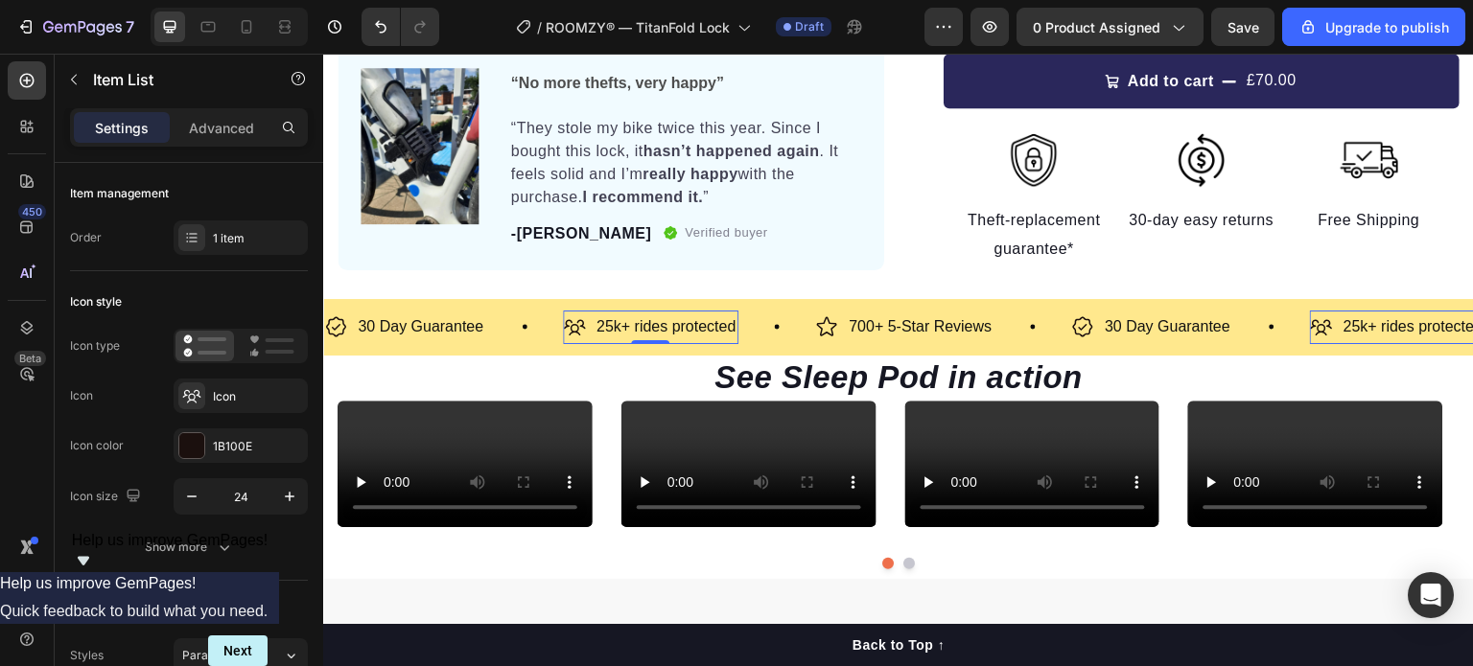
click at [572, 330] on icon at bounding box center [574, 326] width 23 height 23
click at [846, 330] on div "700+ 5-Star Reviews" at bounding box center [920, 328] width 149 height 34
click at [835, 330] on icon at bounding box center [826, 326] width 23 height 23
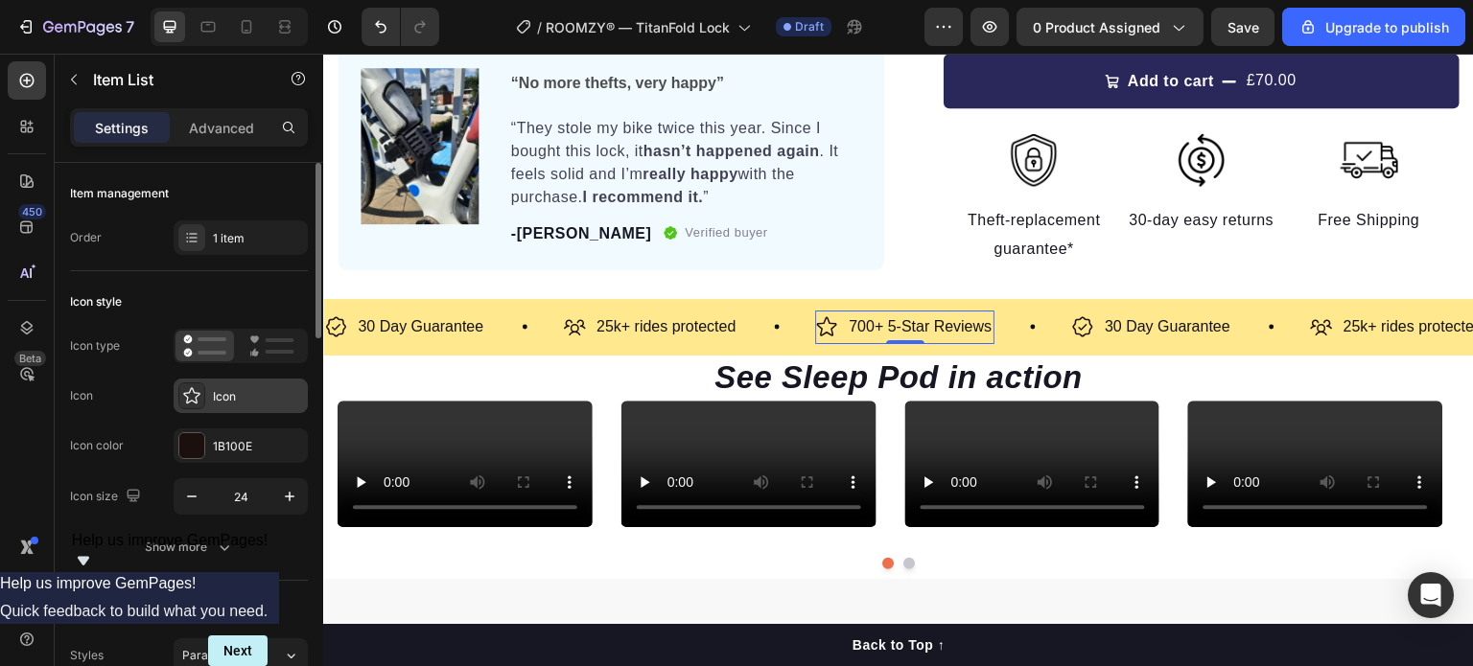
click at [231, 407] on div "Icon" at bounding box center [241, 396] width 134 height 35
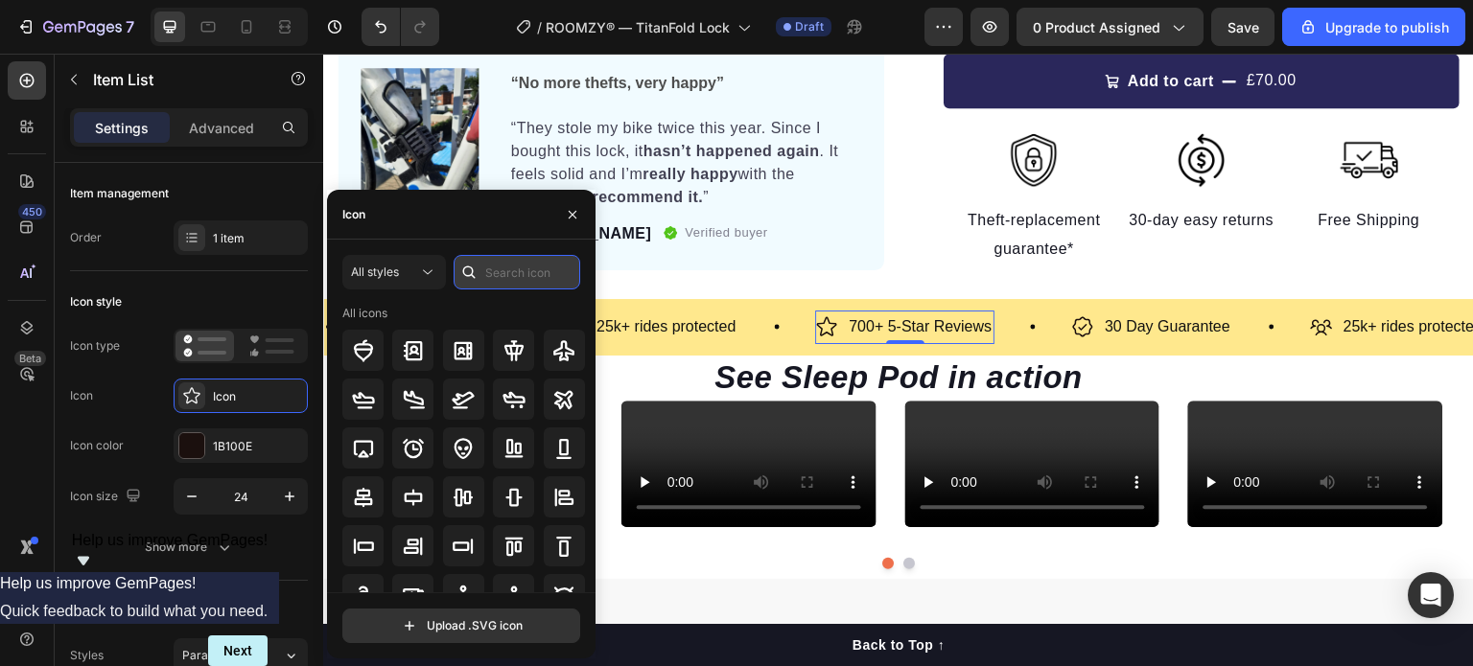
click at [498, 272] on input "text" at bounding box center [516, 272] width 127 height 35
type input "c"
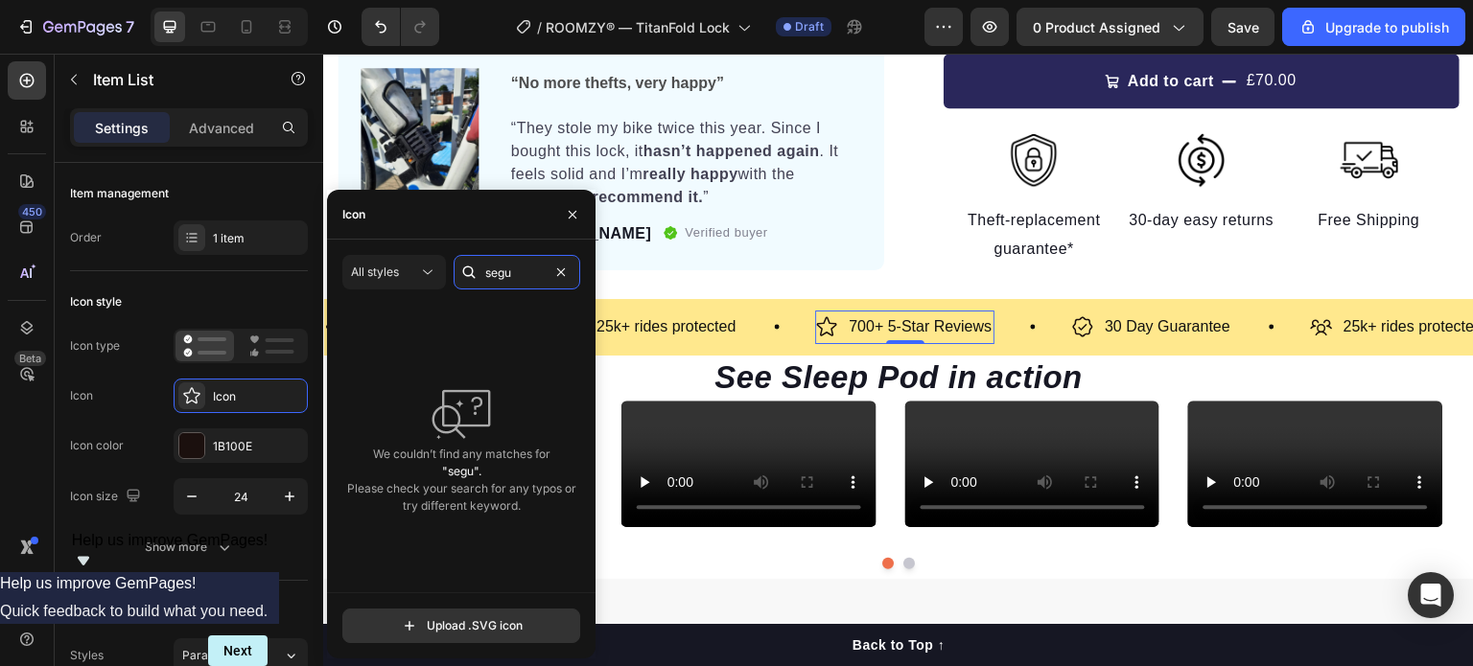
type input "segu"
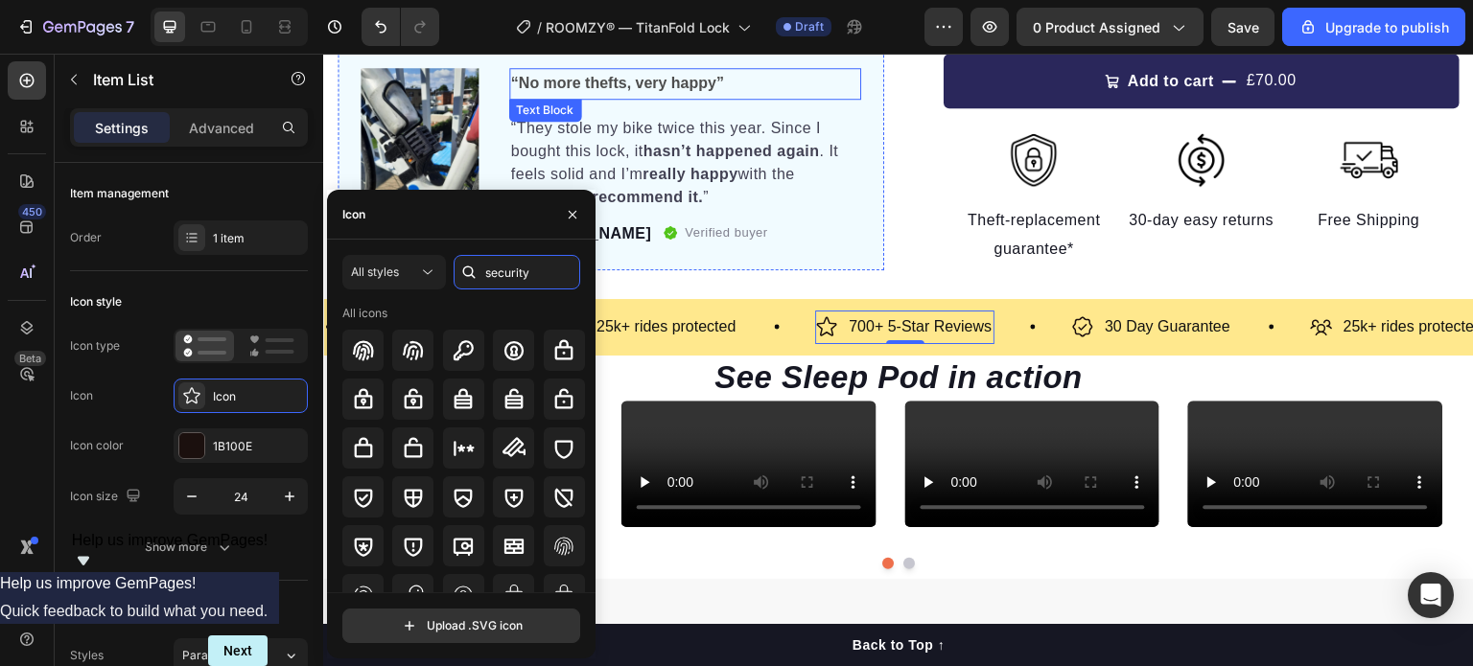
type input "security"
click at [445, 396] on div at bounding box center [463, 399] width 41 height 41
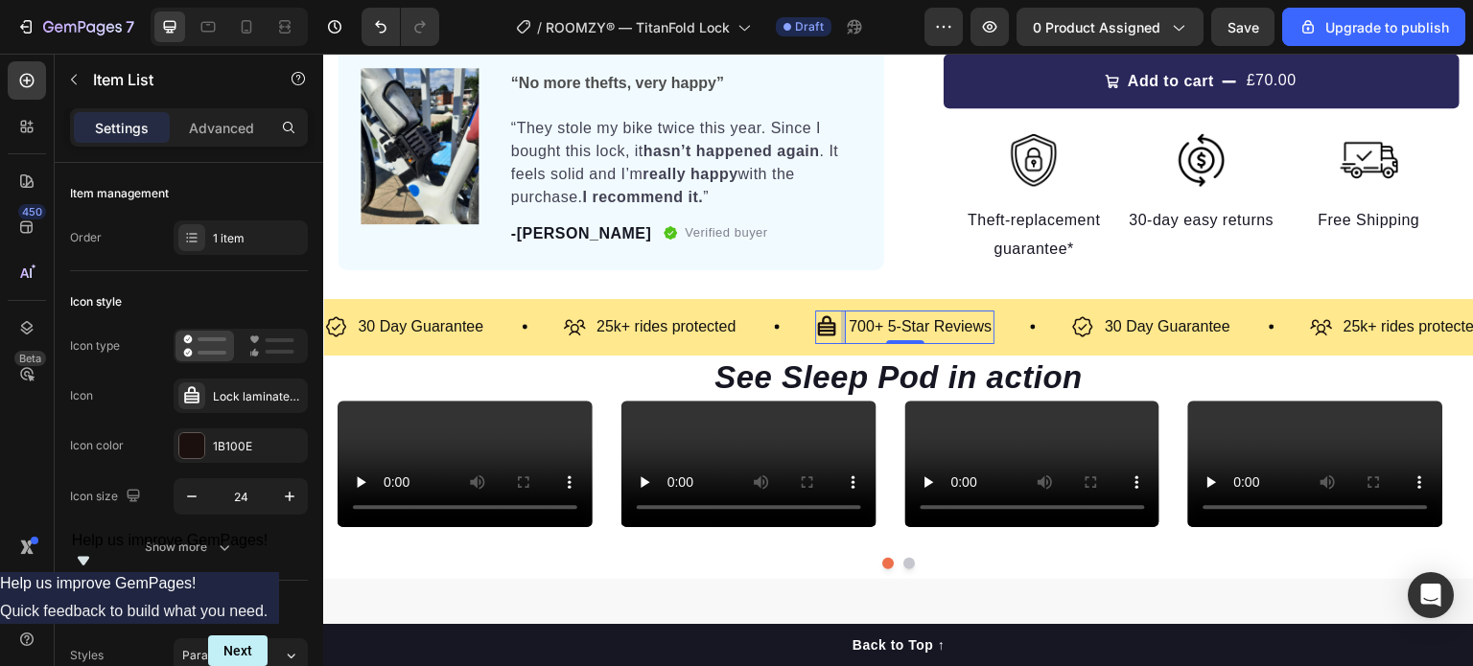
click at [941, 327] on p "700+ 5-Star Reviews" at bounding box center [919, 327] width 143 height 28
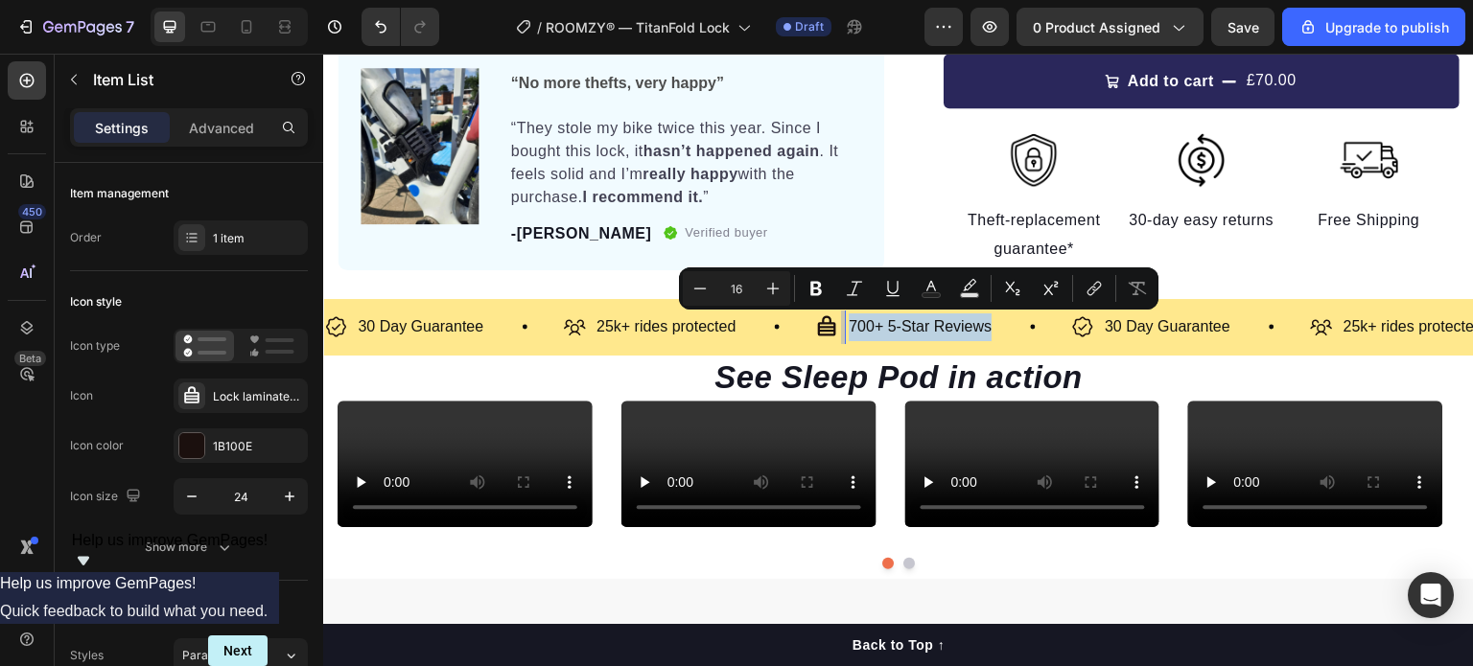
copy p "700+ 5-Star Reviews"
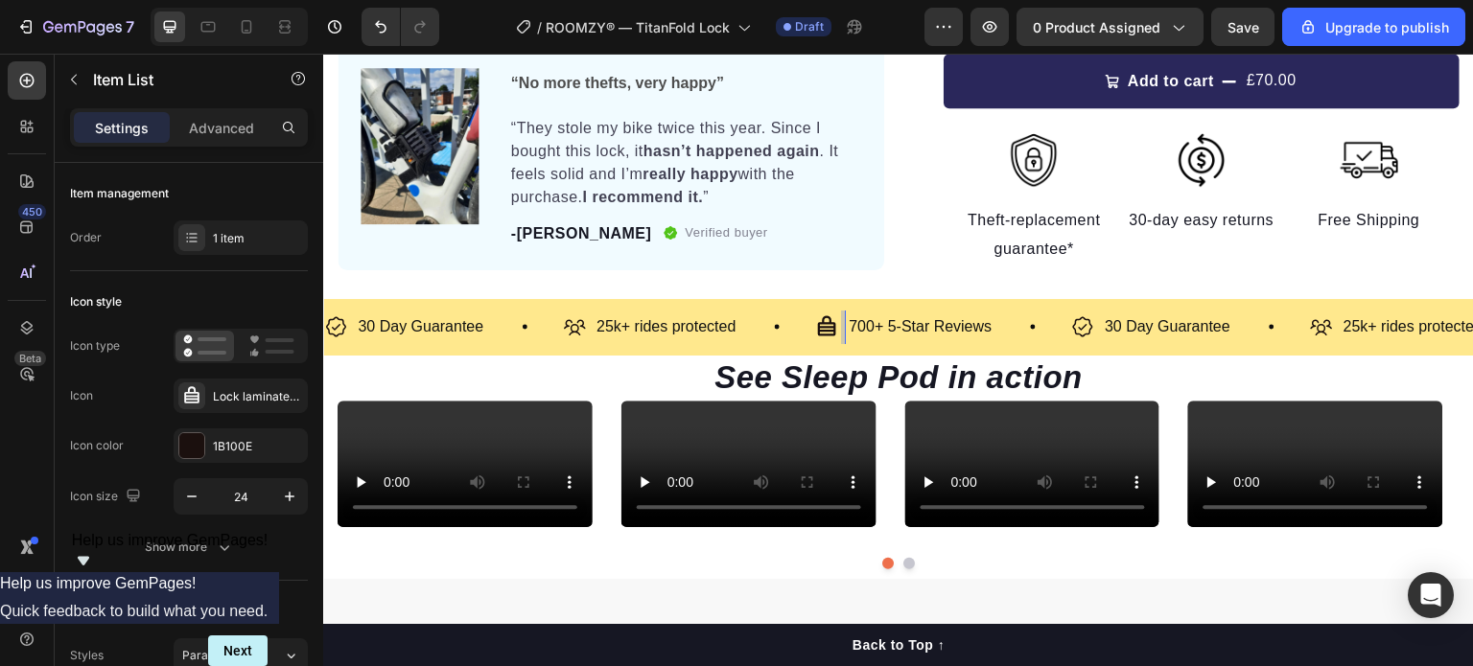
click at [933, 330] on p "700+ 5-Star Reviews" at bounding box center [919, 327] width 143 height 28
click at [933, 330] on strong "Hardened steel links" at bounding box center [923, 326] width 150 height 16
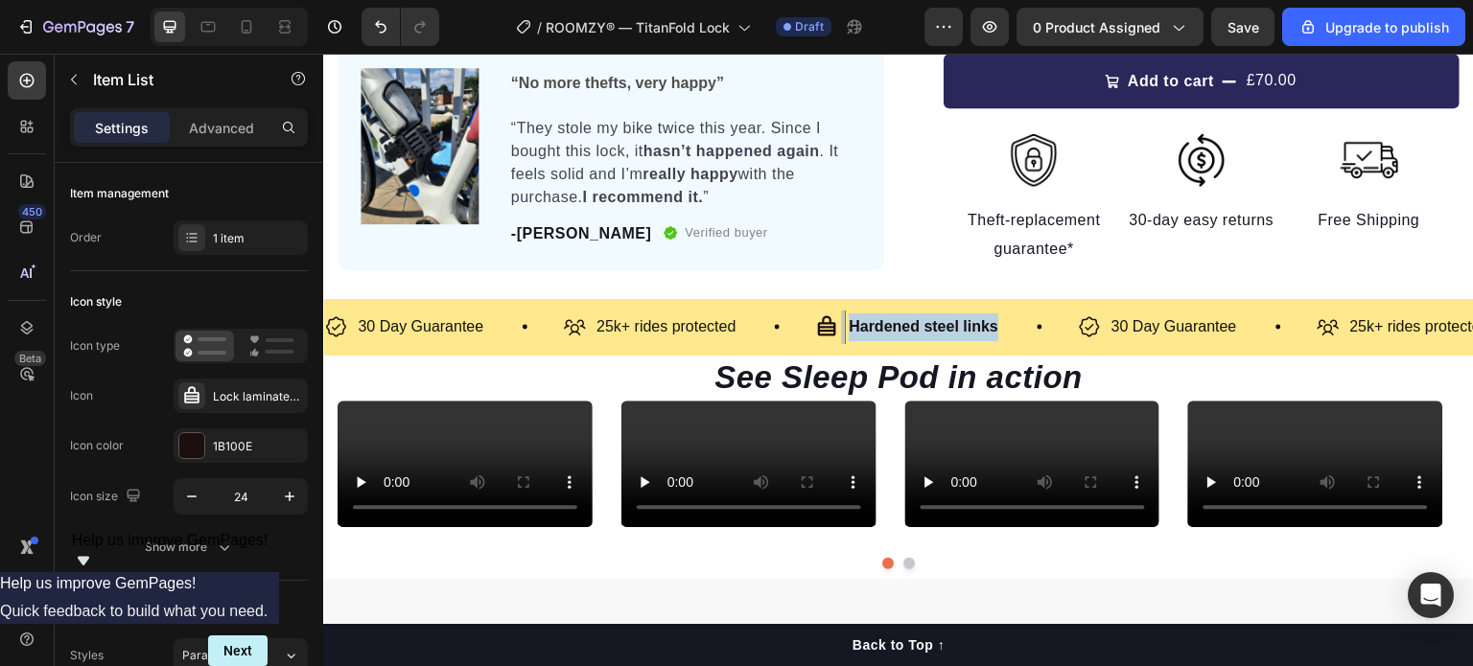
click at [933, 330] on strong "Hardened steel links" at bounding box center [923, 326] width 150 height 16
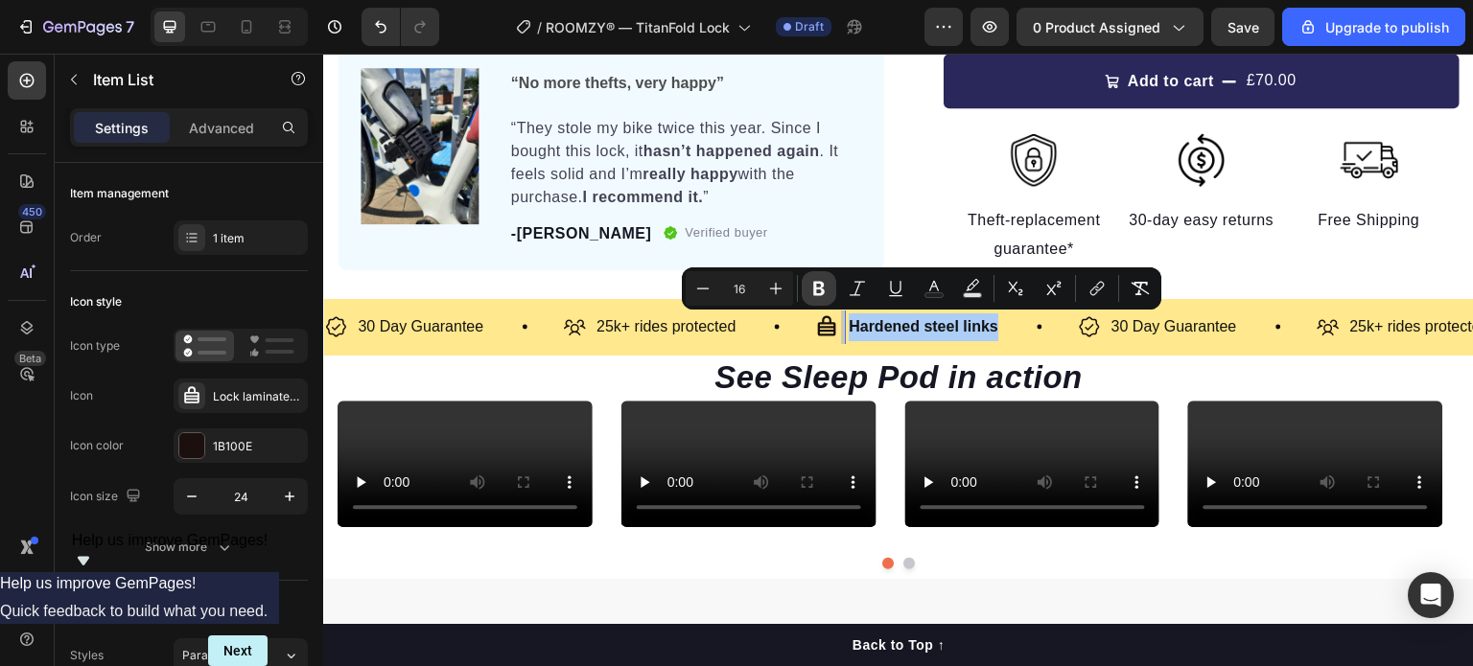
click at [828, 293] on button "Bold" at bounding box center [818, 288] width 35 height 35
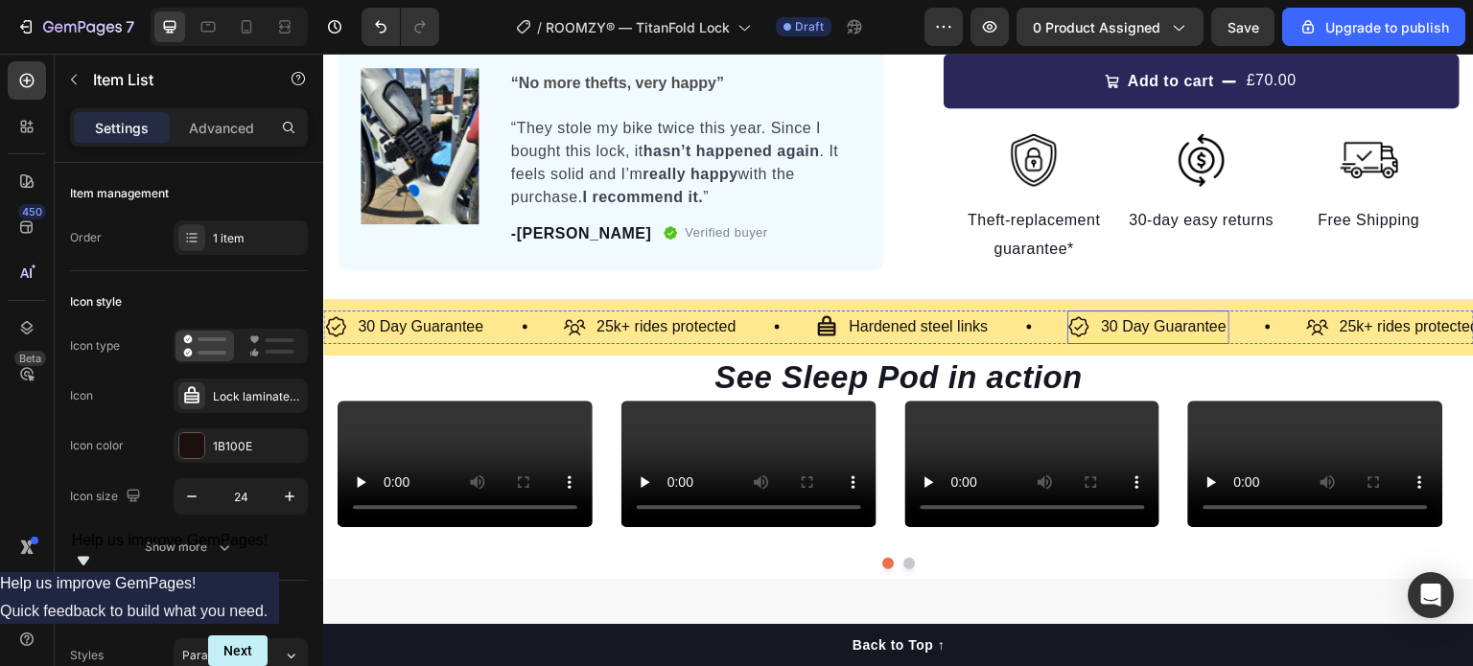
click at [1175, 338] on p "30 Day Guarantee" at bounding box center [1164, 327] width 126 height 28
click at [1157, 329] on p "30 Day Guarantee" at bounding box center [1164, 327] width 126 height 28
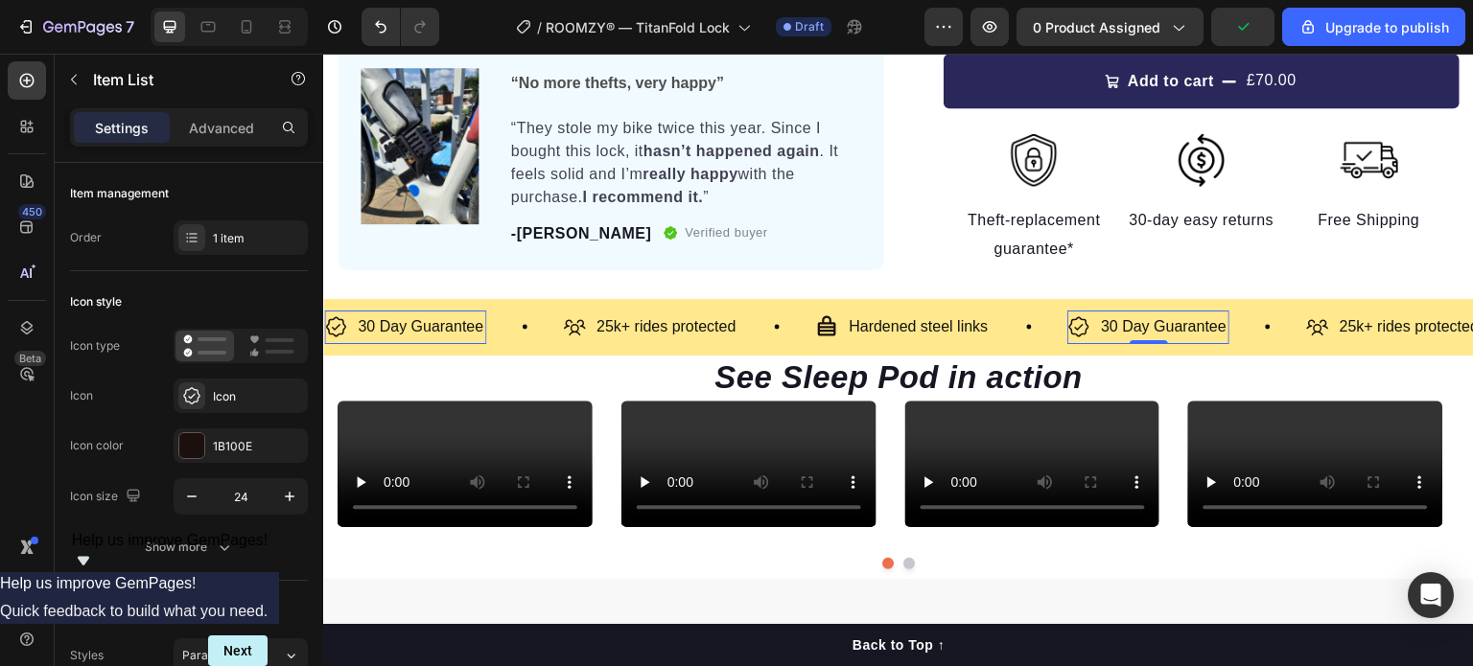
click at [1157, 329] on p "30 Day Guarantee" at bounding box center [1164, 327] width 126 height 28
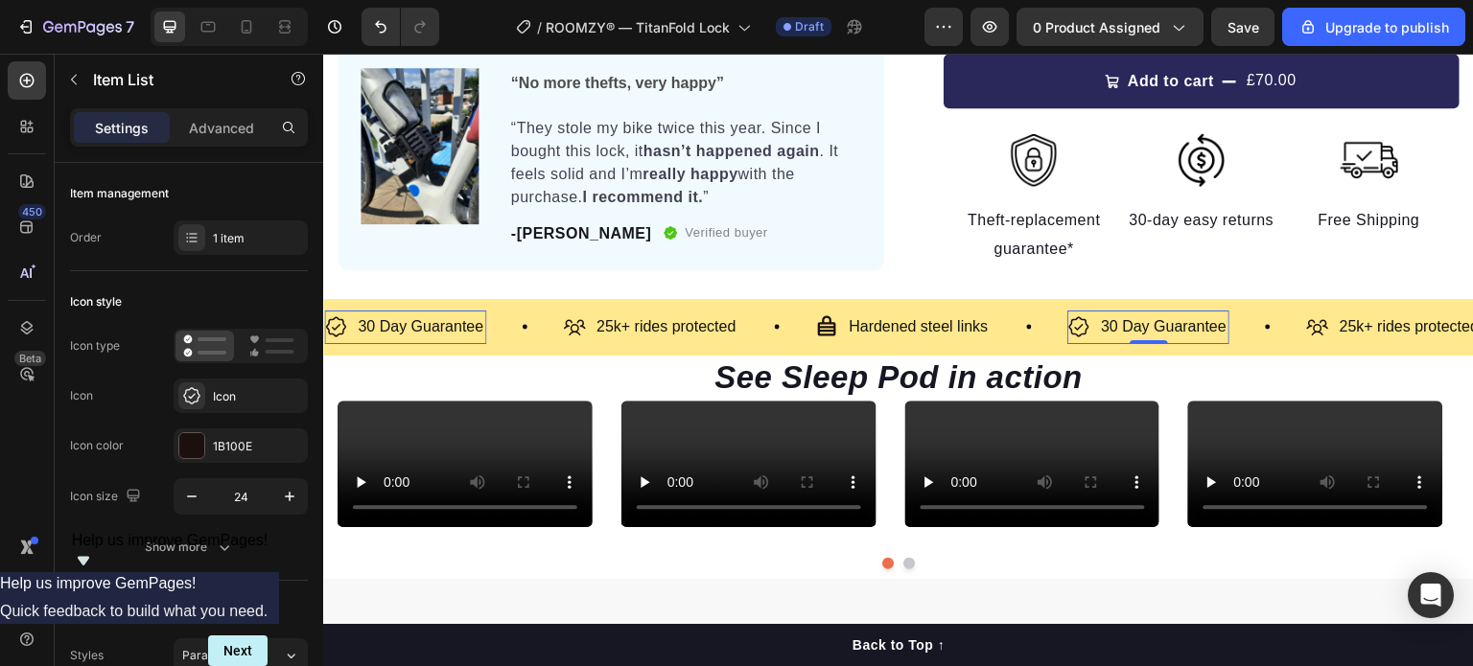
click at [1157, 329] on p "30 Day Guarantee" at bounding box center [1164, 327] width 126 height 28
click at [1185, 361] on h2 "See Sleep Pod in action" at bounding box center [898, 378] width 1122 height 45
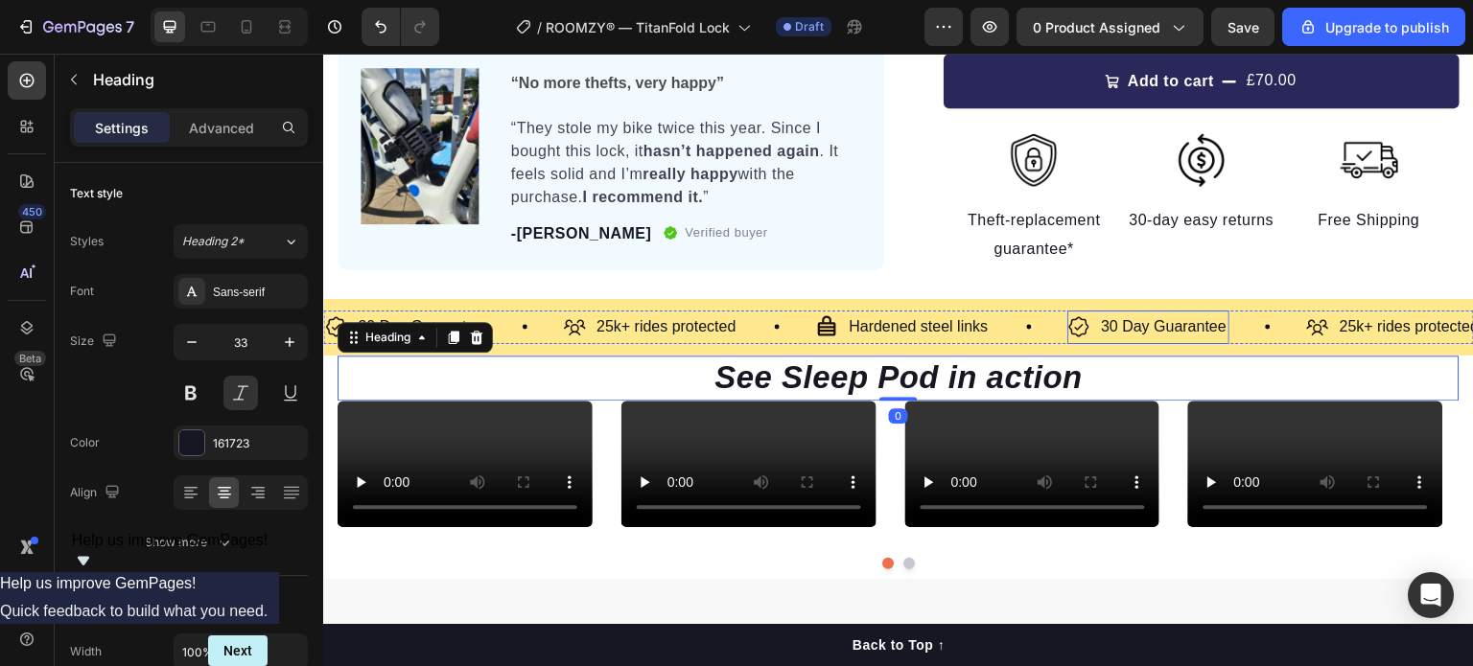
click at [1166, 319] on p "30 Day Guarantee" at bounding box center [1164, 327] width 126 height 28
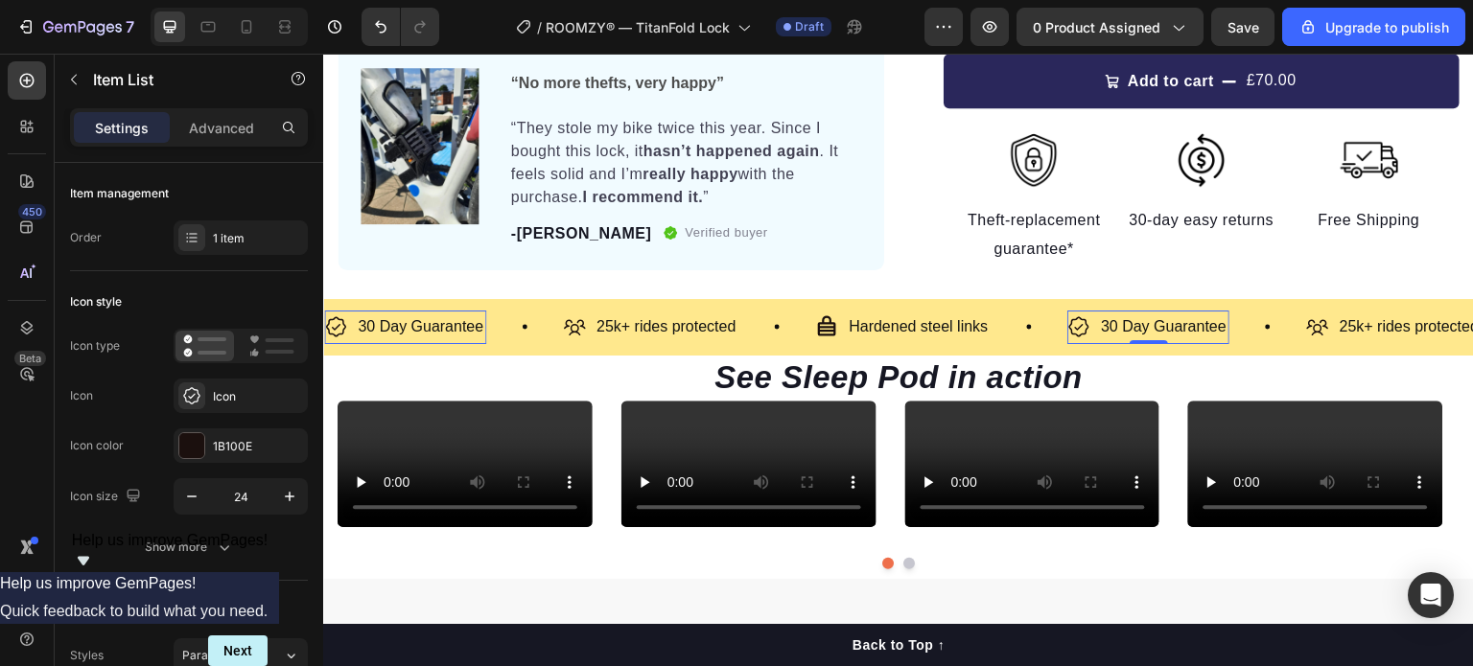
click at [1166, 319] on p "30 Day Guarantee" at bounding box center [1164, 327] width 126 height 28
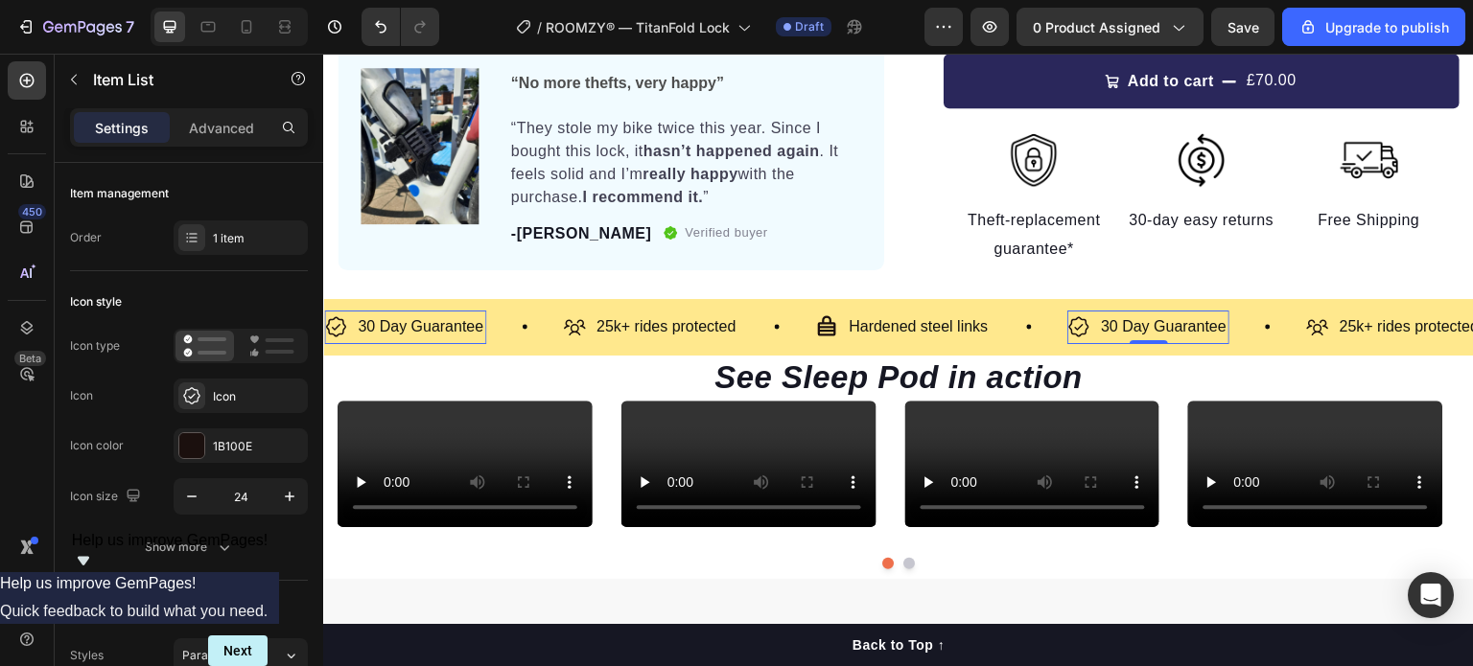
click at [1166, 319] on p "30 Day Guarantee" at bounding box center [1164, 327] width 126 height 28
click at [1146, 368] on h2 "See Sleep Pod in action" at bounding box center [898, 378] width 1122 height 45
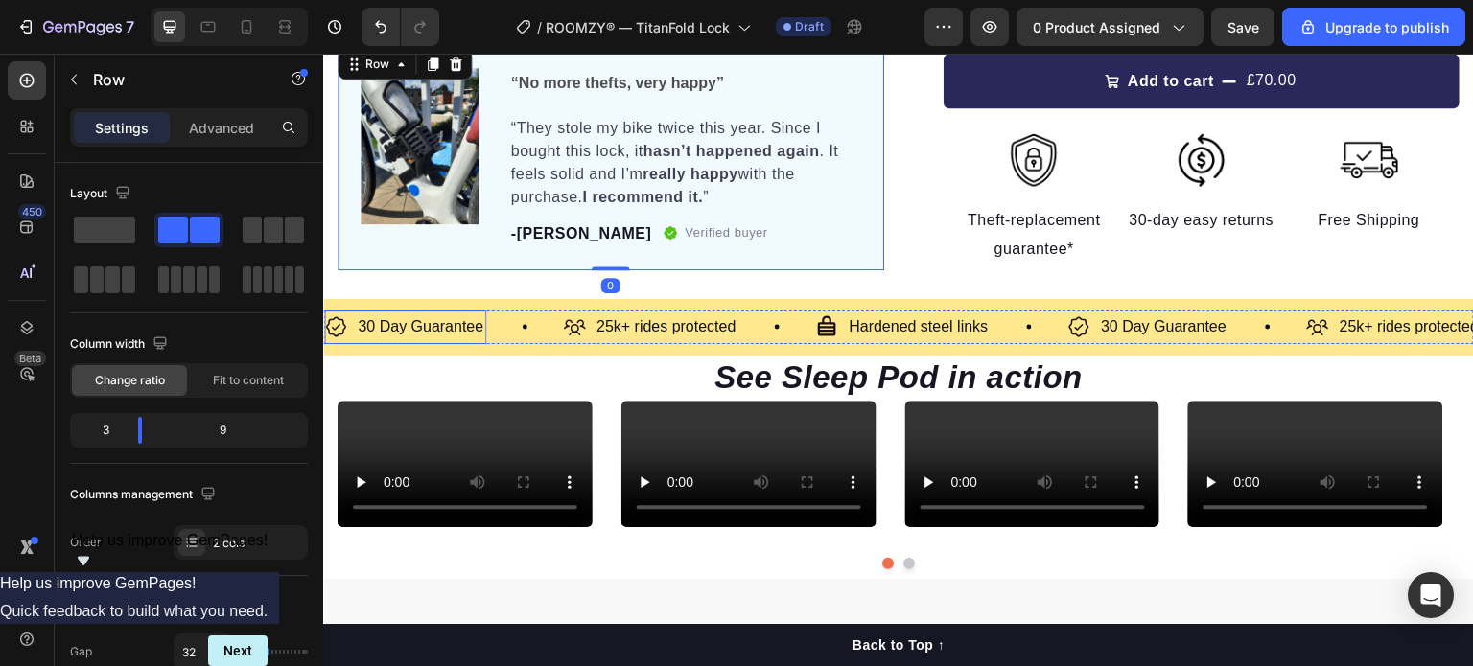
click at [430, 324] on p "30 Day Guarantee" at bounding box center [421, 327] width 126 height 28
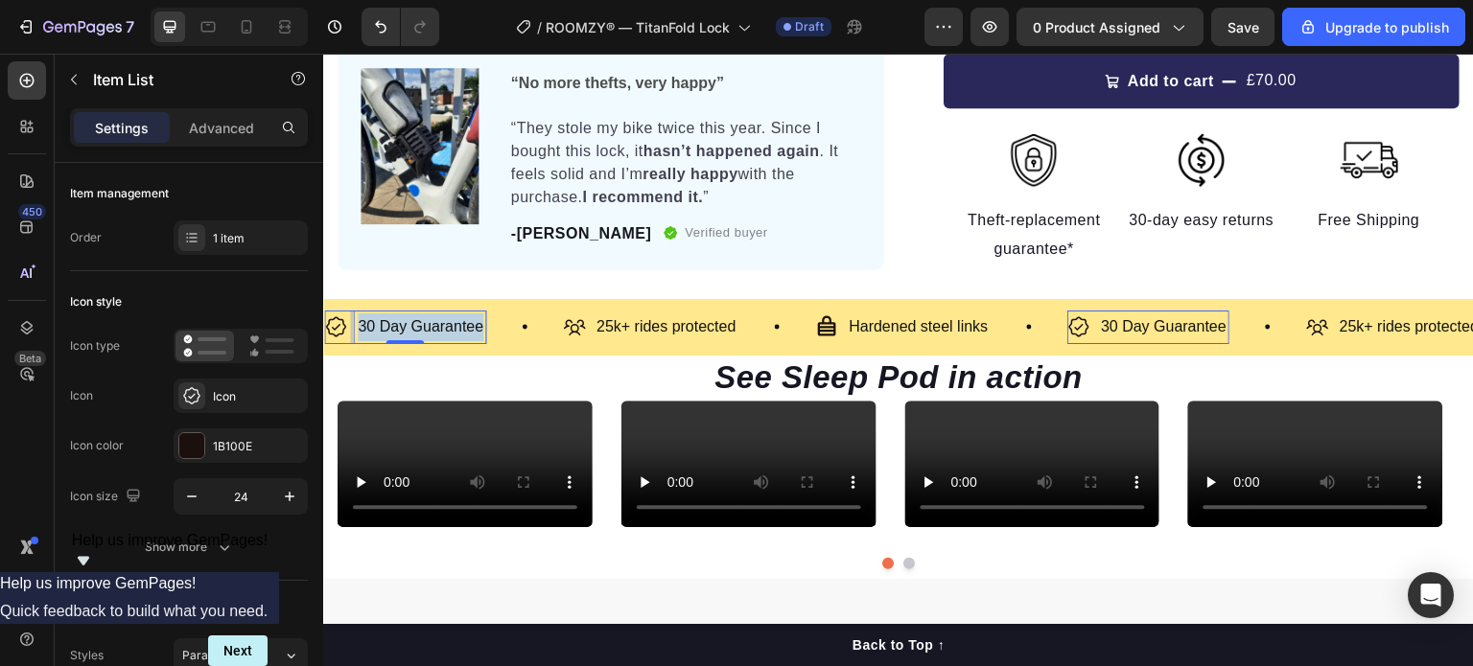
click at [430, 324] on p "30 Day Guarantee" at bounding box center [421, 327] width 126 height 28
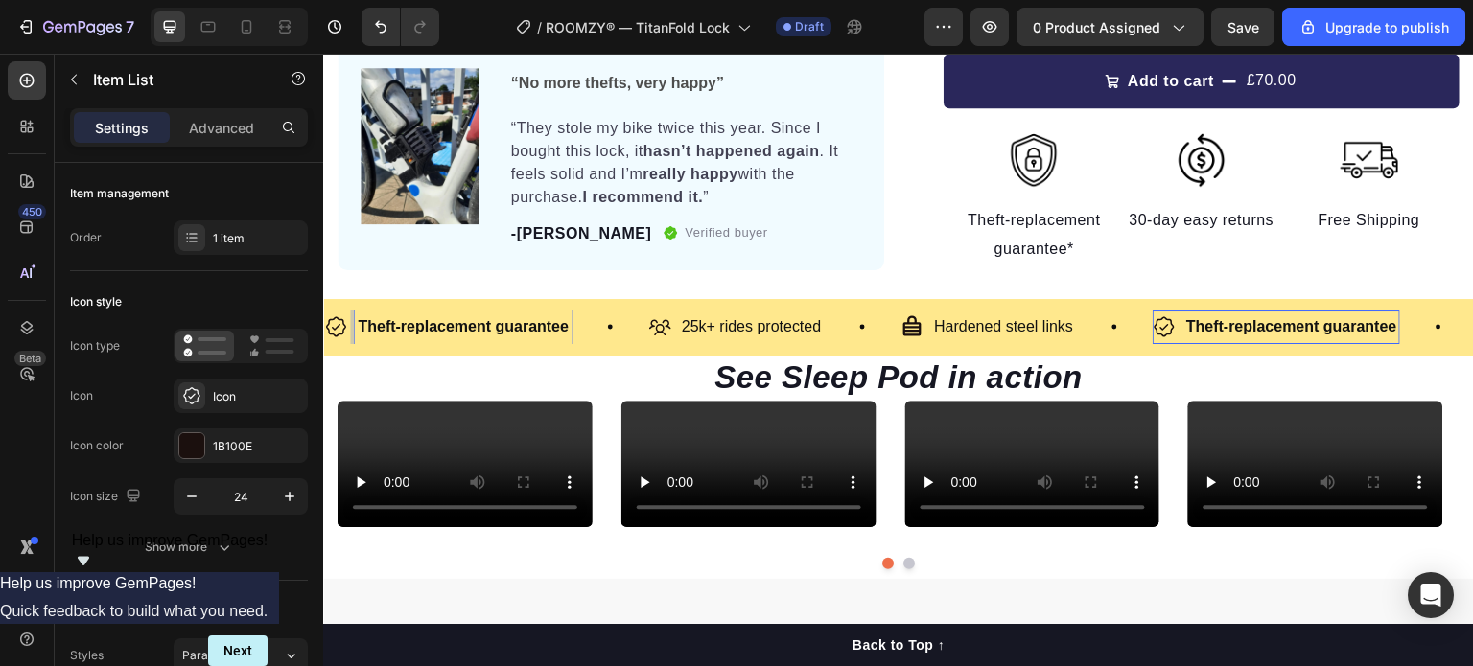
click at [430, 324] on strong "Theft-replacement guarantee" at bounding box center [463, 326] width 211 height 16
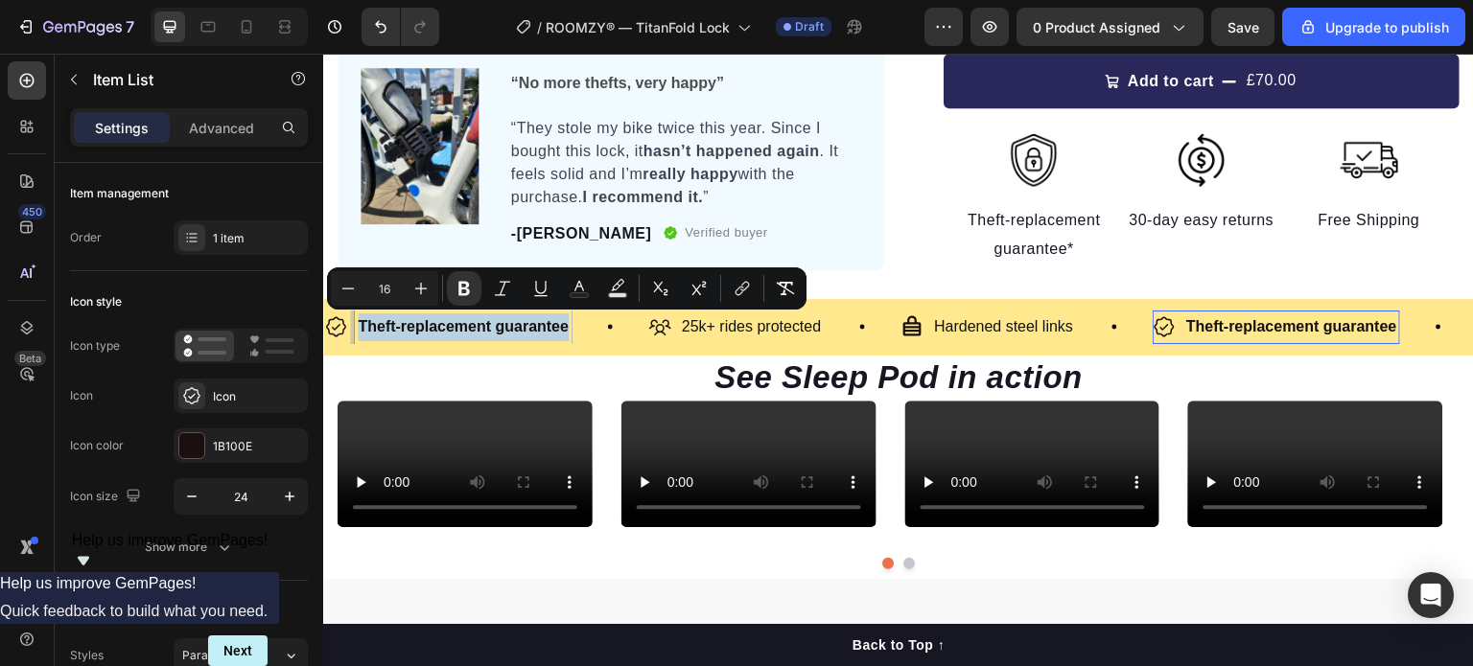
click at [430, 324] on strong "Theft-replacement guarantee" at bounding box center [463, 326] width 211 height 16
click at [472, 287] on icon "Editor contextual toolbar" at bounding box center [463, 288] width 19 height 19
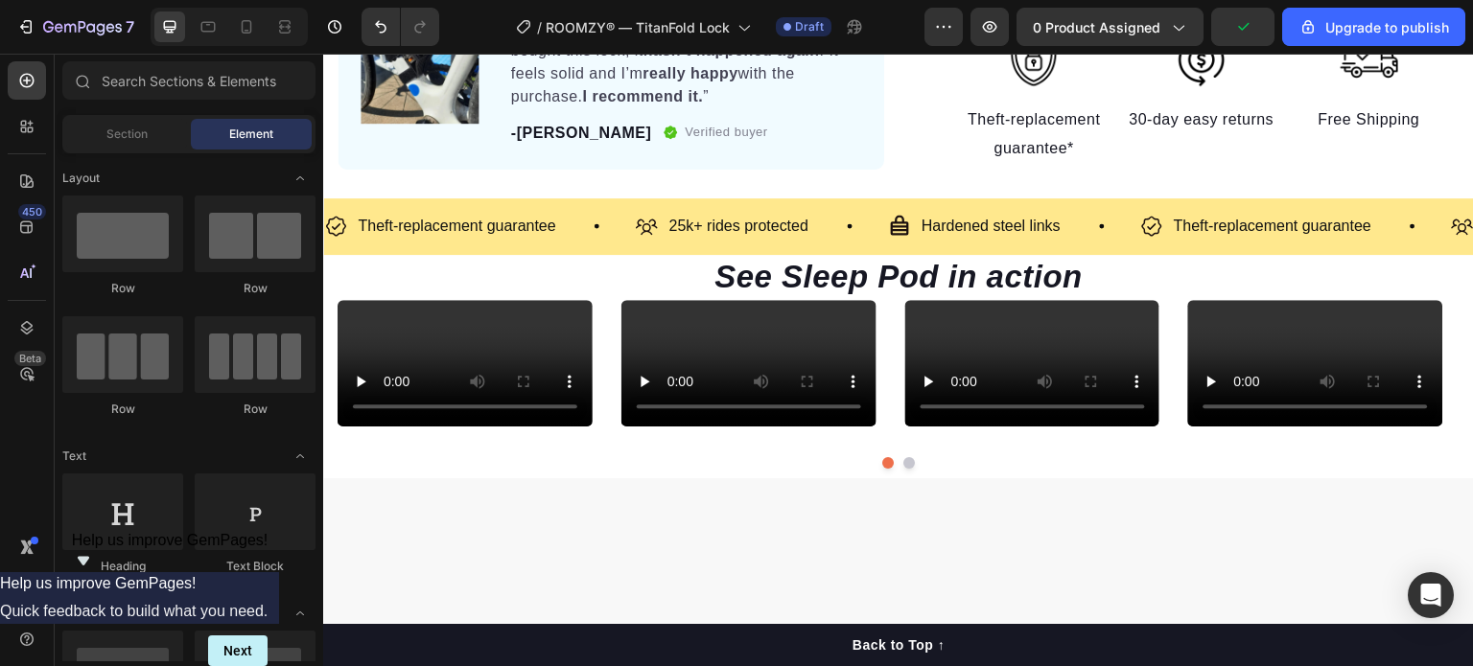
scroll to position [623, 0]
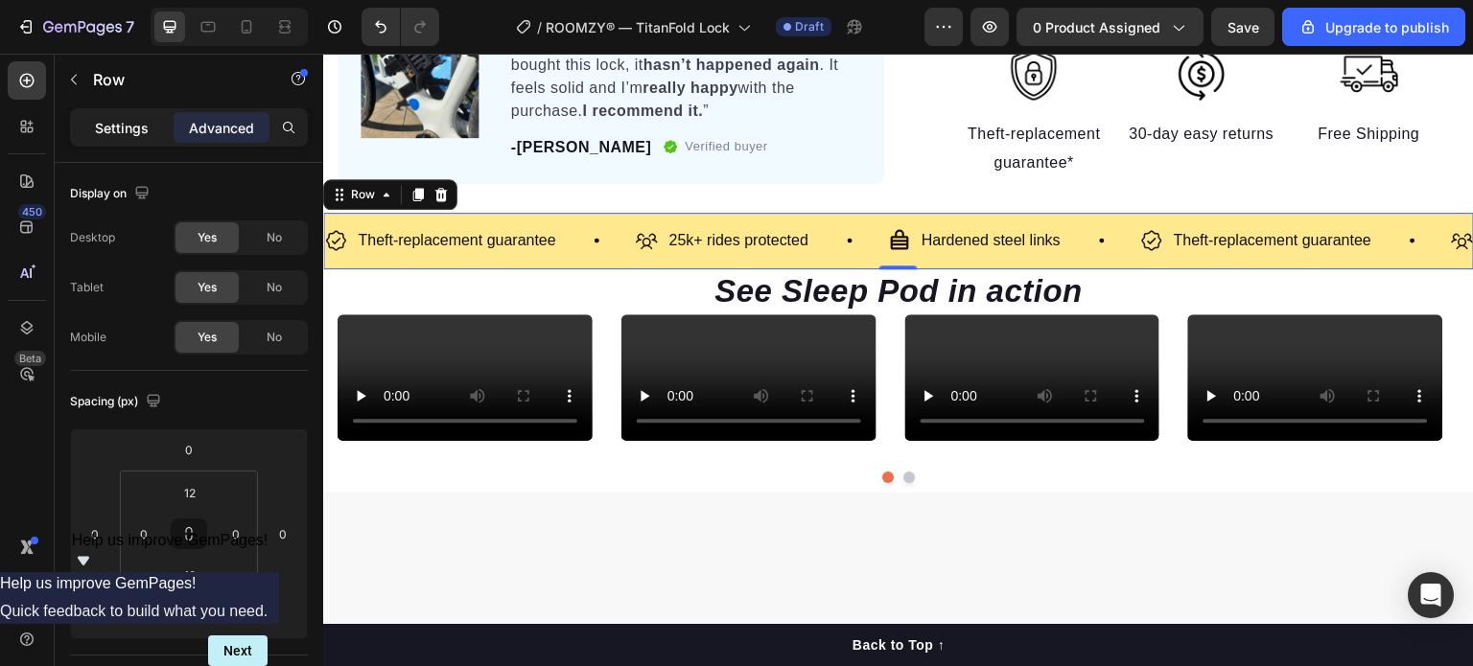
click at [129, 115] on div "Settings" at bounding box center [122, 127] width 96 height 31
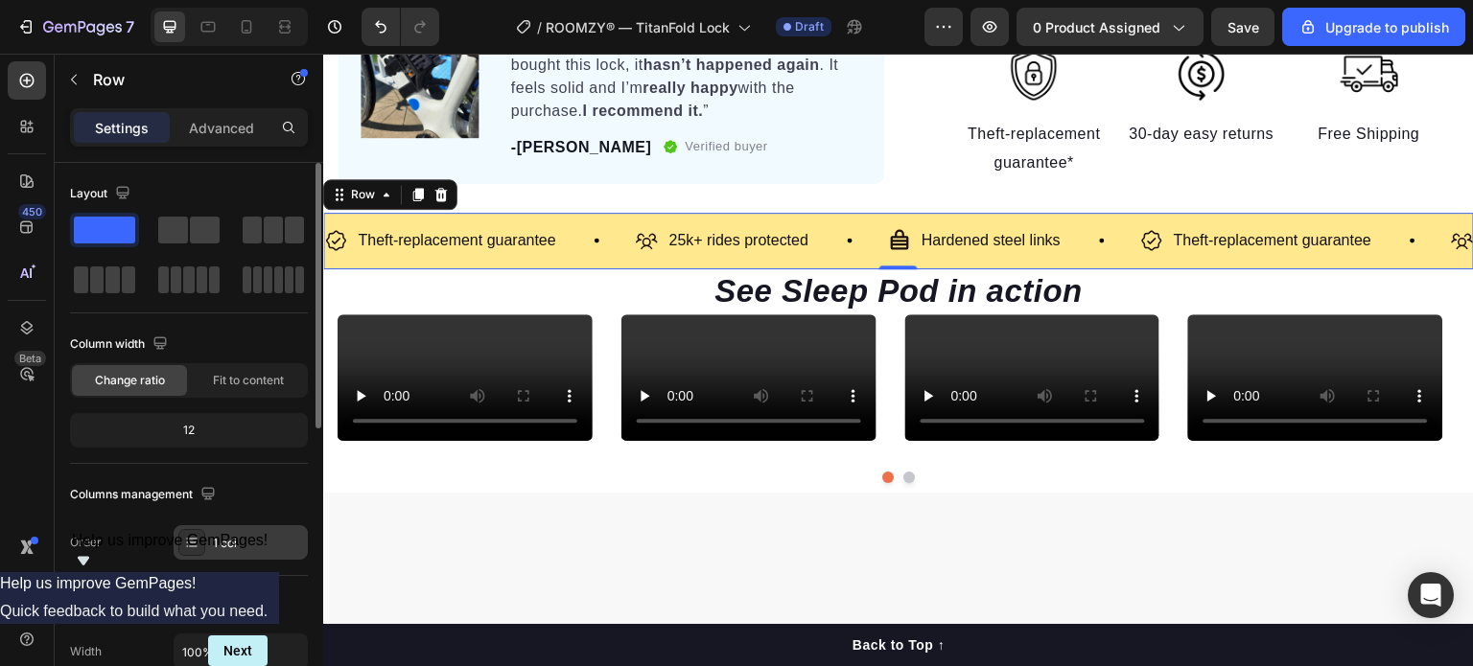
click at [210, 534] on div "1 col" at bounding box center [241, 542] width 134 height 35
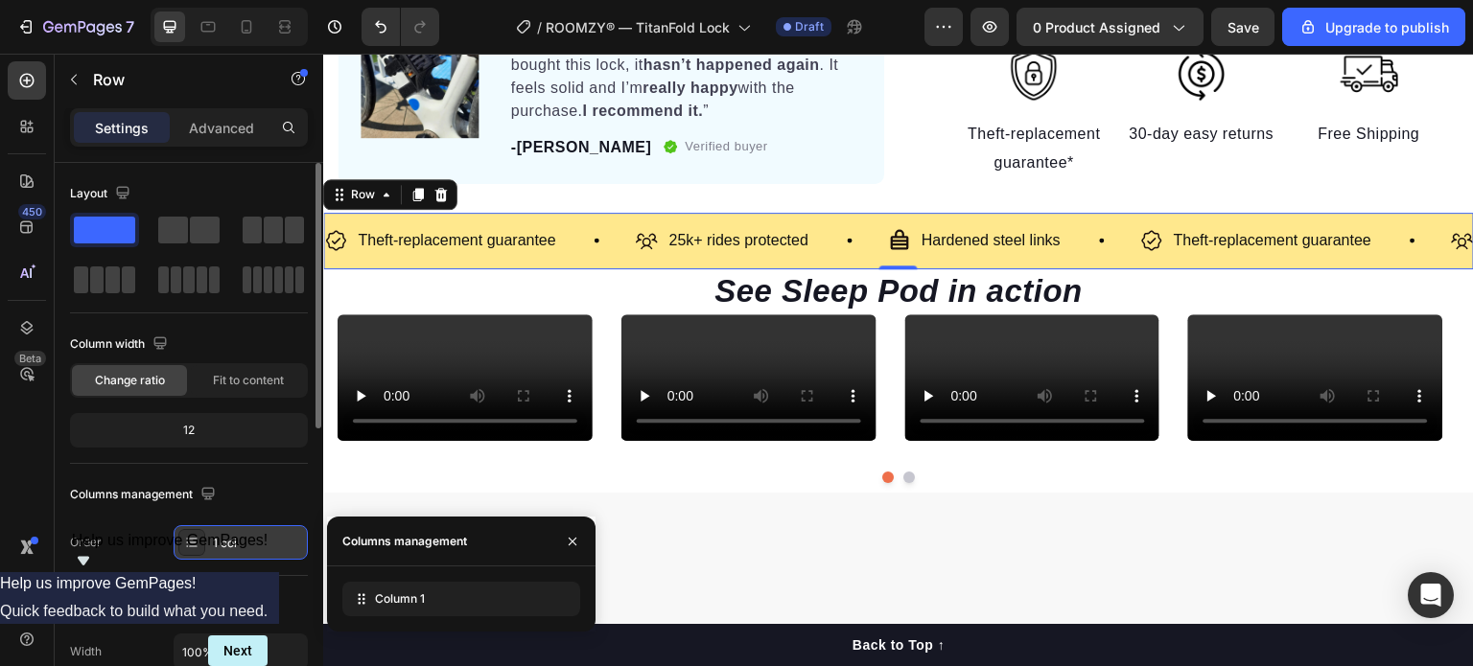
click at [210, 534] on div "1 col" at bounding box center [241, 542] width 134 height 35
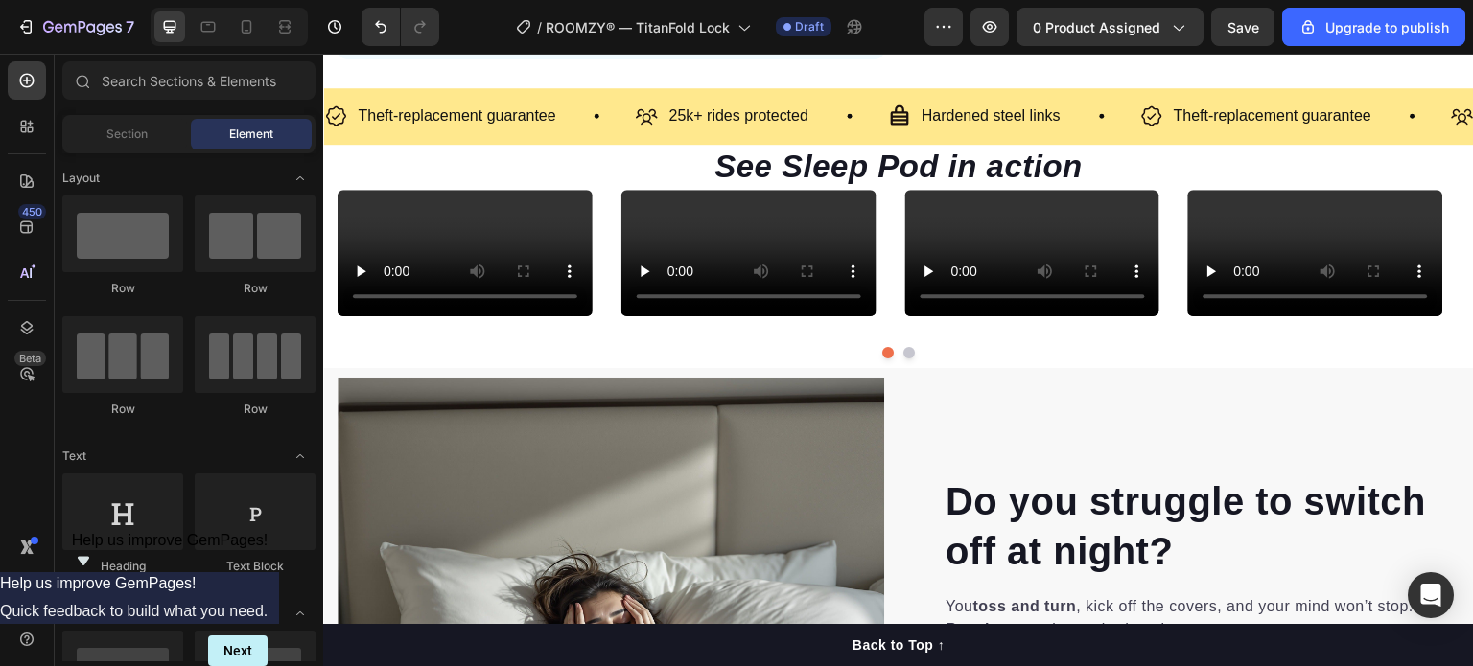
scroll to position [740, 0]
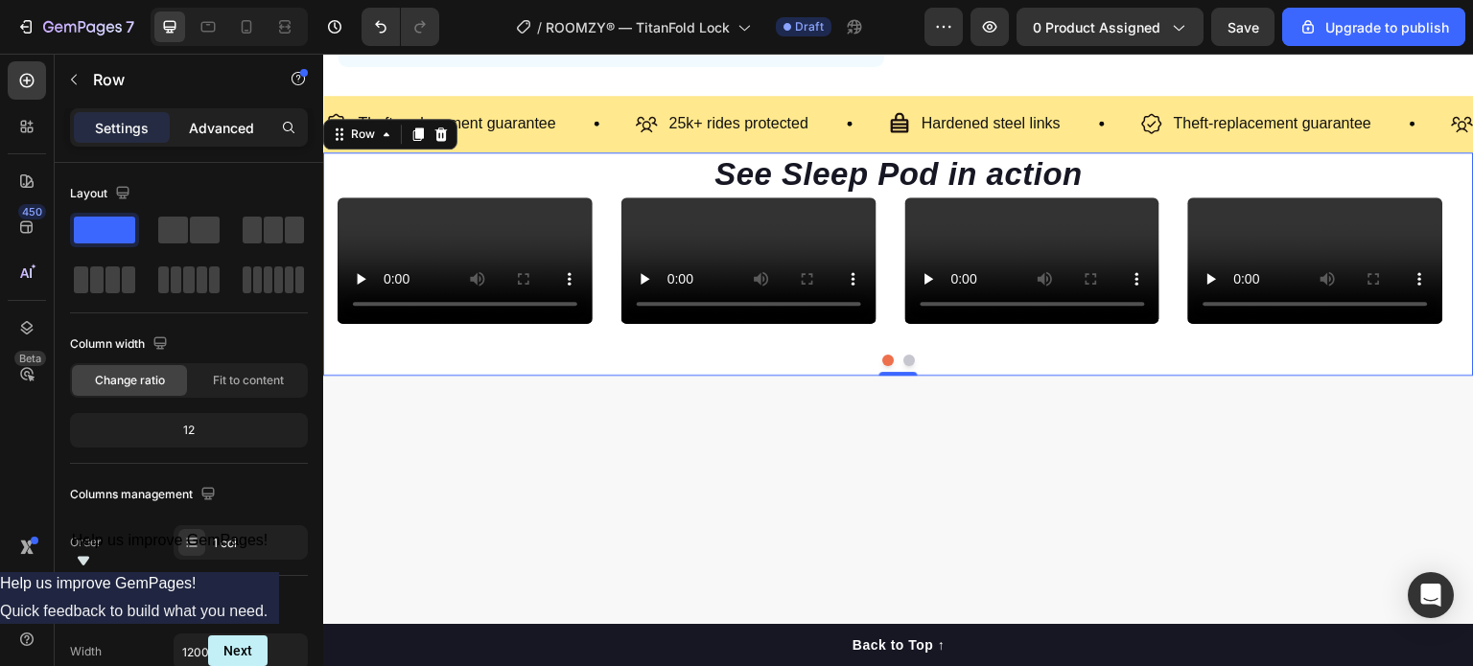
click at [233, 114] on div "Advanced" at bounding box center [222, 127] width 96 height 31
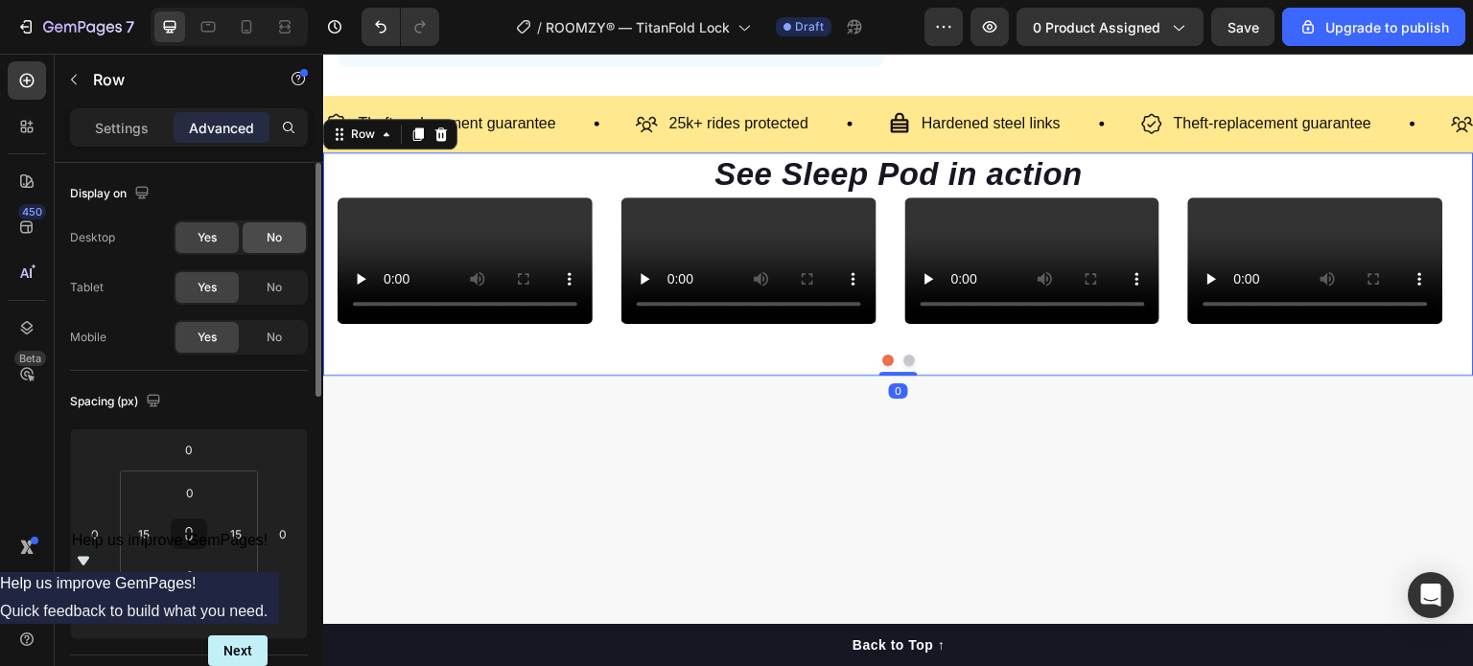
click at [288, 243] on div "No" at bounding box center [274, 237] width 63 height 31
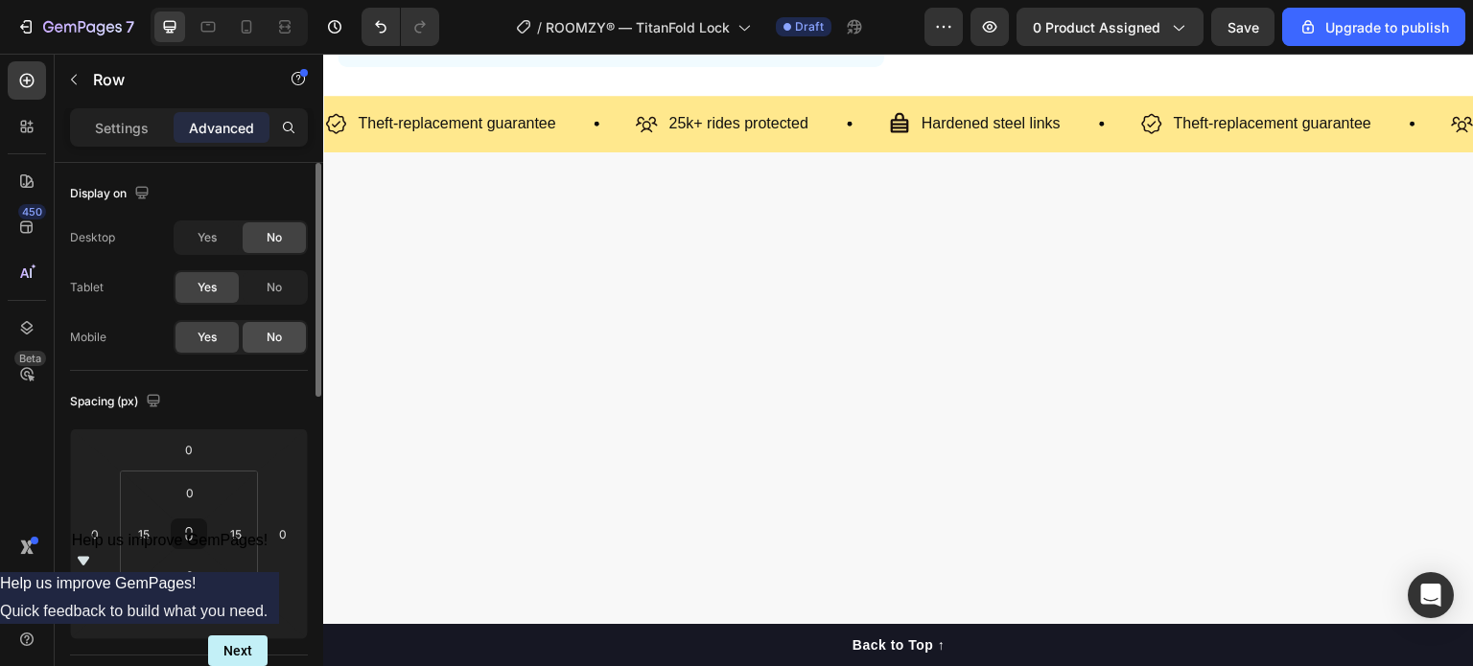
click at [296, 337] on div "No" at bounding box center [274, 337] width 63 height 31
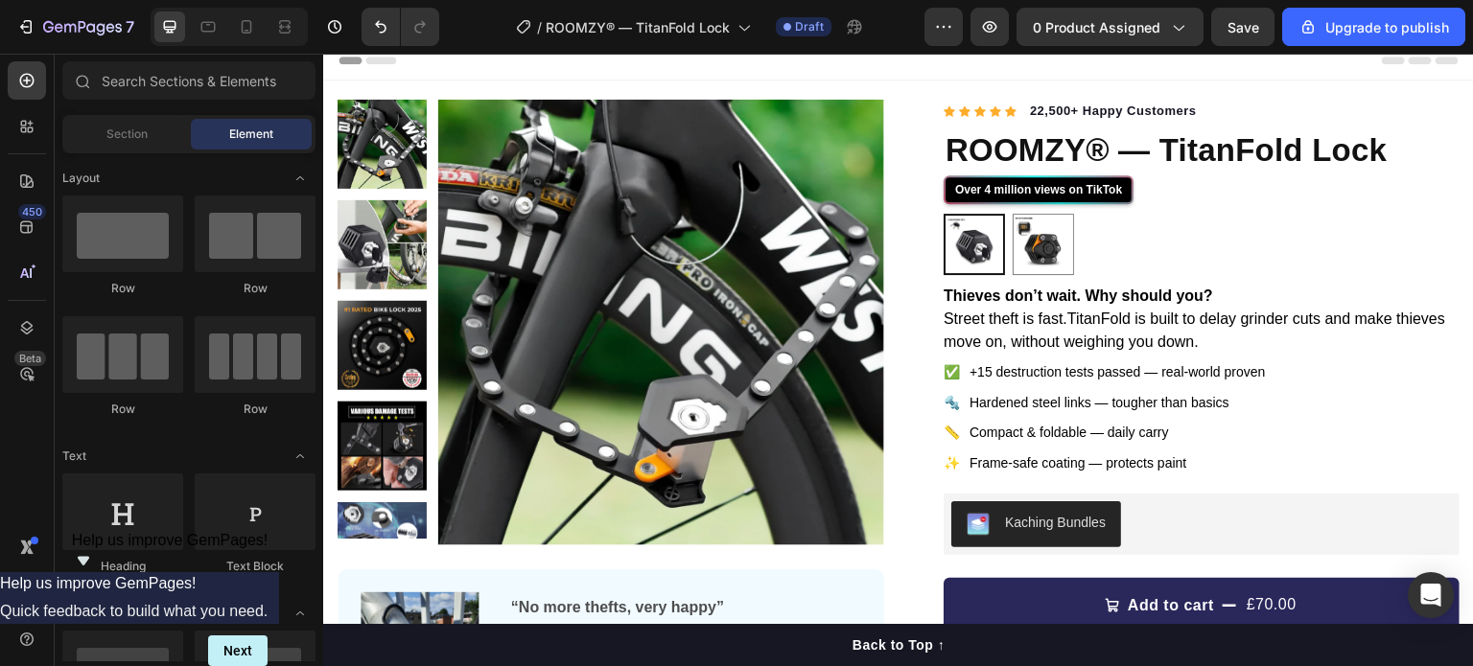
scroll to position [0, 0]
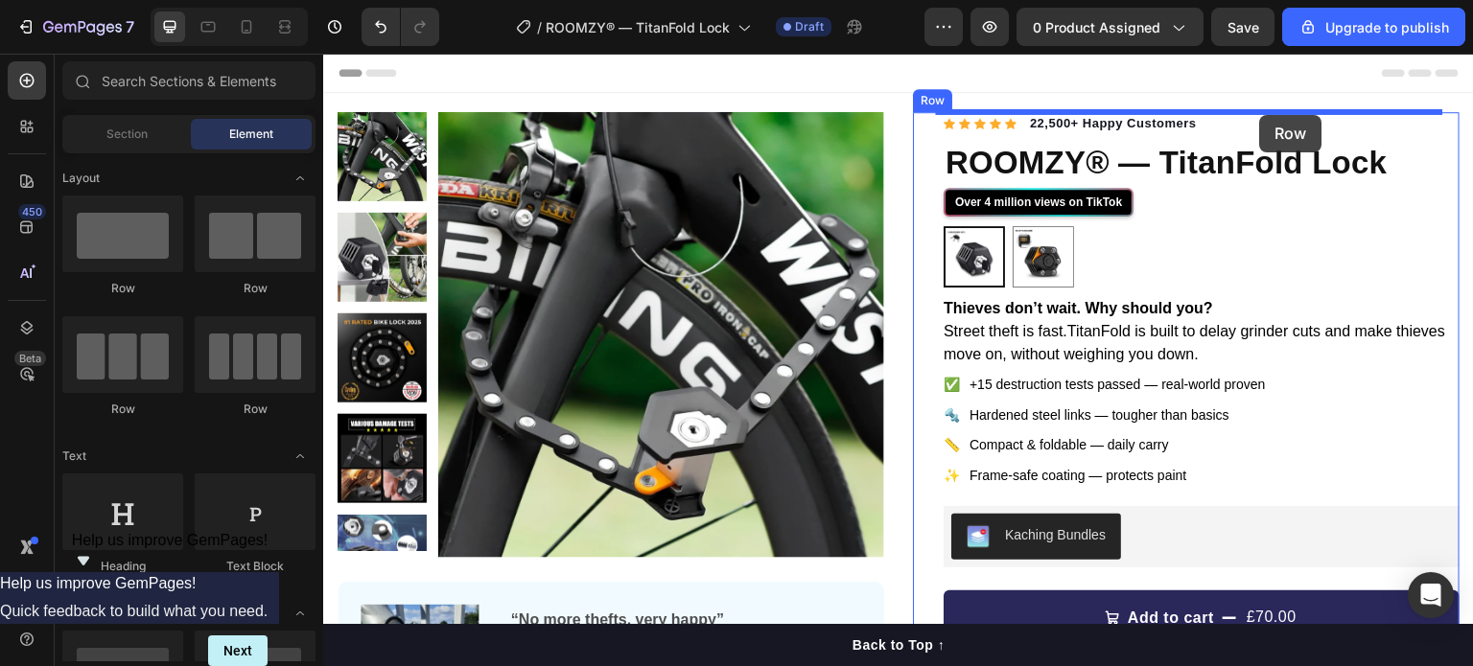
drag, startPoint x: 392, startPoint y: 164, endPoint x: 1266, endPoint y: 115, distance: 875.7
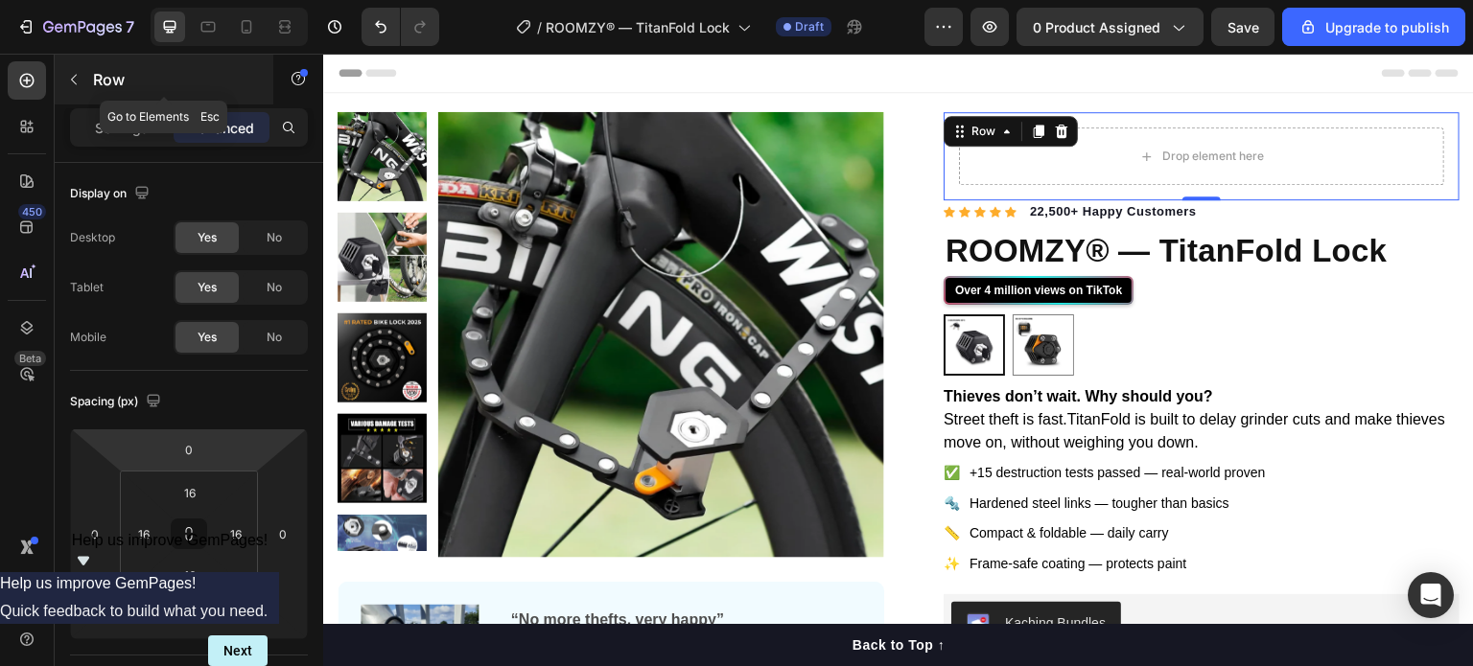
click at [74, 68] on button "button" at bounding box center [73, 79] width 31 height 31
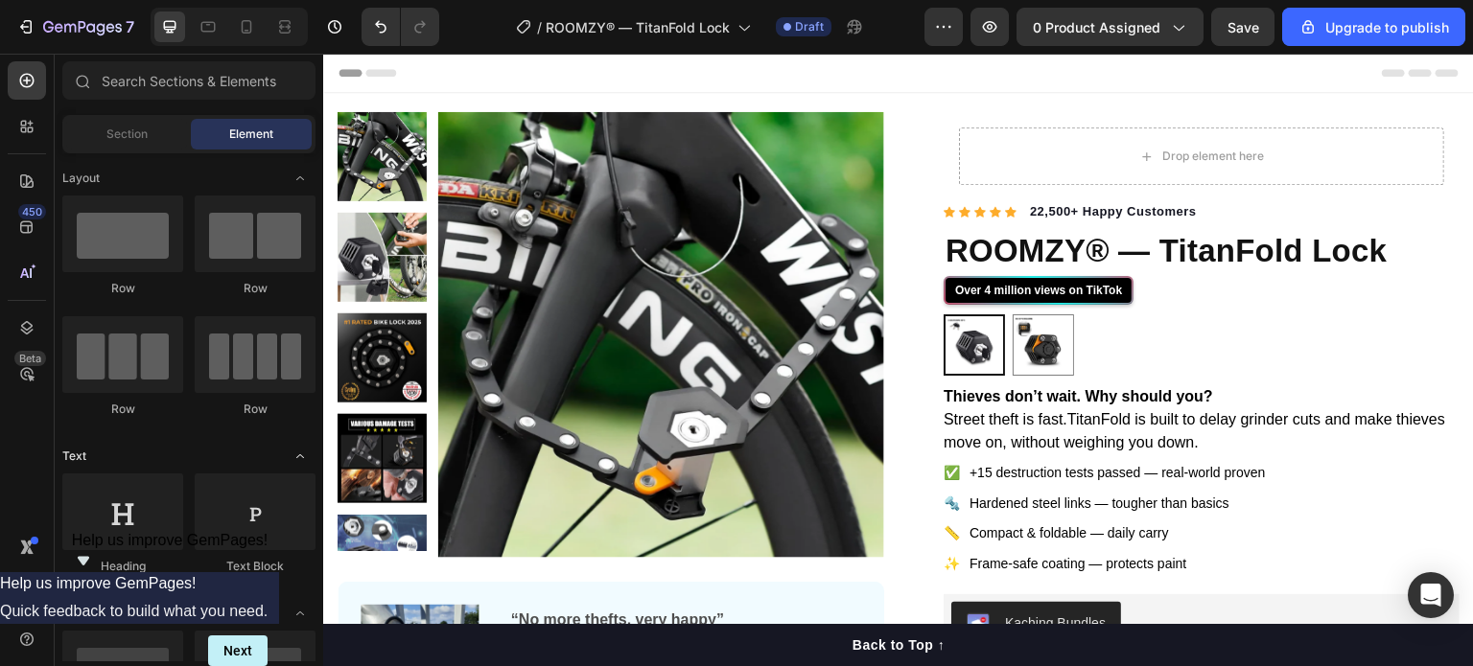
click at [195, 455] on div "Text" at bounding box center [188, 456] width 253 height 19
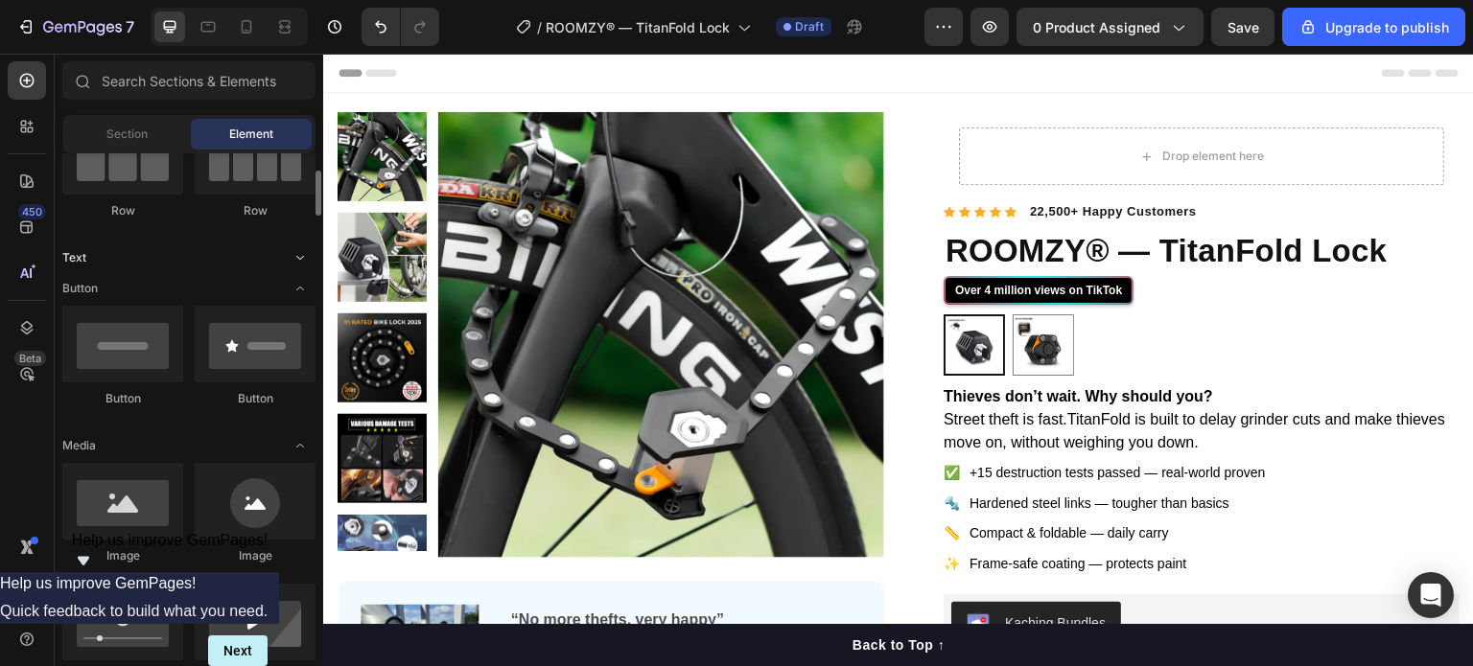
scroll to position [226, 0]
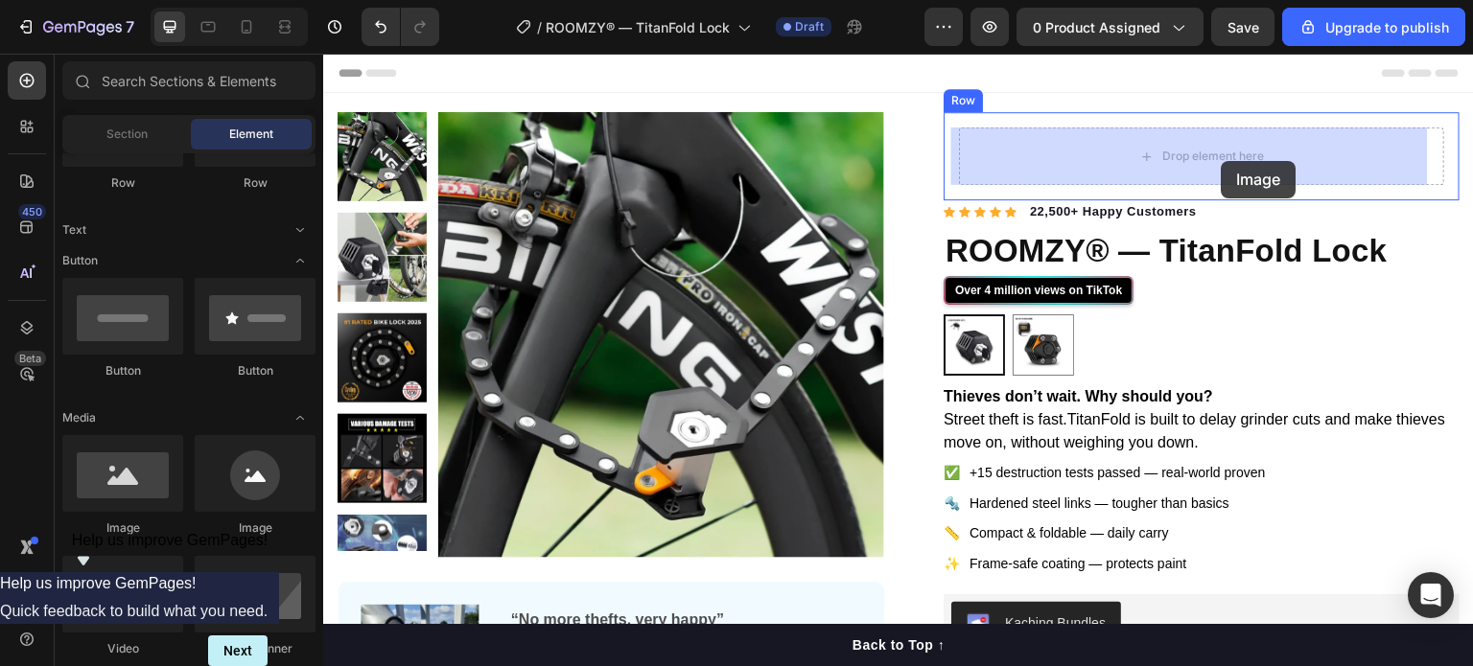
drag, startPoint x: 454, startPoint y: 526, endPoint x: 1251, endPoint y: 160, distance: 876.8
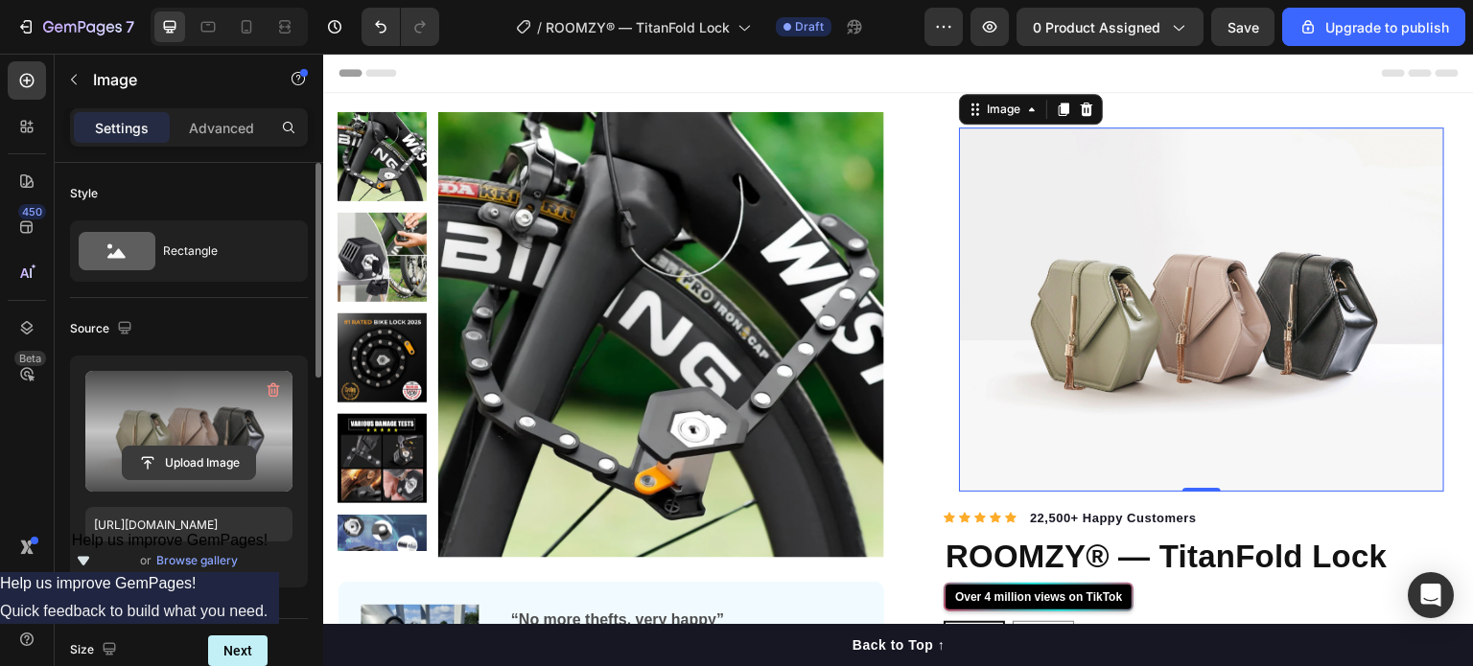
click at [180, 454] on input "file" at bounding box center [189, 463] width 132 height 33
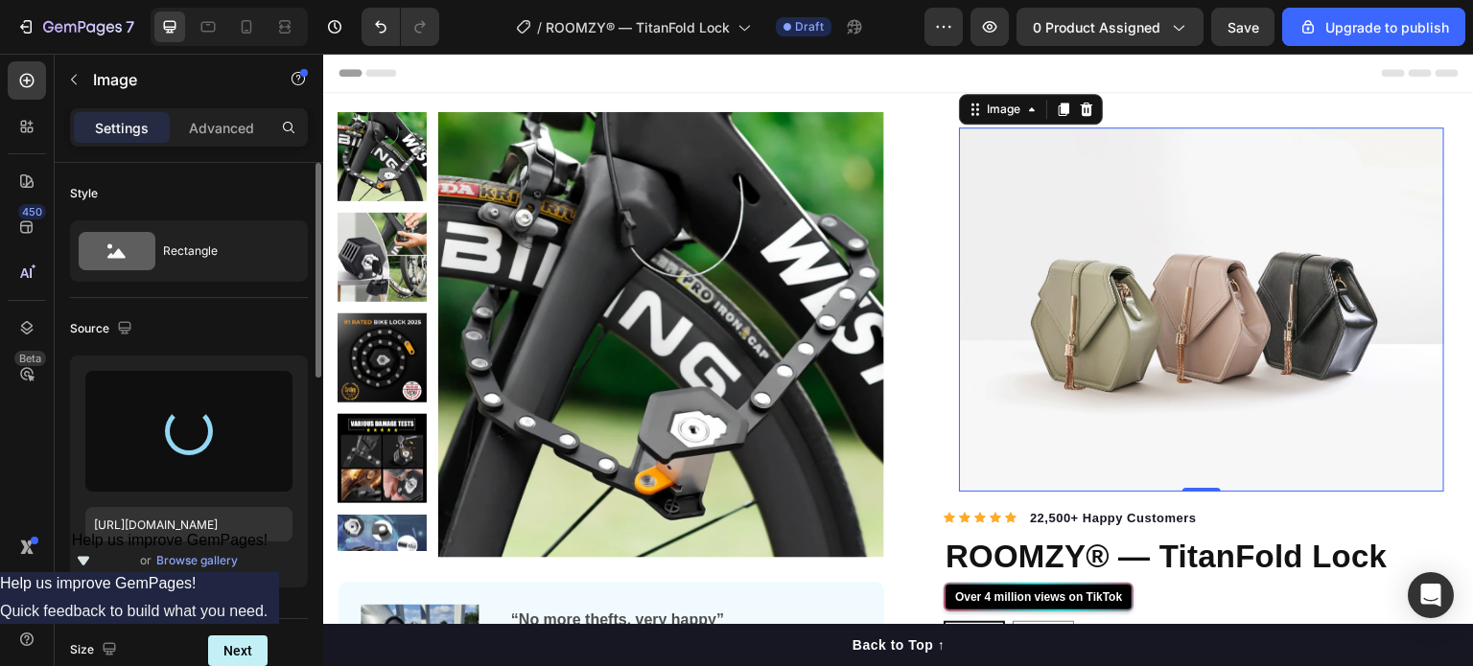
type input "[URL][DOMAIN_NAME]"
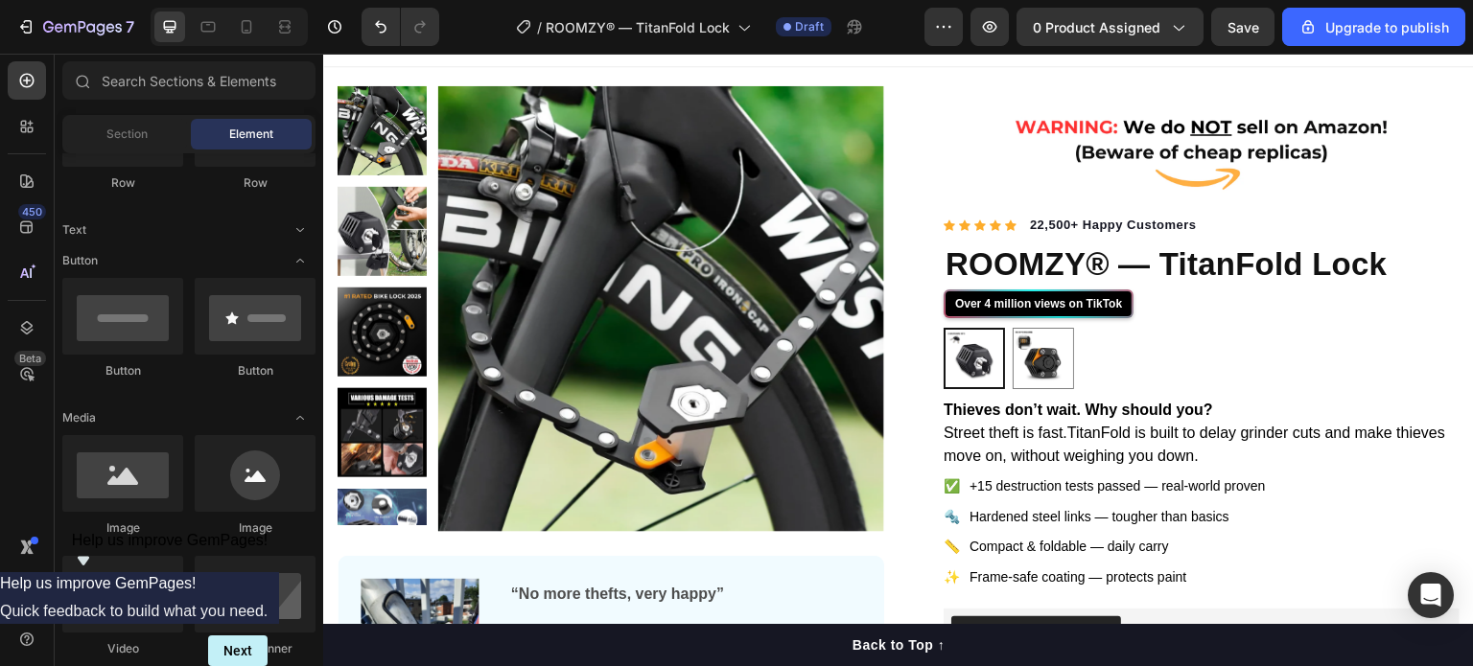
scroll to position [0, 0]
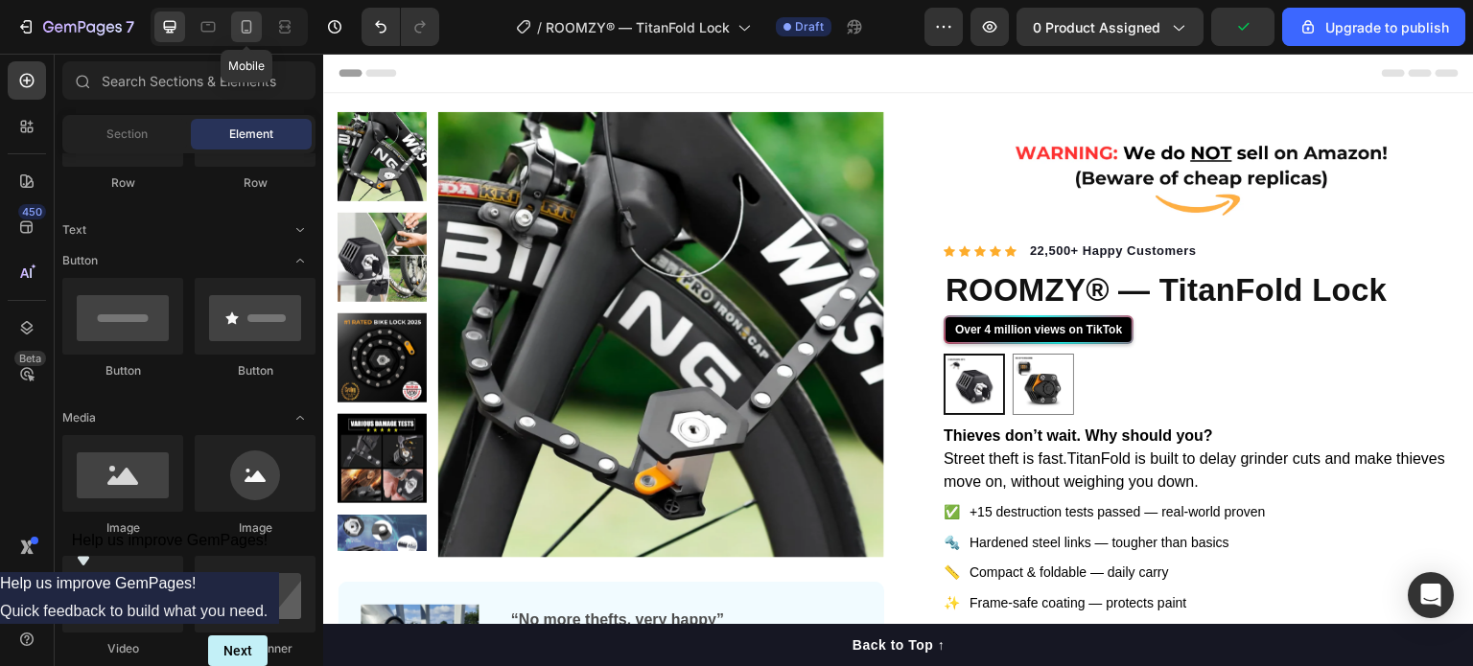
click at [246, 35] on icon at bounding box center [246, 26] width 19 height 19
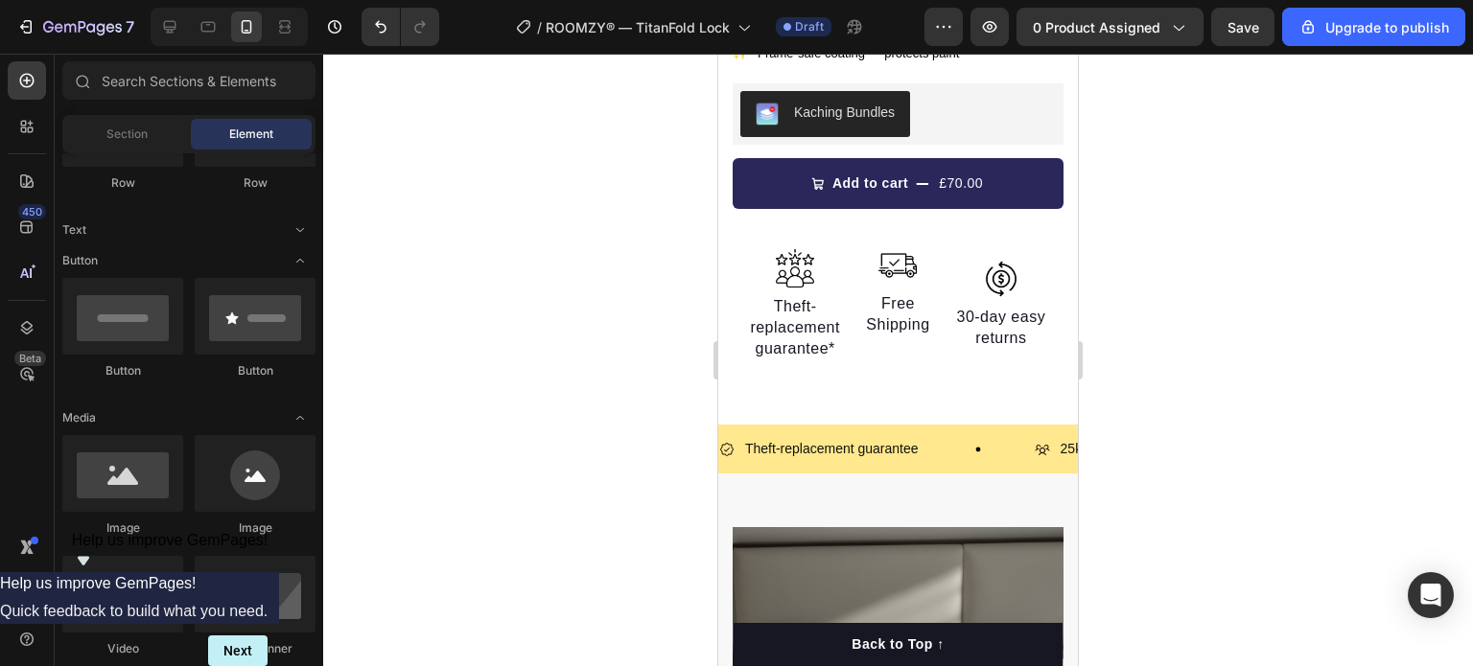
scroll to position [900, 0]
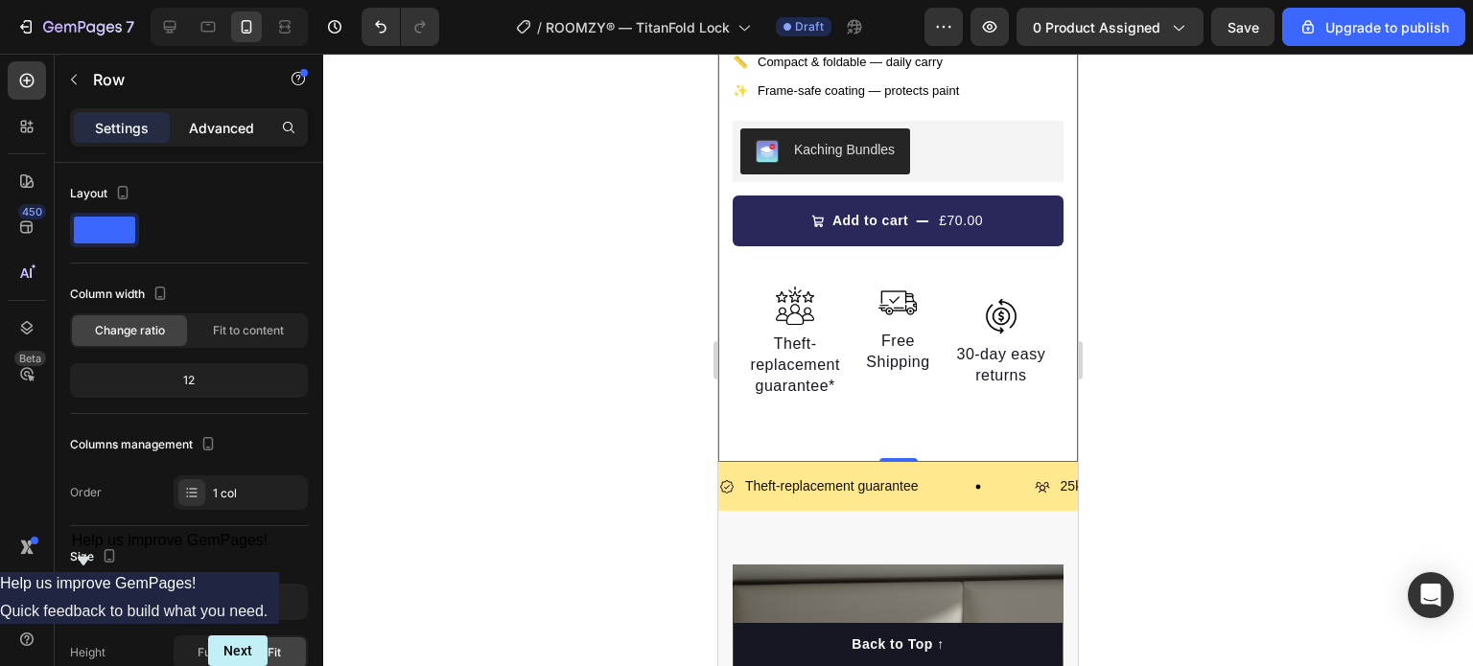
click at [222, 135] on p "Advanced" at bounding box center [221, 128] width 65 height 20
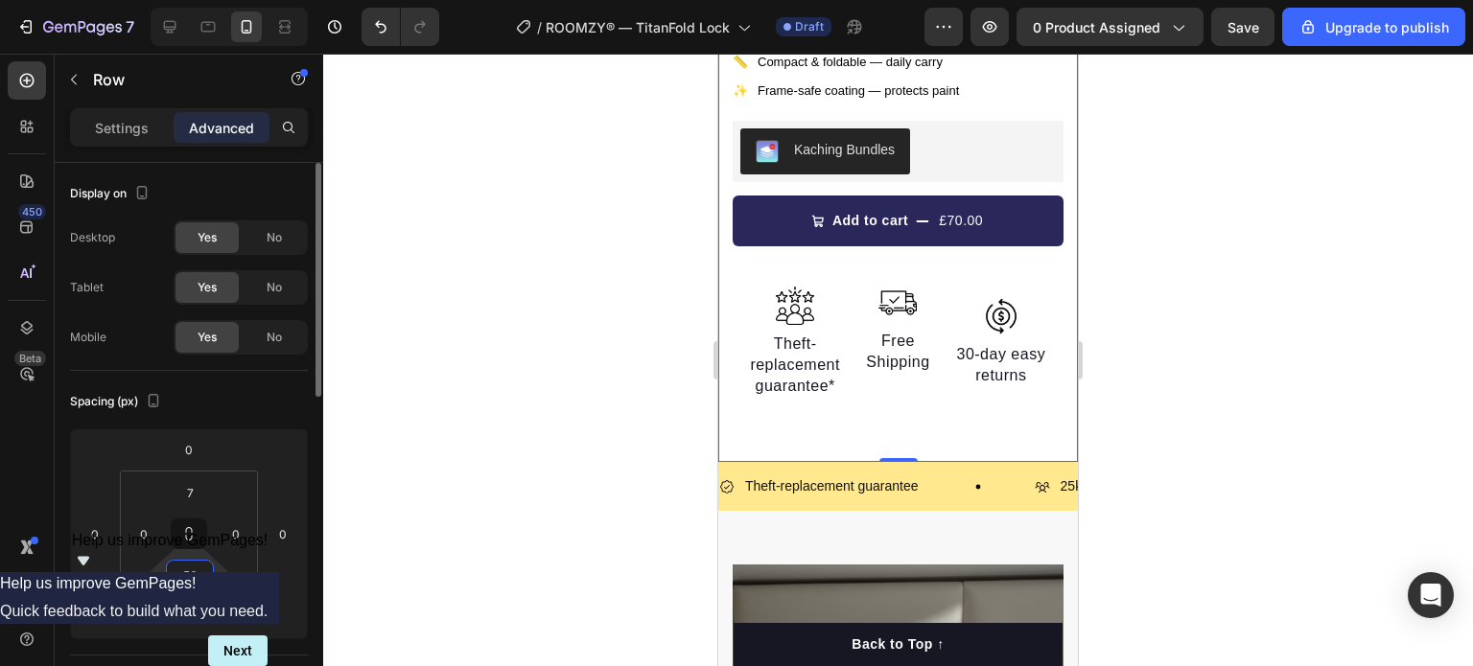
click at [200, 567] on input "56" at bounding box center [190, 575] width 38 height 29
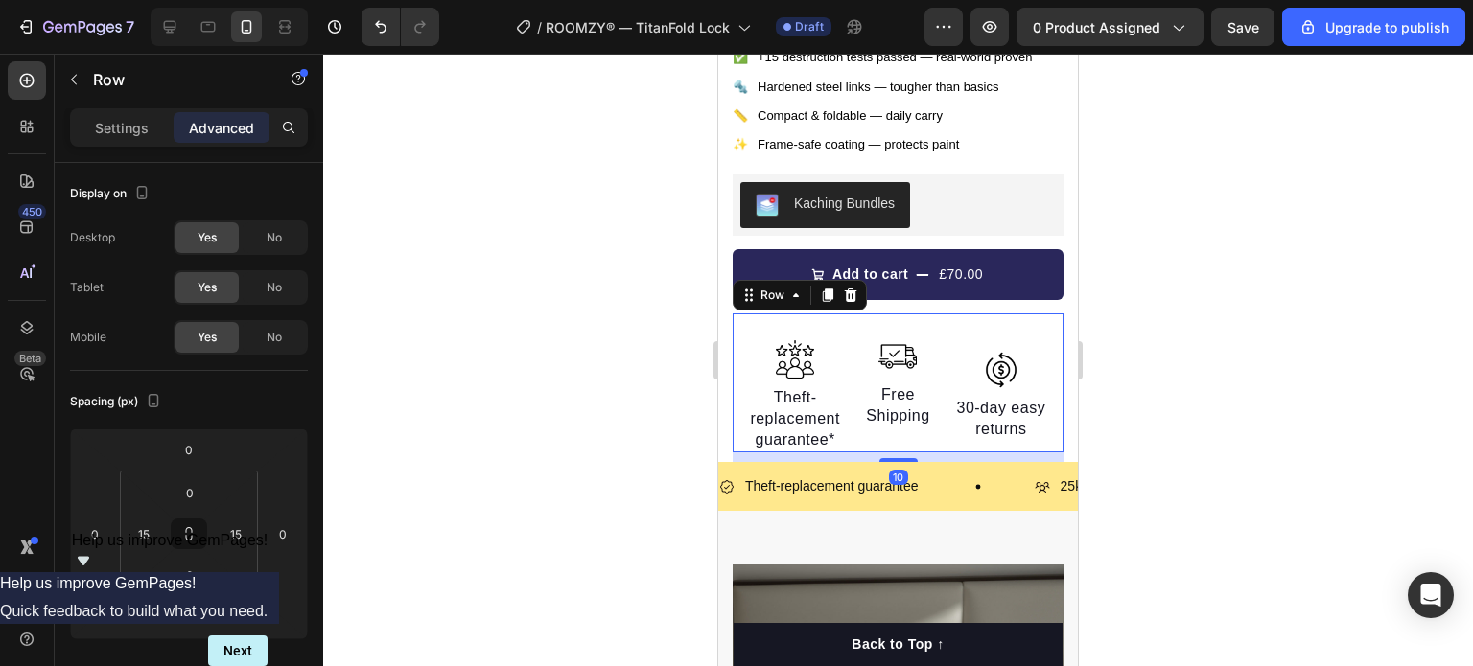
click at [735, 362] on div "Image Theft-replacement guarantee* Text block Image 30-day easy returns Text bl…" at bounding box center [897, 382] width 331 height 139
click at [125, 123] on p "Settings" at bounding box center [122, 128] width 54 height 20
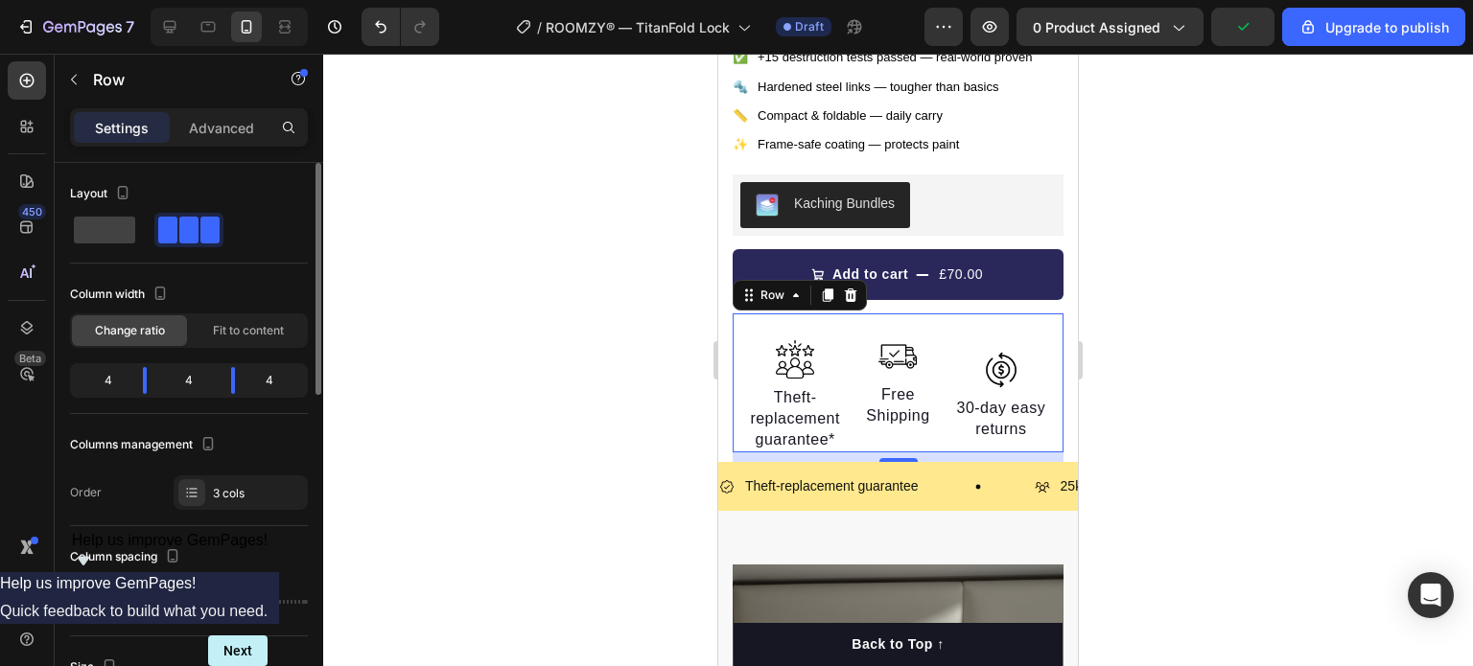
type input "38"
type input "50"
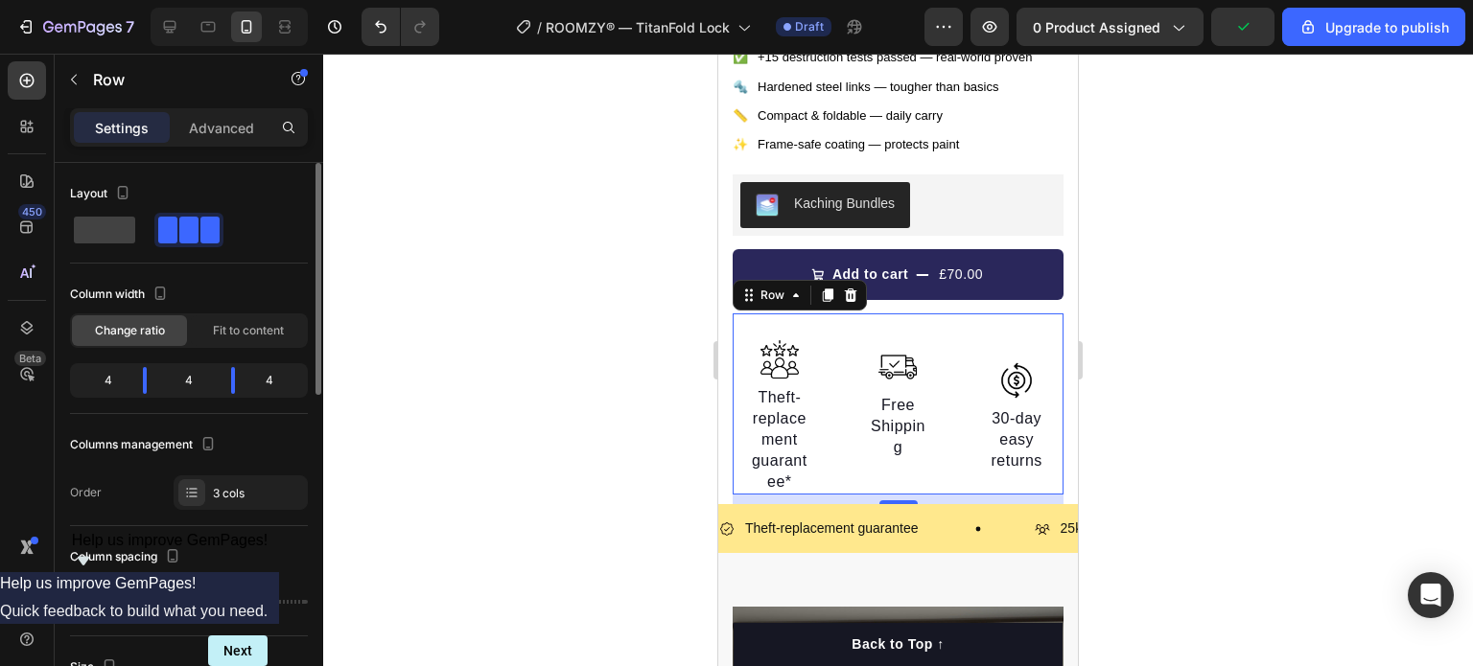
type input "56"
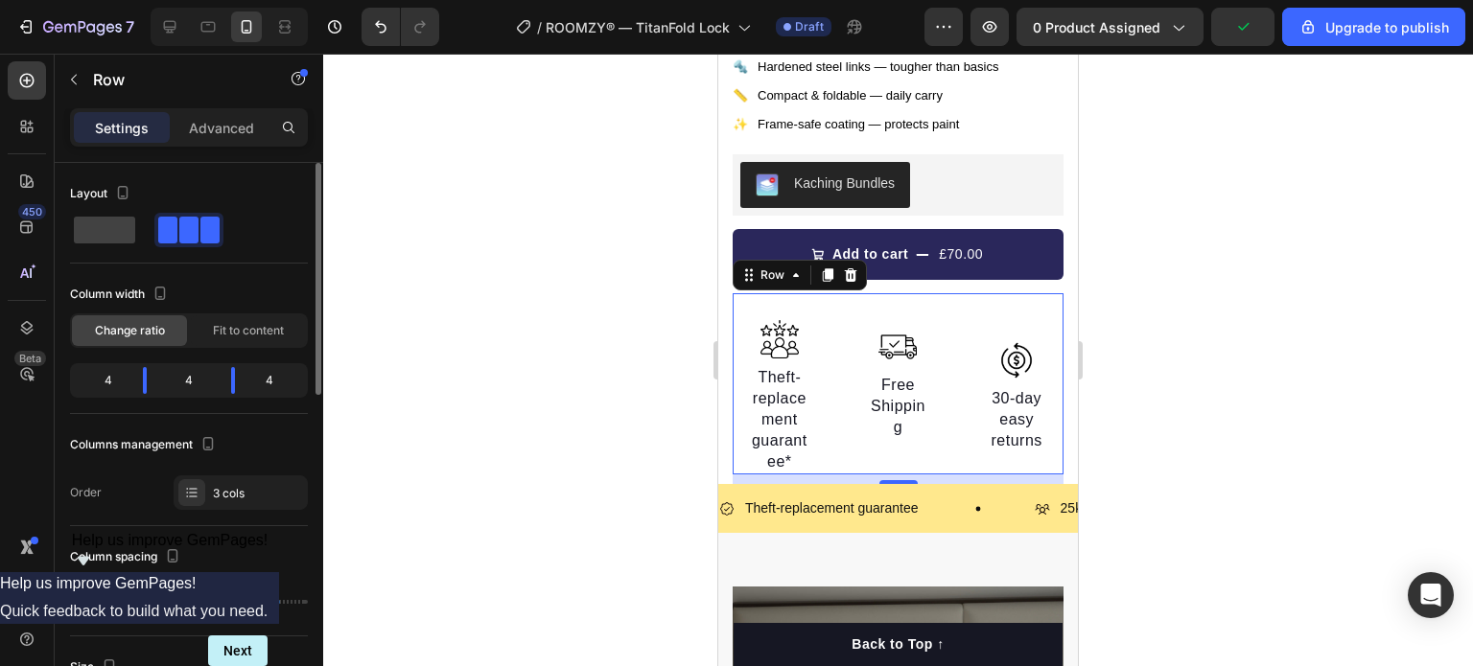
type input "57"
type input "59"
type input "61"
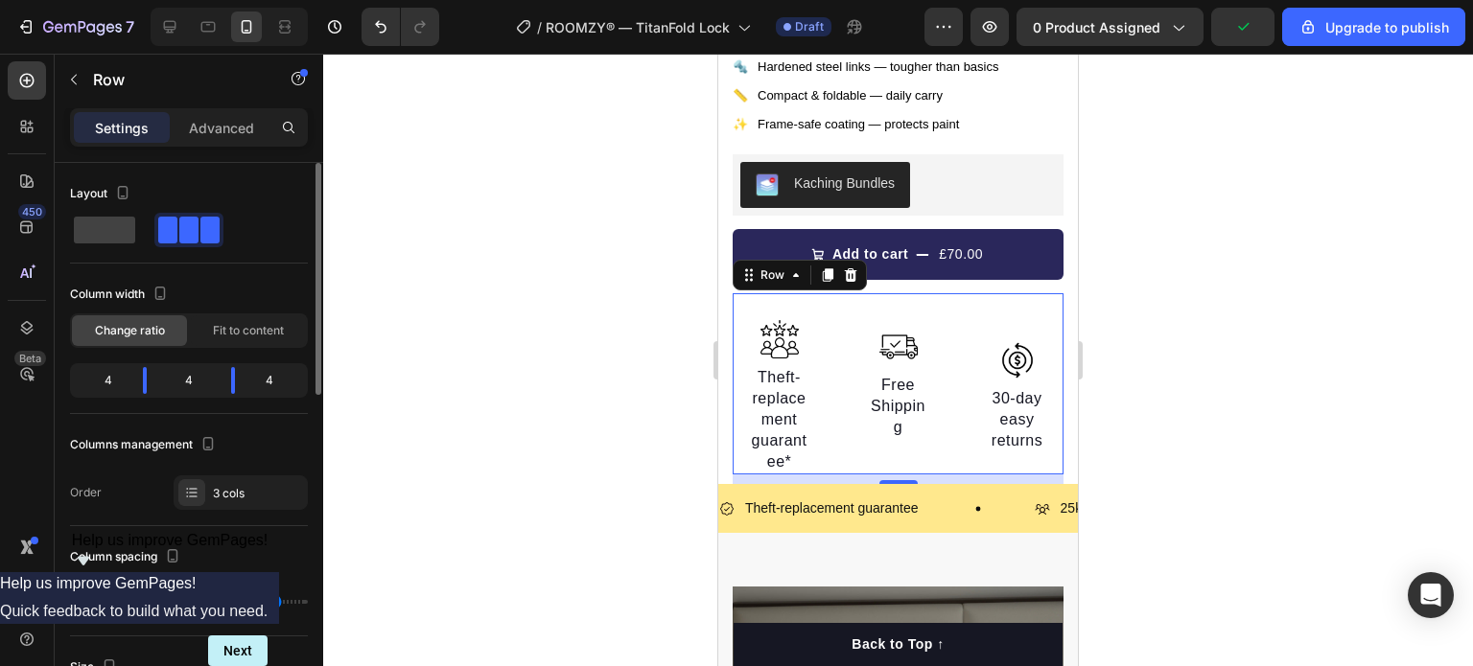
type input "61"
type input "63"
type input "64"
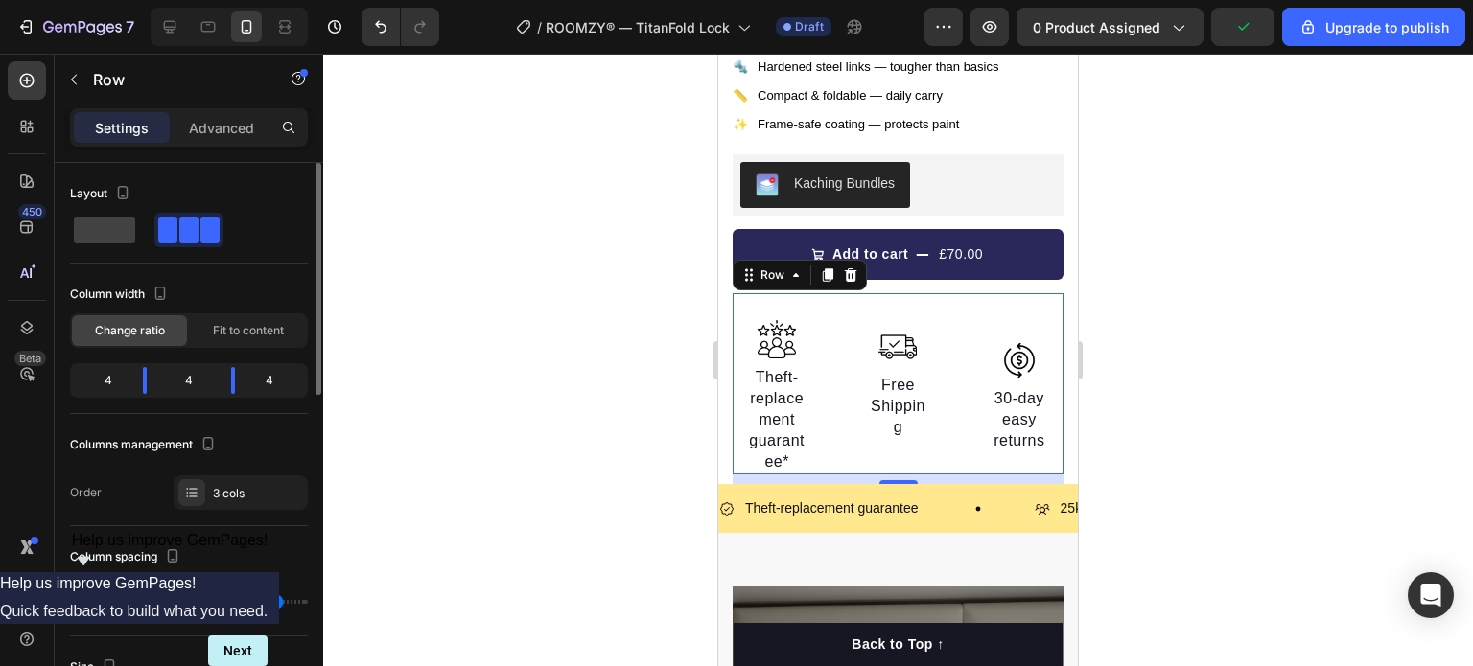
type input "66"
type input "70"
type input "41"
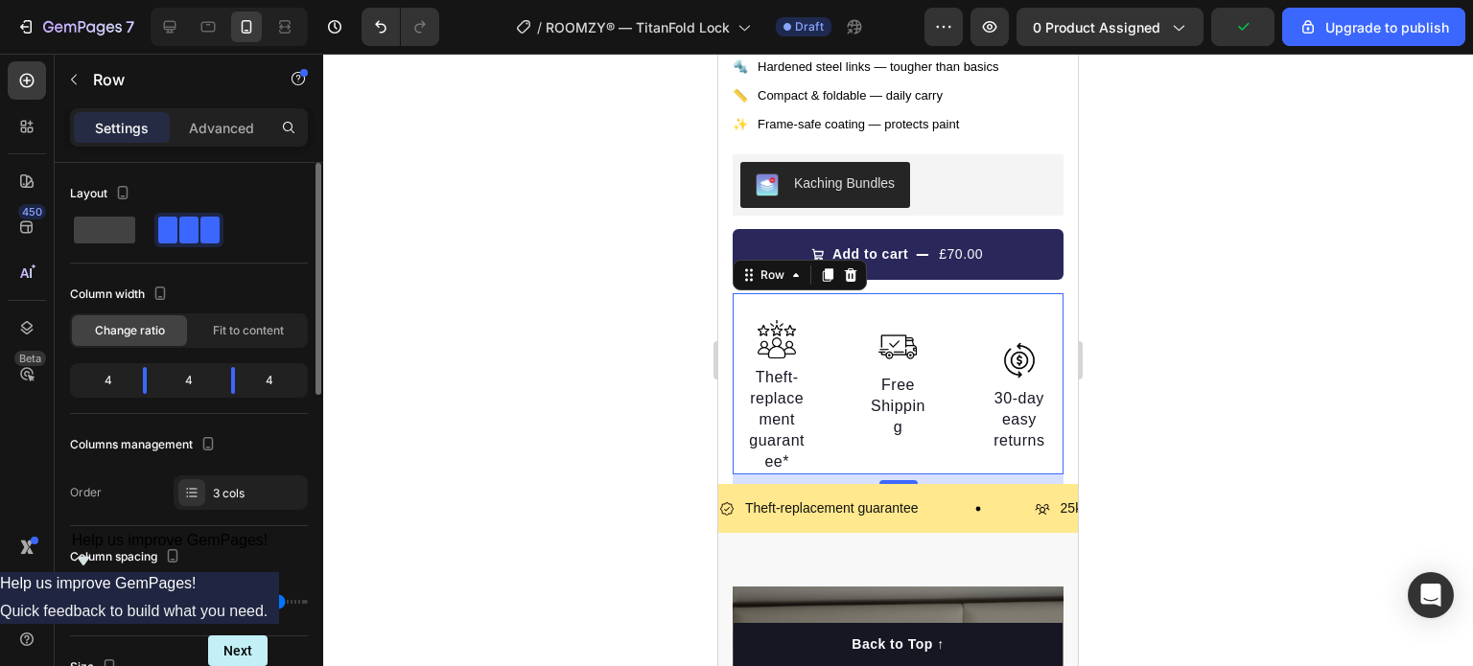
type input "41"
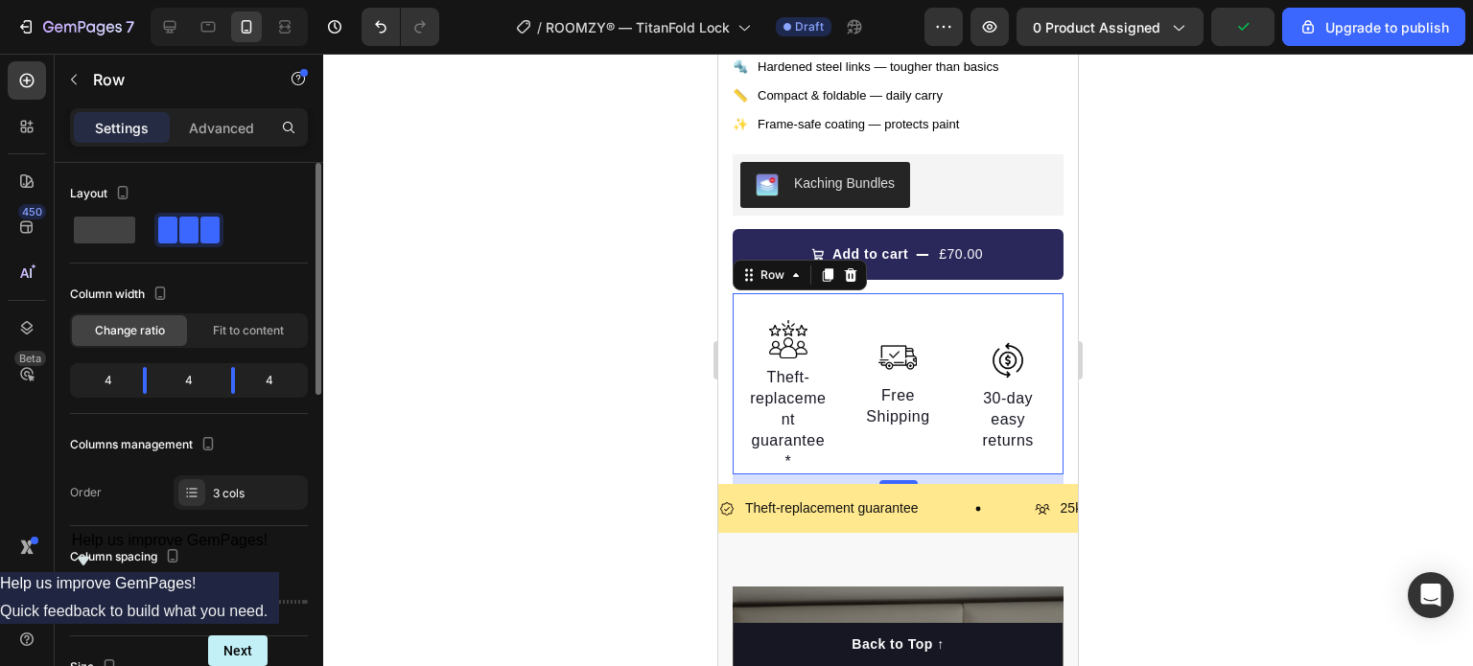
type input "29"
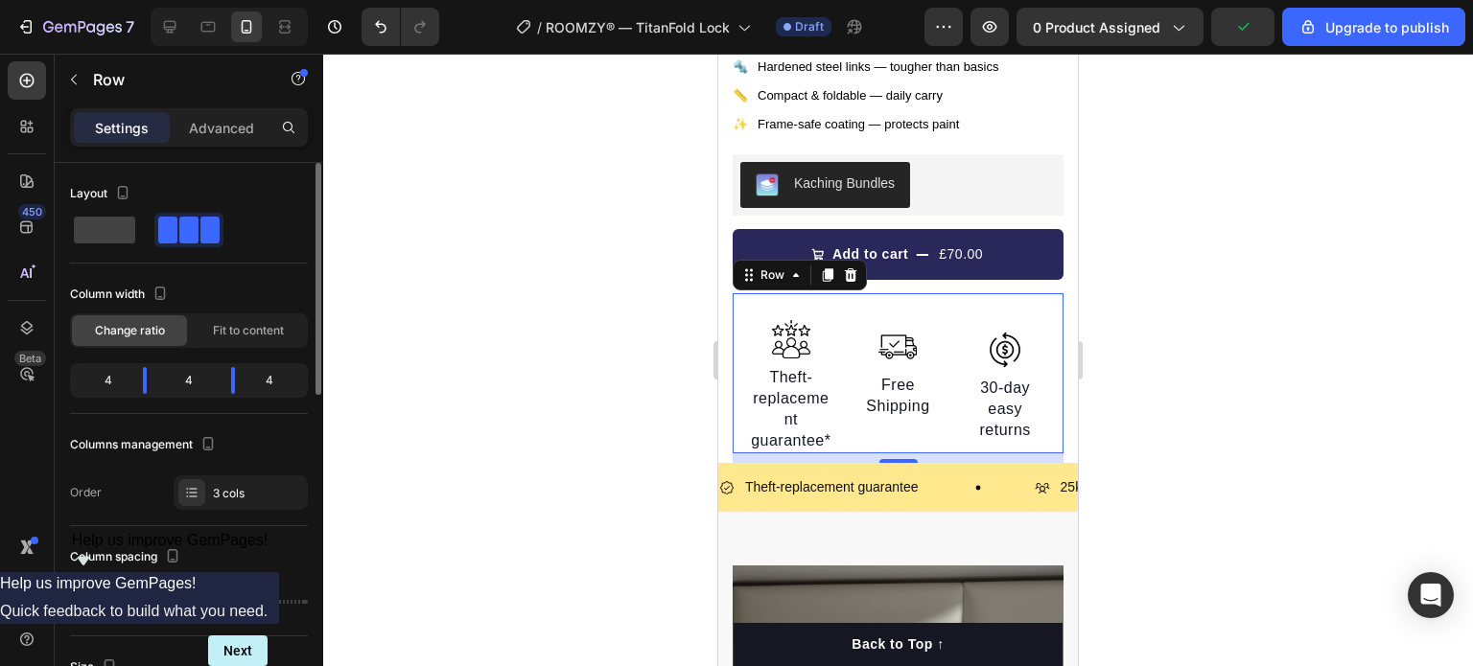
type input "20"
type input "15"
type input "11"
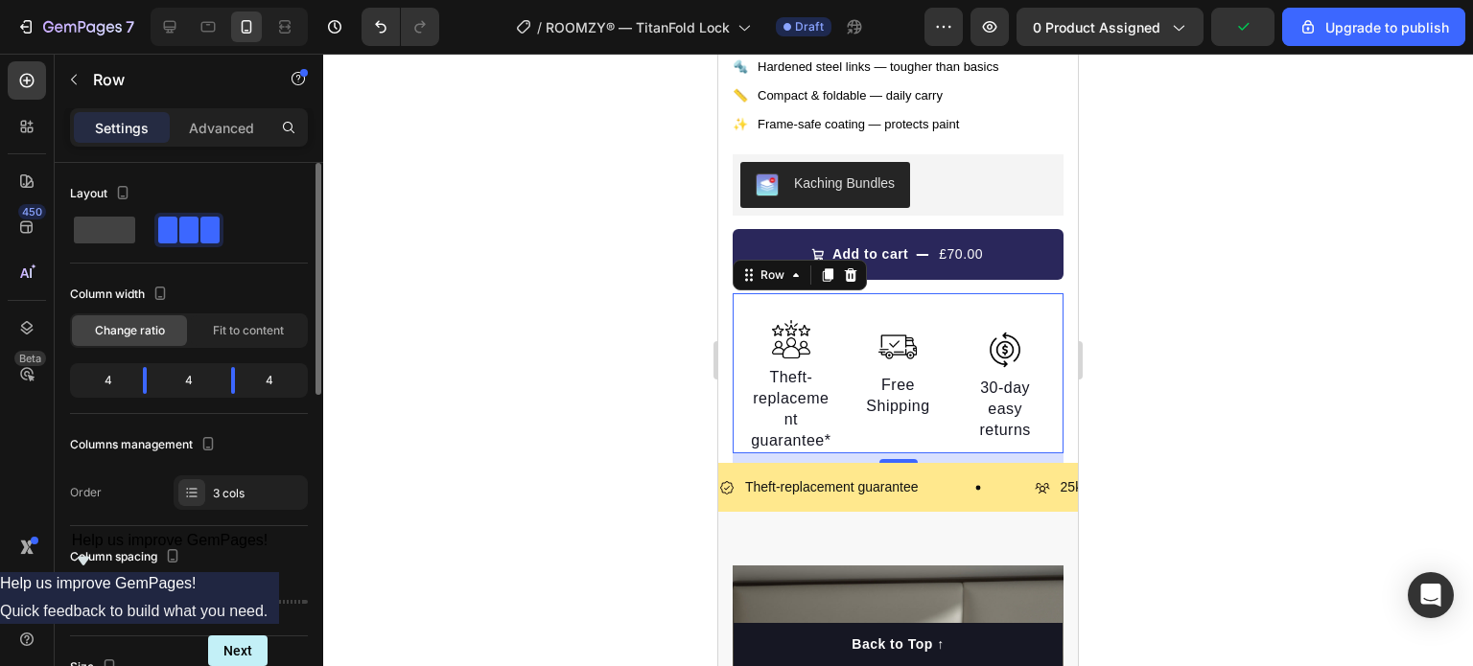
type input "11"
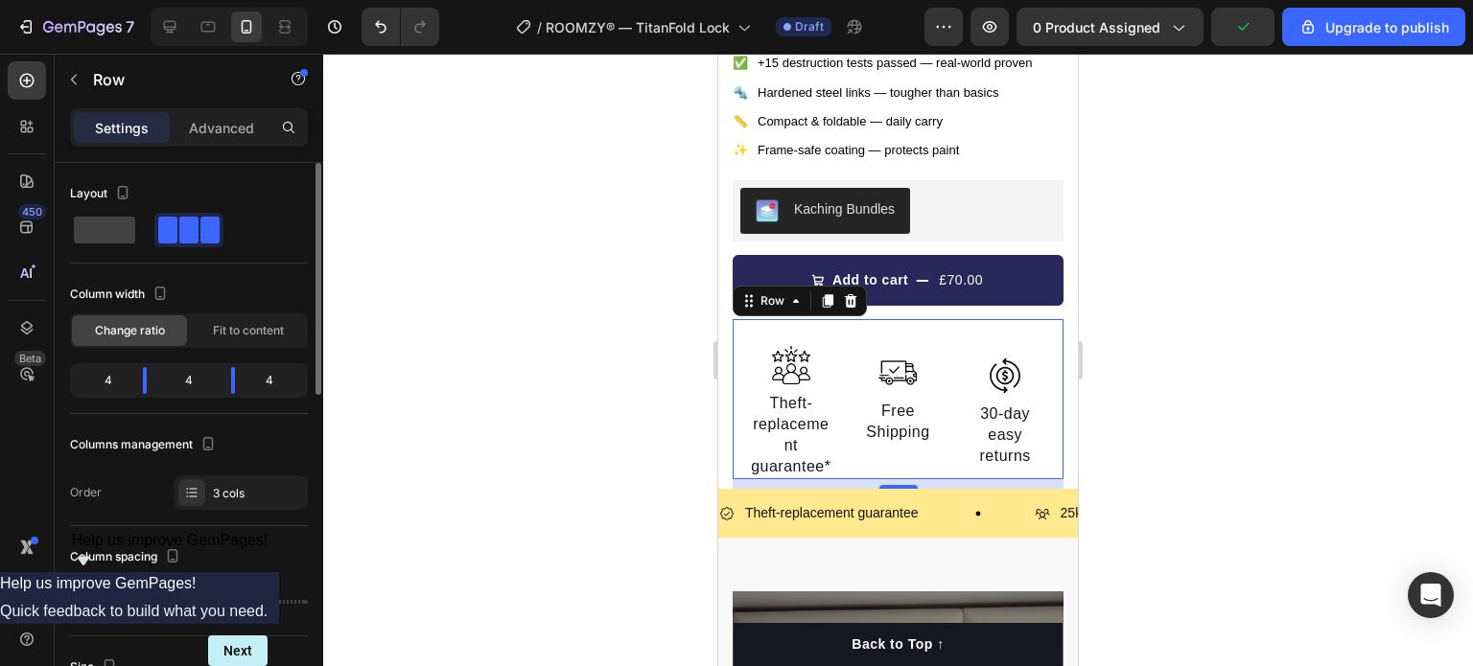
type input "4"
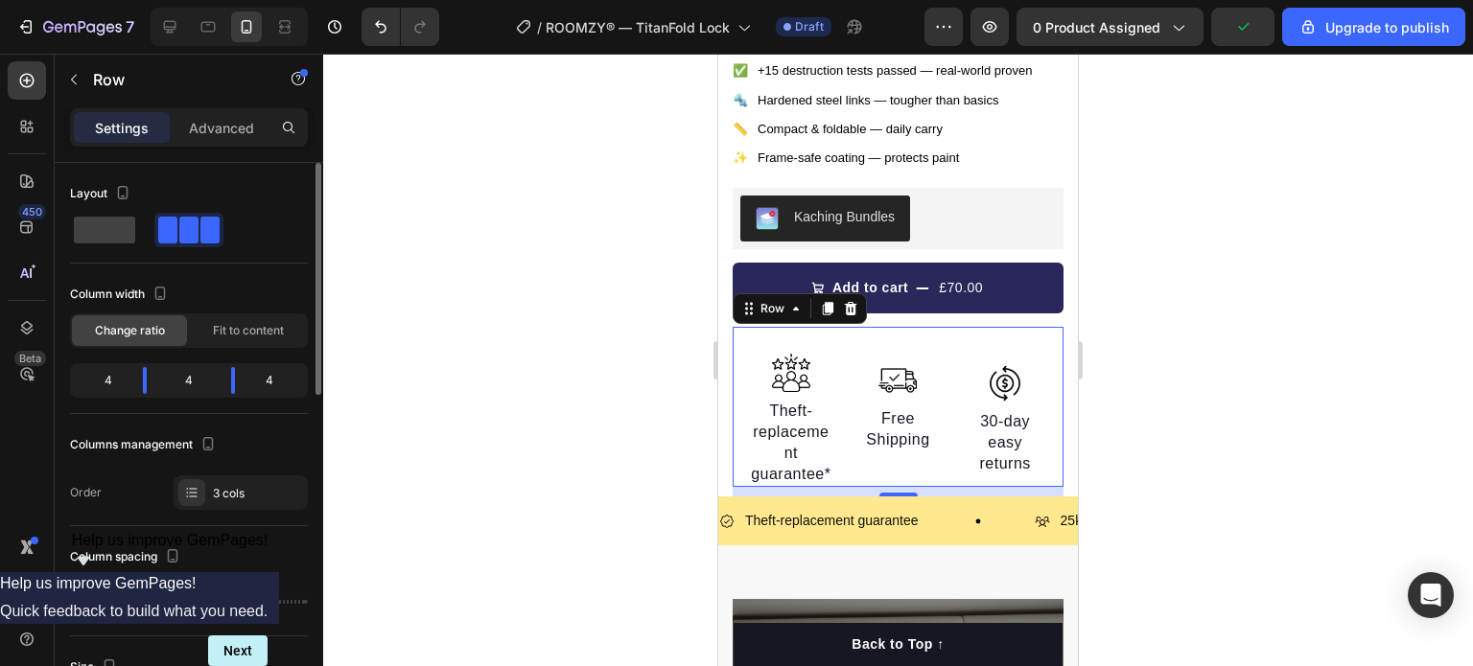
type input "0"
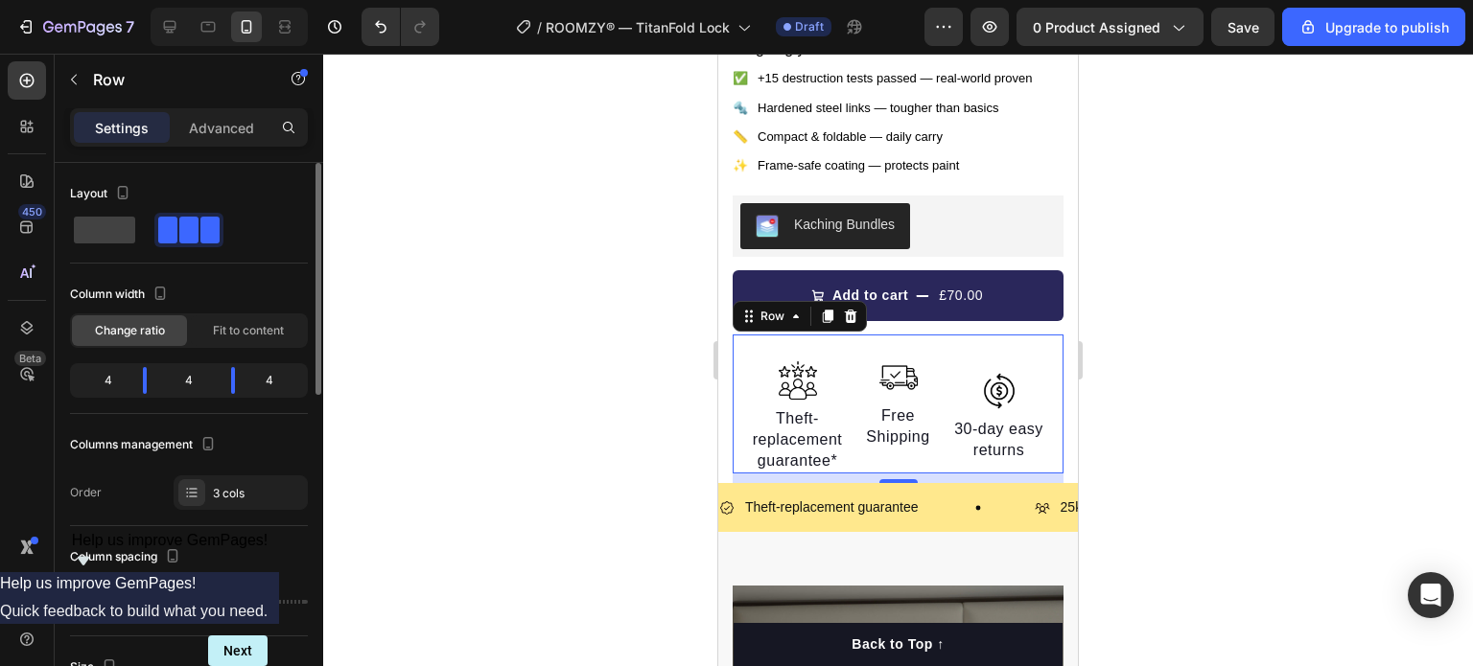
drag, startPoint x: 258, startPoint y: 598, endPoint x: 225, endPoint y: 599, distance: 32.6
type input "0"
click at [241, 600] on input "range" at bounding box center [274, 602] width 67 height 4
click at [227, 142] on div "Advanced" at bounding box center [222, 127] width 96 height 31
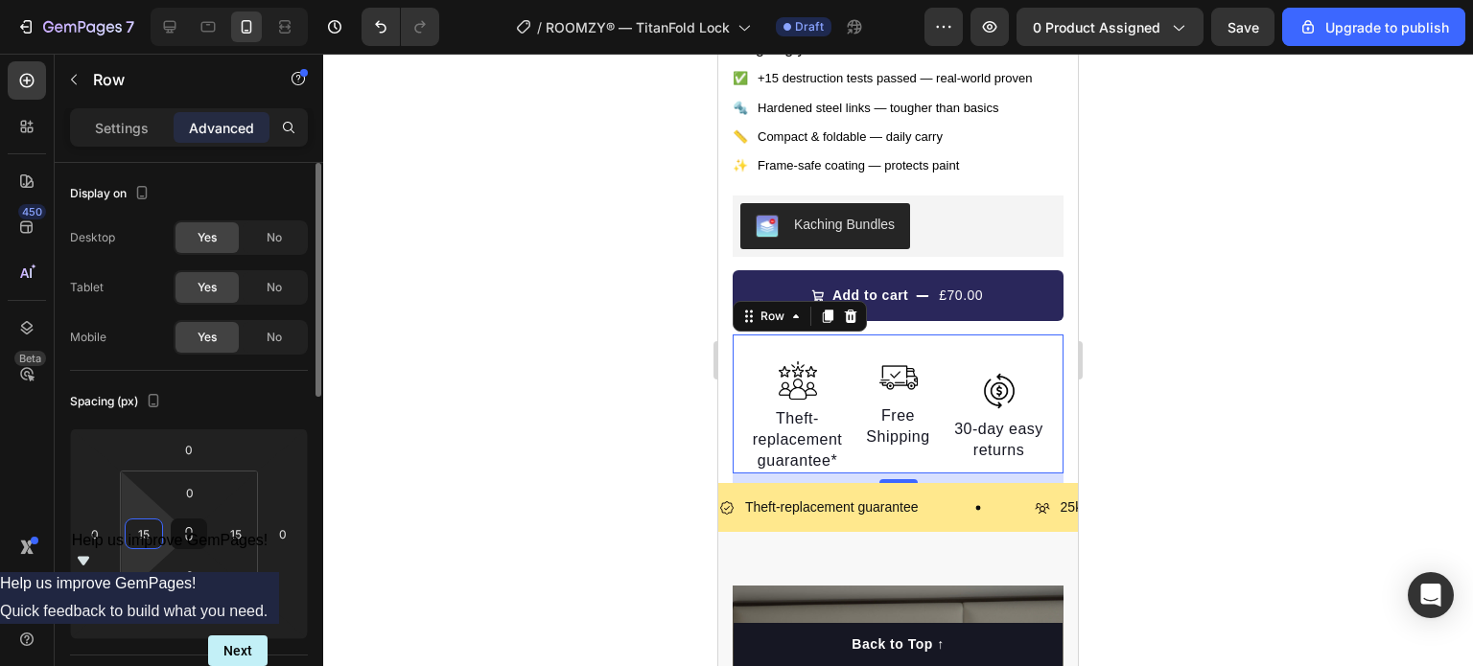
click at [154, 529] on input "15" at bounding box center [143, 534] width 29 height 29
type input "0"
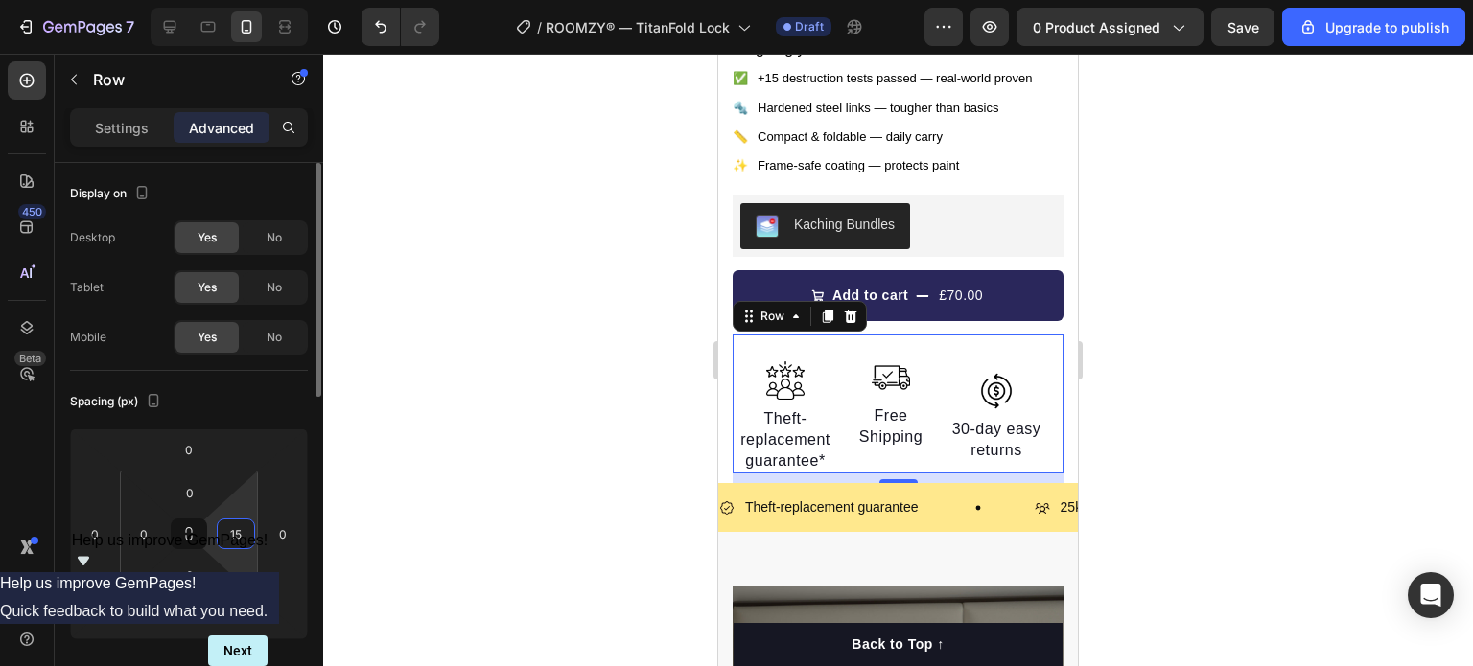
click at [236, 531] on input "15" at bounding box center [235, 534] width 29 height 29
click at [275, 0] on html "7 / ROOMZY® — TitanFold Lock Draft Preview 0 product assigned Upgrade to publis…" at bounding box center [736, 0] width 1473 height 0
type input "0"
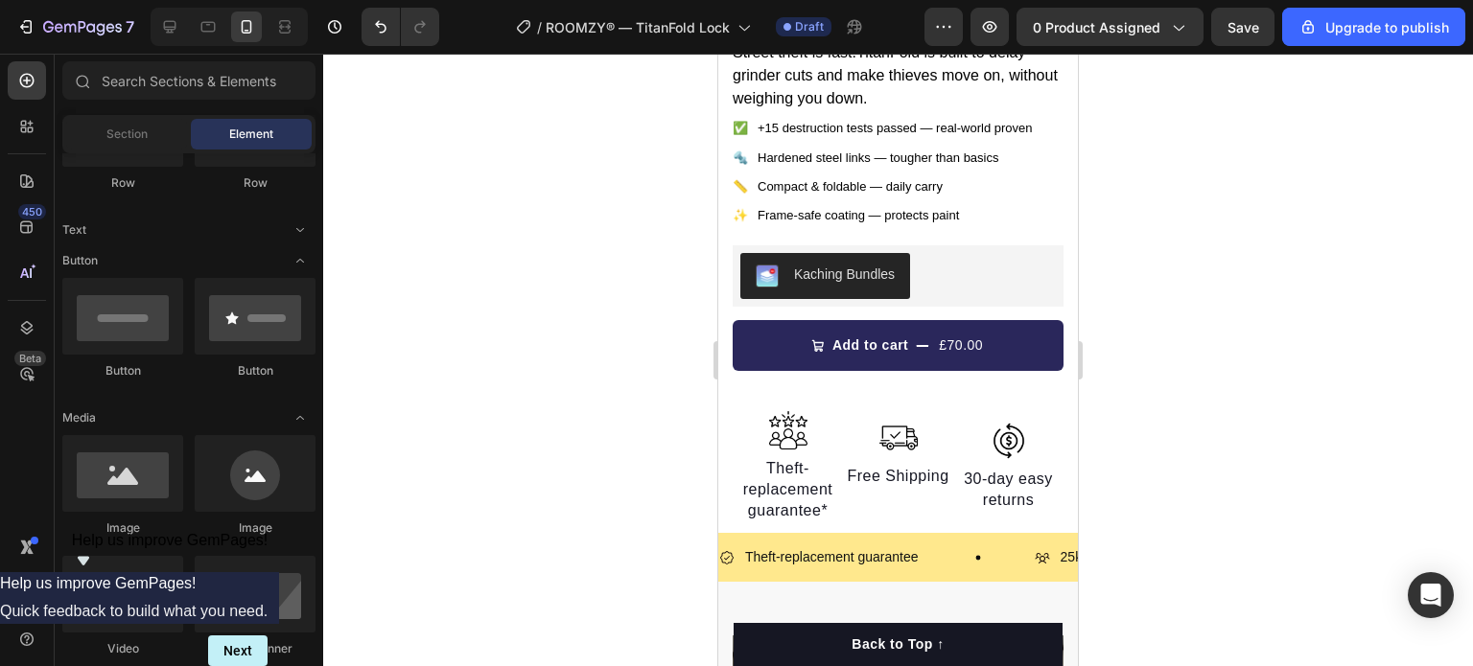
scroll to position [805, 0]
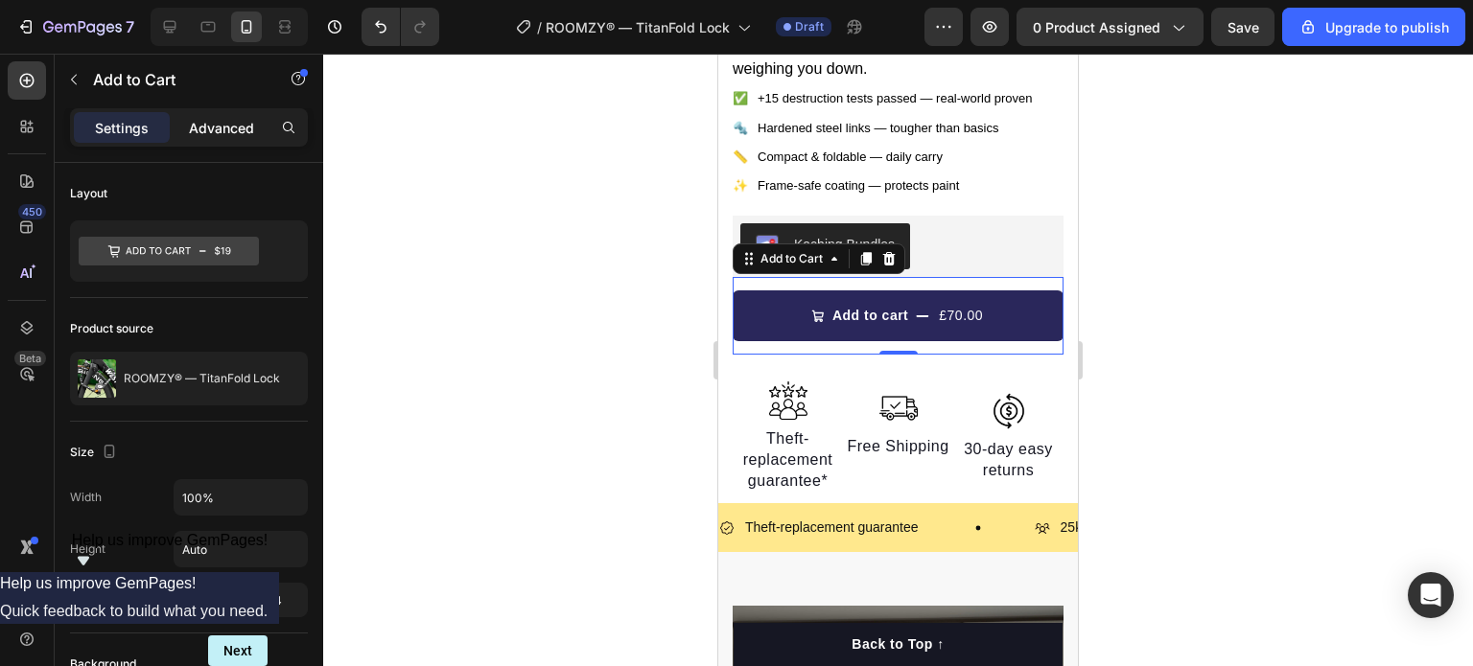
click at [240, 131] on p "Advanced" at bounding box center [221, 128] width 65 height 20
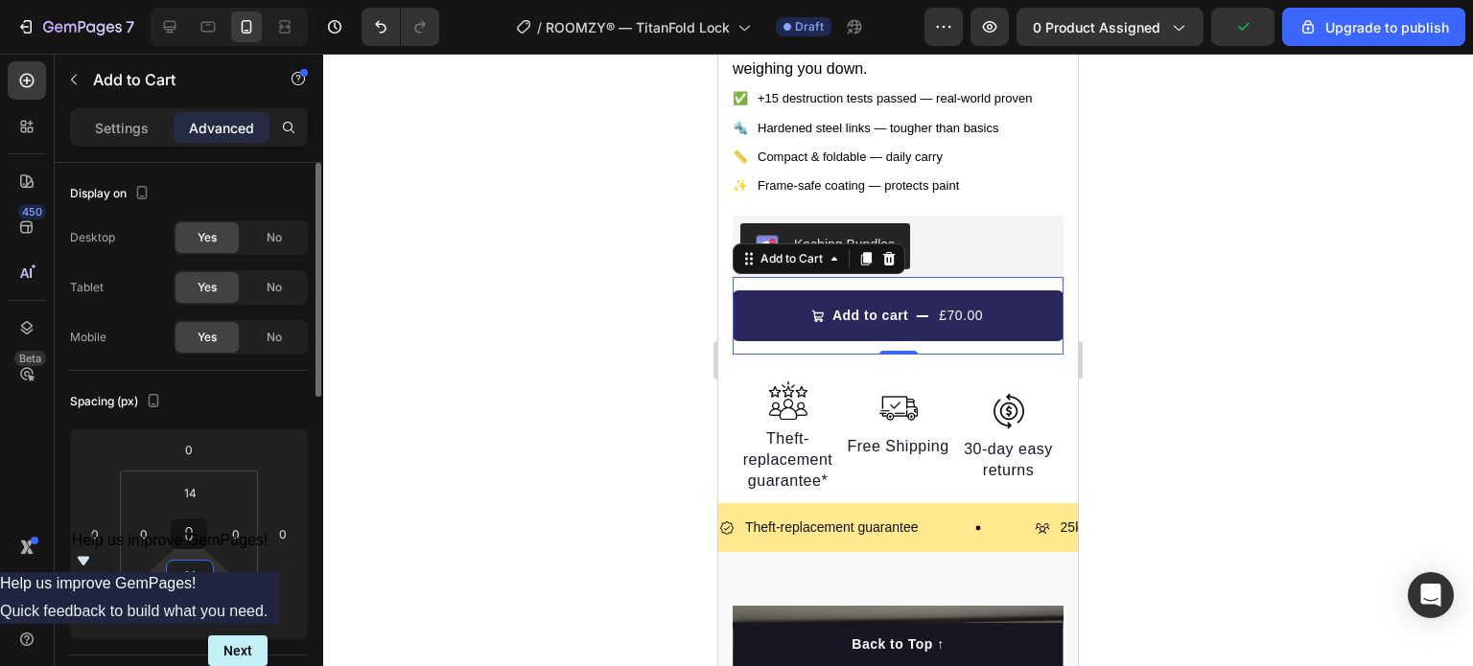
click at [189, 569] on input "14" at bounding box center [190, 575] width 38 height 29
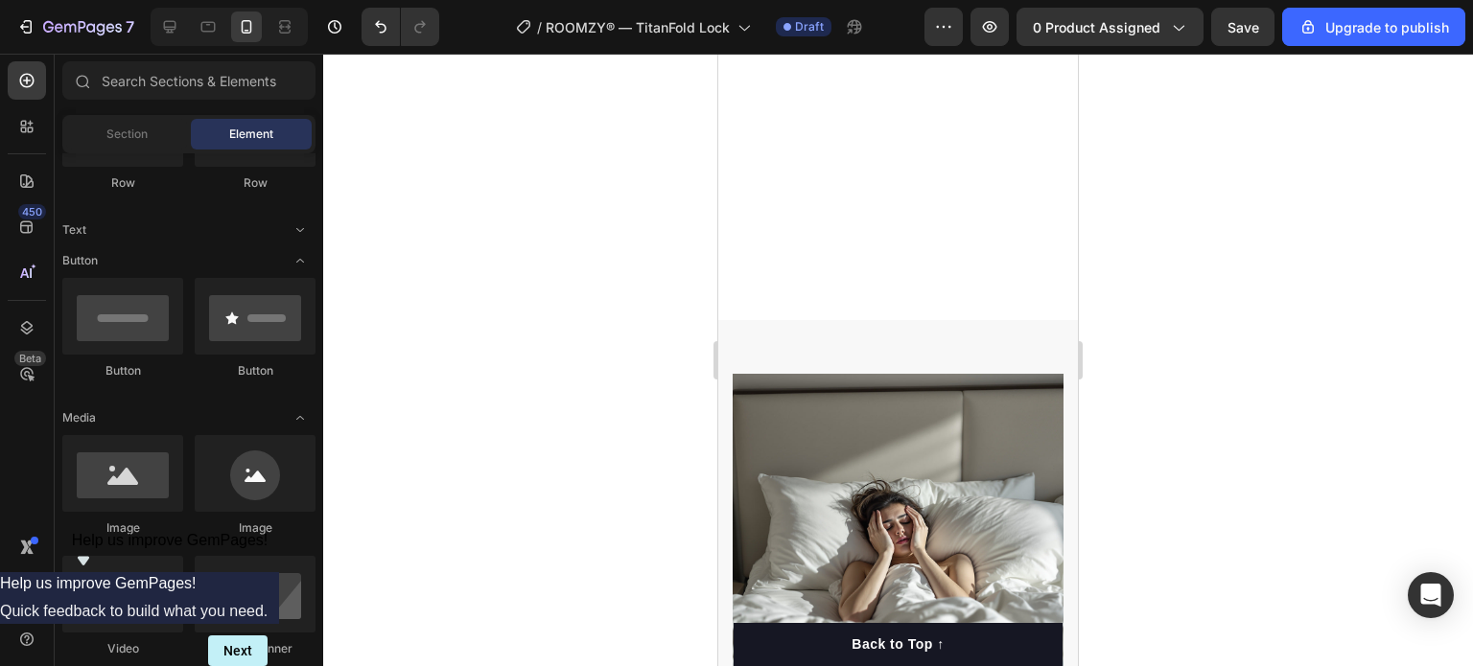
scroll to position [1392, 0]
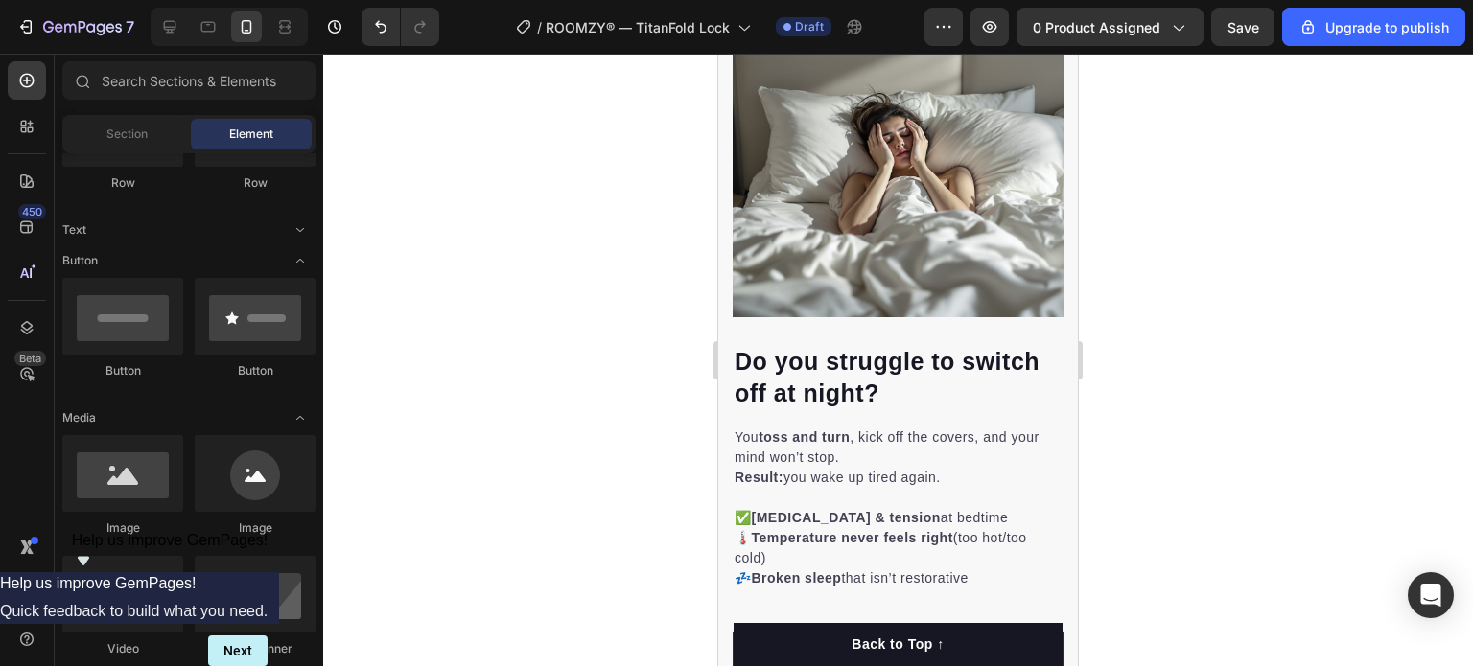
drag, startPoint x: 1067, startPoint y: 134, endPoint x: 1811, endPoint y: 277, distance: 757.5
click at [171, 27] on icon at bounding box center [170, 27] width 12 height 12
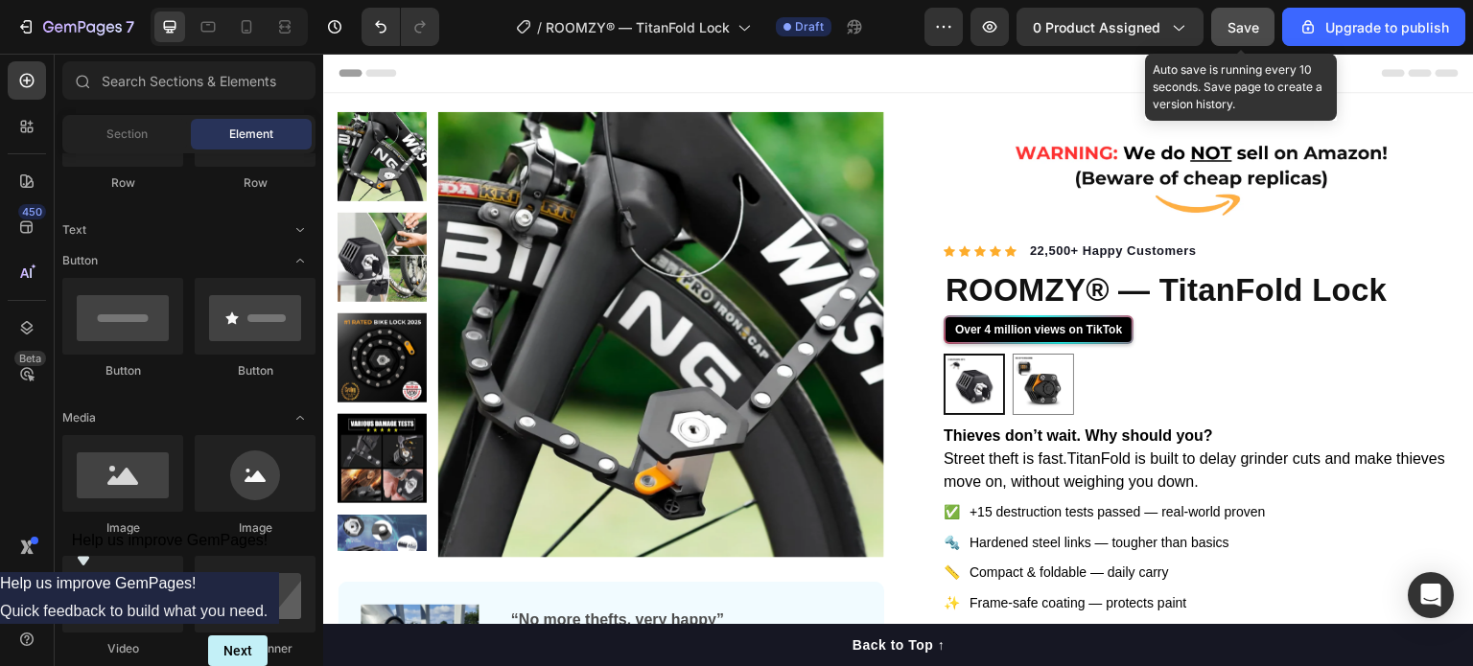
click at [1262, 14] on button "Save" at bounding box center [1242, 27] width 63 height 38
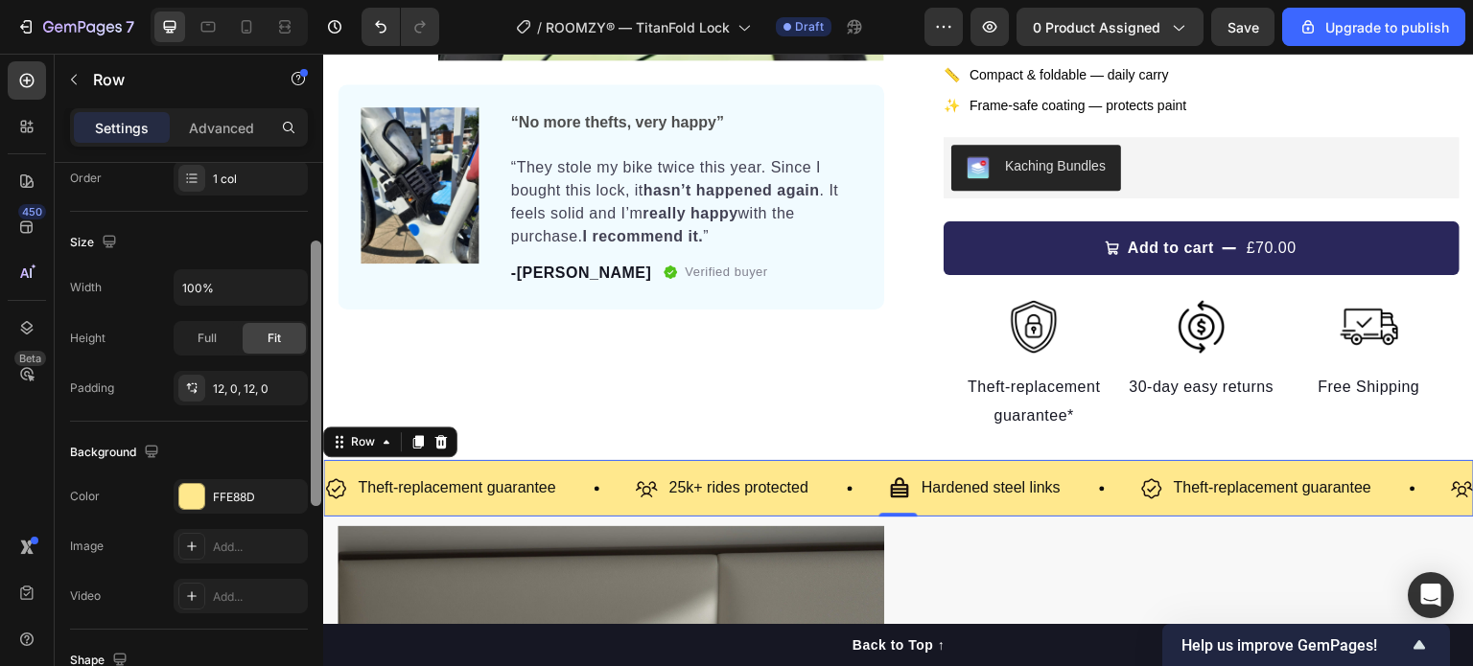
scroll to position [365, 0]
drag, startPoint x: 313, startPoint y: 360, endPoint x: 322, endPoint y: 536, distance: 175.7
click at [322, 536] on div at bounding box center [316, 376] width 14 height 558
click at [230, 494] on div "FFE88D" at bounding box center [241, 496] width 56 height 17
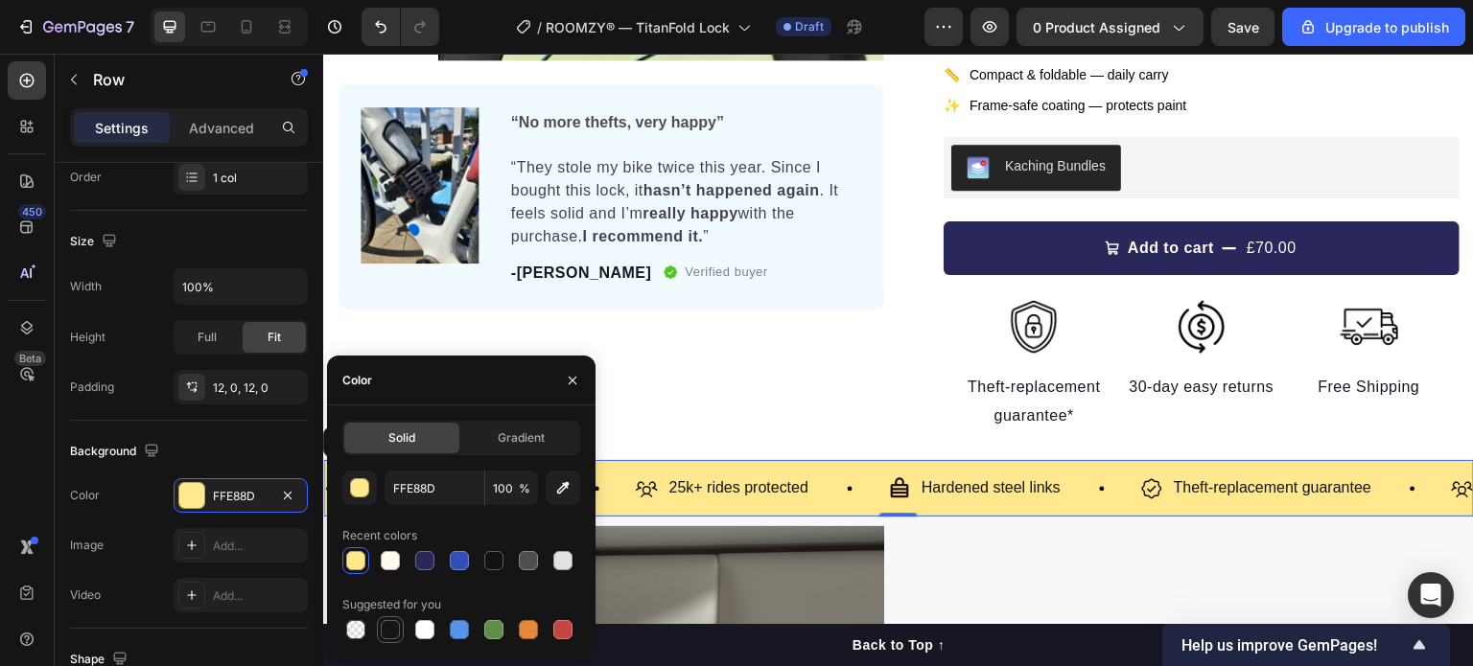
click at [388, 633] on div at bounding box center [390, 629] width 19 height 19
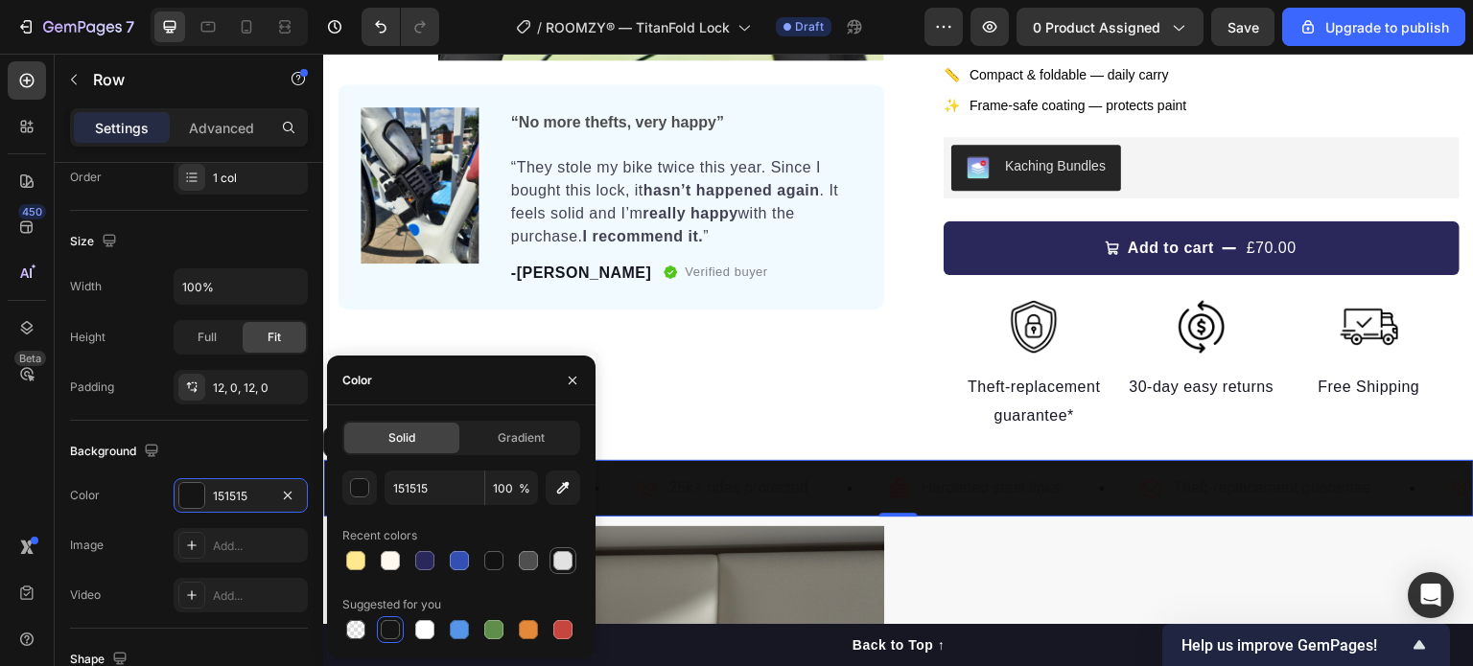
click at [558, 556] on div at bounding box center [562, 560] width 19 height 19
type input "E2E2E2"
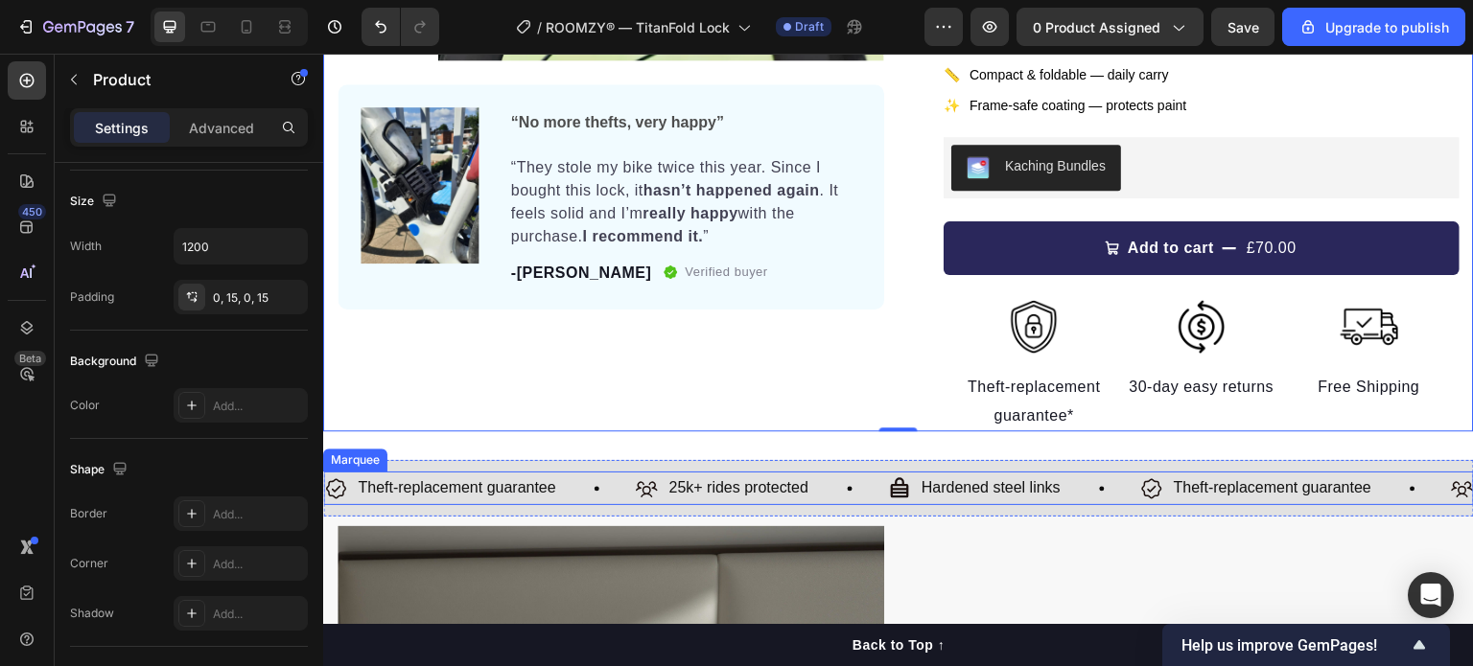
scroll to position [0, 0]
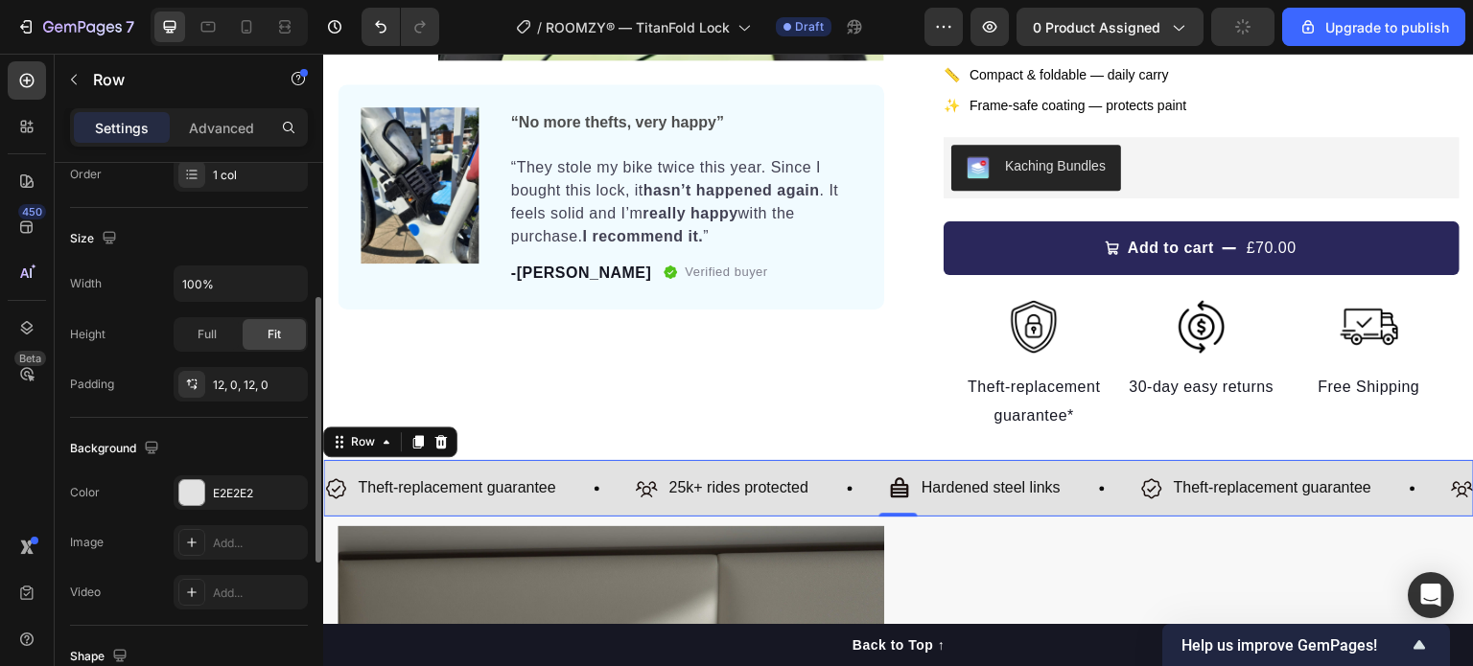
scroll to position [426, 0]
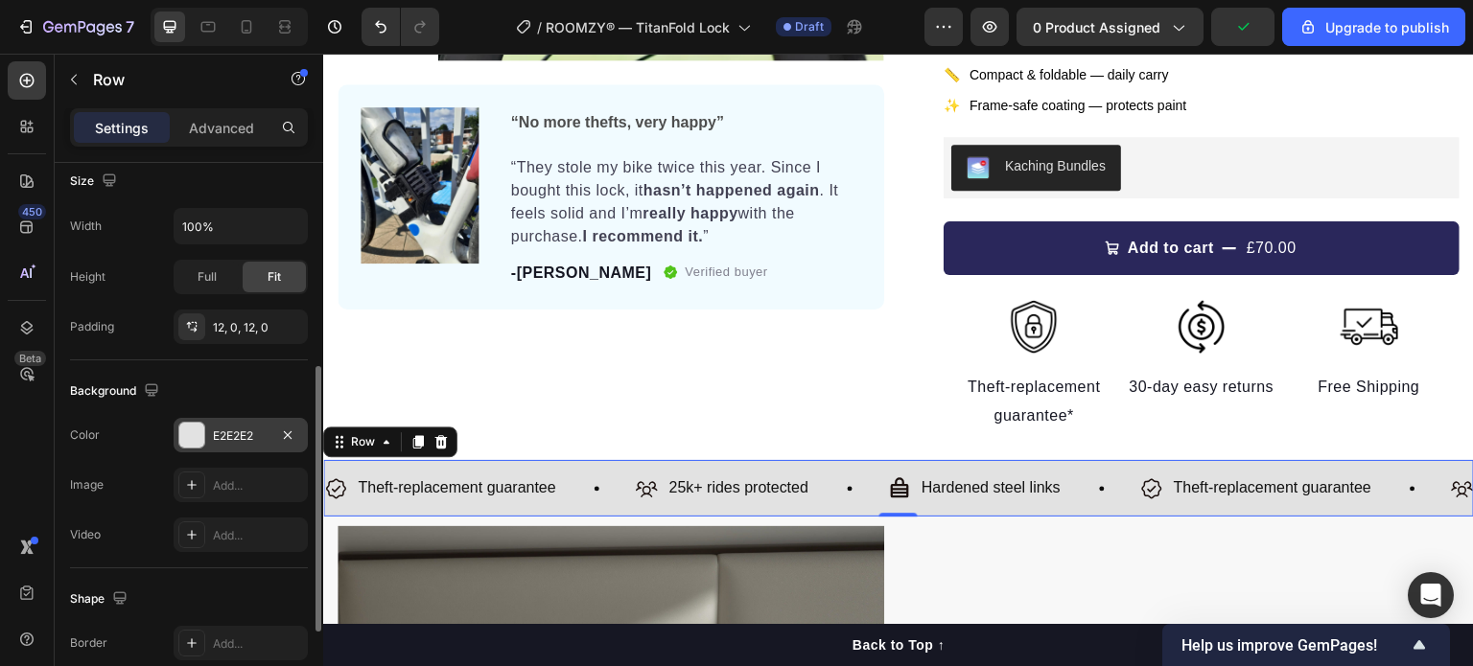
click at [229, 447] on div "E2E2E2" at bounding box center [241, 435] width 134 height 35
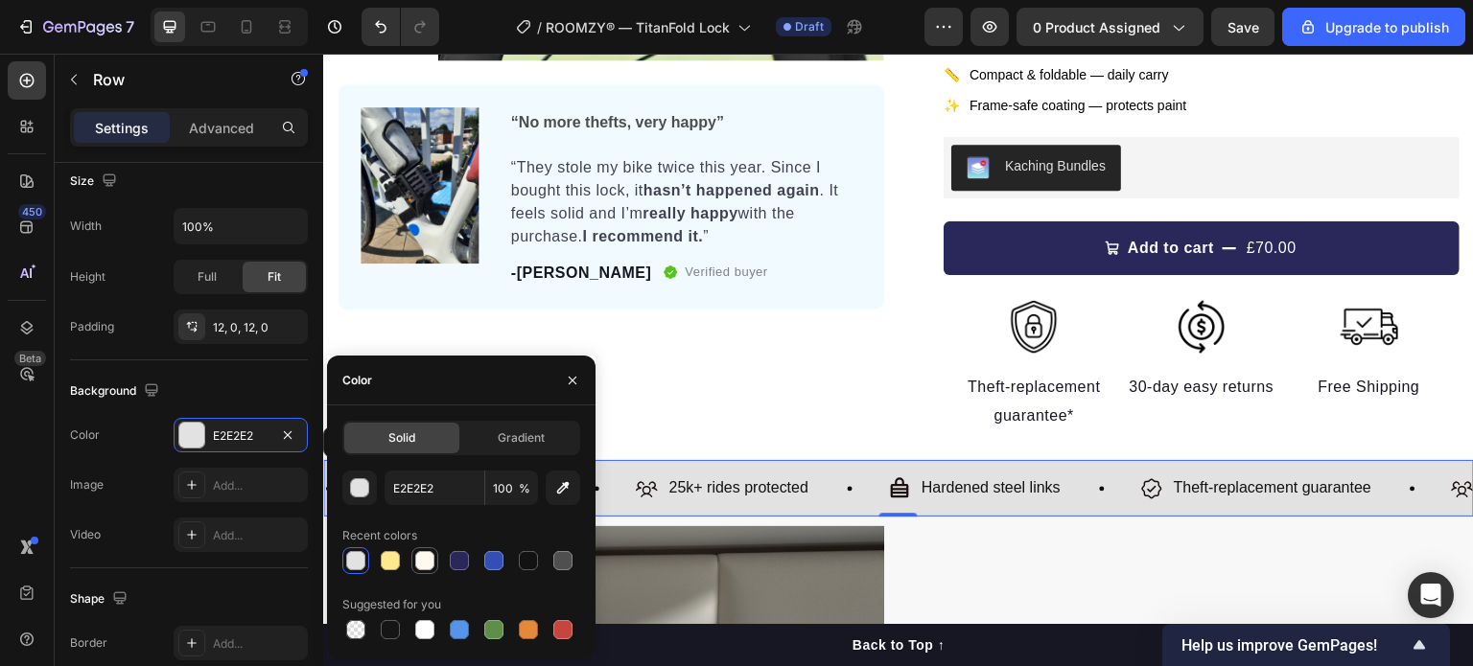
click at [427, 559] on div at bounding box center [424, 560] width 19 height 19
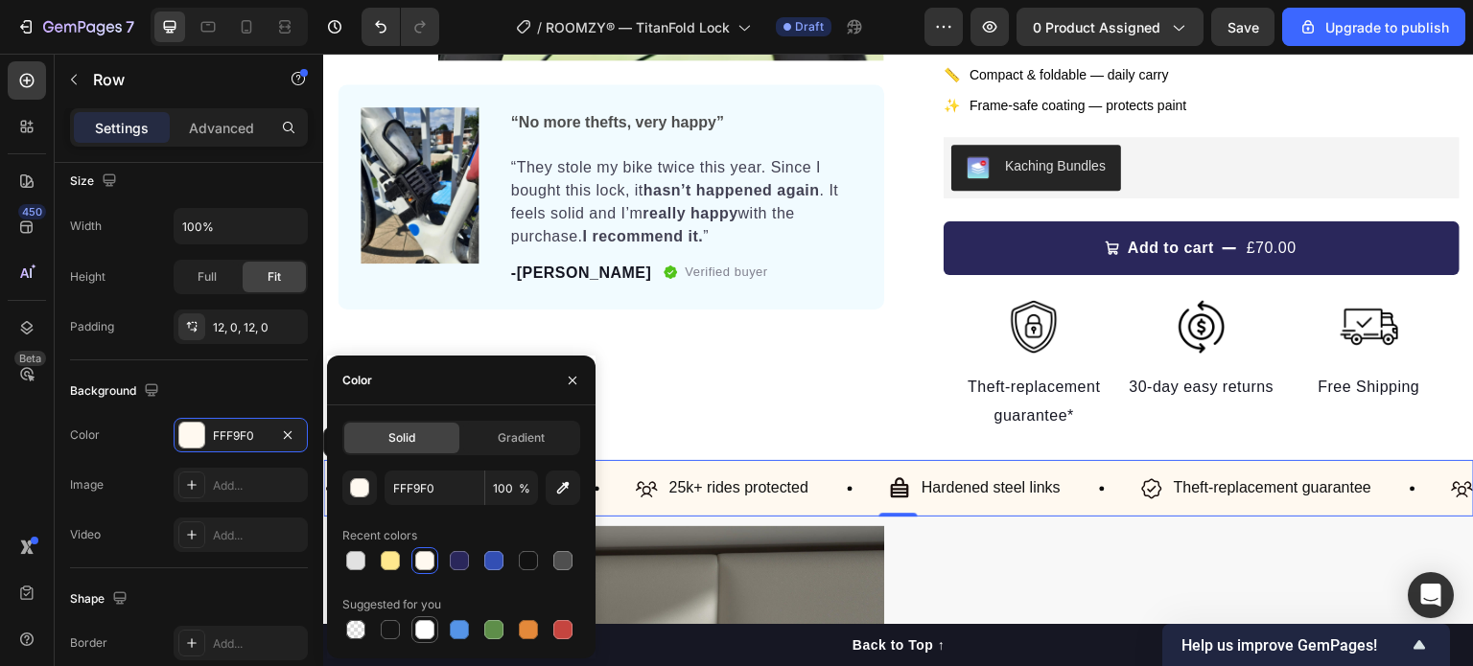
click at [426, 627] on div at bounding box center [424, 629] width 19 height 19
type input "FFFFFF"
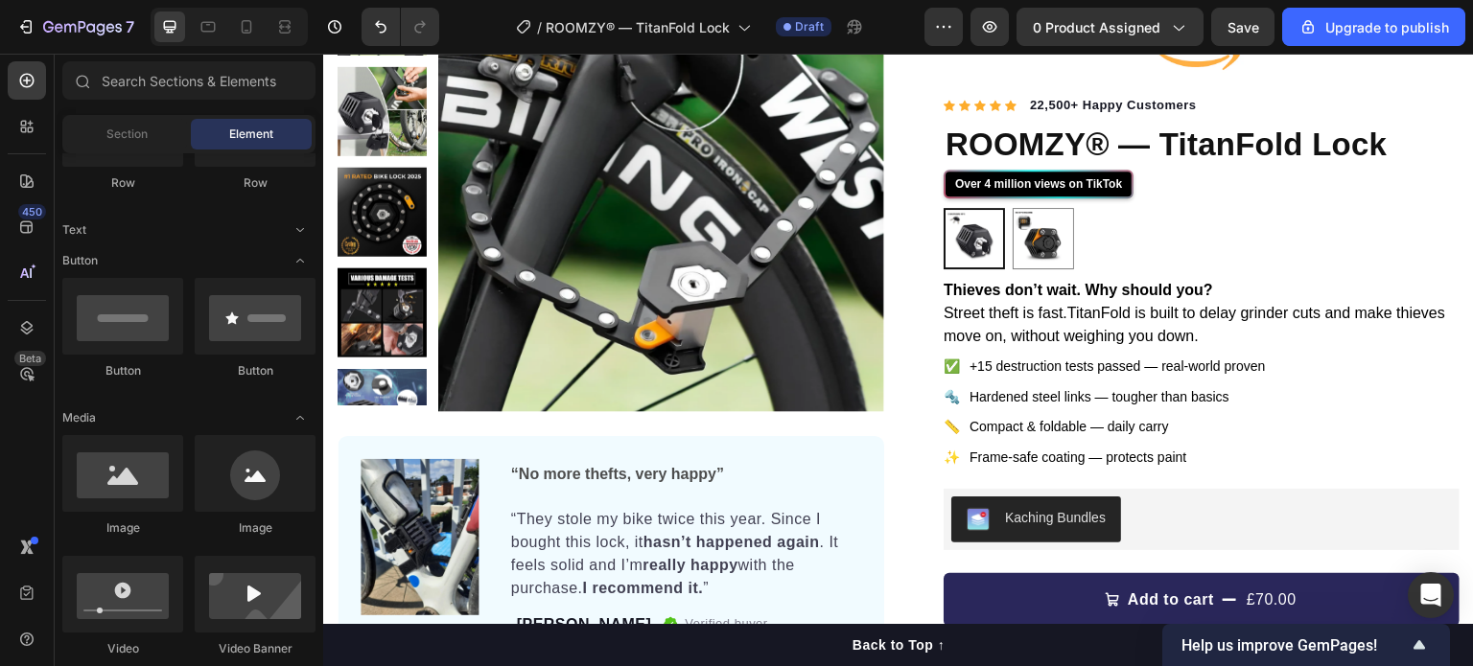
scroll to position [0, 0]
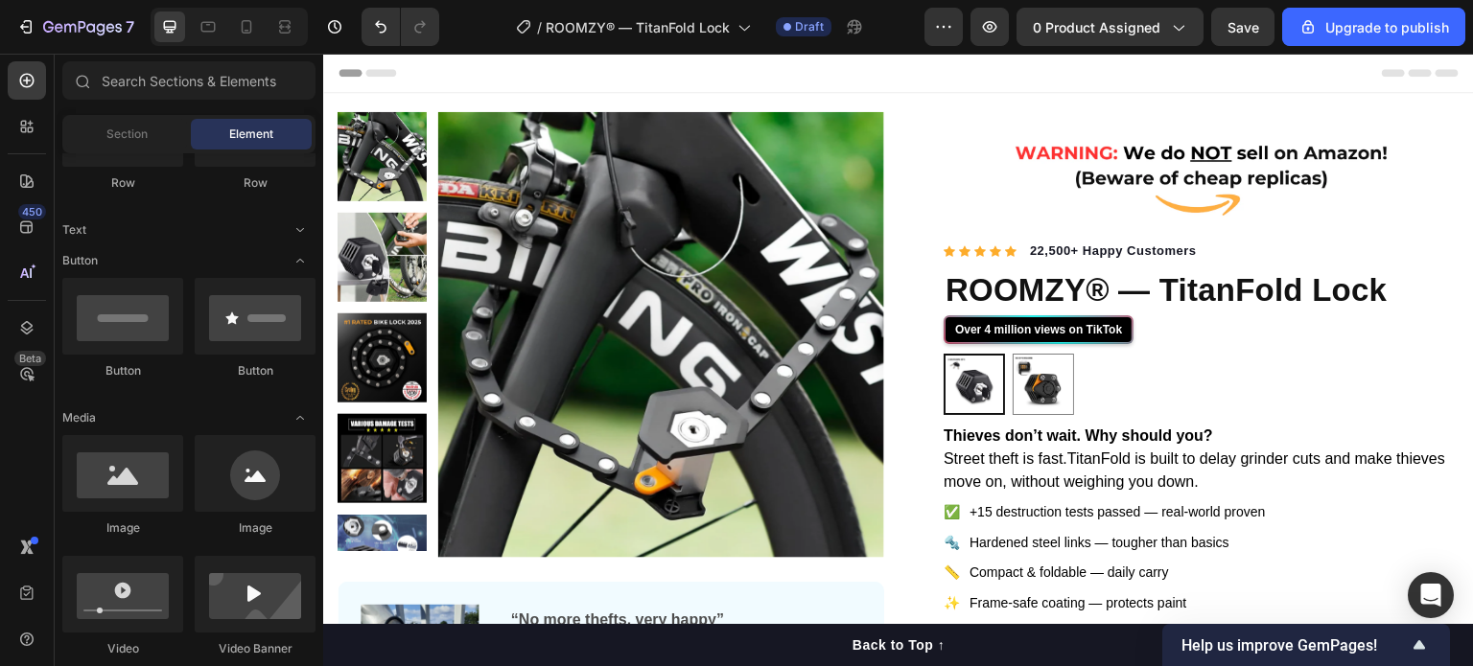
drag, startPoint x: 1472, startPoint y: 137, endPoint x: 1785, endPoint y: 67, distance: 321.2
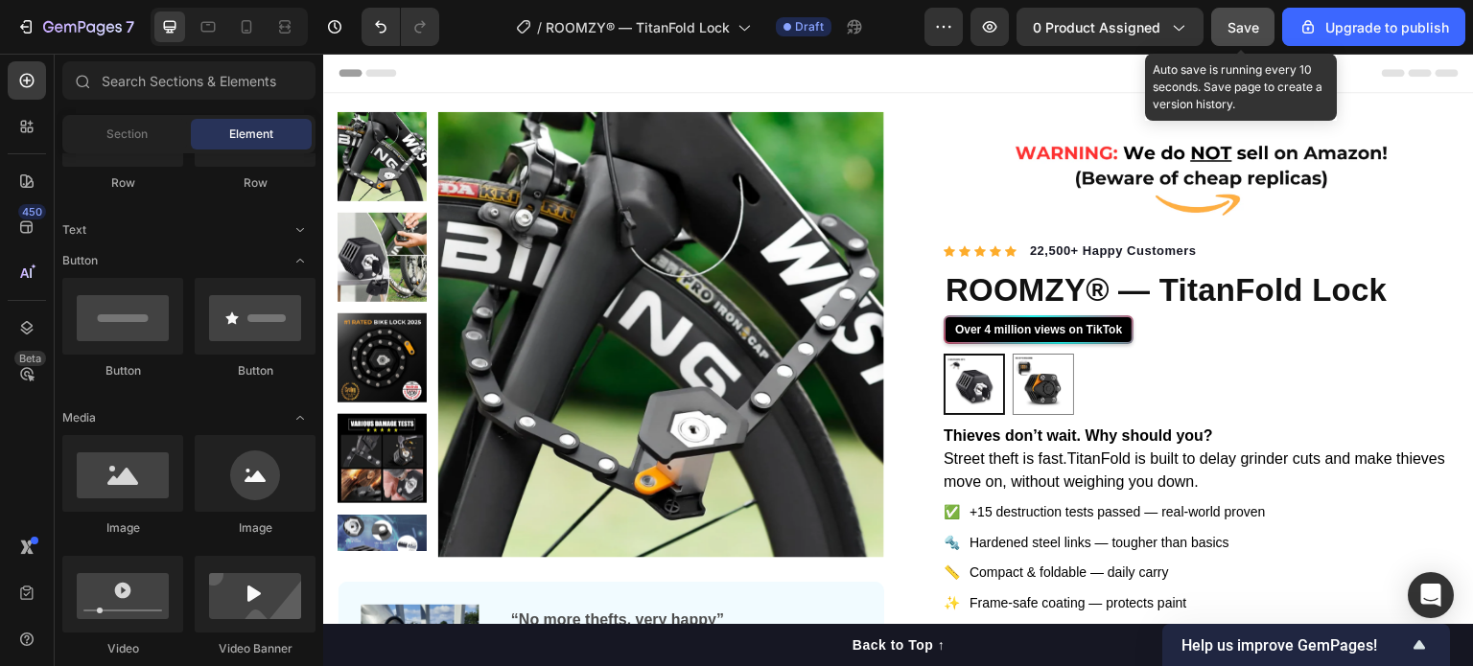
click at [1246, 21] on span "Save" at bounding box center [1243, 27] width 32 height 16
